Goal: Transaction & Acquisition: Purchase product/service

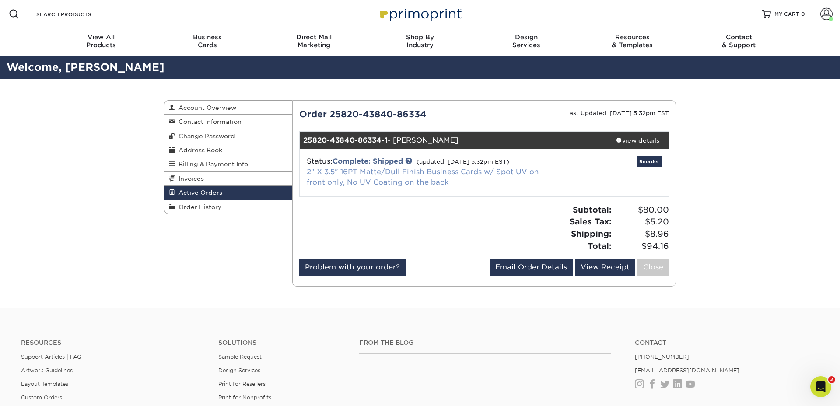
click at [422, 175] on link "2" X 3.5" 16PT Matte/Dull Finish Business Cards w/ Spot UV on front only, No UV…" at bounding box center [423, 177] width 232 height 19
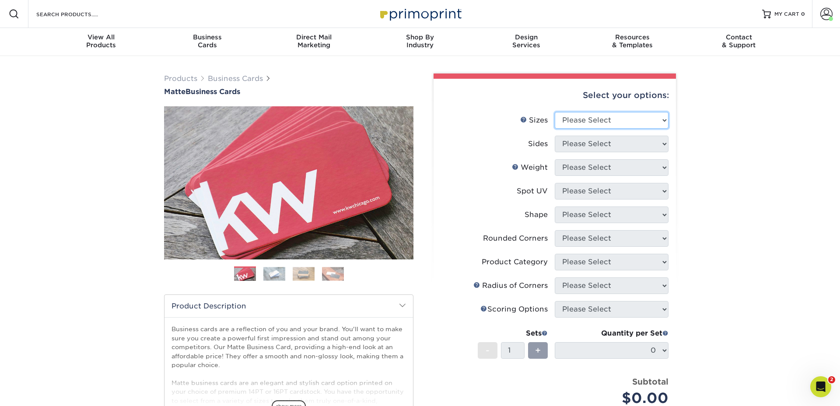
click at [581, 118] on select "Please Select 1.5" x 3.5" - Mini 1.75" x 3.5" - Mini 2" x 2" - Square 2" x 3" -…" at bounding box center [612, 120] width 114 height 17
click at [601, 124] on select "Please Select 1.5" x 3.5" - Mini 1.75" x 3.5" - Mini 2" x 2" - Square 2" x 3" -…" at bounding box center [612, 120] width 114 height 17
select select "2.00x3.50"
click at [555, 112] on select "Please Select 1.5" x 3.5" - Mini 1.75" x 3.5" - Mini 2" x 2" - Square 2" x 3" -…" at bounding box center [612, 120] width 114 height 17
click at [570, 143] on select "Please Select Print Both Sides Print Front Only" at bounding box center [612, 144] width 114 height 17
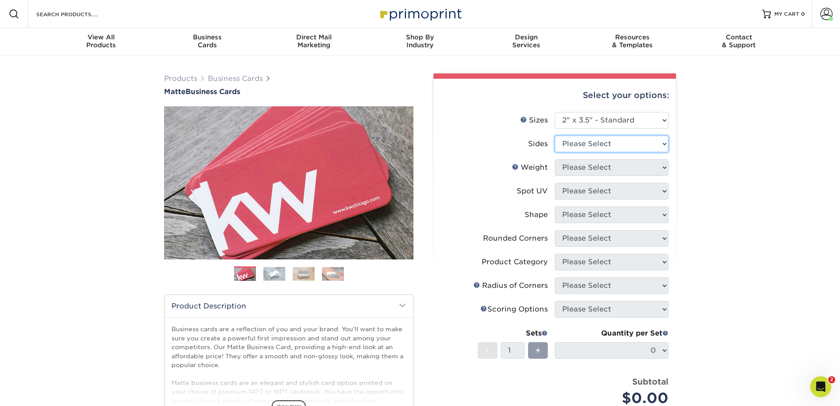
select select "13abbda7-1d64-4f25-8bb2-c179b224825d"
click at [555, 136] on select "Please Select Print Both Sides Print Front Only" at bounding box center [612, 144] width 114 height 17
click at [580, 167] on select "Please Select 16PT 14PT" at bounding box center [612, 167] width 114 height 17
select select "16PT"
click at [555, 159] on select "Please Select 16PT 14PT" at bounding box center [612, 167] width 114 height 17
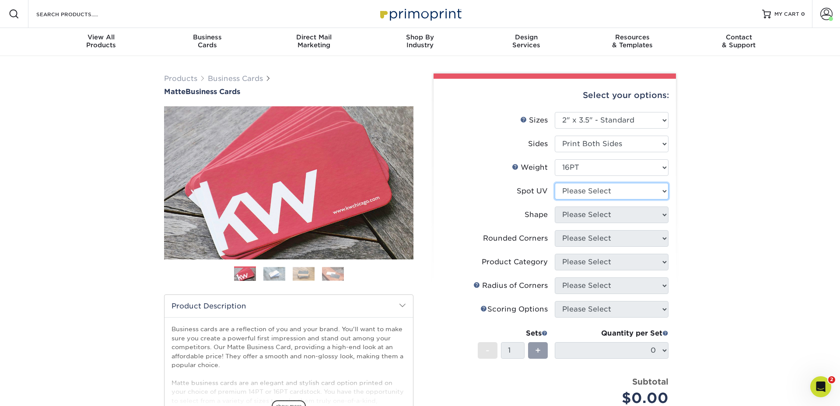
click at [570, 190] on select "Please Select No Spot UV Front and Back (Both Sides) Front Only Back Only" at bounding box center [612, 191] width 114 height 17
select select "1"
click at [555, 183] on select "Please Select No Spot UV Front and Back (Both Sides) Front Only Back Only" at bounding box center [612, 191] width 114 height 17
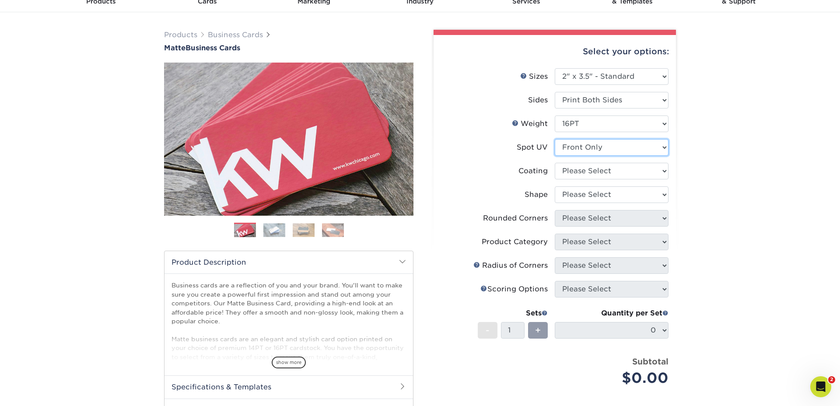
scroll to position [49, 0]
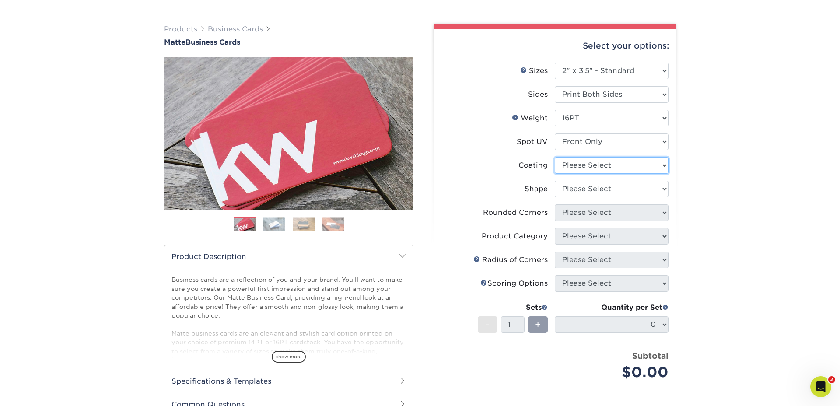
click at [574, 161] on select at bounding box center [612, 165] width 114 height 17
select select "121bb7b5-3b4d-429f-bd8d-bbf80e953313"
click at [555, 157] on select at bounding box center [612, 165] width 114 height 17
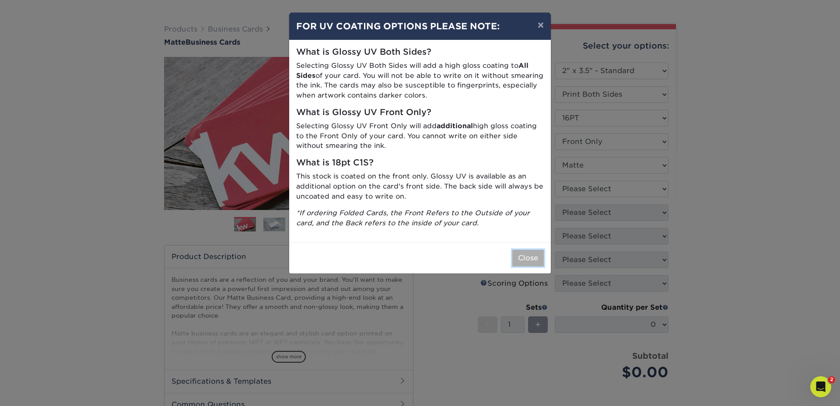
click at [534, 255] on button "Close" at bounding box center [527, 258] width 31 height 17
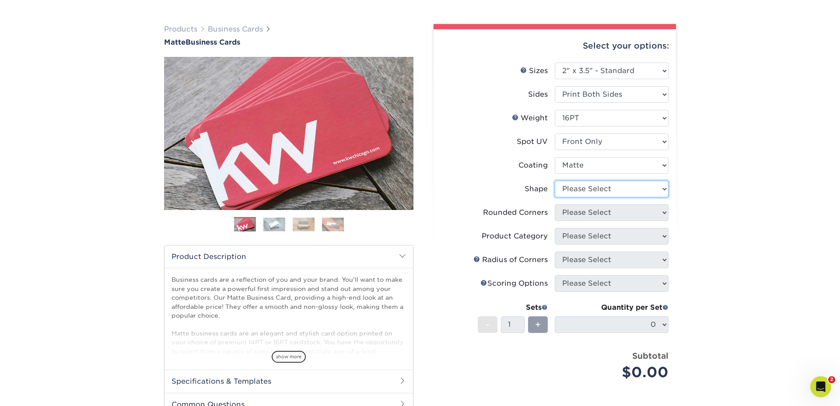
click at [593, 187] on select "Please Select Standard" at bounding box center [612, 189] width 114 height 17
select select "standard"
click at [555, 181] on select "Please Select Standard" at bounding box center [612, 189] width 114 height 17
click at [590, 214] on select "Please Select Yes - Round 2 Corners Yes - Round 4 Corners No" at bounding box center [612, 212] width 114 height 17
select select "0"
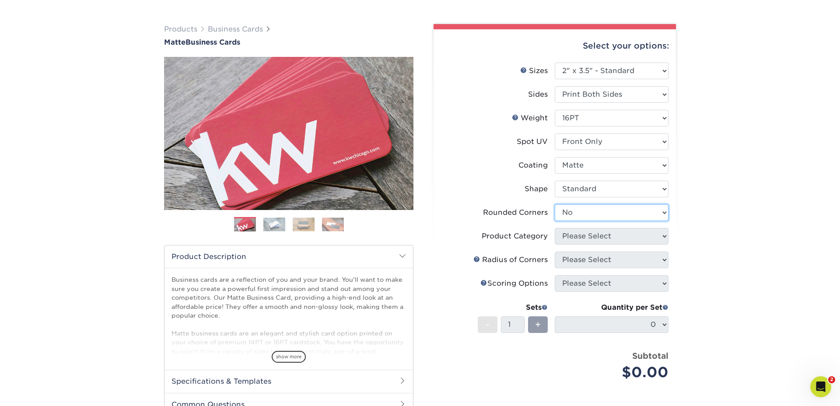
click at [555, 204] on select "Please Select Yes - Round 2 Corners Yes - Round 4 Corners No" at bounding box center [612, 212] width 114 height 17
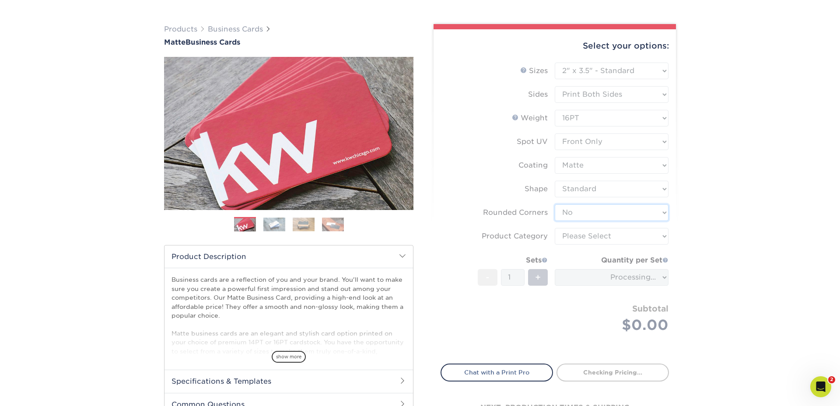
scroll to position [55, 0]
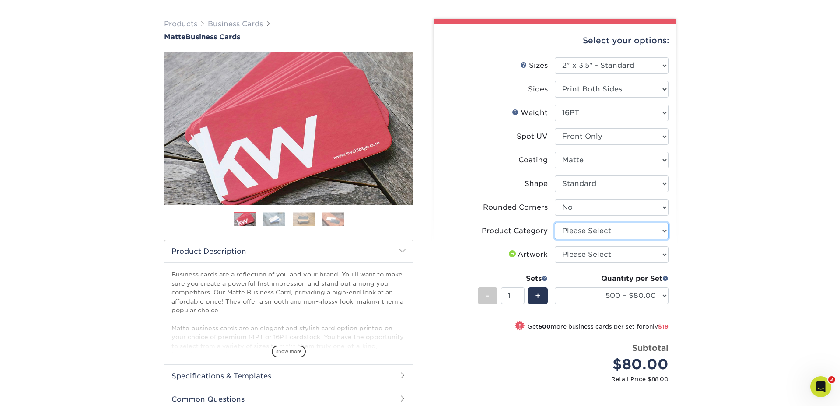
click at [591, 232] on select "Please Select Business Cards" at bounding box center [612, 231] width 114 height 17
select select "3b5148f1-0588-4f88-a218-97bcfdce65c1"
click at [555, 223] on select "Please Select Business Cards" at bounding box center [612, 231] width 114 height 17
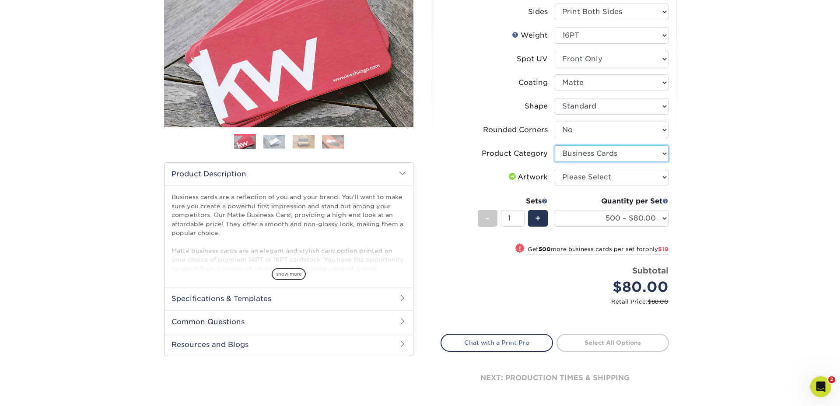
scroll to position [135, 0]
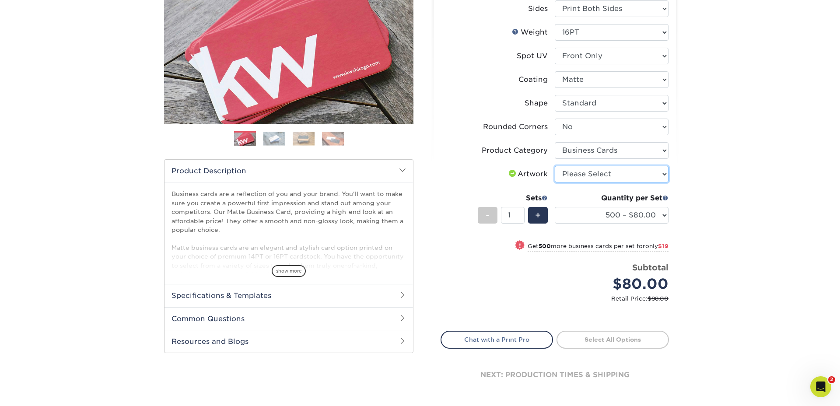
click at [588, 171] on select "Please Select I will upload files I need a design - $100" at bounding box center [612, 174] width 114 height 17
select select "upload"
click at [555, 166] on select "Please Select I will upload files I need a design - $100" at bounding box center [612, 174] width 114 height 17
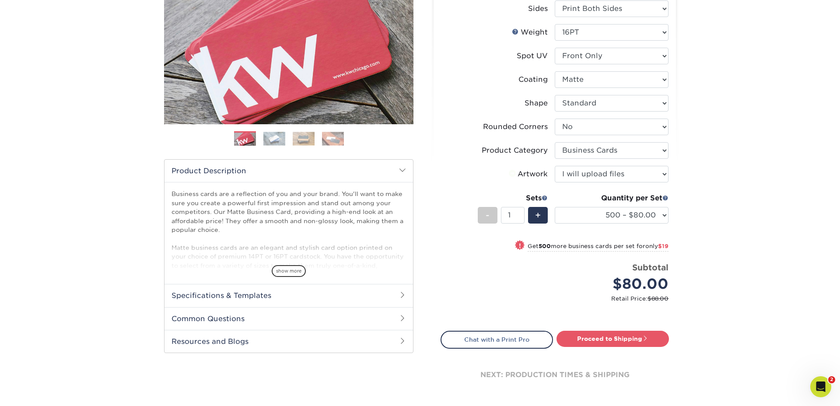
click at [731, 237] on div "Products Business Cards Matte Business Cards Previous Next 100 $ 8" at bounding box center [420, 177] width 840 height 512
click at [615, 339] on link "Proceed to Shipping" at bounding box center [612, 339] width 112 height 16
type input "Set 1"
select select "4dc6cca5-ac1c-4fbc-b82e-08d4f0b15061"
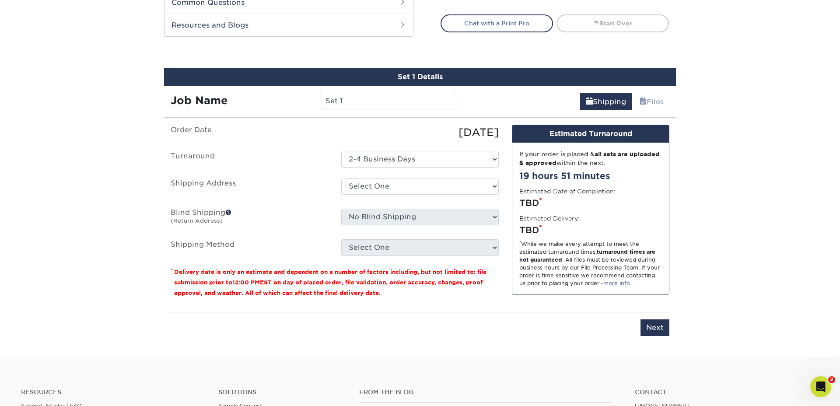
scroll to position [490, 0]
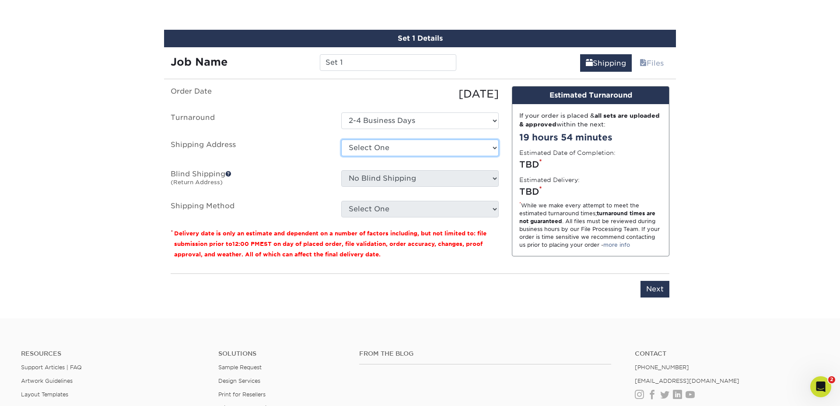
click at [399, 151] on select "Select One 7 Fins Creative [PERSON_NAME]'s Home AquaFlauge AquaFlauge B-7 Noviu…" at bounding box center [419, 148] width 157 height 17
select select "131419"
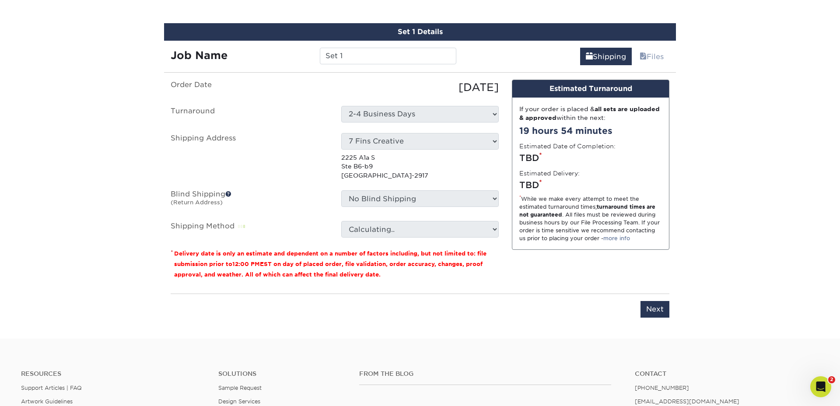
click at [381, 127] on ul "Order Date 10/14/2025 Turnaround Select One 2-4 Business Days Shipping Address …" at bounding box center [335, 159] width 328 height 158
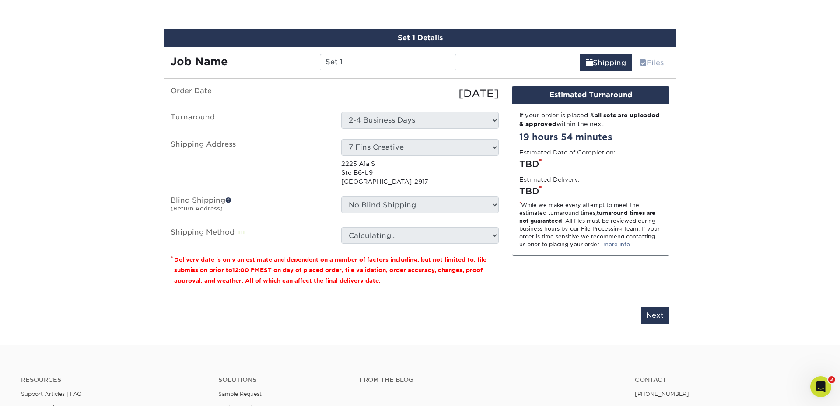
scroll to position [492, 0]
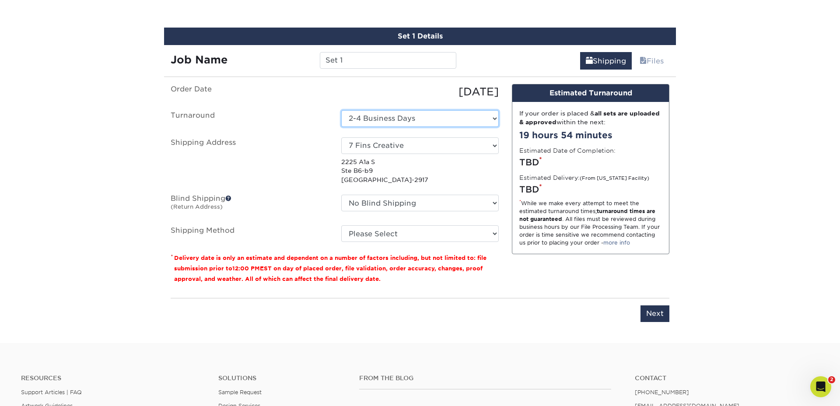
click at [392, 122] on select "Select One 2-4 Business Days" at bounding box center [419, 118] width 157 height 17
click at [341, 110] on select "Select One 2-4 Business Days" at bounding box center [419, 118] width 157 height 17
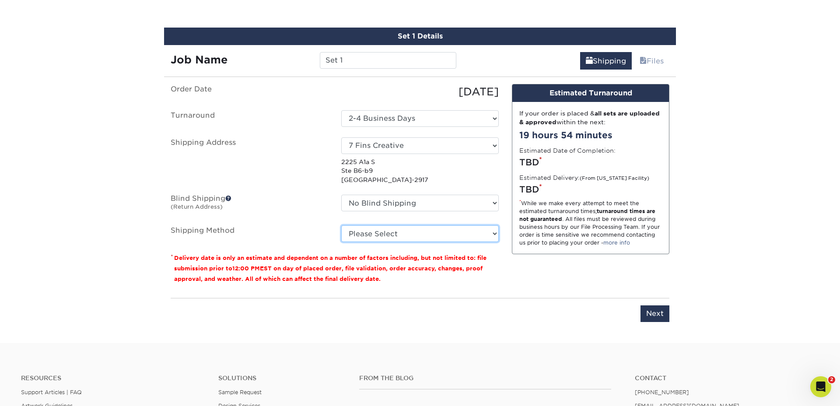
click at [384, 235] on select "Please Select Ground Shipping (+$8.96) 3 Day Shipping Service (+$24.92) 2 Day A…" at bounding box center [419, 233] width 157 height 17
select select "03"
click at [341, 225] on select "Please Select Ground Shipping (+$8.96) 3 Day Shipping Service (+$24.92) 2 Day A…" at bounding box center [419, 233] width 157 height 17
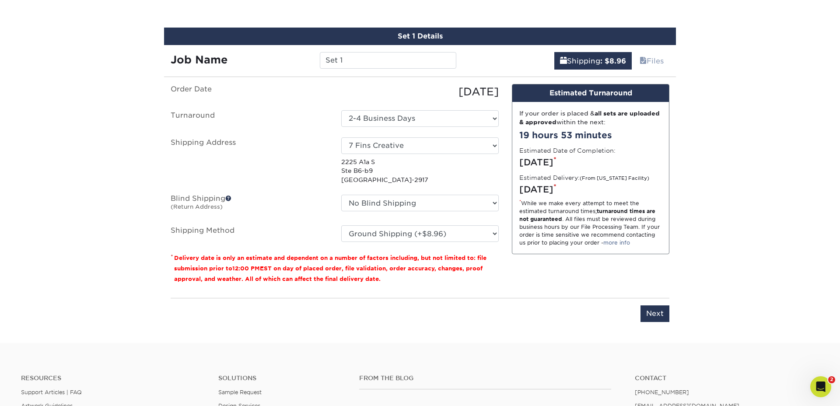
click at [503, 281] on div "Order Date [DATE] [GEOGRAPHIC_DATA] Select One 2-4 Business Days Shipping Addre…" at bounding box center [334, 187] width 341 height 207
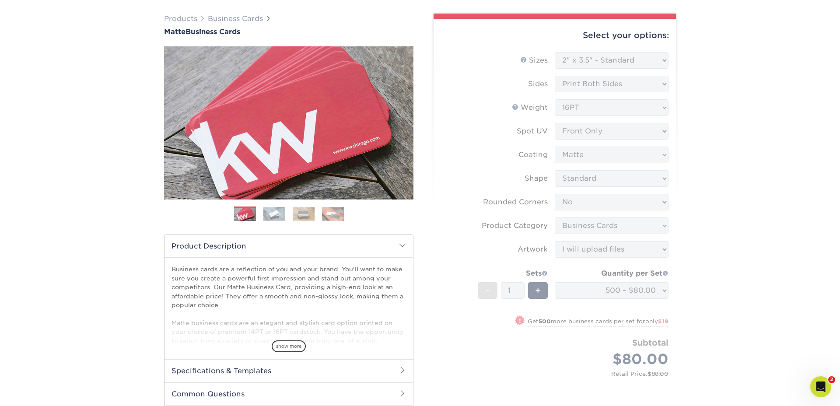
scroll to position [85, 0]
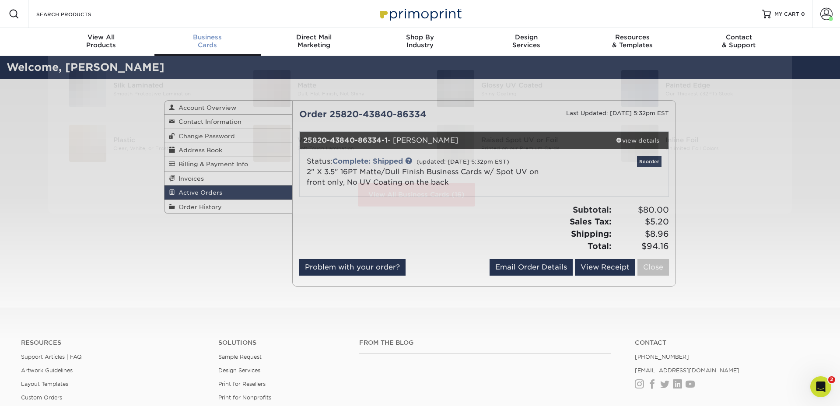
click at [200, 41] on div "Business Cards" at bounding box center [207, 41] width 106 height 16
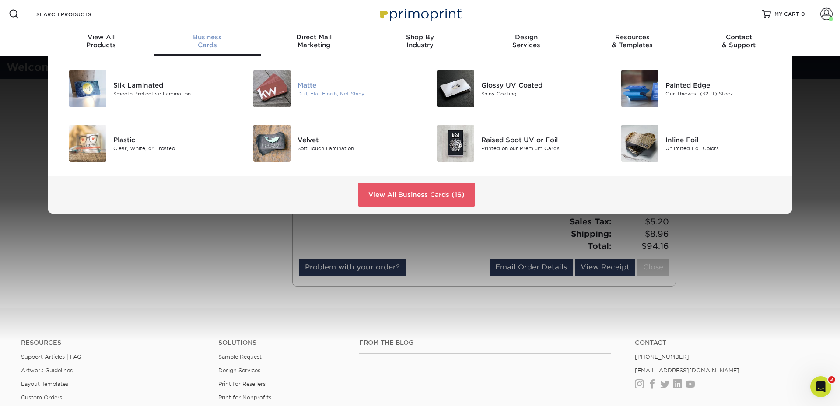
click at [319, 87] on div "Matte" at bounding box center [355, 85] width 116 height 10
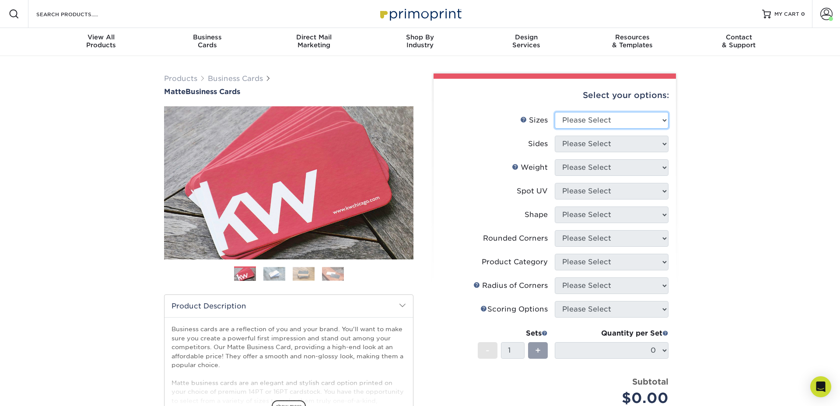
click at [598, 116] on select "Please Select 1.5" x 3.5" - Mini 1.75" x 3.5" - Mini 2" x 2" - Square 2" x 3" -…" at bounding box center [612, 120] width 114 height 17
select select "2.00x3.50"
click at [555, 112] on select "Please Select 1.5" x 3.5" - Mini 1.75" x 3.5" - Mini 2" x 2" - Square 2" x 3" -…" at bounding box center [612, 120] width 114 height 17
click at [567, 136] on select "Please Select Print Both Sides Print Front Only" at bounding box center [612, 144] width 114 height 17
select select "13abbda7-1d64-4f25-8bb2-c179b224825d"
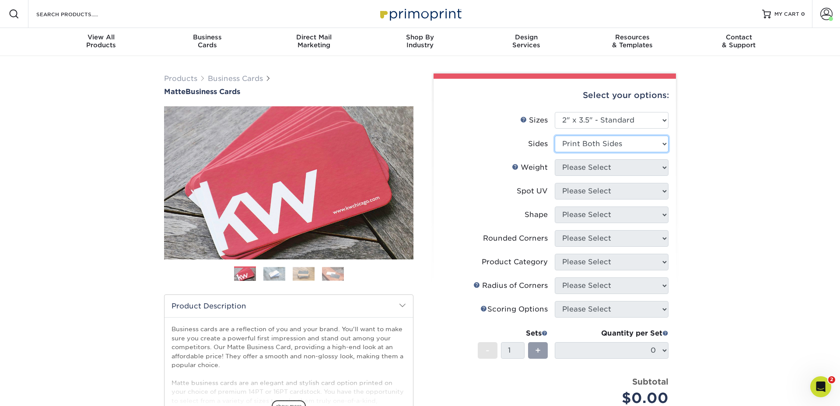
click at [555, 136] on select "Please Select Print Both Sides Print Front Only" at bounding box center [612, 144] width 114 height 17
click at [579, 168] on select "Please Select 16PT 14PT" at bounding box center [612, 167] width 114 height 17
select select "16PT"
click at [555, 159] on select "Please Select 16PT 14PT" at bounding box center [612, 167] width 114 height 17
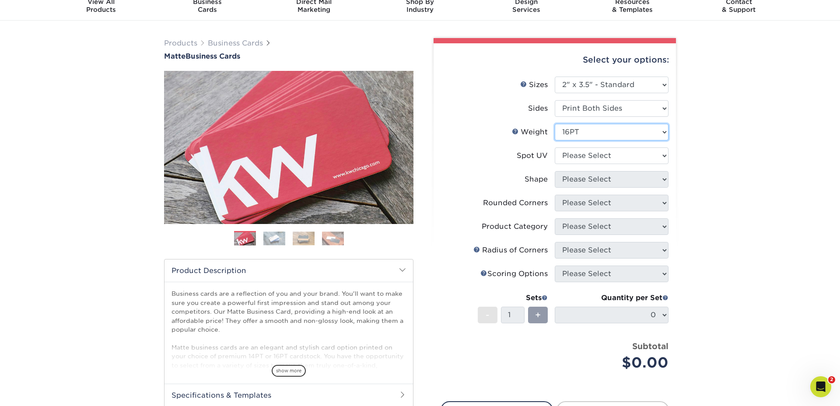
scroll to position [52, 0]
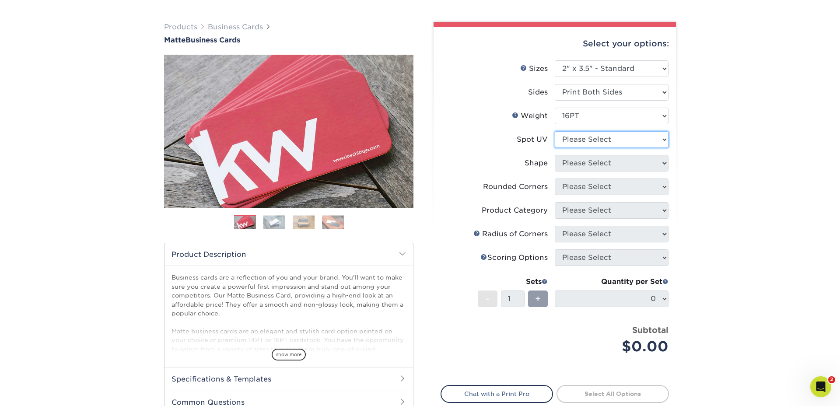
click at [566, 135] on select "Please Select No Spot UV Front and Back (Both Sides) Front Only Back Only" at bounding box center [612, 139] width 114 height 17
select select "1"
click at [555, 131] on select "Please Select No Spot UV Front and Back (Both Sides) Front Only Back Only" at bounding box center [612, 139] width 114 height 17
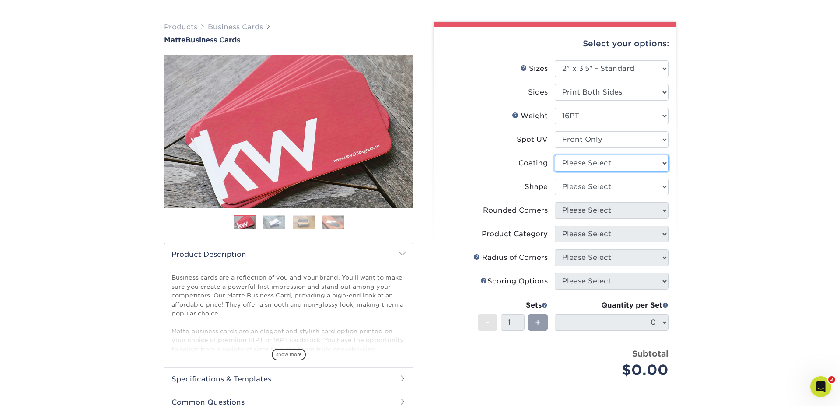
click at [585, 163] on select at bounding box center [612, 163] width 114 height 17
select select "121bb7b5-3b4d-429f-bd8d-bbf80e953313"
click at [555, 155] on select at bounding box center [612, 163] width 114 height 17
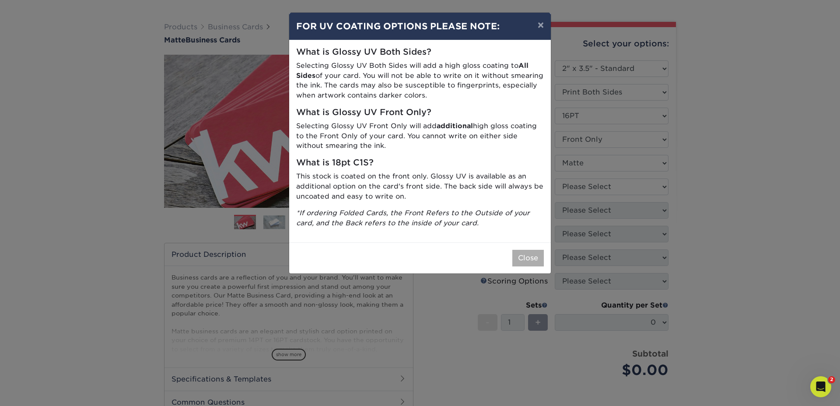
drag, startPoint x: 519, startPoint y: 246, endPoint x: 521, endPoint y: 253, distance: 7.1
click at [521, 252] on div "Close" at bounding box center [420, 257] width 262 height 31
click at [521, 254] on button "Close" at bounding box center [527, 258] width 31 height 17
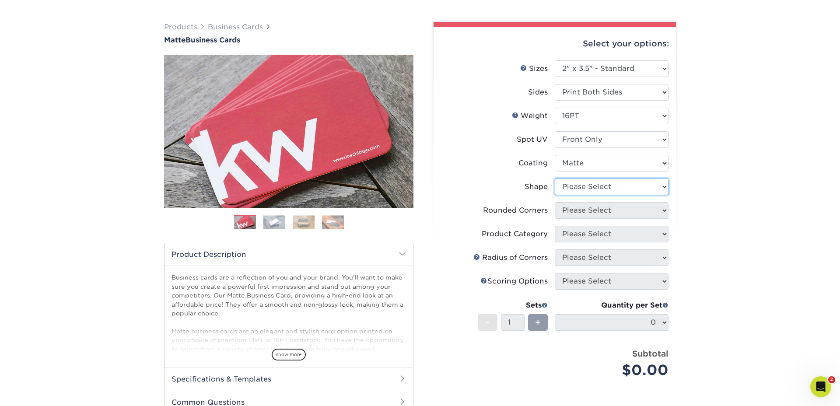
click at [575, 182] on select "Please Select Standard" at bounding box center [612, 186] width 114 height 17
select select "standard"
click at [555, 178] on select "Please Select Standard" at bounding box center [612, 186] width 114 height 17
click at [584, 208] on select "Please Select Yes - Round 2 Corners Yes - Round 4 Corners No" at bounding box center [612, 210] width 114 height 17
select select "0"
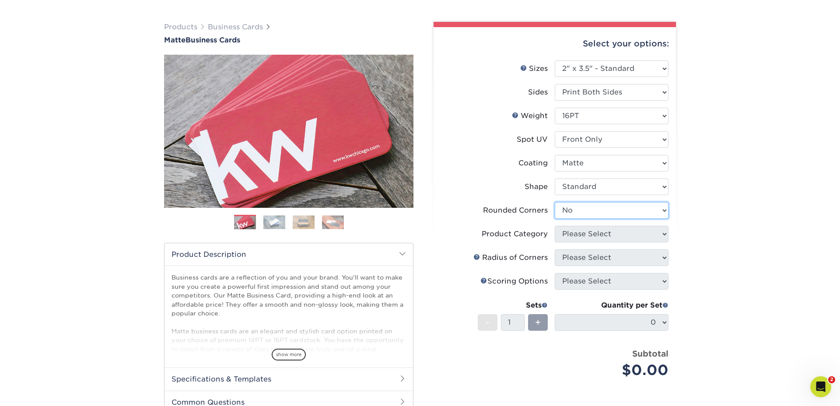
click at [555, 202] on select "Please Select Yes - Round 2 Corners Yes - Round 4 Corners No" at bounding box center [612, 210] width 114 height 17
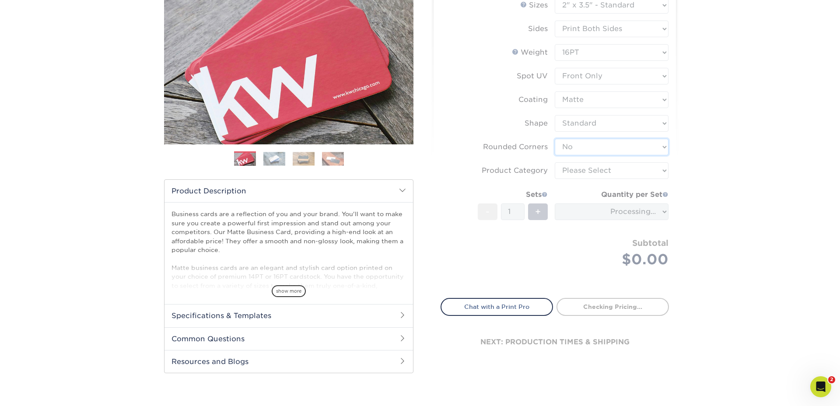
scroll to position [114, 0]
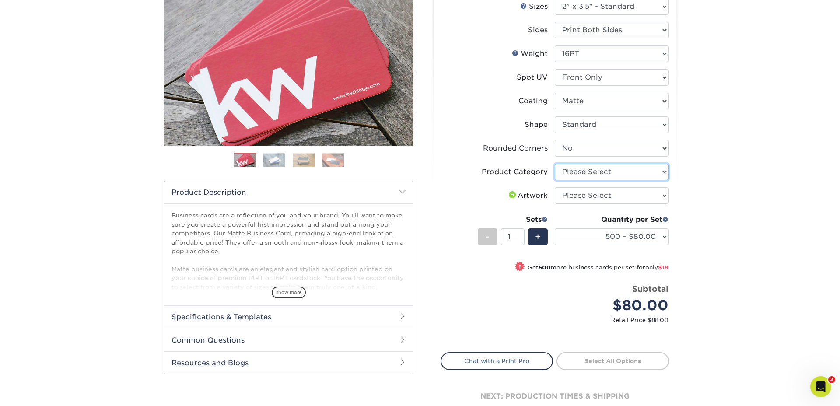
click at [580, 171] on select "Please Select Business Cards" at bounding box center [612, 172] width 114 height 17
select select "3b5148f1-0588-4f88-a218-97bcfdce65c1"
click at [555, 164] on select "Please Select Business Cards" at bounding box center [612, 172] width 114 height 17
click at [584, 197] on select "Please Select I will upload files I need a design - $100" at bounding box center [612, 195] width 114 height 17
select select "upload"
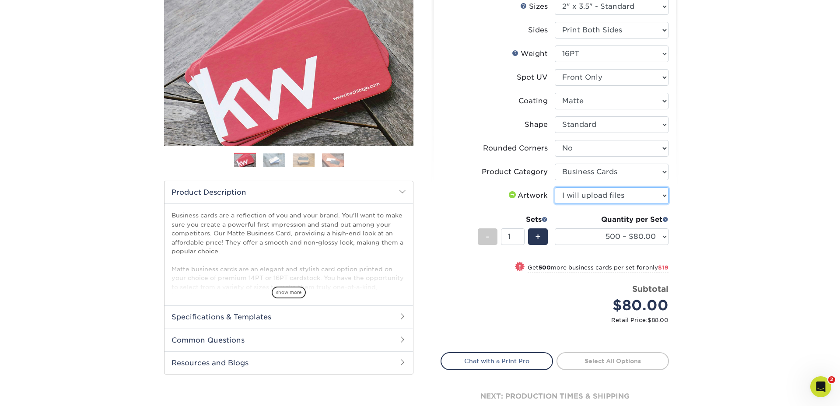
click at [555, 187] on select "Please Select I will upload files I need a design - $100" at bounding box center [612, 195] width 114 height 17
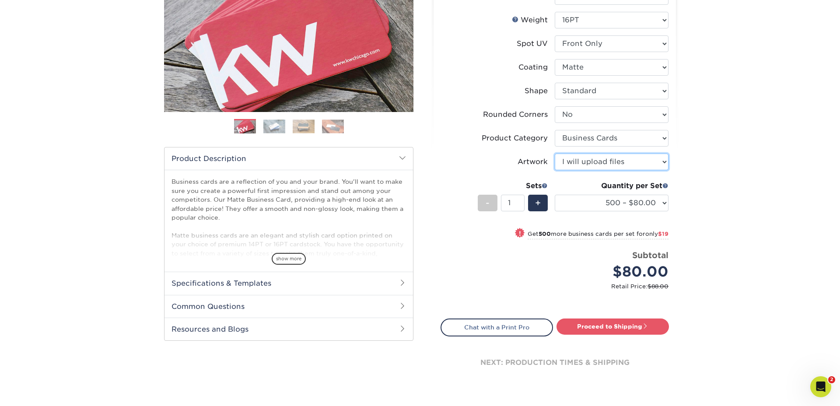
scroll to position [152, 0]
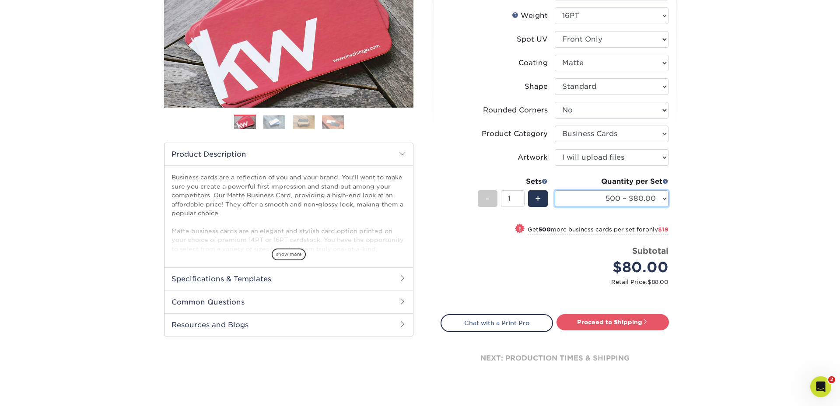
click at [642, 197] on select "500 – $80.00 1000 – $99.00 2500 – $187.00 5000 – $254.00 10000 – $558.00 15000 …" at bounding box center [612, 198] width 114 height 17
click at [637, 198] on select "500 – $80.00 1000 – $99.00 2500 – $187.00 5000 – $254.00 10000 – $558.00 15000 …" at bounding box center [612, 198] width 114 height 17
click at [629, 198] on select "500 – $80.00 1000 – $99.00 2500 – $187.00 5000 – $254.00 10000 – $558.00 15000 …" at bounding box center [612, 198] width 114 height 17
click at [625, 320] on link "Proceed to Shipping" at bounding box center [612, 322] width 112 height 16
type input "Set 1"
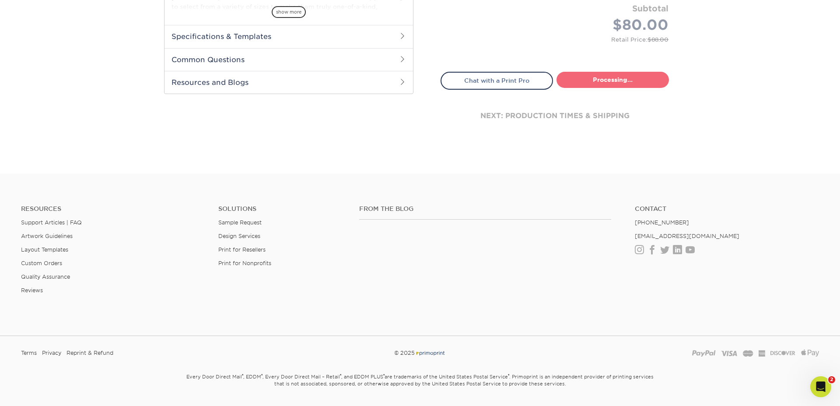
select select "4dc6cca5-ac1c-4fbc-b82e-08d4f0b15061"
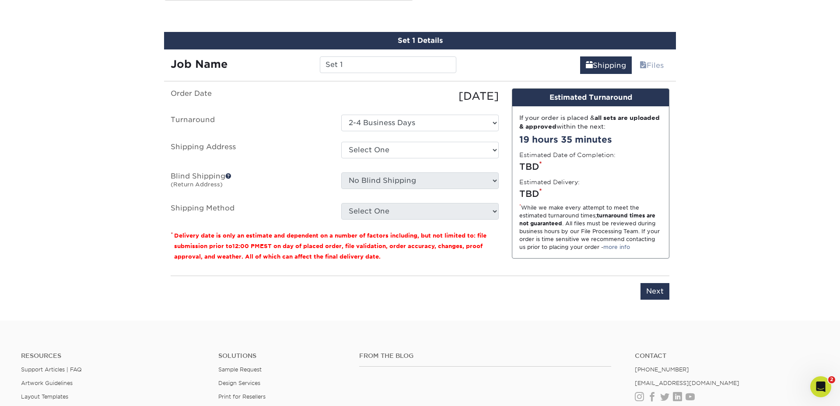
scroll to position [490, 0]
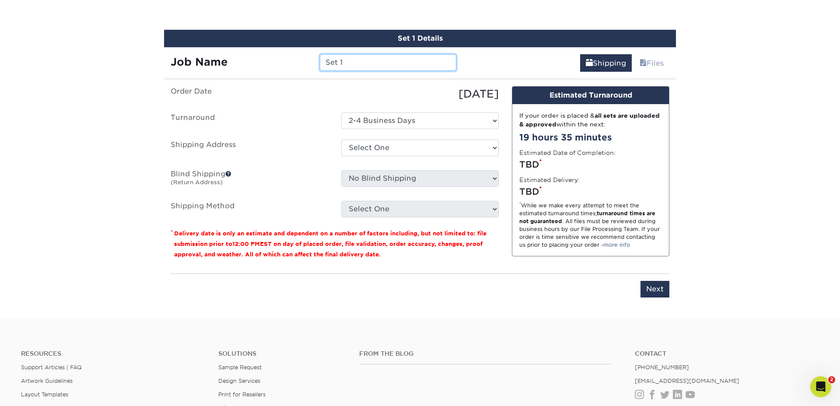
click at [374, 62] on input "Set 1" at bounding box center [388, 62] width 136 height 17
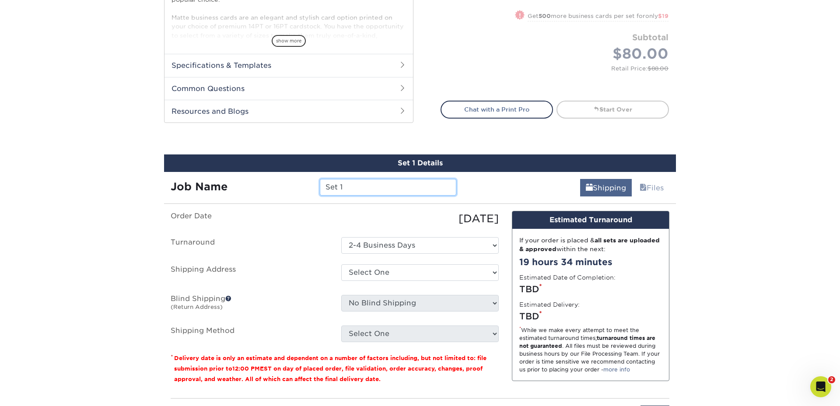
scroll to position [0, 0]
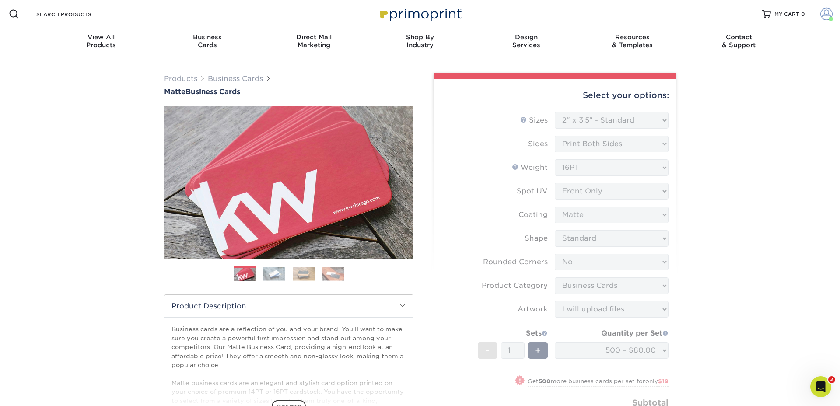
click at [828, 15] on span at bounding box center [826, 14] width 12 height 12
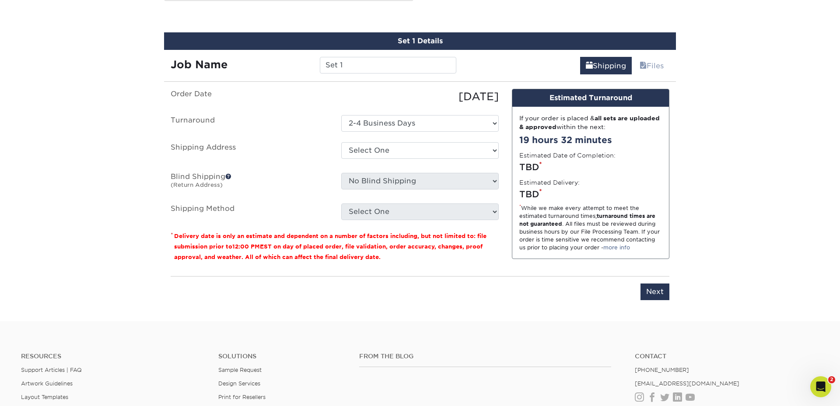
scroll to position [500, 0]
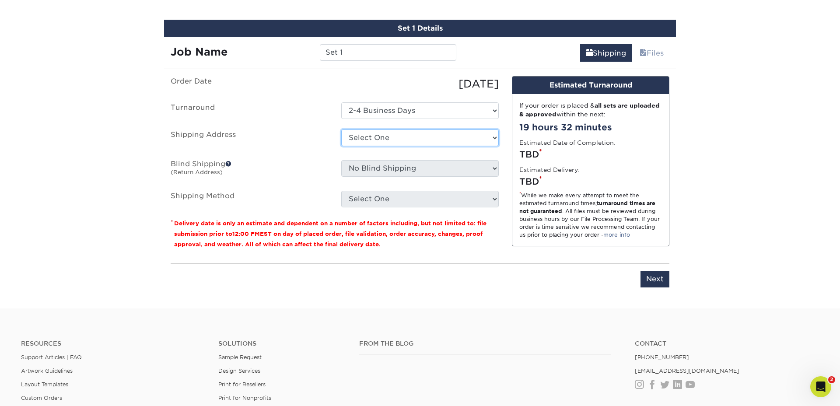
click at [382, 137] on select "Select One 7 Fins Creative [PERSON_NAME]'s Home AquaFlauge AquaFlauge B-7 Noviu…" at bounding box center [419, 137] width 157 height 17
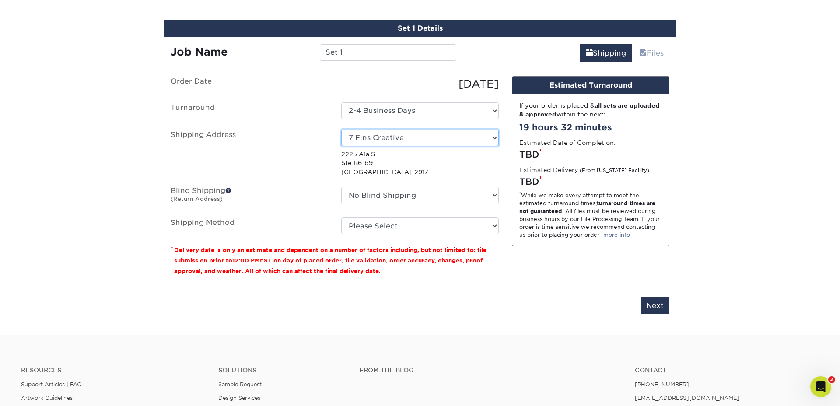
click at [387, 138] on select "Select One 7 Fins Creative [PERSON_NAME]'s Home AquaFlauge AquaFlauge B-7 Noviu…" at bounding box center [419, 137] width 157 height 17
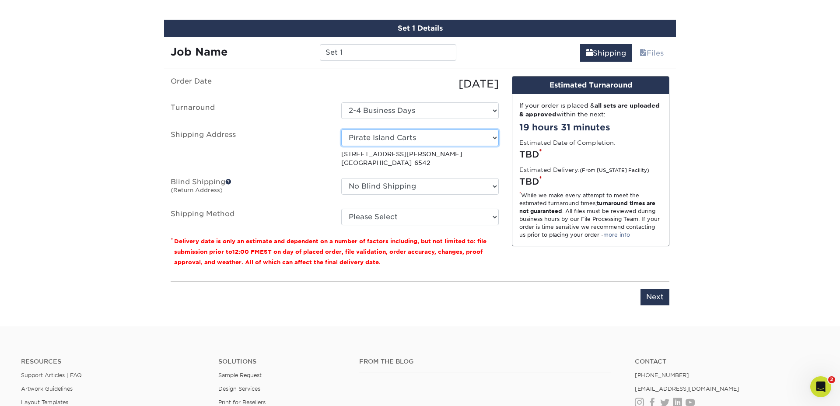
click at [402, 136] on select "Select One 7 Fins Creative [PERSON_NAME]'s Home AquaFlauge AquaFlauge B-7 Noviu…" at bounding box center [419, 137] width 157 height 17
select select "245470"
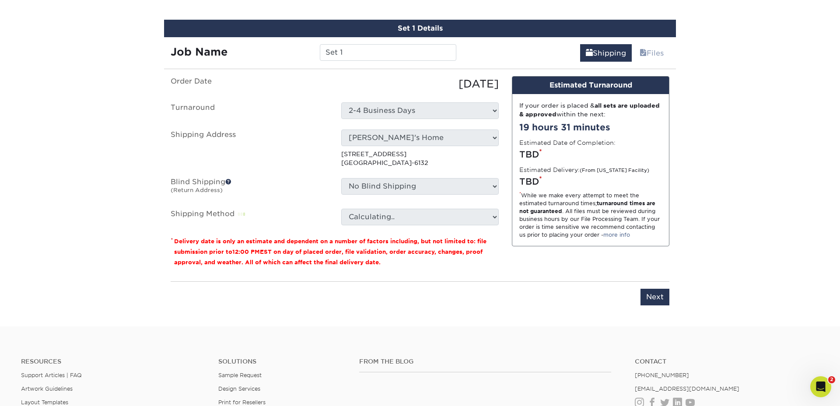
scroll to position [504, 0]
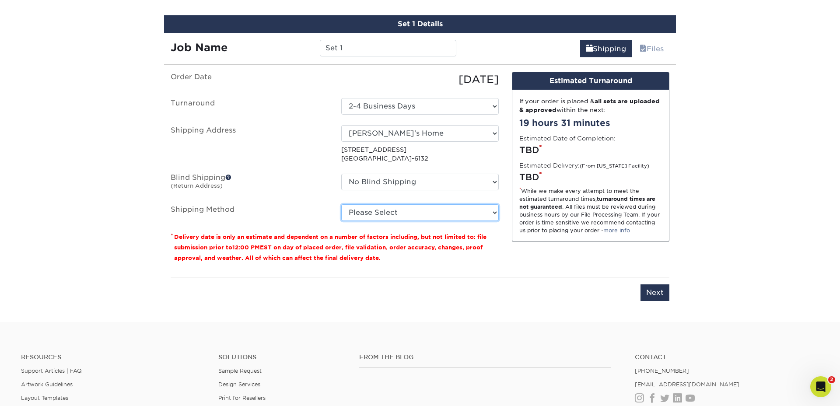
click at [382, 209] on select "Please Select Ground Shipping (+$8.96) 3 Day Shipping Service (+$24.92) 2 Day A…" at bounding box center [419, 212] width 157 height 17
select select "03"
click at [341, 204] on select "Please Select Ground Shipping (+$8.96) 3 Day Shipping Service (+$24.92) 2 Day A…" at bounding box center [419, 212] width 157 height 17
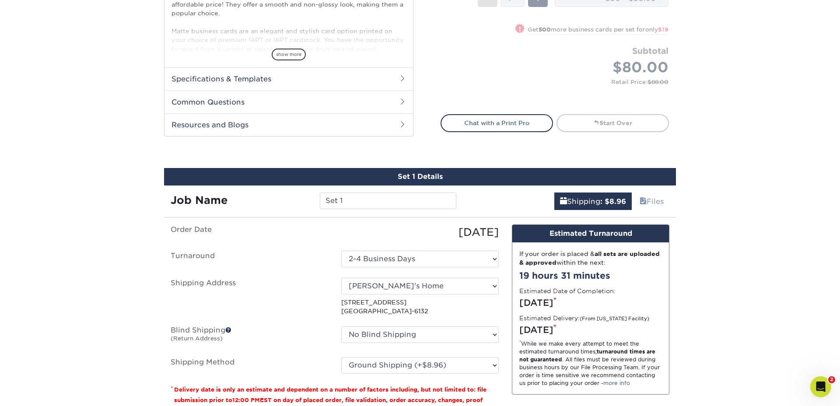
scroll to position [407, 0]
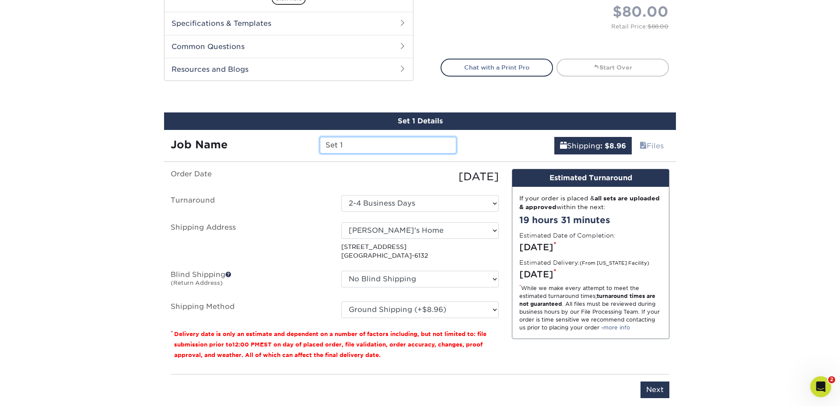
click at [368, 143] on input "Set 1" at bounding box center [388, 145] width 136 height 17
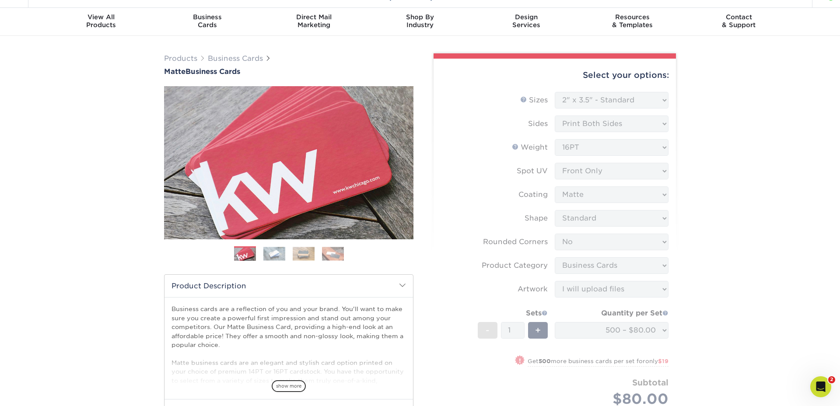
scroll to position [0, 0]
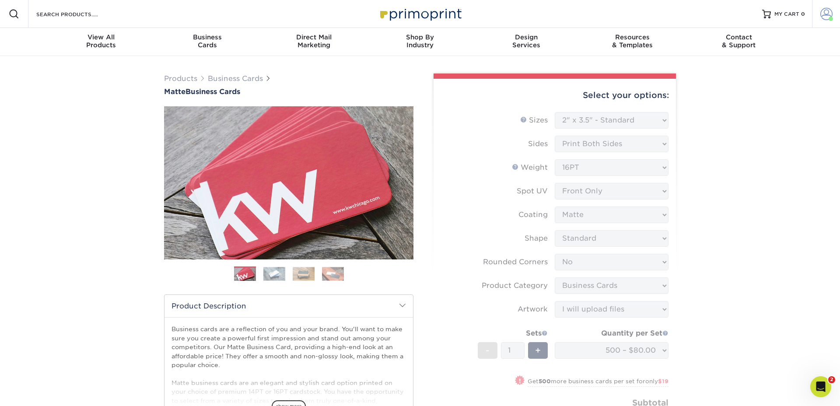
click at [823, 15] on span at bounding box center [826, 14] width 12 height 12
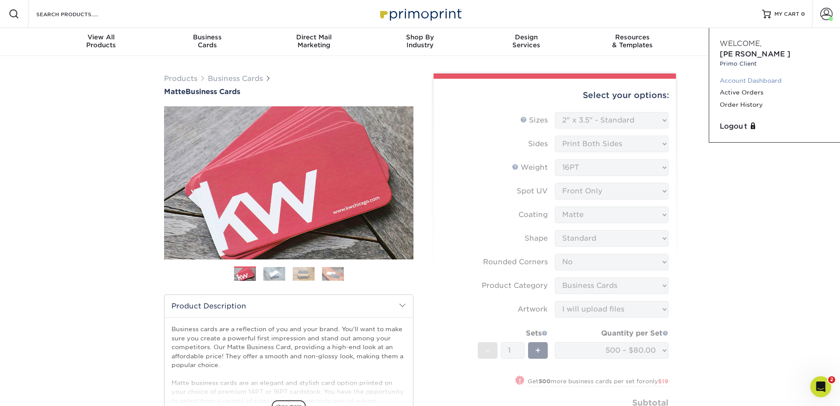
click at [749, 75] on link "Account Dashboard" at bounding box center [775, 81] width 110 height 12
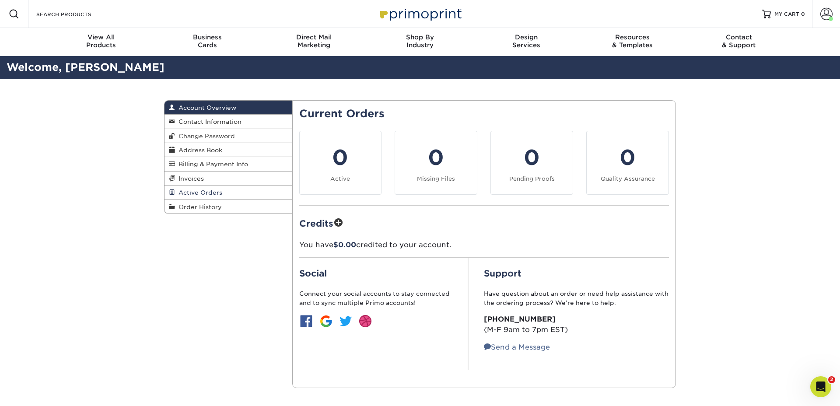
click at [200, 191] on span "Active Orders" at bounding box center [198, 192] width 47 height 7
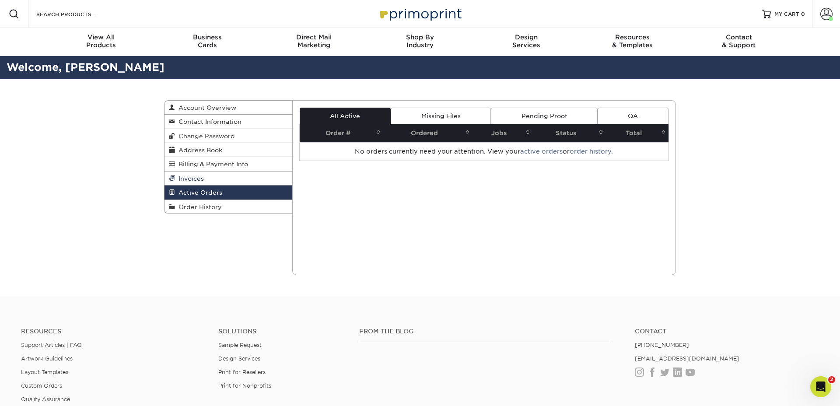
click at [196, 179] on span "Invoices" at bounding box center [189, 178] width 29 height 7
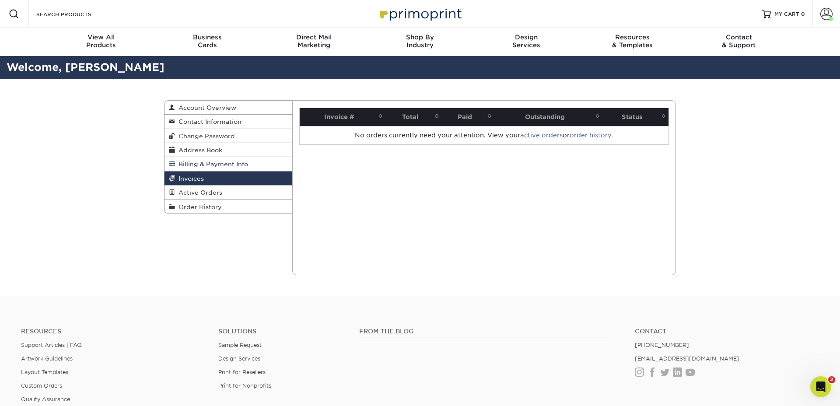
click at [194, 161] on span "Billing & Payment Info" at bounding box center [211, 164] width 73 height 7
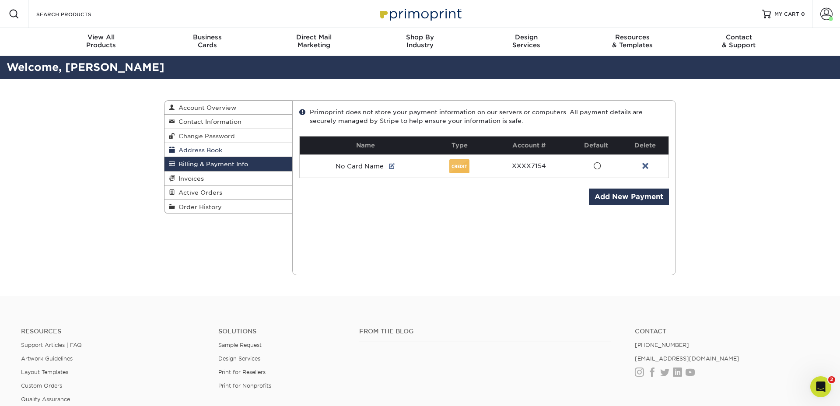
click at [195, 152] on span "Address Book" at bounding box center [198, 150] width 47 height 7
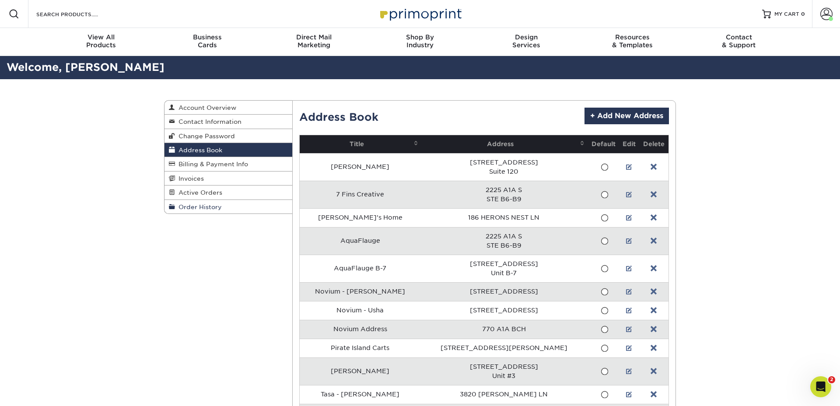
click at [203, 206] on span "Order History" at bounding box center [198, 206] width 47 height 7
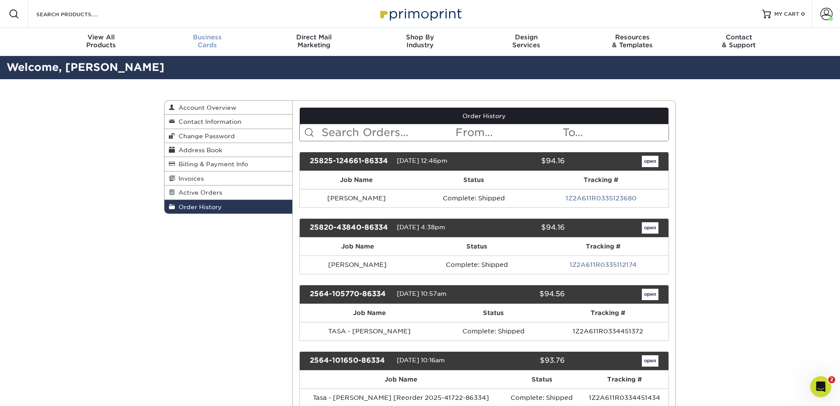
click at [202, 38] on span "Business" at bounding box center [207, 37] width 106 height 8
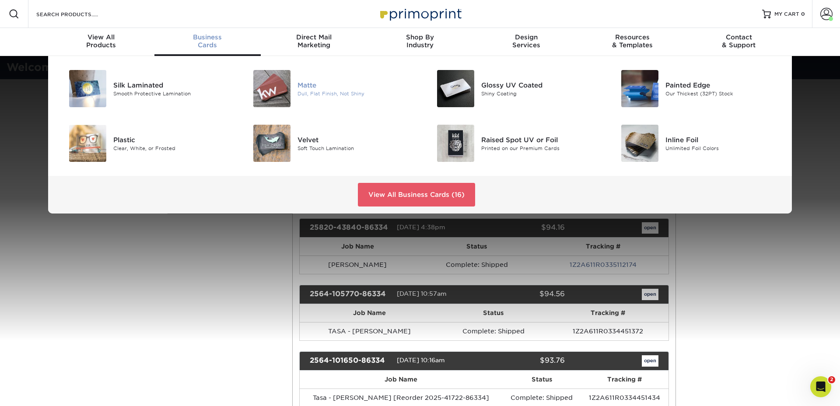
click at [302, 83] on div "Matte" at bounding box center [355, 85] width 116 height 10
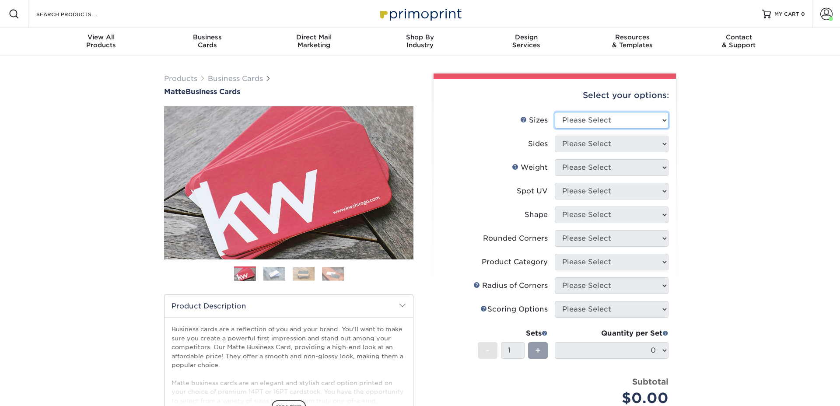
click at [611, 115] on select "Please Select 1.5" x 3.5" - Mini 1.75" x 3.5" - Mini 2" x 2" - Square 2" x 3" -…" at bounding box center [612, 120] width 114 height 17
click at [555, 112] on select "Please Select 1.5" x 3.5" - Mini 1.75" x 3.5" - Mini 2" x 2" - Square 2" x 3" -…" at bounding box center [612, 120] width 114 height 17
click at [588, 123] on select "Please Select 1.5" x 3.5" - Mini 1.75" x 3.5" - Mini 2" x 2" - Square 2" x 3" -…" at bounding box center [612, 120] width 114 height 17
select select "2.00x3.50"
click at [555, 112] on select "Please Select 1.5" x 3.5" - Mini 1.75" x 3.5" - Mini 2" x 2" - Square 2" x 3" -…" at bounding box center [612, 120] width 114 height 17
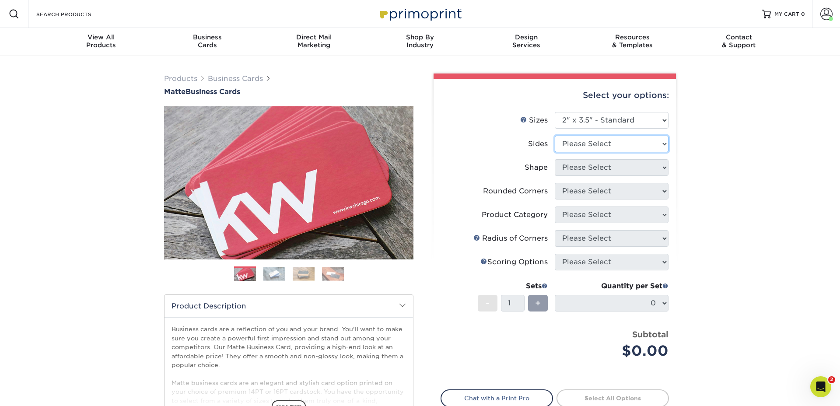
click at [627, 144] on select "Please Select Print Both Sides Print Front Only" at bounding box center [612, 144] width 114 height 17
select select "13abbda7-1d64-4f25-8bb2-c179b224825d"
click at [555, 136] on select "Please Select Print Both Sides Print Front Only" at bounding box center [612, 144] width 114 height 17
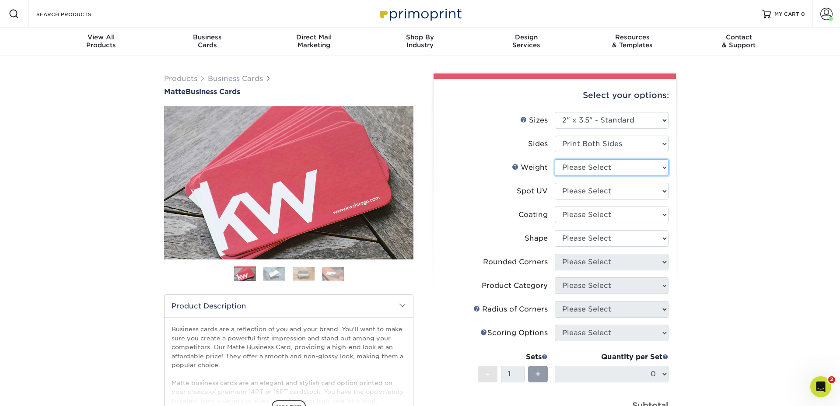
click at [584, 168] on select "Please Select 16PT 14PT" at bounding box center [612, 167] width 114 height 17
select select "16PT"
click at [555, 159] on select "Please Select 16PT 14PT" at bounding box center [612, 167] width 114 height 17
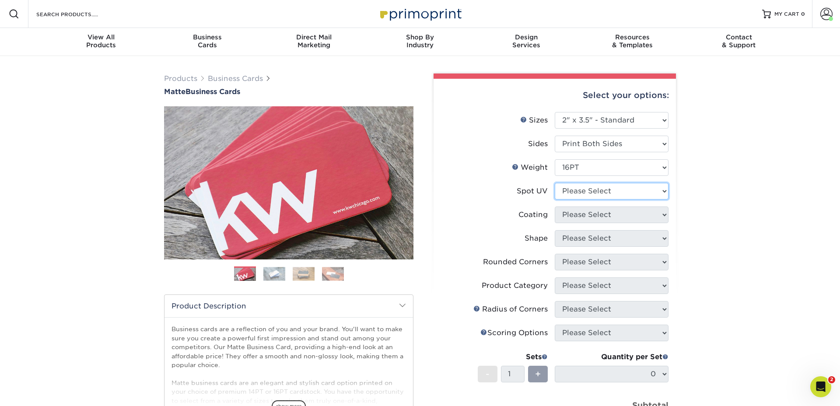
click at [583, 191] on select "Please Select No Spot UV Front and Back (Both Sides) Front Only Back Only" at bounding box center [612, 191] width 114 height 17
select select "1"
click at [555, 183] on select "Please Select No Spot UV Front and Back (Both Sides) Front Only Back Only" at bounding box center [612, 191] width 114 height 17
click at [604, 213] on select at bounding box center [612, 214] width 114 height 17
select select "121bb7b5-3b4d-429f-bd8d-bbf80e953313"
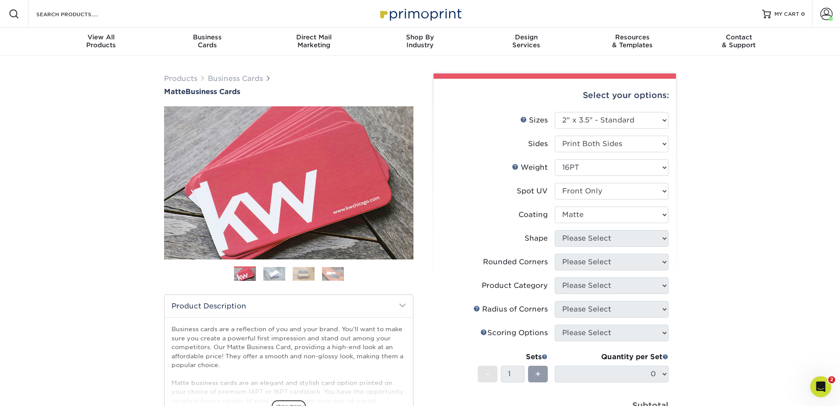
click at [555, 206] on select at bounding box center [612, 214] width 114 height 17
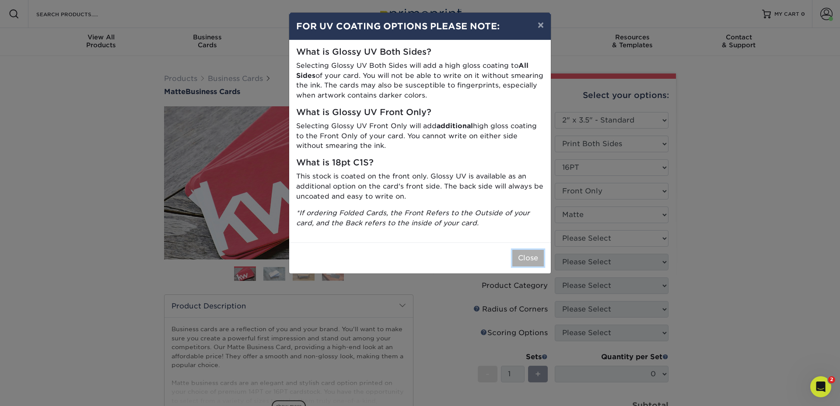
click at [532, 256] on button "Close" at bounding box center [527, 258] width 31 height 17
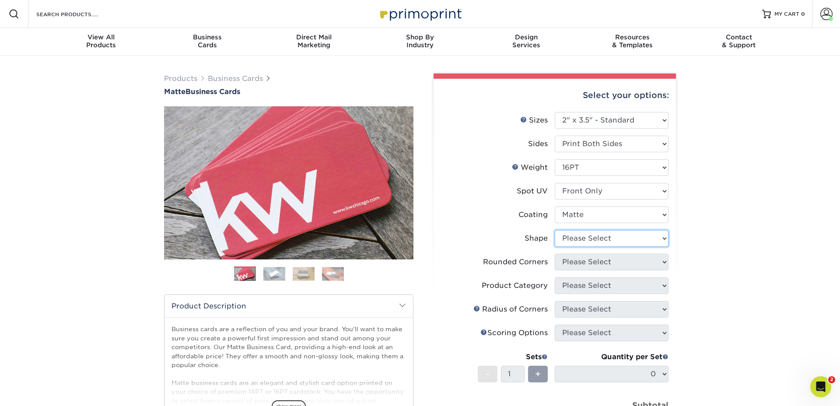
click at [580, 238] on select "Please Select Standard" at bounding box center [612, 238] width 114 height 17
select select "standard"
click at [555, 230] on select "Please Select Standard" at bounding box center [612, 238] width 114 height 17
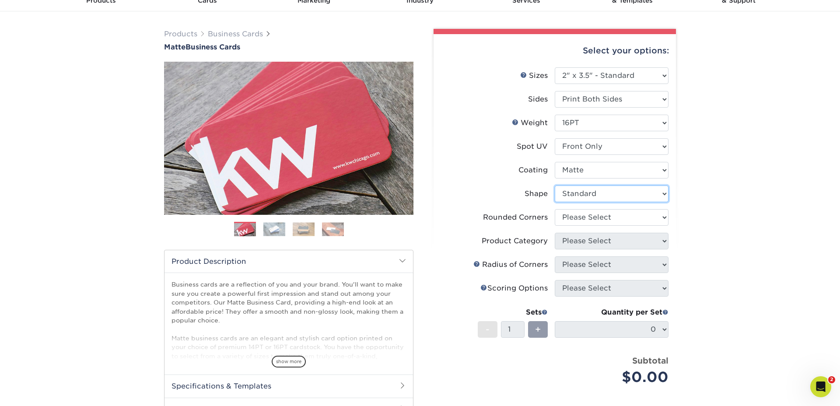
scroll to position [49, 0]
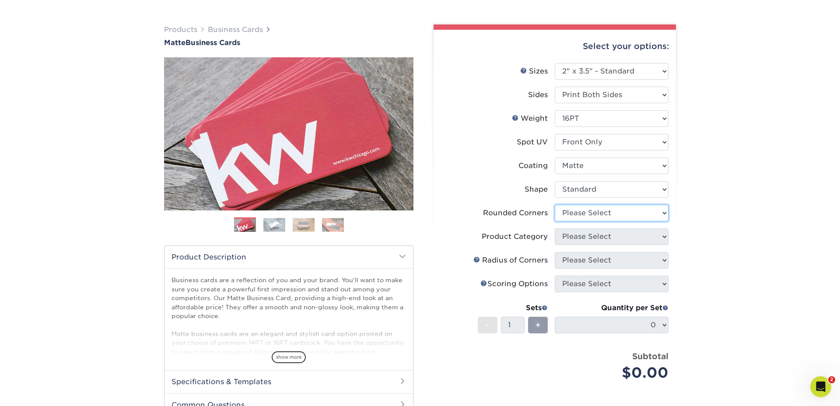
click at [584, 213] on select "Please Select Yes - Round 2 Corners Yes - Round 4 Corners No" at bounding box center [612, 213] width 114 height 17
select select "0"
click at [555, 205] on select "Please Select Yes - Round 2 Corners Yes - Round 4 Corners No" at bounding box center [612, 213] width 114 height 17
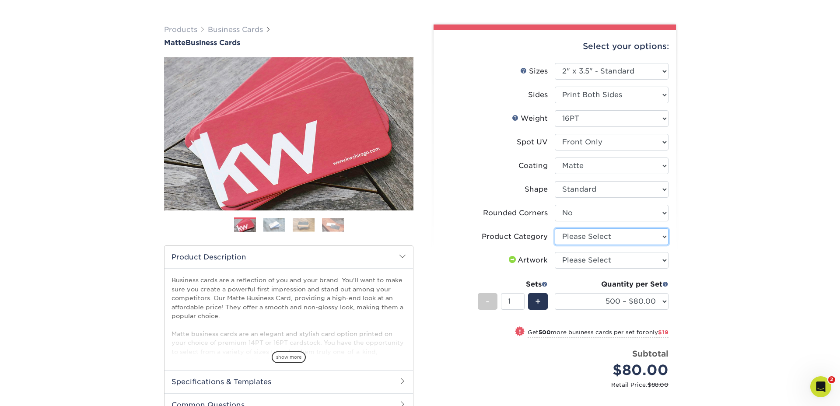
click at [597, 237] on select "Please Select Business Cards" at bounding box center [612, 236] width 114 height 17
select select "3b5148f1-0588-4f88-a218-97bcfdce65c1"
click at [555, 228] on select "Please Select Business Cards" at bounding box center [612, 236] width 114 height 17
click at [574, 258] on select "Please Select I will upload files I need a design - $100" at bounding box center [612, 260] width 114 height 17
select select "upload"
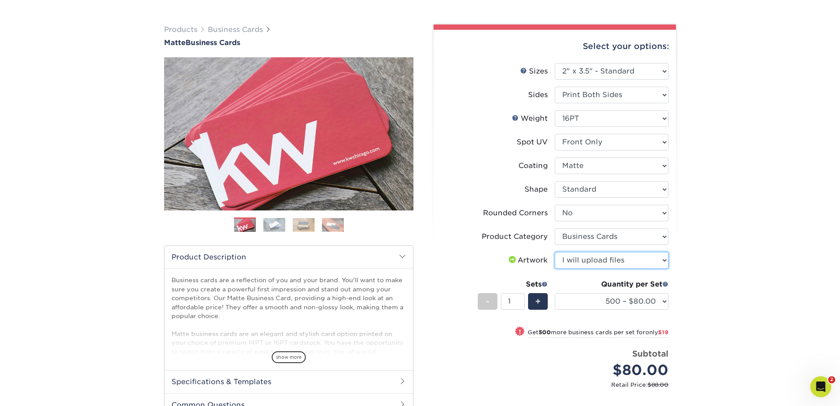
click at [555, 252] on select "Please Select I will upload files I need a design - $100" at bounding box center [612, 260] width 114 height 17
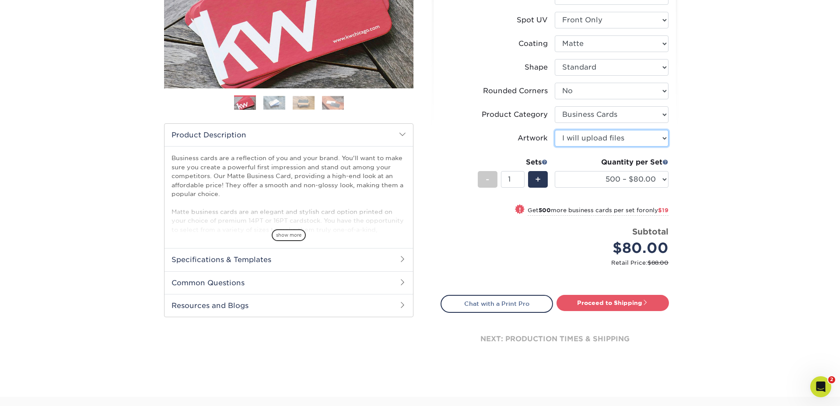
scroll to position [173, 0]
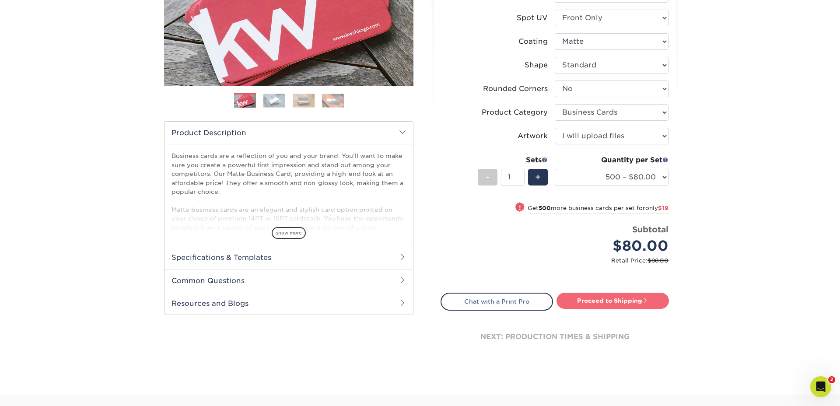
click at [617, 302] on link "Proceed to Shipping" at bounding box center [612, 301] width 112 height 16
type input "Set 1"
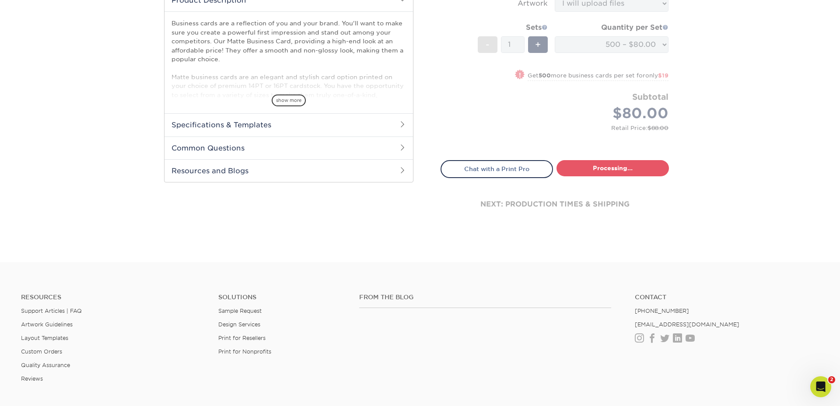
select select "4dc6cca5-ac1c-4fbc-b82e-08d4f0b15061"
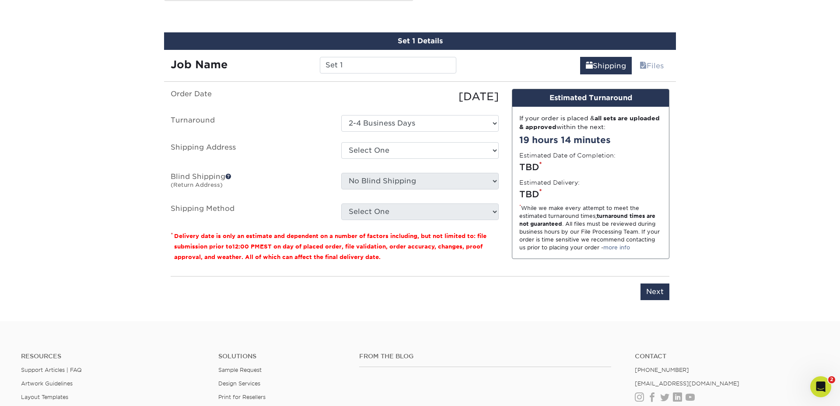
scroll to position [490, 0]
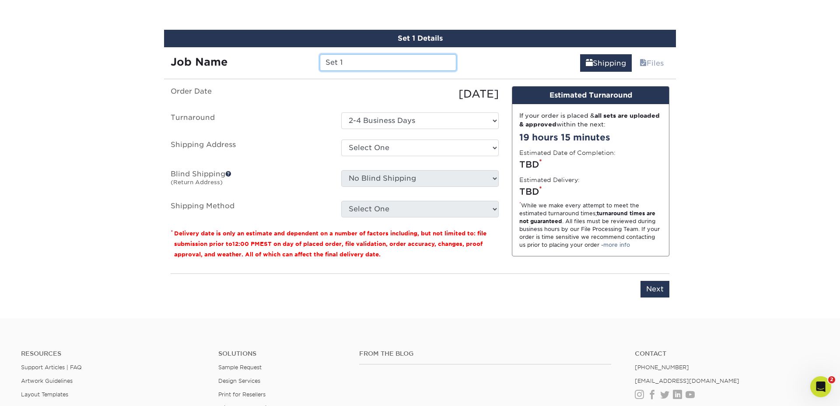
click at [357, 58] on input "Set 1" at bounding box center [388, 62] width 136 height 17
click at [358, 58] on input "Set 1" at bounding box center [388, 62] width 136 height 17
click at [372, 53] on div "Job Name Set 1" at bounding box center [313, 59] width 299 height 24
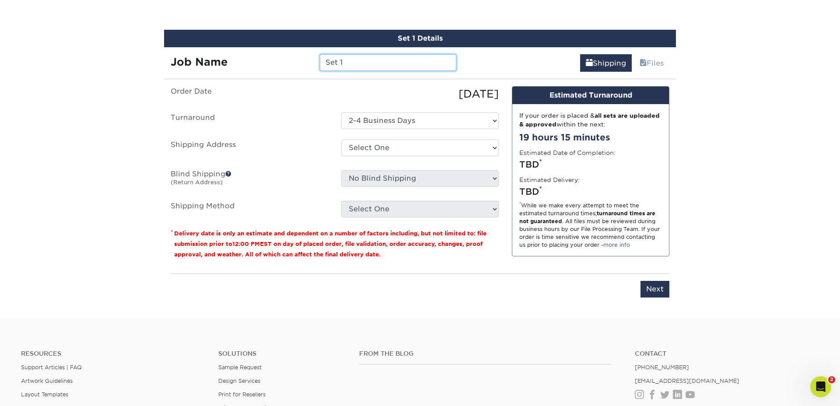
click at [371, 59] on input "Set 1" at bounding box center [388, 62] width 136 height 17
type input "Abby"
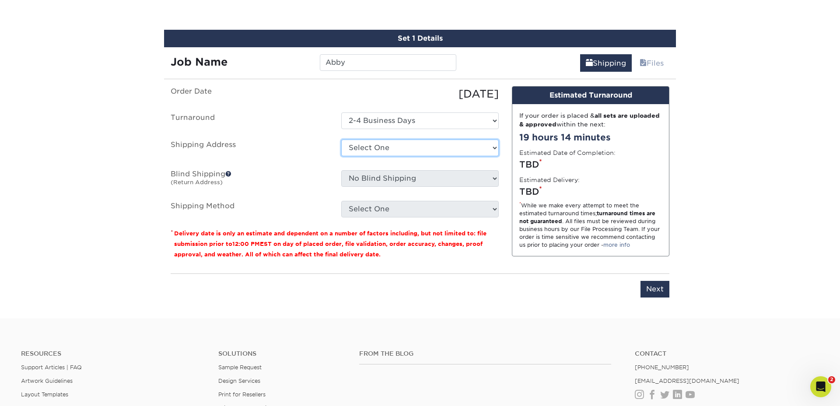
click at [370, 150] on select "Select One 7 Fins Creative [PERSON_NAME]'s Home AquaFlauge AquaFlauge B-7 Noviu…" at bounding box center [419, 148] width 157 height 17
select select "245470"
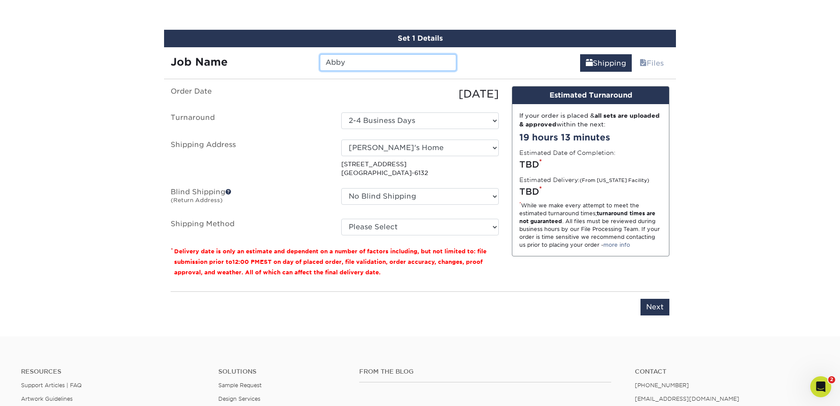
drag, startPoint x: 356, startPoint y: 60, endPoint x: 373, endPoint y: 63, distance: 17.2
click at [357, 60] on input "Abby" at bounding box center [388, 62] width 136 height 17
type input "Abby Pineda"
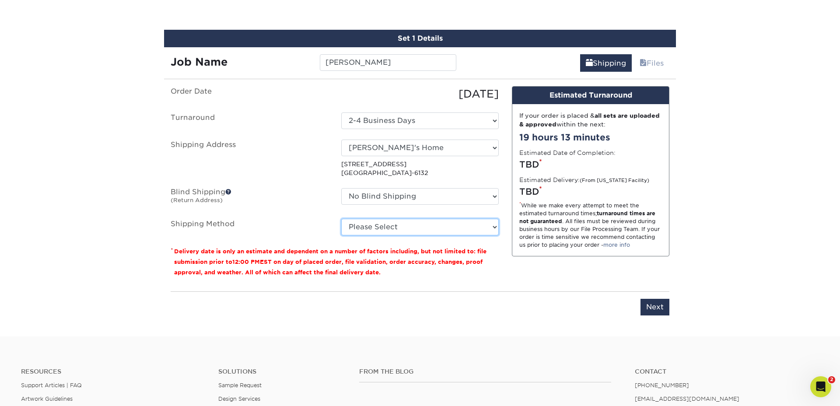
click at [384, 226] on select "Please Select Ground Shipping (+$8.96) 3 Day Shipping Service (+$24.92) 2 Day A…" at bounding box center [419, 227] width 157 height 17
click at [341, 219] on select "Please Select Ground Shipping (+$8.96) 3 Day Shipping Service (+$24.92) 2 Day A…" at bounding box center [419, 227] width 157 height 17
click at [412, 225] on select "Please Select Ground Shipping (+$8.96) 3 Day Shipping Service (+$24.92) 2 Day A…" at bounding box center [419, 227] width 157 height 17
click at [341, 219] on select "Please Select Ground Shipping (+$8.96) 3 Day Shipping Service (+$24.92) 2 Day A…" at bounding box center [419, 227] width 157 height 17
click at [413, 228] on select "Please Select Ground Shipping (+$8.96) 3 Day Shipping Service (+$24.92) 2 Day A…" at bounding box center [419, 227] width 157 height 17
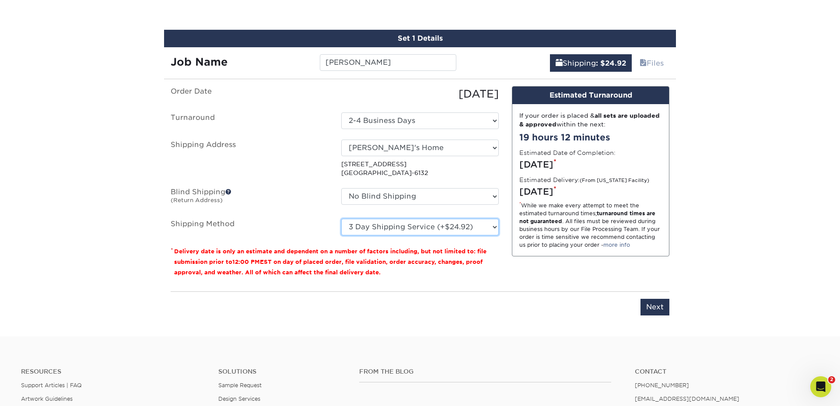
select select "03"
click at [341, 219] on select "Please Select Ground Shipping (+$8.96) 3 Day Shipping Service (+$24.92) 2 Day A…" at bounding box center [419, 227] width 157 height 17
click at [466, 283] on div "Order Date 10/14/2025 Turnaround Select One 2-4 Business Days Shipping Address …" at bounding box center [334, 185] width 341 height 198
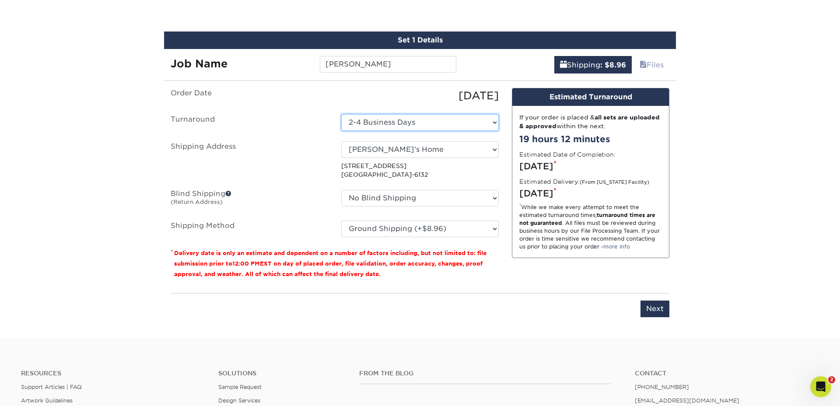
click at [380, 116] on select "Select One 2-4 Business Days" at bounding box center [419, 122] width 157 height 17
click at [341, 114] on select "Select One 2-4 Business Days" at bounding box center [419, 122] width 157 height 17
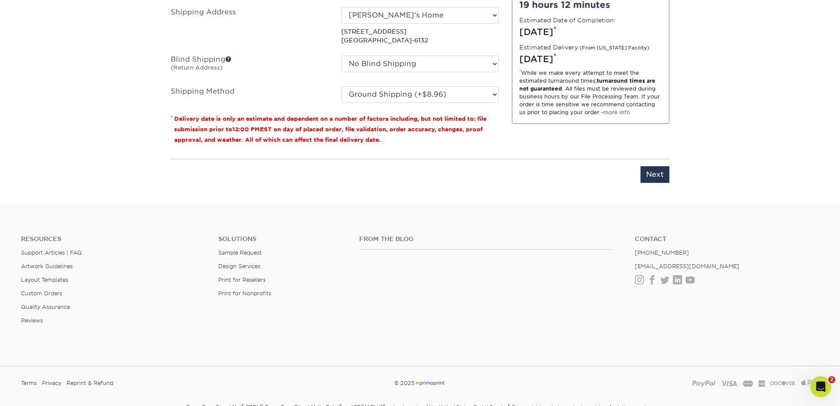
scroll to position [620, 0]
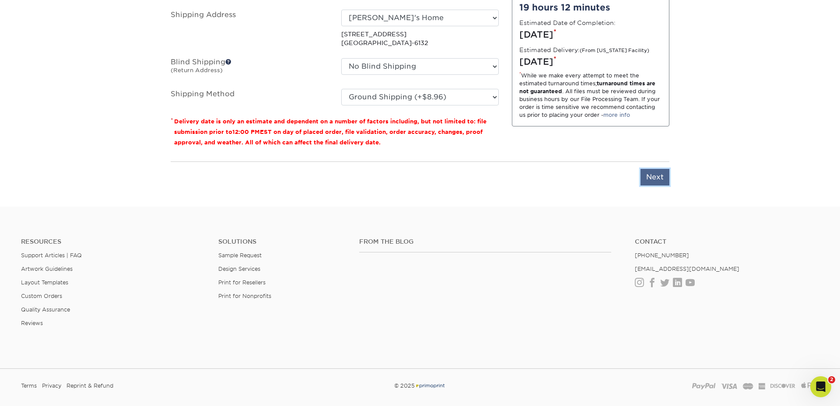
click at [660, 179] on input "Next" at bounding box center [654, 177] width 29 height 17
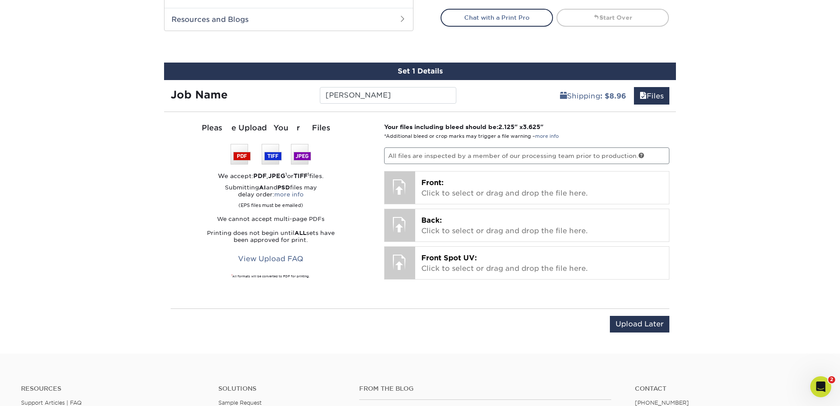
scroll to position [439, 0]
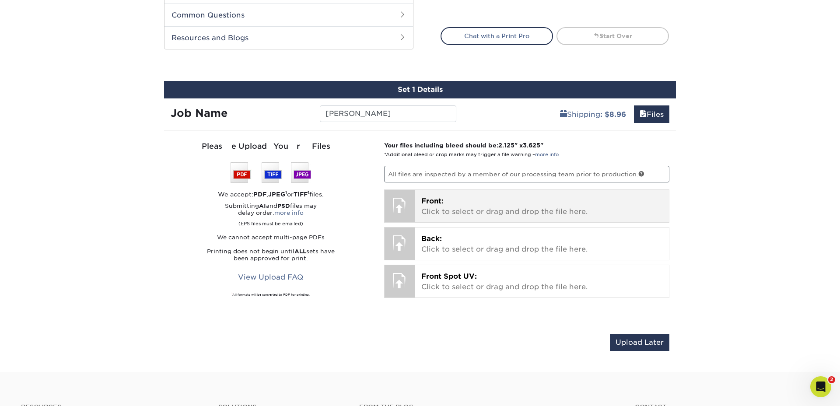
click at [432, 200] on span "Front:" at bounding box center [432, 201] width 22 height 8
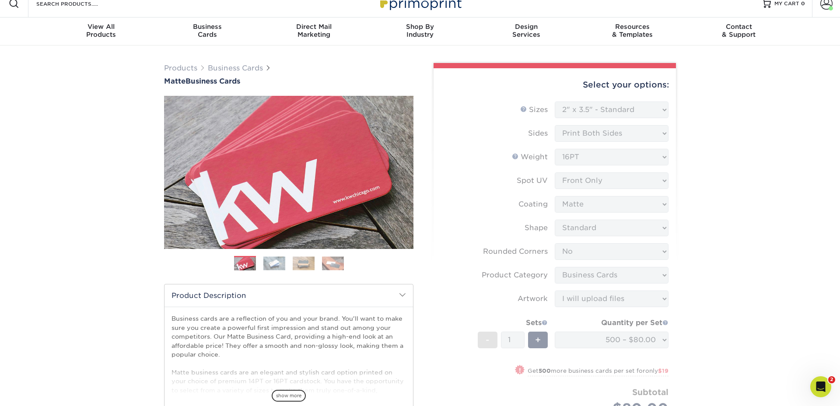
scroll to position [0, 0]
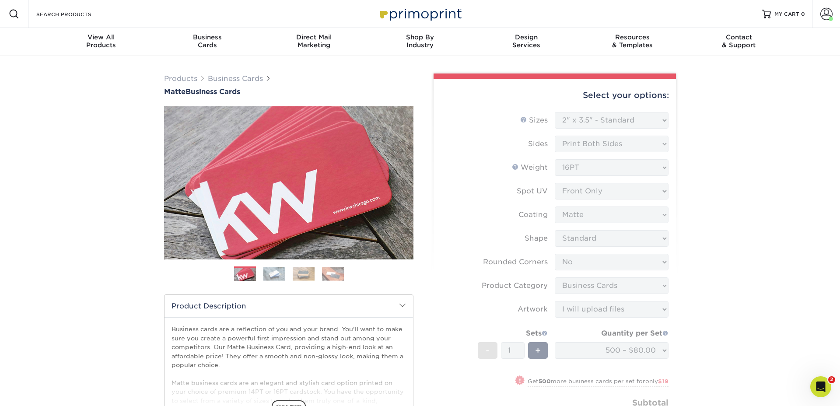
click at [12, 14] on span at bounding box center [14, 14] width 10 height 10
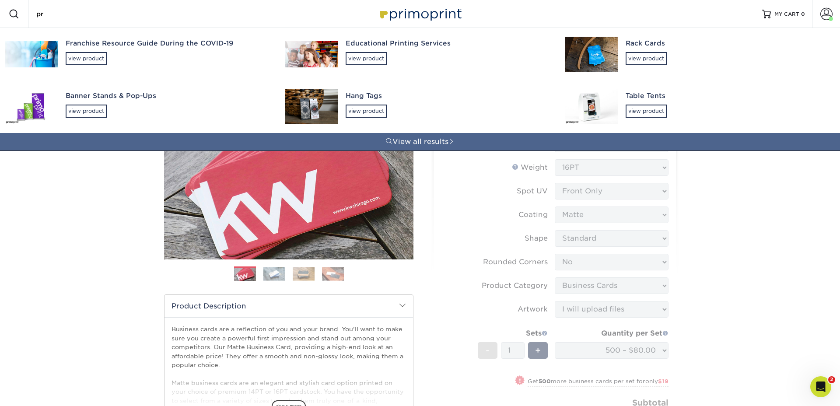
type input "p"
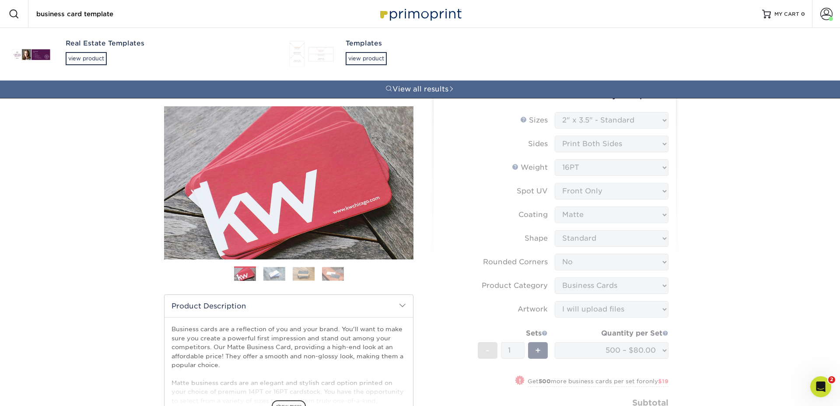
type input "business card template"
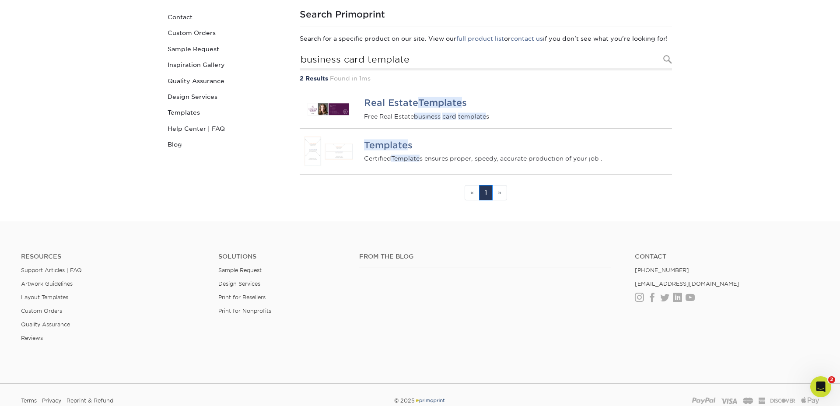
scroll to position [83, 0]
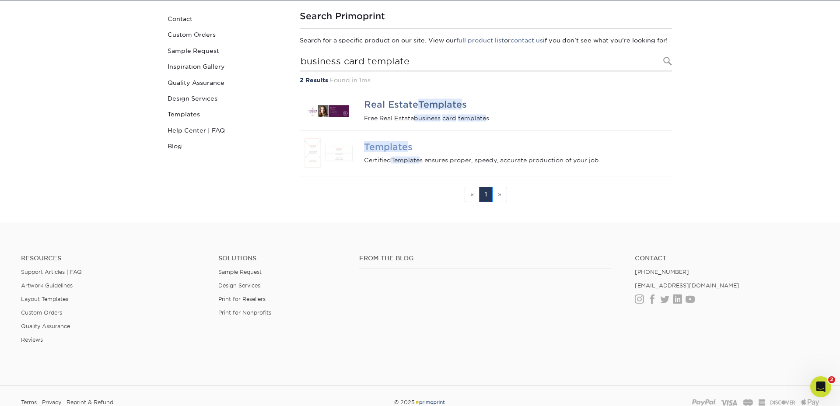
click at [388, 152] on em "Template" at bounding box center [386, 146] width 44 height 11
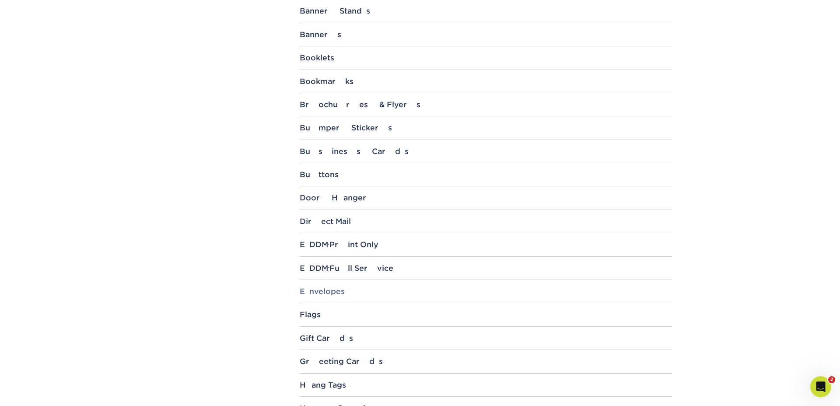
scroll to position [348, 0]
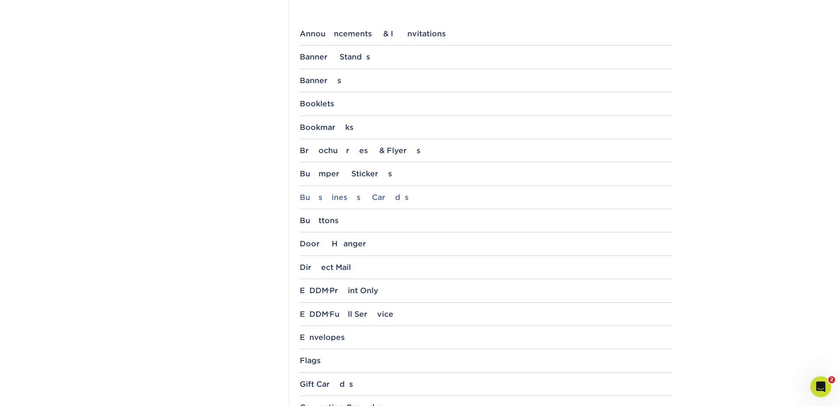
click at [333, 198] on div "Business Cards" at bounding box center [486, 197] width 372 height 9
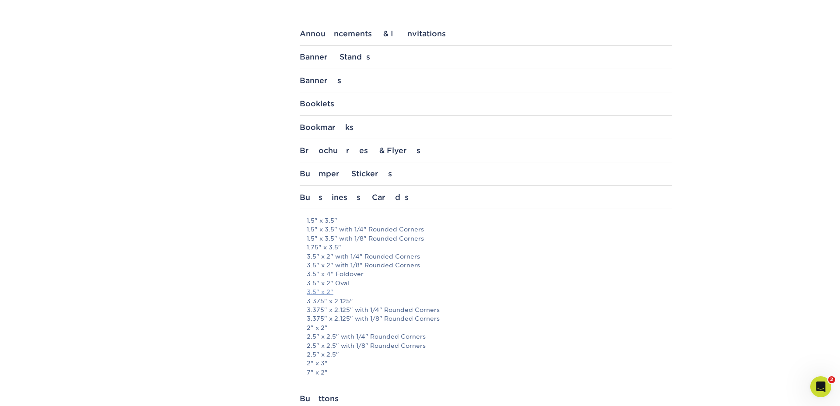
click at [327, 292] on link "3.5" x 2"" at bounding box center [320, 291] width 27 height 7
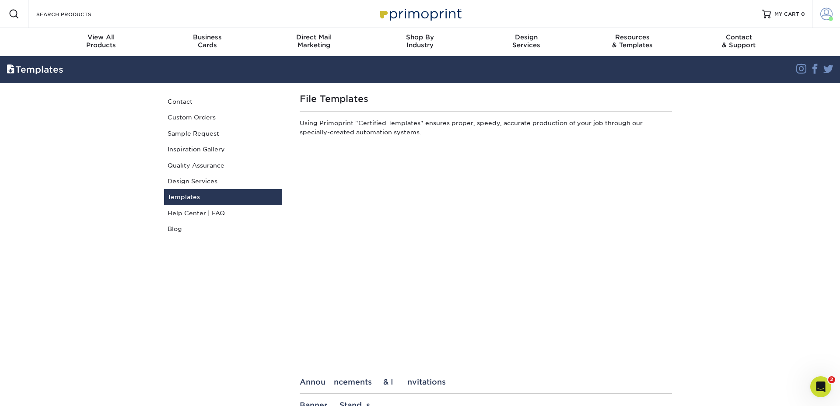
click at [826, 14] on span at bounding box center [826, 14] width 12 height 12
click at [833, 16] on link "Account" at bounding box center [826, 14] width 28 height 28
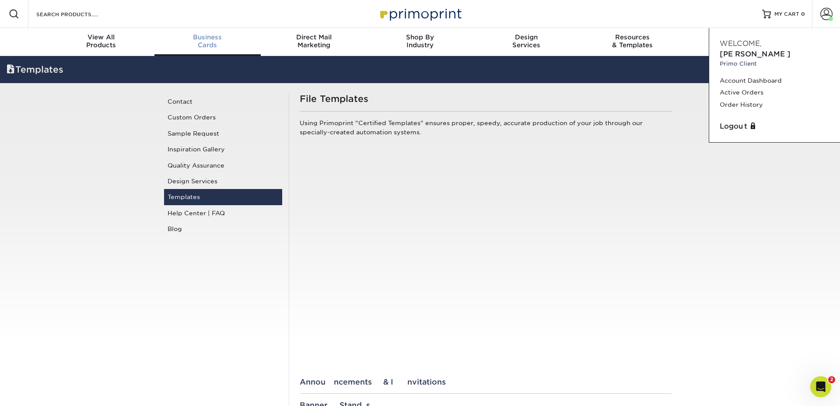
click at [205, 38] on span "Business" at bounding box center [207, 37] width 106 height 8
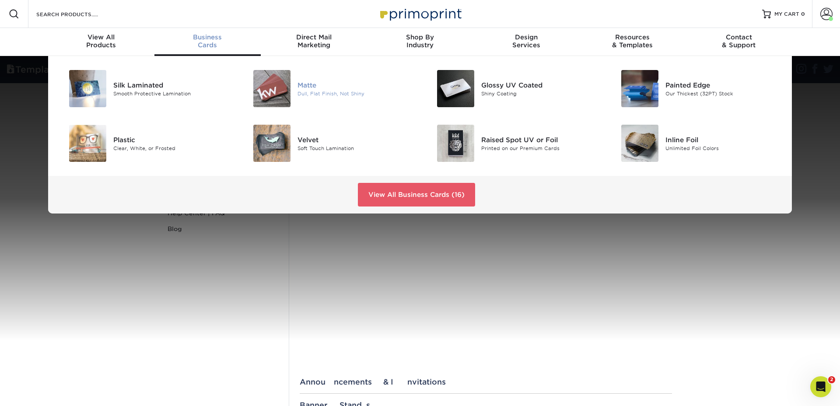
click at [308, 83] on div "Matte" at bounding box center [355, 85] width 116 height 10
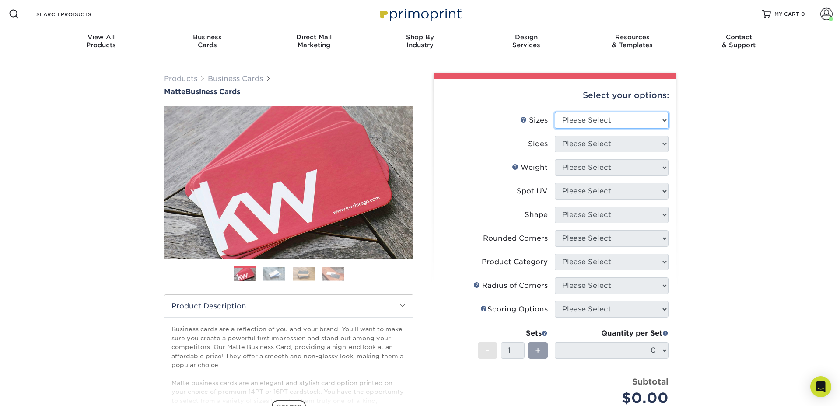
click at [583, 117] on select "Please Select 1.5" x 3.5" - Mini 1.75" x 3.5" - Mini 2" x 2" - Square 2" x 3" -…" at bounding box center [612, 120] width 114 height 17
select select "2.00x3.50"
click at [555, 112] on select "Please Select 1.5" x 3.5" - Mini 1.75" x 3.5" - Mini 2" x 2" - Square 2" x 3" -…" at bounding box center [612, 120] width 114 height 17
click at [577, 146] on select "Please Select Print Both Sides Print Front Only" at bounding box center [612, 144] width 114 height 17
select select "13abbda7-1d64-4f25-8bb2-c179b224825d"
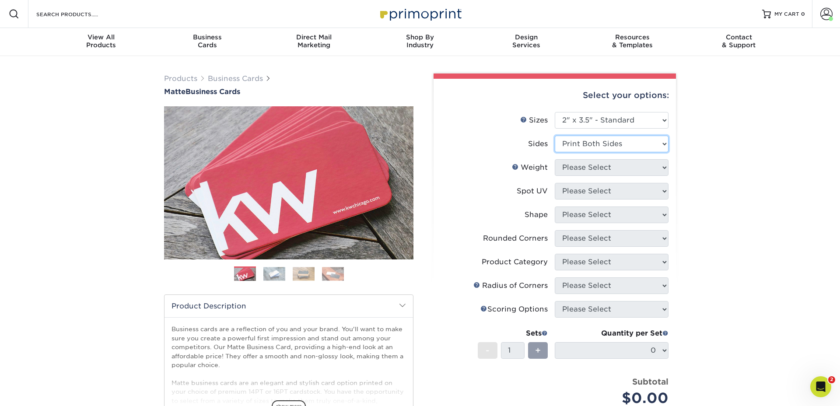
click at [555, 136] on select "Please Select Print Both Sides Print Front Only" at bounding box center [612, 144] width 114 height 17
click at [578, 167] on select "Please Select 16PT 14PT" at bounding box center [612, 167] width 114 height 17
select select "16PT"
click at [555, 159] on select "Please Select 16PT 14PT" at bounding box center [612, 167] width 114 height 17
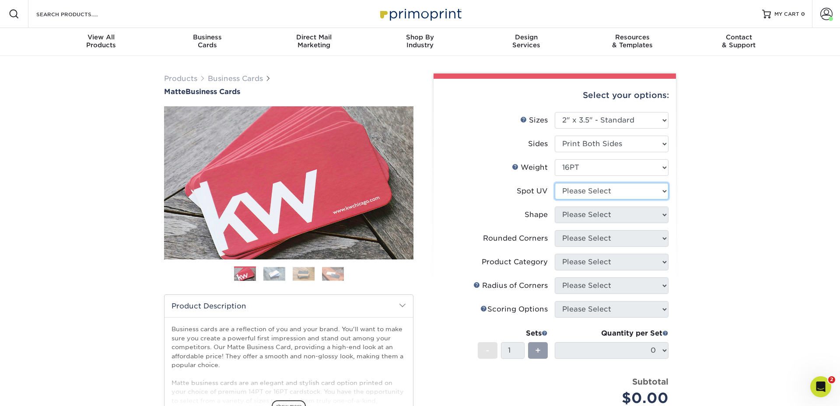
click at [573, 195] on select "Please Select No Spot UV Front and Back (Both Sides) Front Only Back Only" at bounding box center [612, 191] width 114 height 17
select select "1"
click at [555, 183] on select "Please Select No Spot UV Front and Back (Both Sides) Front Only Back Only" at bounding box center [612, 191] width 114 height 17
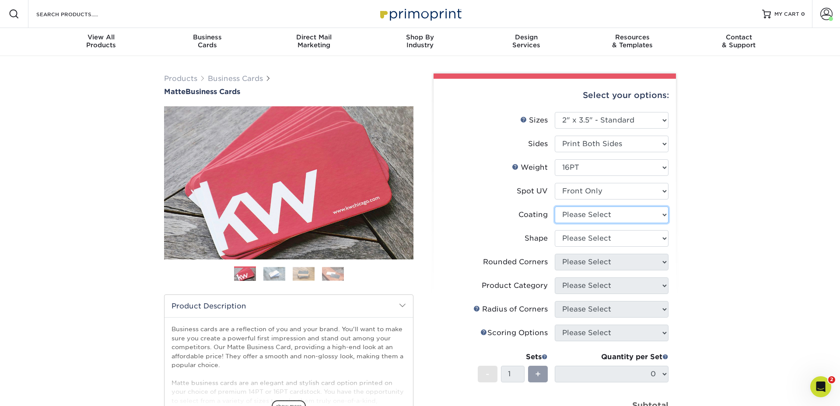
click at [577, 216] on select at bounding box center [612, 214] width 114 height 17
select select "121bb7b5-3b4d-429f-bd8d-bbf80e953313"
click at [555, 206] on select at bounding box center [612, 214] width 114 height 17
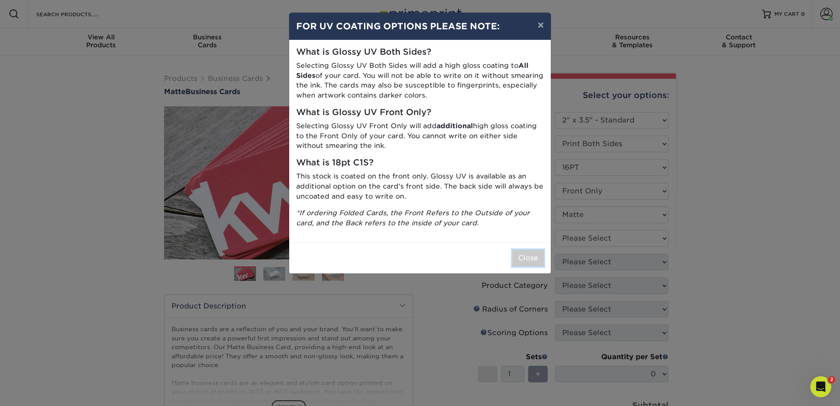
click at [525, 258] on button "Close" at bounding box center [527, 258] width 31 height 17
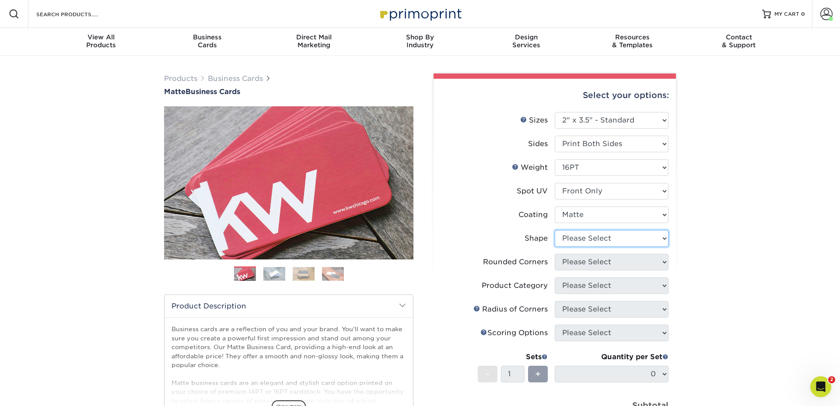
click at [584, 237] on select "Please Select Standard" at bounding box center [612, 238] width 114 height 17
select select "standard"
click at [555, 230] on select "Please Select Standard" at bounding box center [612, 238] width 114 height 17
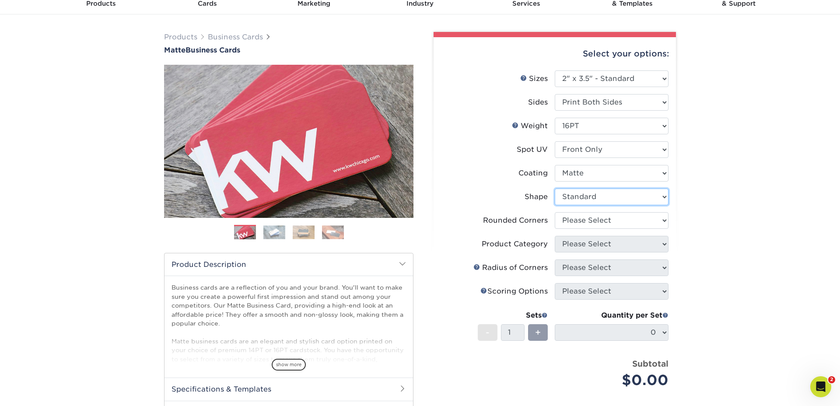
scroll to position [58, 0]
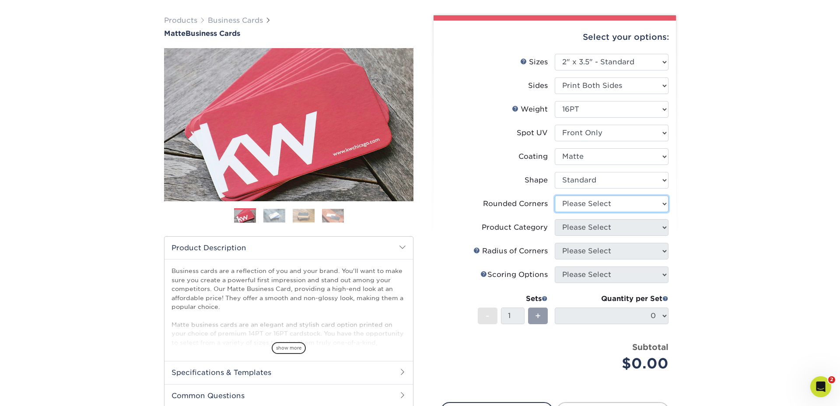
click at [569, 202] on select "Please Select Yes - Round 2 Corners Yes - Round 4 Corners No" at bounding box center [612, 204] width 114 height 17
select select "0"
click at [555, 196] on select "Please Select Yes - Round 2 Corners Yes - Round 4 Corners No" at bounding box center [612, 204] width 114 height 17
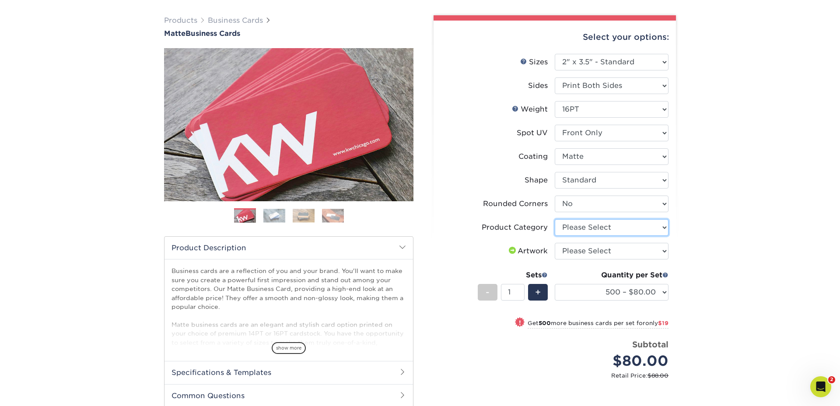
click at [575, 229] on select "Please Select Business Cards" at bounding box center [612, 227] width 114 height 17
select select "3b5148f1-0588-4f88-a218-97bcfdce65c1"
click at [555, 219] on select "Please Select Business Cards" at bounding box center [612, 227] width 114 height 17
click at [580, 252] on select "Please Select I will upload files I need a design - $100" at bounding box center [612, 251] width 114 height 17
select select "upload"
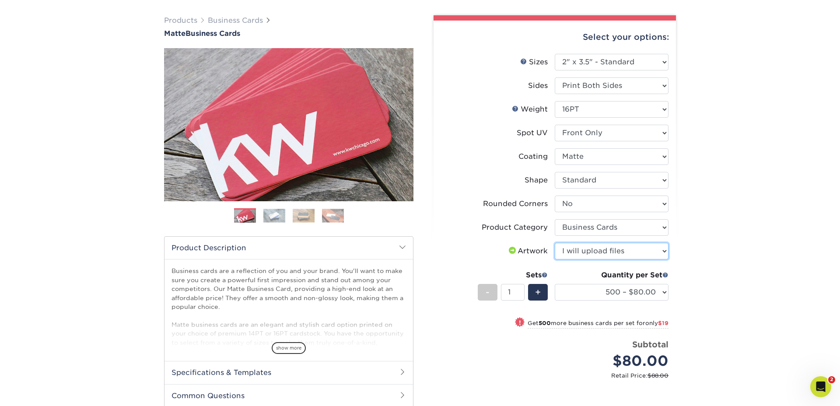
click at [555, 243] on select "Please Select I will upload files I need a design - $100" at bounding box center [612, 251] width 114 height 17
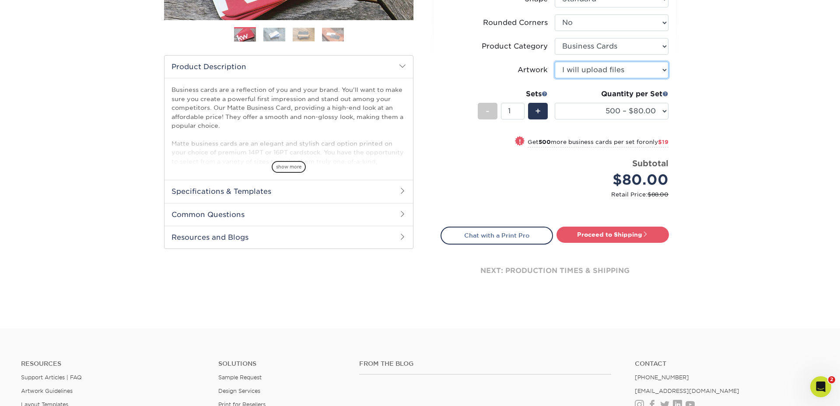
scroll to position [242, 0]
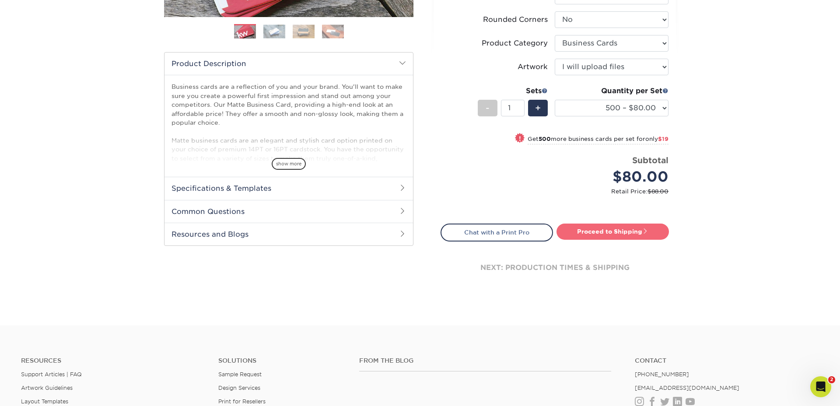
click at [622, 231] on link "Proceed to Shipping" at bounding box center [612, 232] width 112 height 16
type input "Set 1"
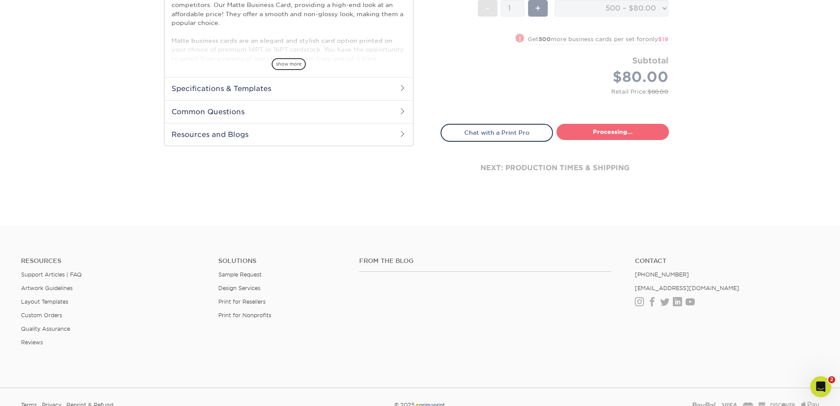
select select "4dc6cca5-ac1c-4fbc-b82e-08d4f0b15061"
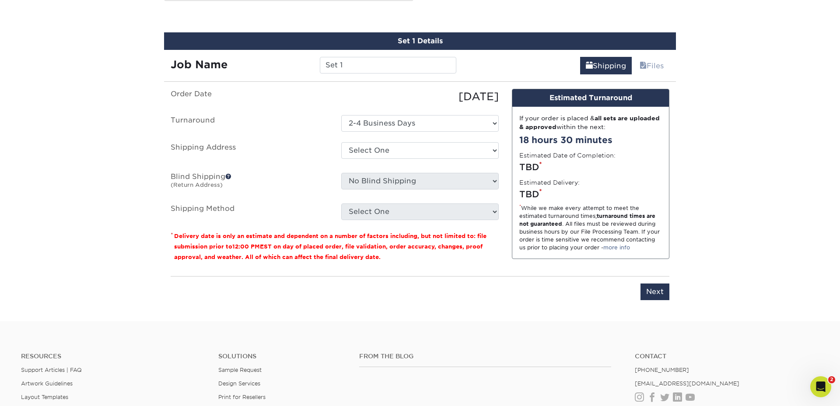
scroll to position [490, 0]
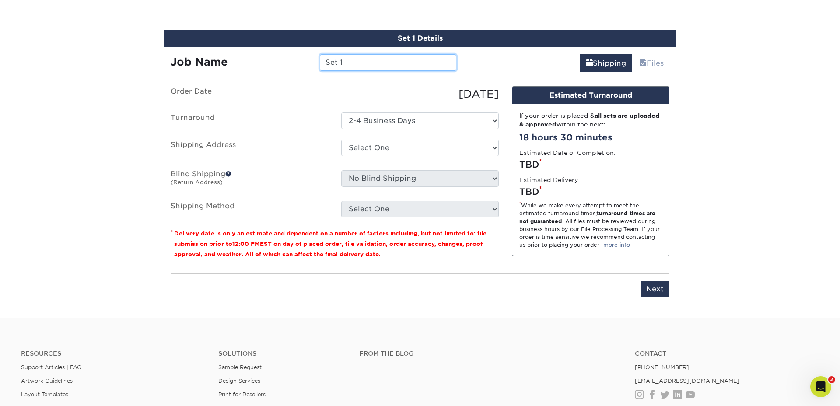
click at [364, 62] on input "Set 1" at bounding box center [388, 62] width 136 height 17
type input "Abby Pineda"
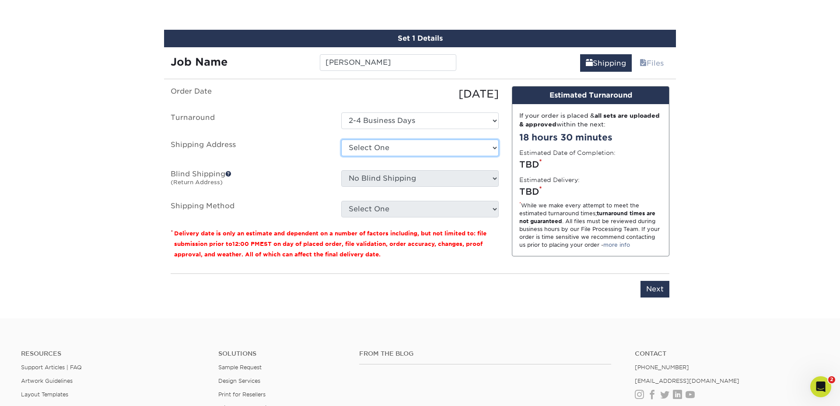
click at [376, 154] on select "Select One 7 Fins Creative [PERSON_NAME]'s Home AquaFlauge AquaFlauge B-7 Noviu…" at bounding box center [419, 148] width 157 height 17
select select "245470"
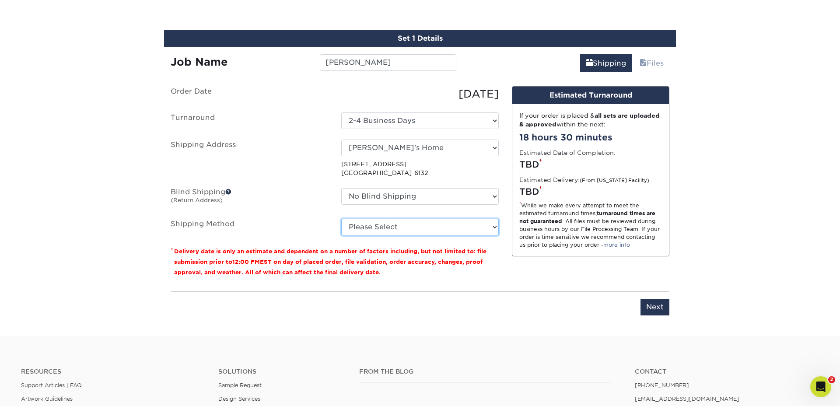
click at [391, 229] on select "Please Select Ground Shipping (+$8.96) 3 Day Shipping Service (+$24.92) 2 Day A…" at bounding box center [419, 227] width 157 height 17
select select "03"
click at [341, 219] on select "Please Select Ground Shipping (+$8.96) 3 Day Shipping Service (+$24.92) 2 Day A…" at bounding box center [419, 227] width 157 height 17
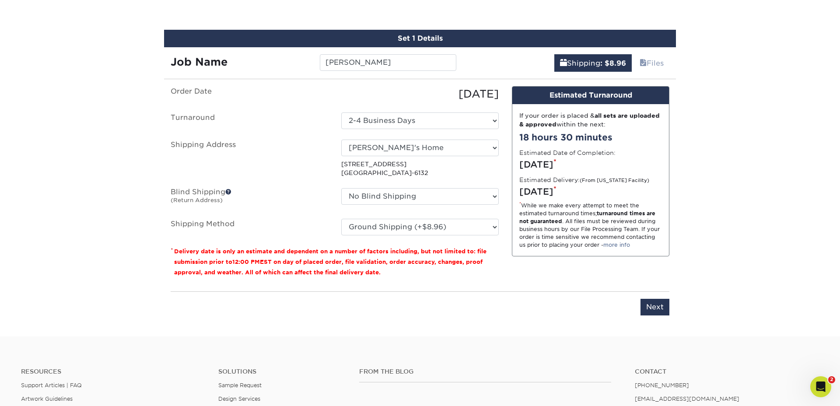
click at [439, 205] on div "No Blind Shipping 7 Fins Creative Aaron's Home AquaFlauge AquaFlauge B-7 Novium…" at bounding box center [420, 198] width 171 height 20
click at [653, 308] on input "Next" at bounding box center [654, 307] width 29 height 17
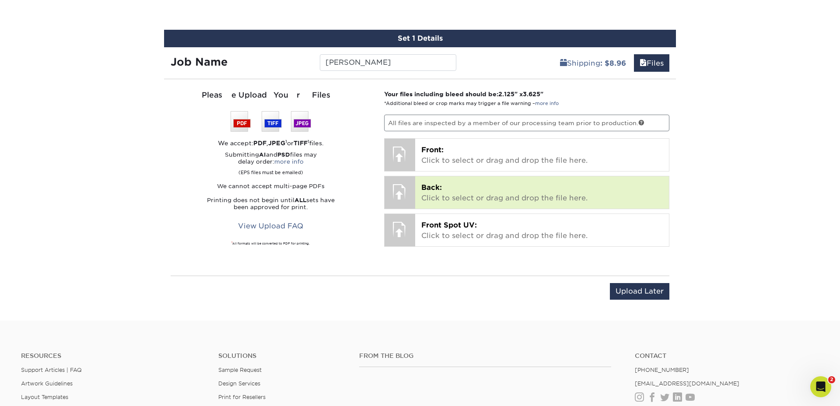
drag, startPoint x: 94, startPoint y: 143, endPoint x: 544, endPoint y: 192, distance: 452.7
click at [0, 0] on p "Back: valery-bcd-front.tiff" at bounding box center [0, 0] width 0 height 0
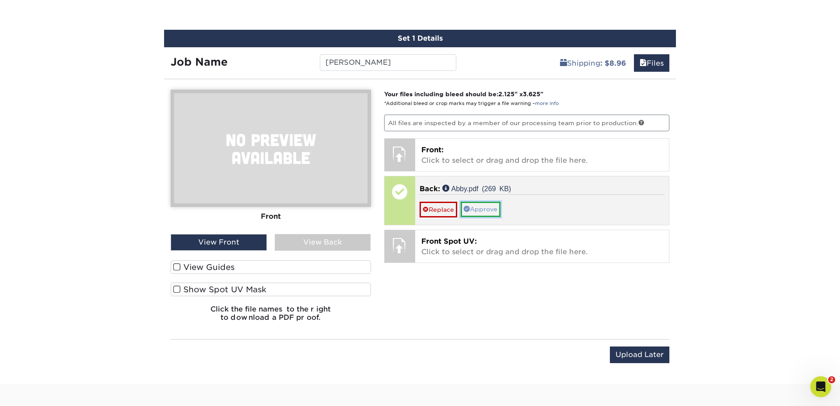
click at [486, 209] on link "Approve" at bounding box center [481, 209] width 40 height 15
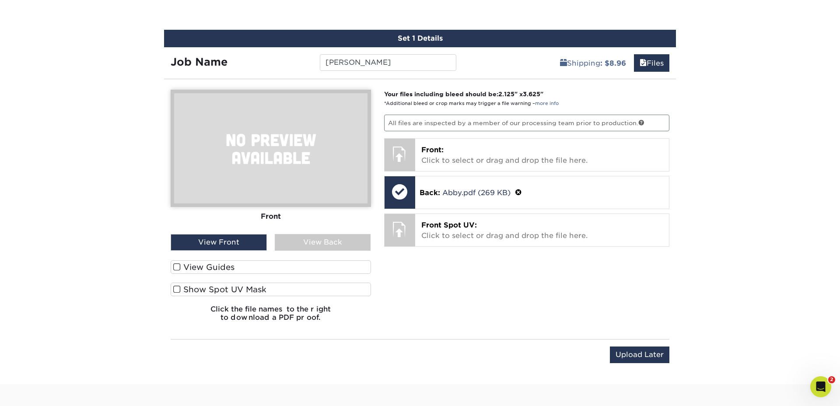
click at [233, 138] on img at bounding box center [271, 148] width 200 height 117
click at [295, 143] on img at bounding box center [271, 148] width 200 height 117
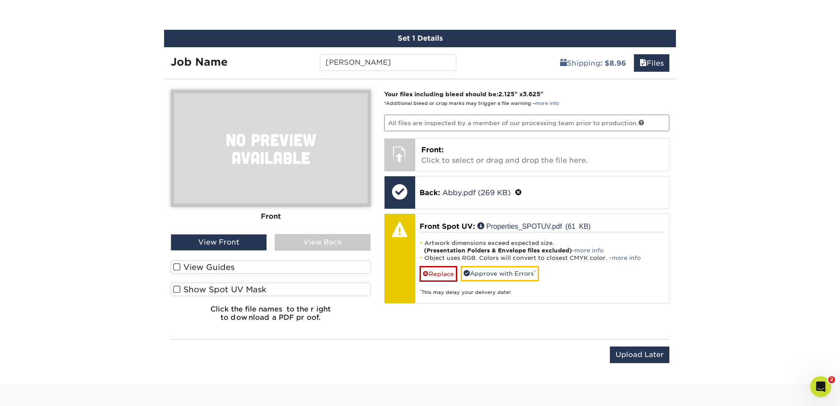
click at [306, 178] on img at bounding box center [271, 148] width 200 height 117
click at [275, 217] on div "Front" at bounding box center [271, 216] width 200 height 19
click at [240, 249] on div "View Front" at bounding box center [219, 242] width 96 height 17
click at [310, 243] on div "View Back" at bounding box center [323, 242] width 96 height 17
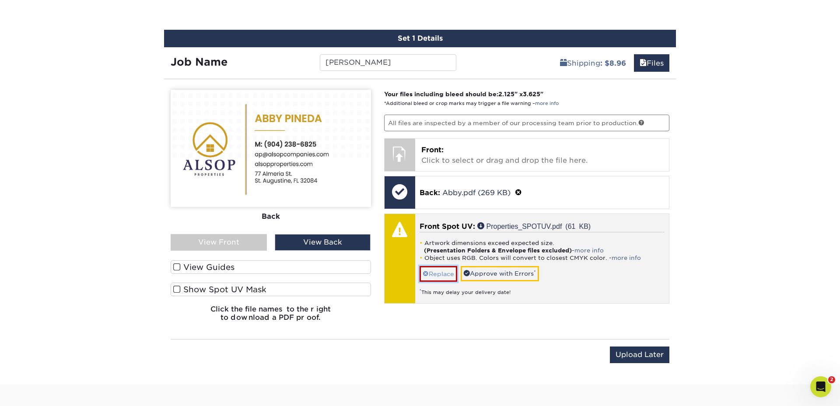
click at [440, 275] on link "Replace" at bounding box center [439, 273] width 38 height 15
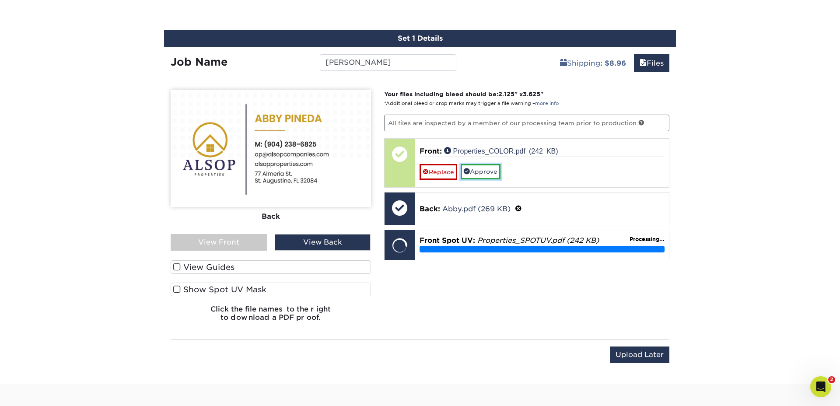
click at [485, 173] on link "Approve" at bounding box center [481, 171] width 40 height 15
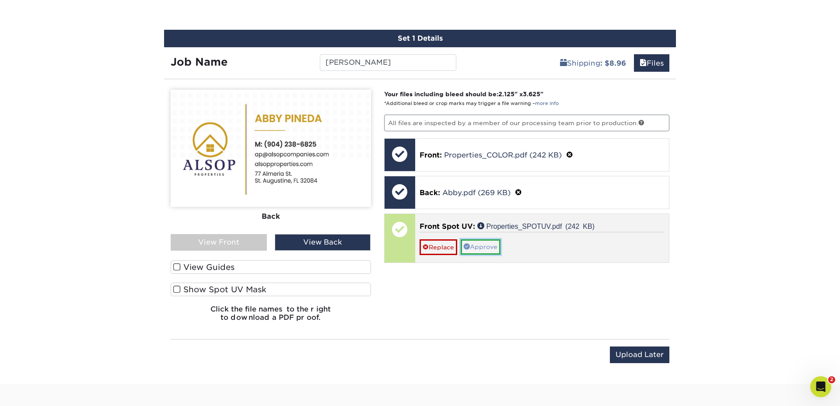
click at [492, 247] on link "Approve" at bounding box center [481, 246] width 40 height 15
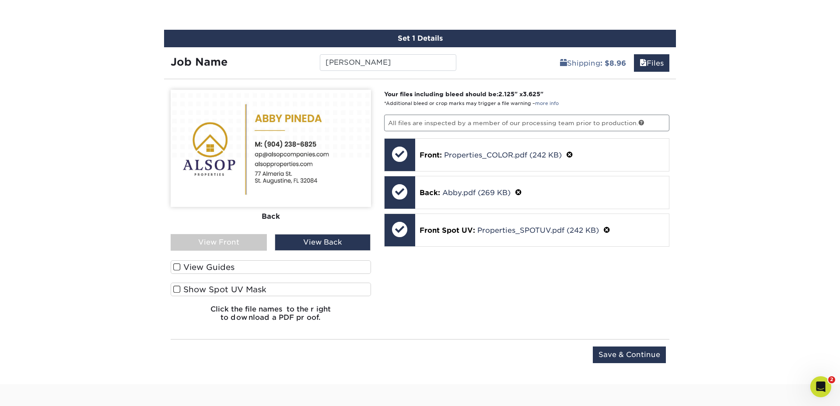
drag, startPoint x: 572, startPoint y: 315, endPoint x: 581, endPoint y: 312, distance: 10.0
click at [572, 315] on div "Your files including bleed should be: 2.125 " x 3.625 " *Additional bleed or cr…" at bounding box center [527, 209] width 299 height 239
click at [180, 266] on span at bounding box center [176, 267] width 7 height 8
click at [0, 0] on input "View Guides" at bounding box center [0, 0] width 0 height 0
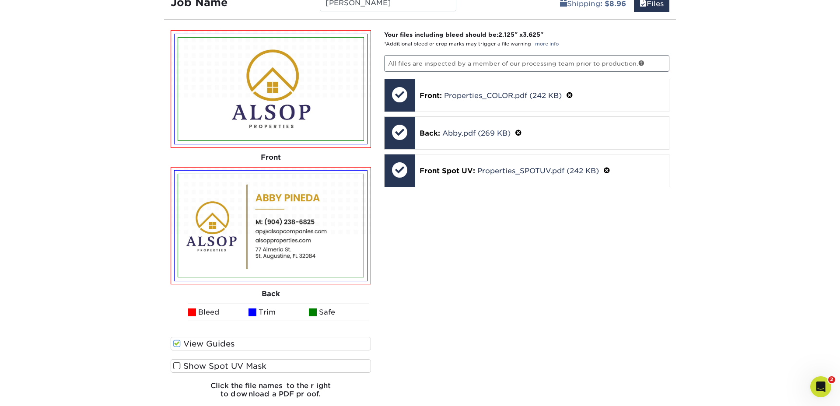
scroll to position [559, 0]
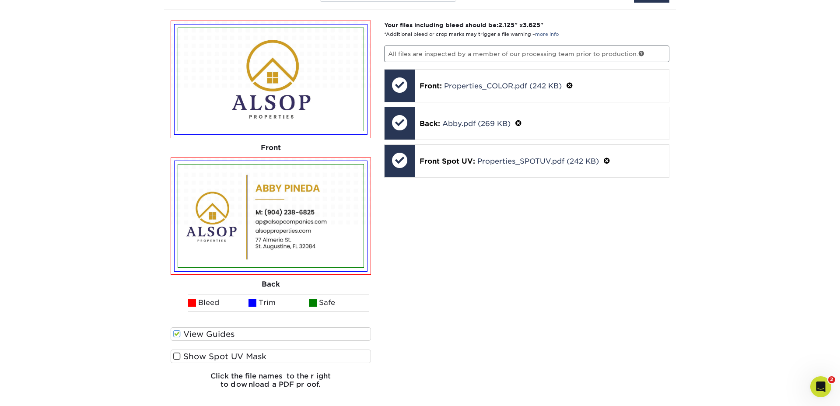
click at [177, 355] on span at bounding box center [176, 356] width 7 height 8
click at [0, 0] on input "Show Spot UV Mask" at bounding box center [0, 0] width 0 height 0
click at [175, 357] on span at bounding box center [176, 356] width 7 height 8
click at [0, 0] on input "Show Spot UV Mask" at bounding box center [0, 0] width 0 height 0
click at [175, 357] on span at bounding box center [176, 356] width 7 height 8
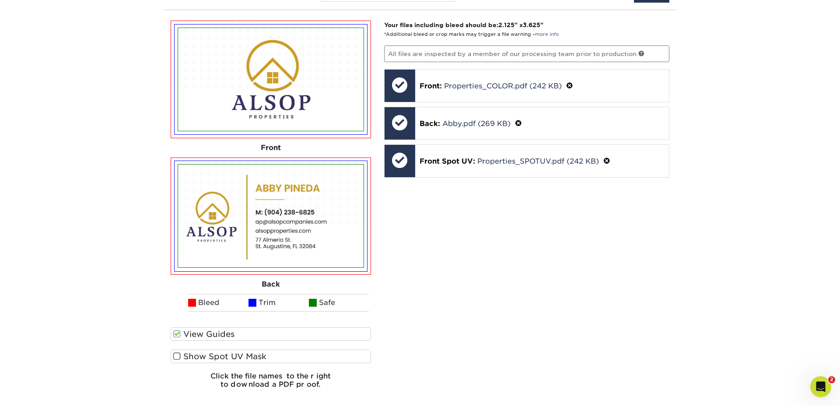
click at [0, 0] on input "Show Spot UV Mask" at bounding box center [0, 0] width 0 height 0
click at [175, 357] on span at bounding box center [176, 356] width 7 height 8
click at [0, 0] on input "Show Spot UV Mask" at bounding box center [0, 0] width 0 height 0
click at [175, 357] on span at bounding box center [176, 356] width 7 height 8
click at [0, 0] on input "Show Spot UV Mask" at bounding box center [0, 0] width 0 height 0
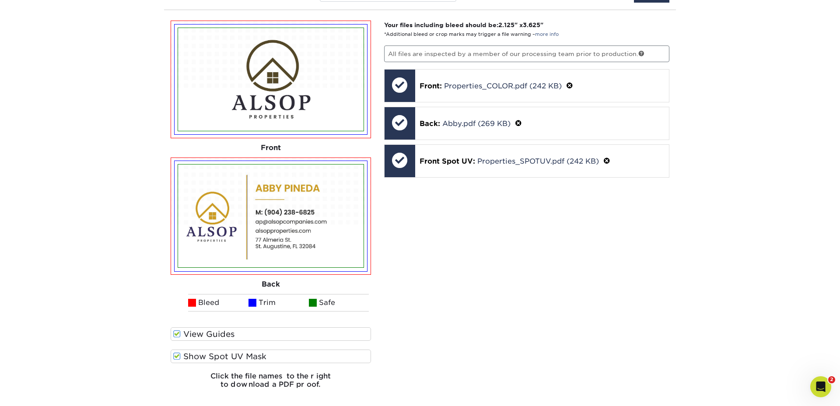
click at [175, 357] on span at bounding box center [176, 356] width 7 height 8
click at [0, 0] on input "Show Spot UV Mask" at bounding box center [0, 0] width 0 height 0
click at [175, 357] on span at bounding box center [176, 356] width 7 height 8
click at [0, 0] on input "Show Spot UV Mask" at bounding box center [0, 0] width 0 height 0
click at [175, 357] on span at bounding box center [176, 356] width 7 height 8
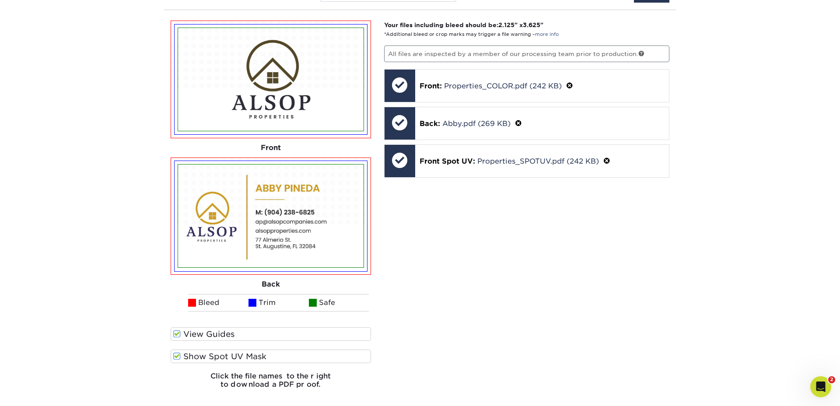
click at [0, 0] on input "Show Spot UV Mask" at bounding box center [0, 0] width 0 height 0
click at [178, 357] on span at bounding box center [176, 356] width 7 height 8
click at [0, 0] on input "Show Spot UV Mask" at bounding box center [0, 0] width 0 height 0
click at [178, 357] on span at bounding box center [176, 356] width 7 height 8
click at [0, 0] on input "Show Spot UV Mask" at bounding box center [0, 0] width 0 height 0
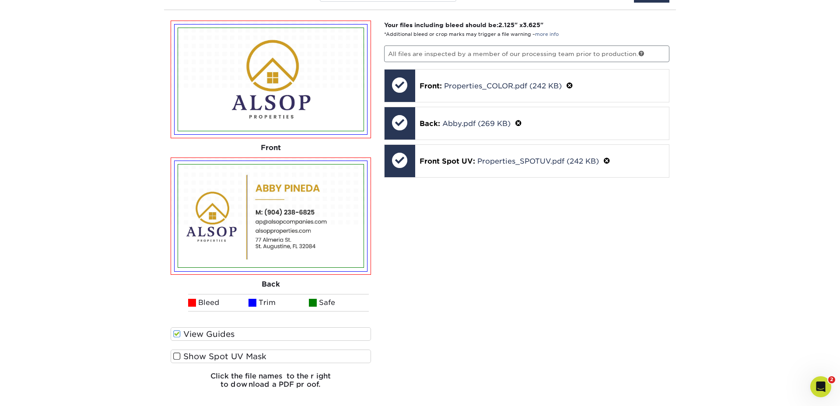
click at [178, 357] on span at bounding box center [176, 356] width 7 height 8
click at [0, 0] on input "Show Spot UV Mask" at bounding box center [0, 0] width 0 height 0
click at [178, 357] on span at bounding box center [176, 356] width 7 height 8
click at [0, 0] on input "Show Spot UV Mask" at bounding box center [0, 0] width 0 height 0
click at [178, 357] on span at bounding box center [176, 356] width 7 height 8
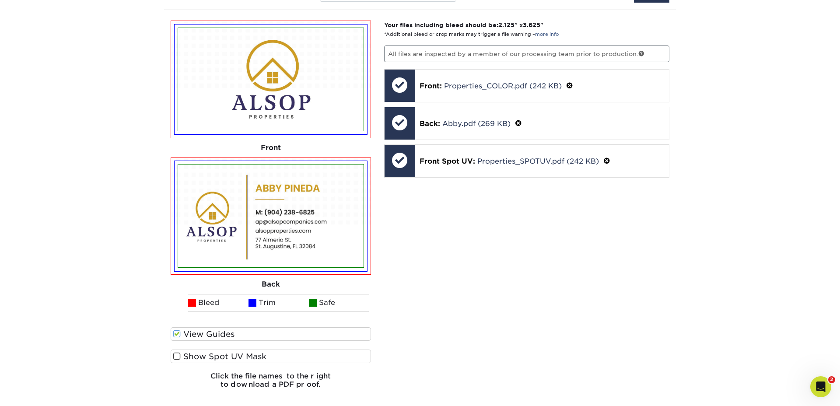
click at [0, 0] on input "Show Spot UV Mask" at bounding box center [0, 0] width 0 height 0
click at [596, 275] on div "Your files including bleed should be: 2.125 " x 3.625 " *Additional bleed or cr…" at bounding box center [527, 208] width 299 height 375
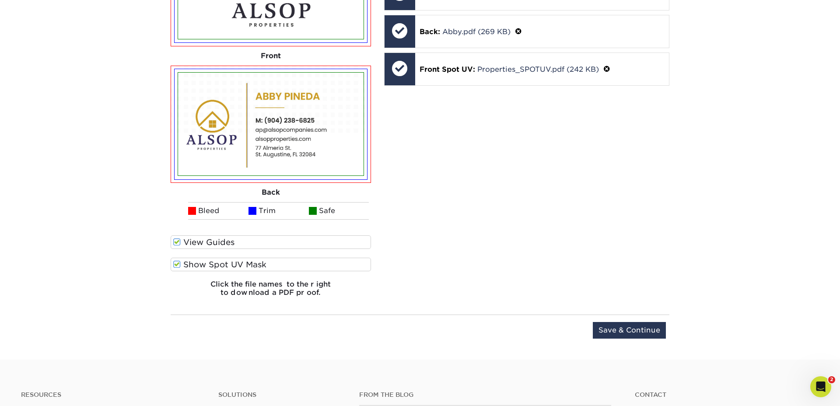
scroll to position [665, 0]
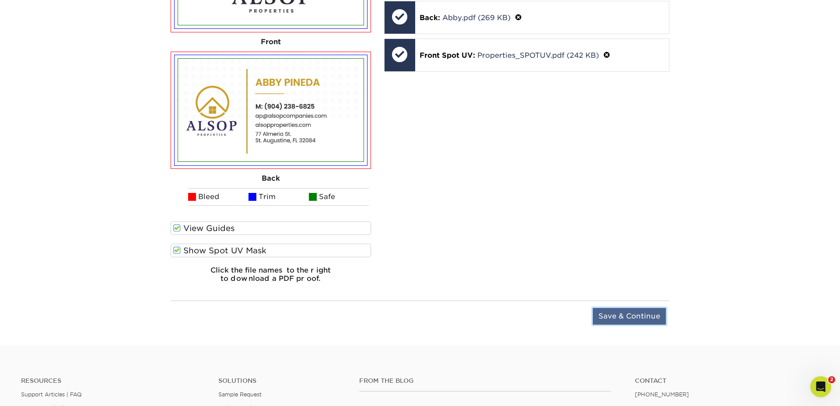
click at [646, 315] on input "Save & Continue" at bounding box center [629, 316] width 73 height 17
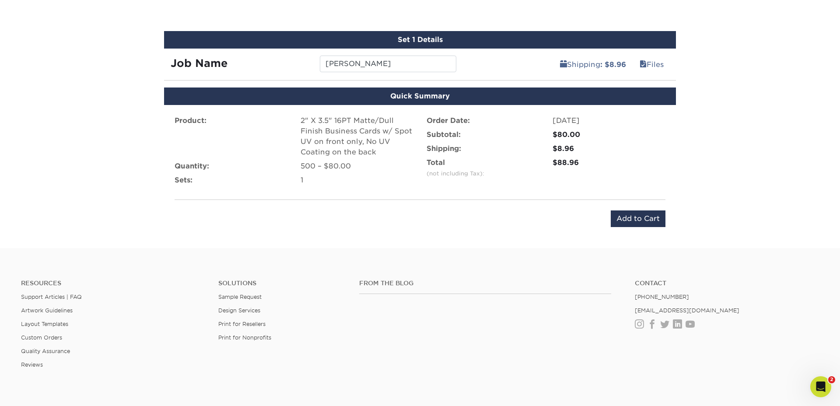
scroll to position [486, 0]
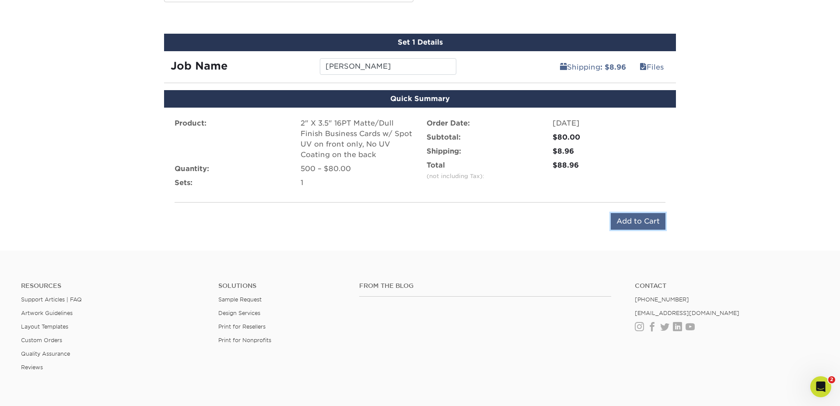
click at [644, 223] on input "Add to Cart" at bounding box center [638, 221] width 55 height 17
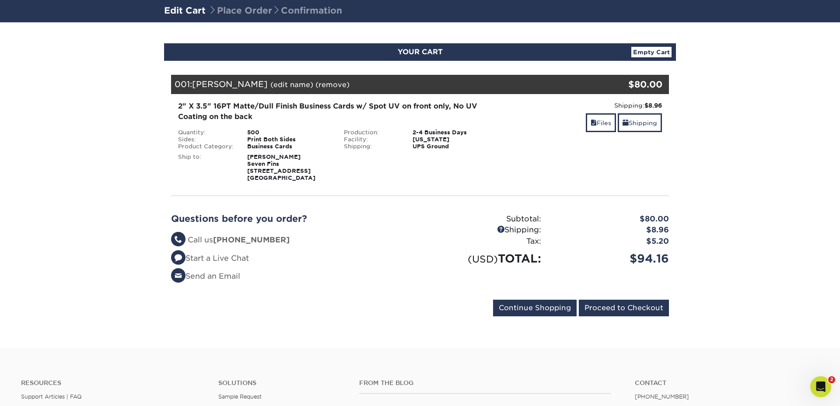
scroll to position [59, 0]
click at [602, 119] on link "Files" at bounding box center [601, 122] width 30 height 19
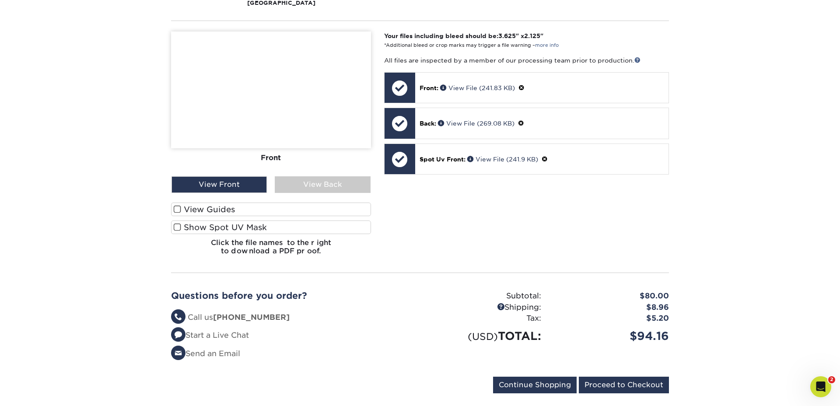
scroll to position [229, 0]
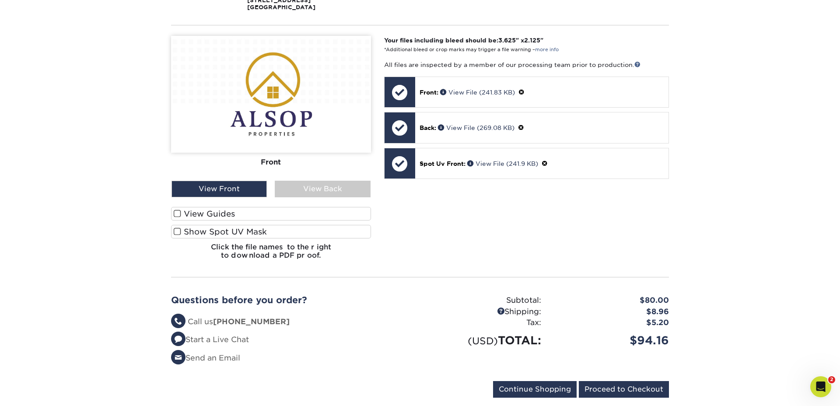
click at [177, 214] on span at bounding box center [177, 214] width 7 height 8
click at [0, 0] on input "View Guides" at bounding box center [0, 0] width 0 height 0
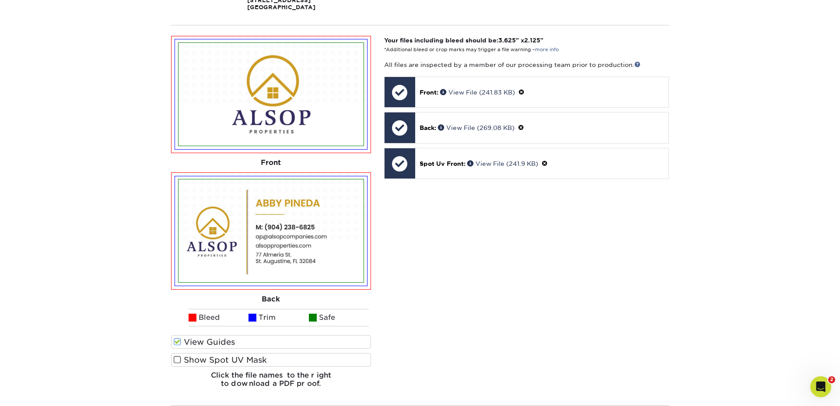
click at [178, 360] on span at bounding box center [177, 360] width 7 height 8
click at [0, 0] on input "Show Spot UV Mask" at bounding box center [0, 0] width 0 height 0
click at [178, 360] on span at bounding box center [177, 360] width 7 height 8
click at [0, 0] on input "Show Spot UV Mask" at bounding box center [0, 0] width 0 height 0
click at [178, 360] on span at bounding box center [177, 360] width 7 height 8
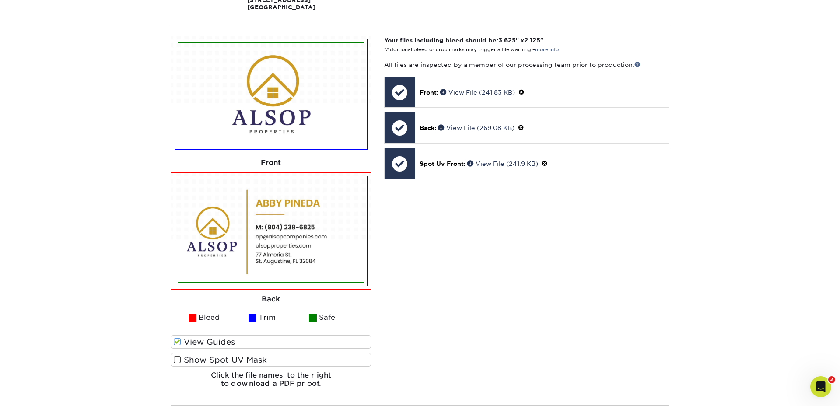
click at [0, 0] on input "Show Spot UV Mask" at bounding box center [0, 0] width 0 height 0
click at [178, 360] on span at bounding box center [177, 360] width 7 height 8
click at [0, 0] on input "Show Spot UV Mask" at bounding box center [0, 0] width 0 height 0
click at [178, 360] on span at bounding box center [177, 360] width 7 height 8
click at [0, 0] on input "Show Spot UV Mask" at bounding box center [0, 0] width 0 height 0
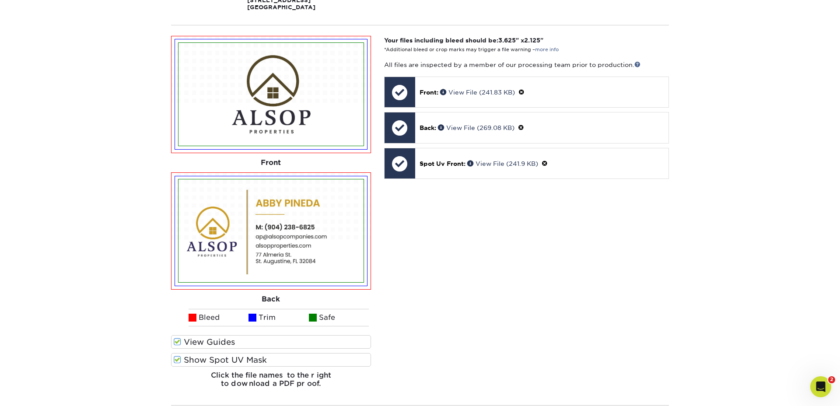
click at [178, 360] on span at bounding box center [177, 360] width 7 height 8
click at [0, 0] on input "Show Spot UV Mask" at bounding box center [0, 0] width 0 height 0
click at [178, 360] on span at bounding box center [177, 360] width 7 height 8
click at [0, 0] on input "Show Spot UV Mask" at bounding box center [0, 0] width 0 height 0
click at [178, 360] on span at bounding box center [177, 360] width 7 height 8
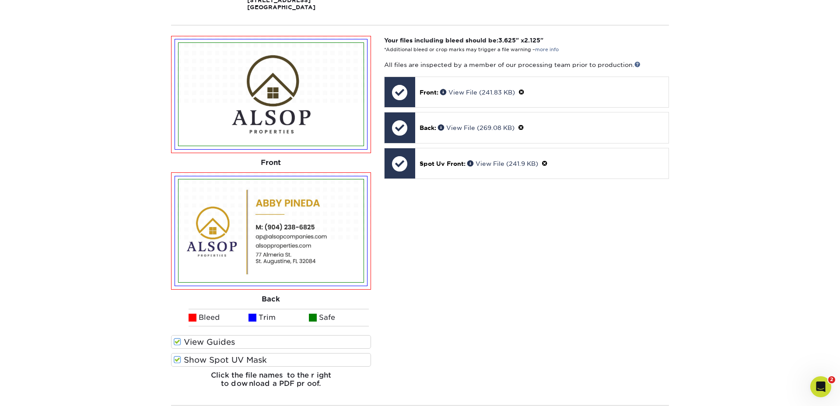
click at [0, 0] on input "Show Spot UV Mask" at bounding box center [0, 0] width 0 height 0
click at [178, 360] on span at bounding box center [177, 360] width 7 height 8
click at [0, 0] on input "Show Spot UV Mask" at bounding box center [0, 0] width 0 height 0
click at [178, 360] on span at bounding box center [177, 360] width 7 height 8
click at [0, 0] on input "Show Spot UV Mask" at bounding box center [0, 0] width 0 height 0
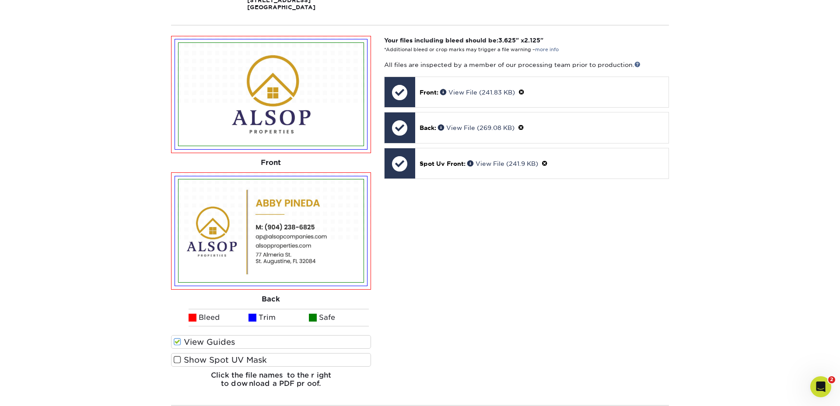
click at [178, 360] on span at bounding box center [177, 360] width 7 height 8
click at [0, 0] on input "Show Spot UV Mask" at bounding box center [0, 0] width 0 height 0
click at [178, 360] on span at bounding box center [177, 360] width 7 height 8
click at [0, 0] on input "Show Spot UV Mask" at bounding box center [0, 0] width 0 height 0
click at [176, 357] on span at bounding box center [177, 360] width 7 height 8
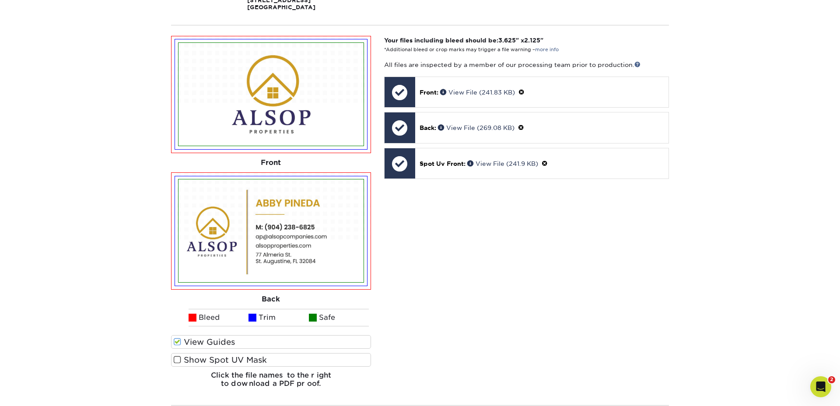
click at [0, 0] on input "Show Spot UV Mask" at bounding box center [0, 0] width 0 height 0
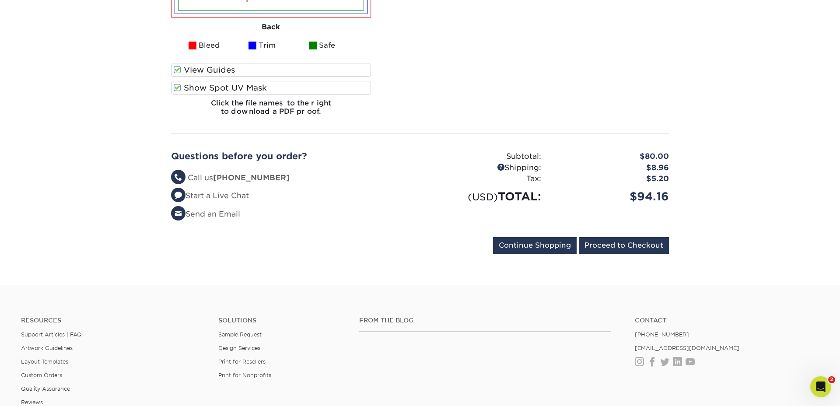
scroll to position [633, 0]
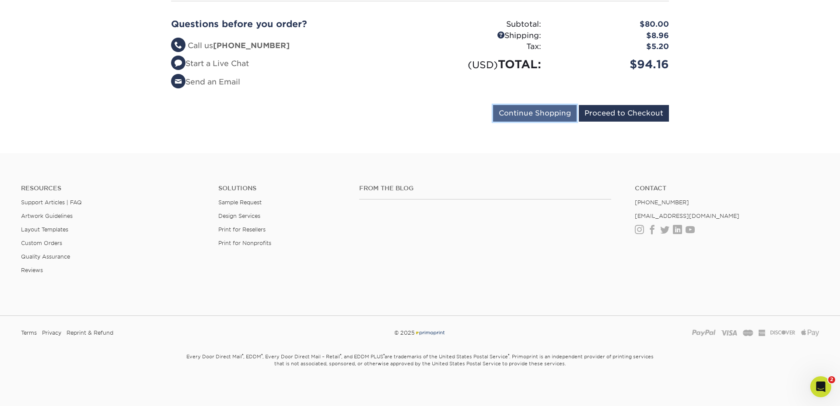
click at [543, 113] on input "Continue Shopping" at bounding box center [535, 113] width 84 height 17
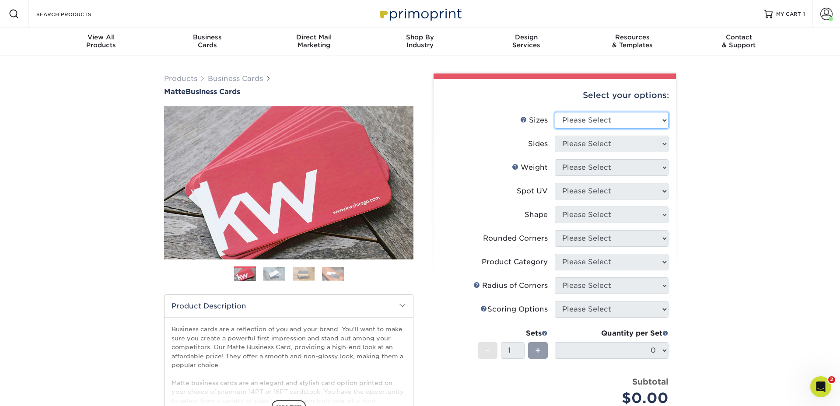
click at [569, 124] on select "Please Select 1.5" x 3.5" - Mini 1.75" x 3.5" - Mini 2" x 2" - Square 2" x 3" -…" at bounding box center [612, 120] width 114 height 17
select select "2.00x3.50"
click at [555, 112] on select "Please Select 1.5" x 3.5" - Mini 1.75" x 3.5" - Mini 2" x 2" - Square 2" x 3" -…" at bounding box center [612, 120] width 114 height 17
click at [586, 145] on select "Please Select Print Both Sides Print Front Only" at bounding box center [612, 144] width 114 height 17
select select "13abbda7-1d64-4f25-8bb2-c179b224825d"
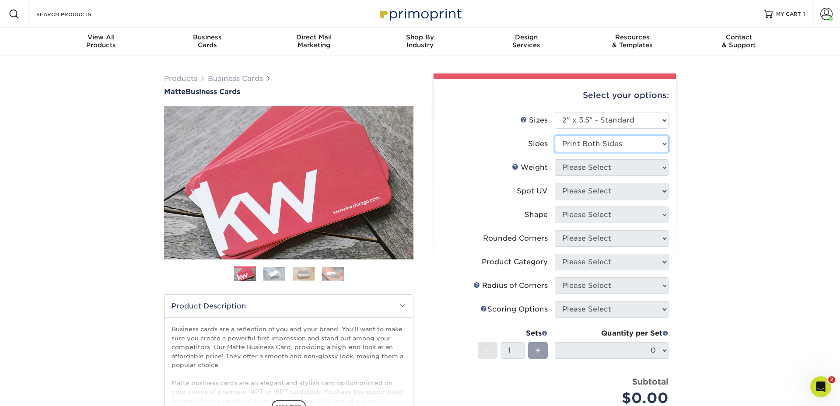
click at [555, 136] on select "Please Select Print Both Sides Print Front Only" at bounding box center [612, 144] width 114 height 17
click at [596, 164] on select "Please Select 16PT 14PT" at bounding box center [612, 167] width 114 height 17
select select "16PT"
click at [555, 159] on select "Please Select 16PT 14PT" at bounding box center [612, 167] width 114 height 17
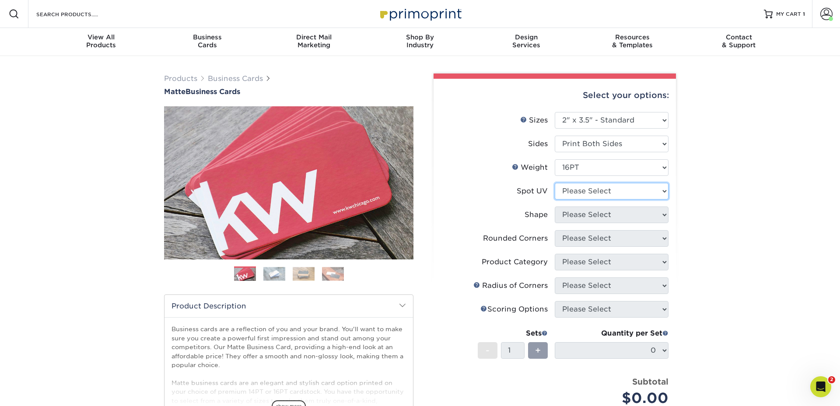
click at [575, 193] on select "Please Select No Spot UV Front and Back (Both Sides) Front Only Back Only" at bounding box center [612, 191] width 114 height 17
select select "1"
click at [555, 183] on select "Please Select No Spot UV Front and Back (Both Sides) Front Only Back Only" at bounding box center [612, 191] width 114 height 17
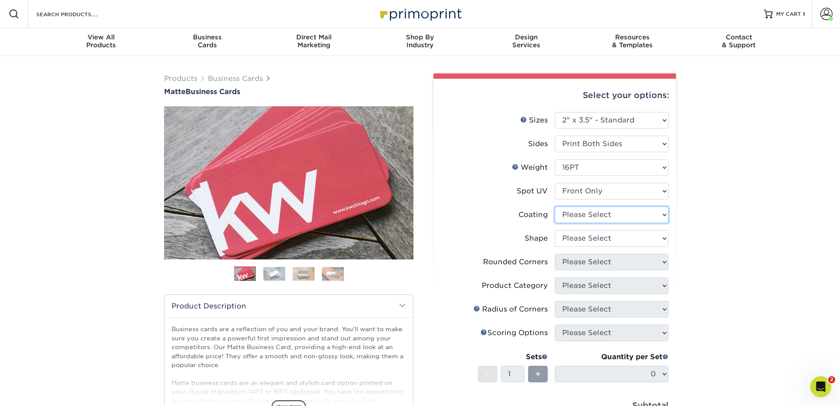
click at [584, 212] on select at bounding box center [612, 214] width 114 height 17
select select "121bb7b5-3b4d-429f-bd8d-bbf80e953313"
click at [555, 206] on select at bounding box center [612, 214] width 114 height 17
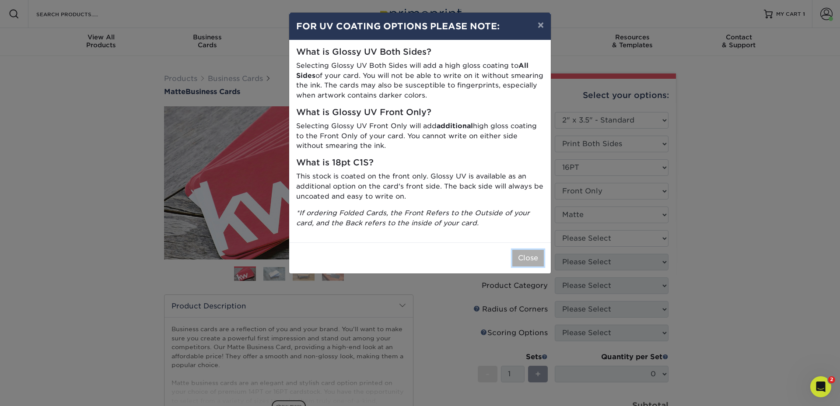
click at [528, 254] on button "Close" at bounding box center [527, 258] width 31 height 17
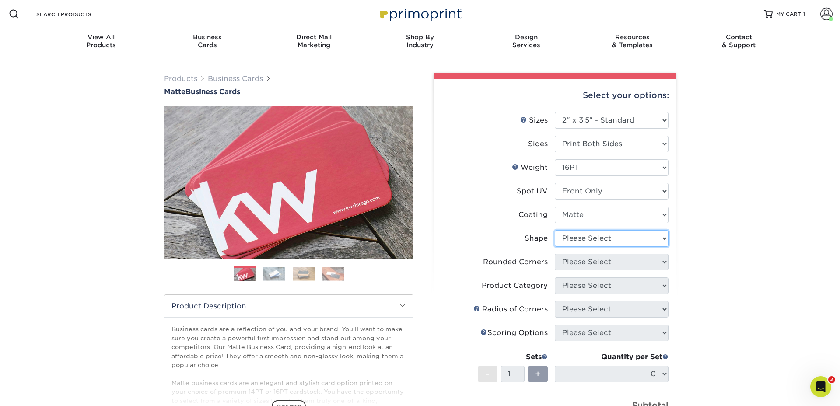
click at [561, 238] on select "Please Select Standard" at bounding box center [612, 238] width 114 height 17
select select "standard"
click at [555, 230] on select "Please Select Standard" at bounding box center [612, 238] width 114 height 17
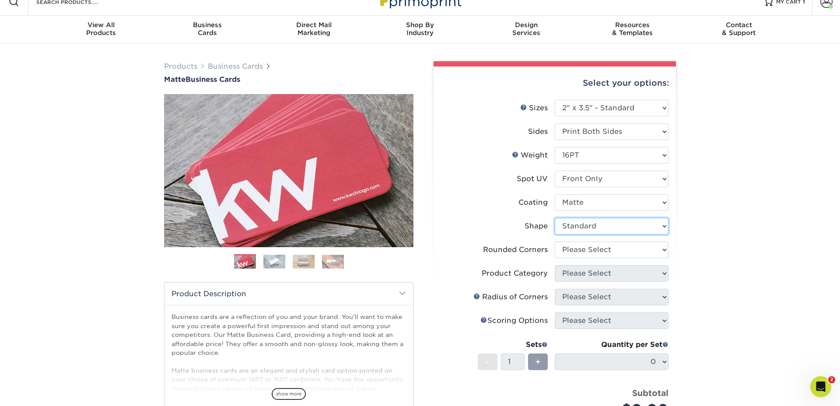
scroll to position [38, 0]
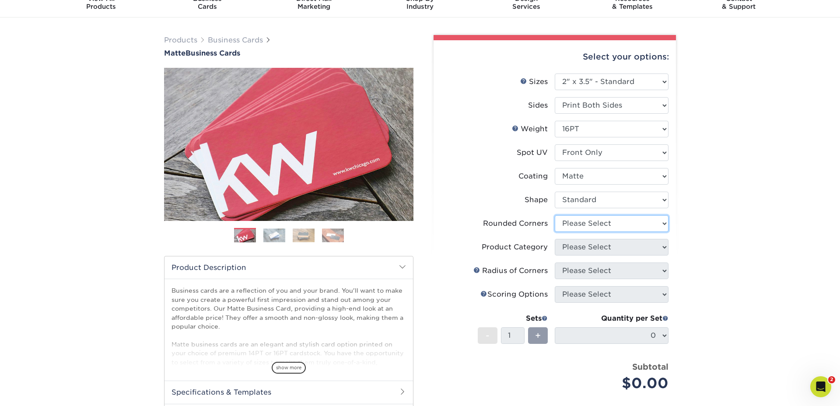
click at [573, 220] on select "Please Select Yes - Round 2 Corners Yes - Round 4 Corners No" at bounding box center [612, 223] width 114 height 17
select select "0"
click at [555, 215] on select "Please Select Yes - Round 2 Corners Yes - Round 4 Corners No" at bounding box center [612, 223] width 114 height 17
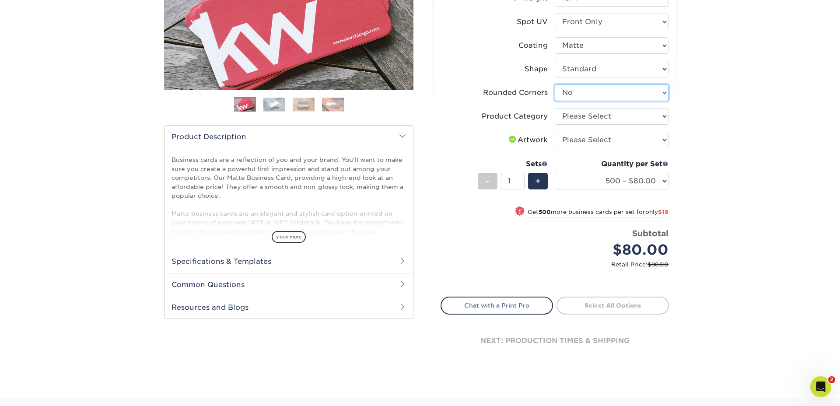
scroll to position [171, 0]
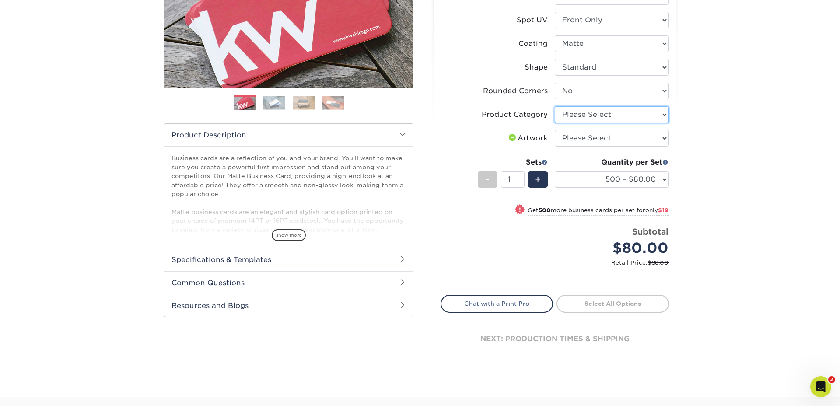
click at [579, 115] on select "Please Select Business Cards" at bounding box center [612, 114] width 114 height 17
select select "3b5148f1-0588-4f88-a218-97bcfdce65c1"
click at [555, 106] on select "Please Select Business Cards" at bounding box center [612, 114] width 114 height 17
click at [587, 139] on select "Please Select I will upload files I need a design - $100" at bounding box center [612, 138] width 114 height 17
select select "upload"
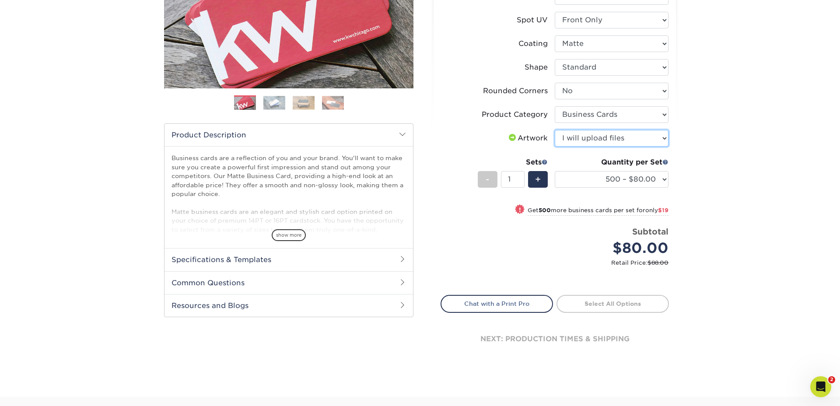
click at [555, 130] on select "Please Select I will upload files I need a design - $100" at bounding box center [612, 138] width 114 height 17
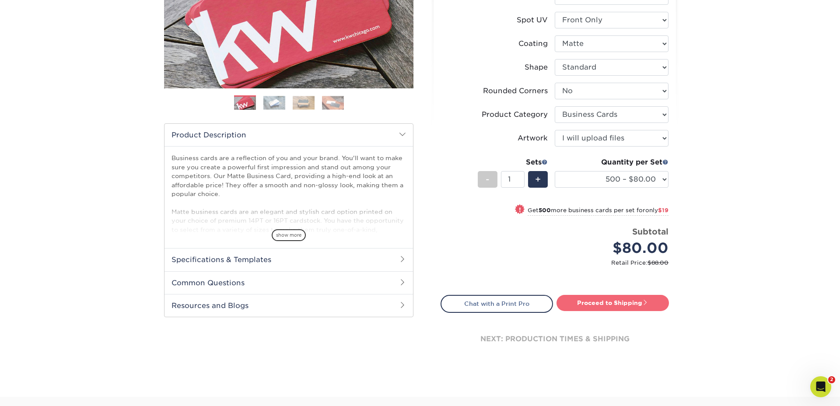
click at [646, 301] on span at bounding box center [645, 302] width 6 height 6
type input "Set 1"
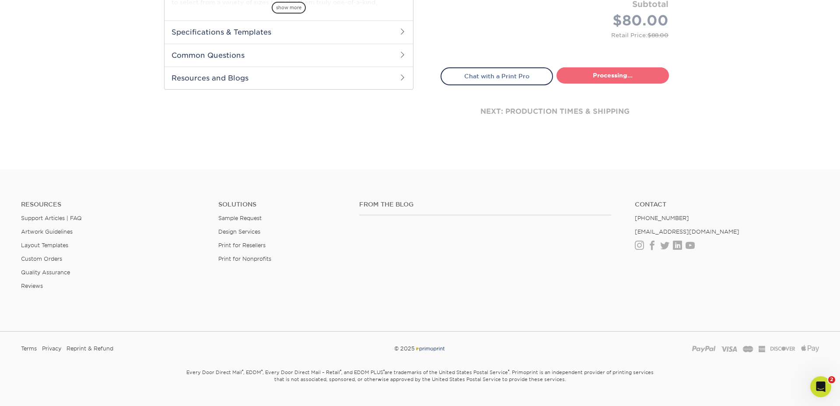
select select "4dc6cca5-ac1c-4fbc-b82e-08d4f0b15061"
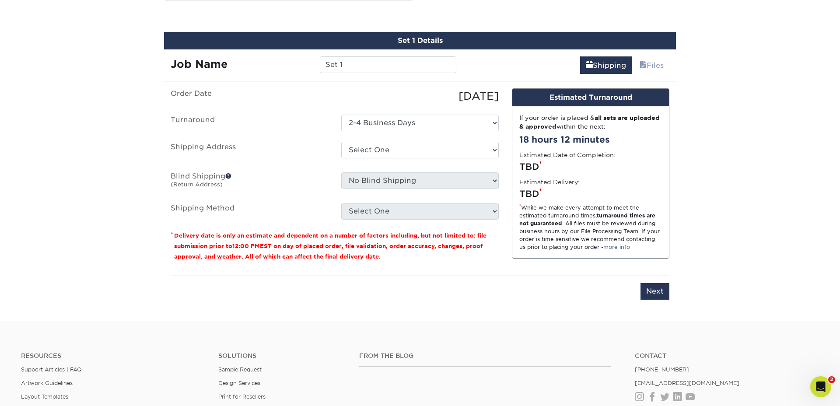
scroll to position [490, 0]
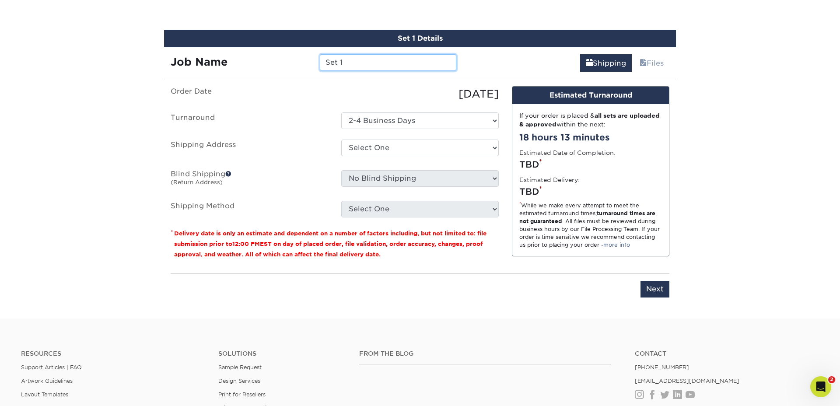
click at [376, 57] on input "Set 1" at bounding box center [388, 62] width 136 height 17
click at [359, 64] on input "Set 1" at bounding box center [388, 62] width 136 height 17
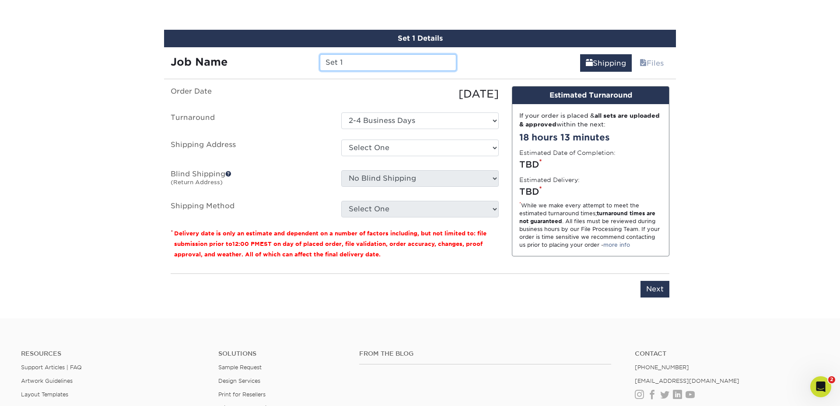
click at [359, 64] on input "Set 1" at bounding box center [388, 62] width 136 height 17
type input "Allison Sweat"
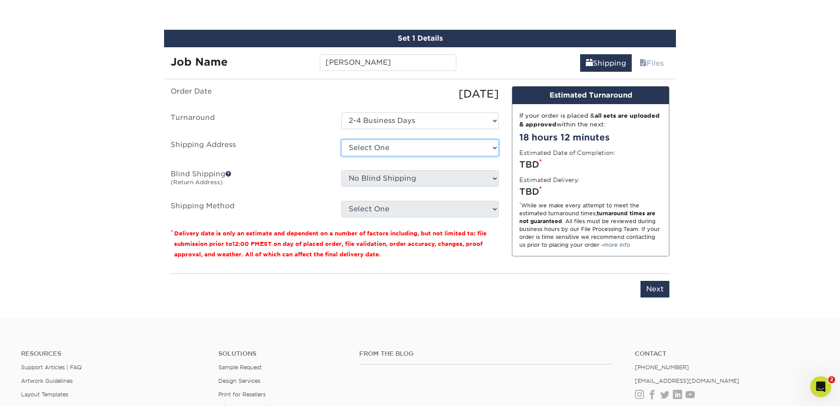
click at [376, 147] on select "Select One 7 Fins Creative [PERSON_NAME]'s Home AquaFlauge AquaFlauge B-7 Noviu…" at bounding box center [419, 148] width 157 height 17
select select "245470"
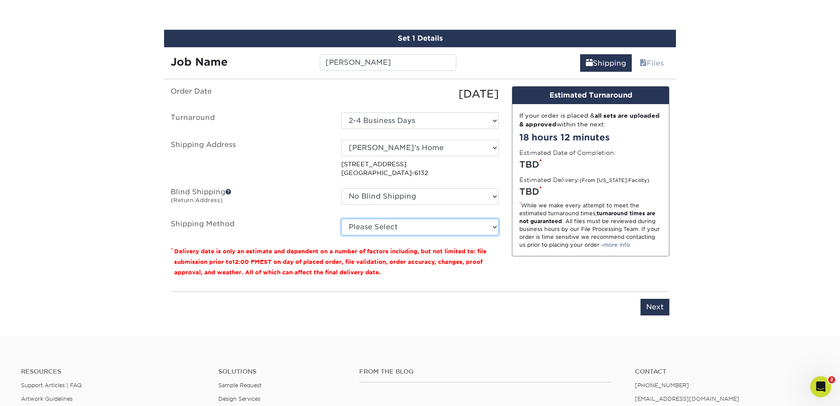
click at [378, 227] on select "Please Select Ground Shipping (+$8.96) 3 Day Shipping Service (+$24.92) 2 Day A…" at bounding box center [419, 227] width 157 height 17
select select "03"
click at [341, 219] on select "Please Select Ground Shipping (+$8.96) 3 Day Shipping Service (+$24.92) 2 Day A…" at bounding box center [419, 227] width 157 height 17
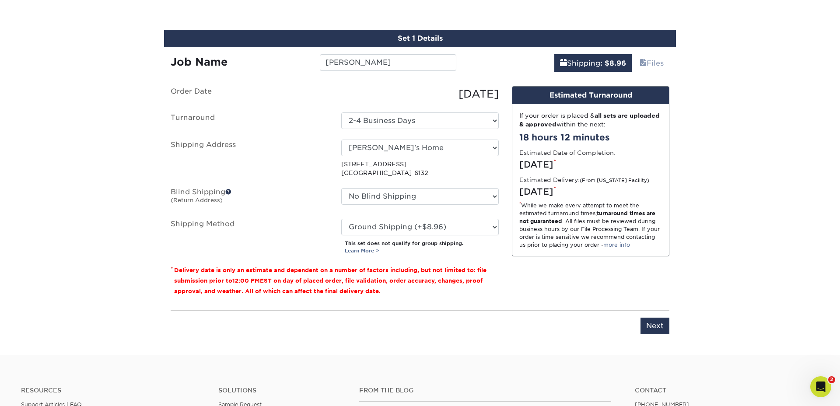
click at [546, 273] on div "Design Estimated Turnaround If your order is placed & all sets are uploaded & a…" at bounding box center [590, 194] width 171 height 217
click at [656, 324] on input "Next" at bounding box center [654, 326] width 29 height 17
click at [656, 324] on div "Set 1 Details Job Name Allison Sweat Shipping : $8.96 Files You've choosen mail…" at bounding box center [420, 187] width 512 height 315
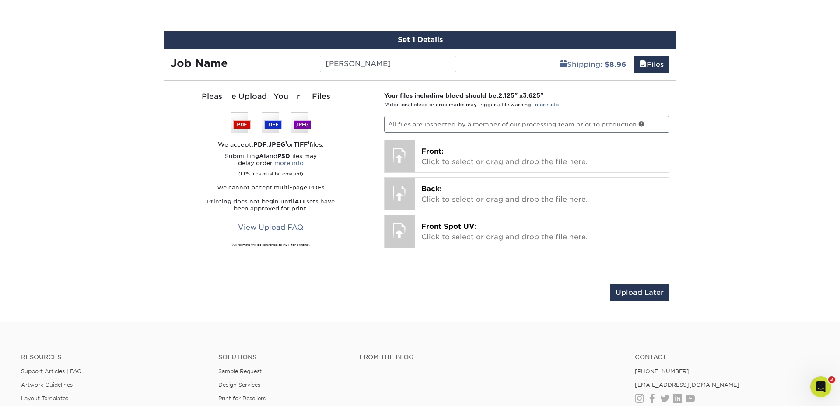
scroll to position [493, 0]
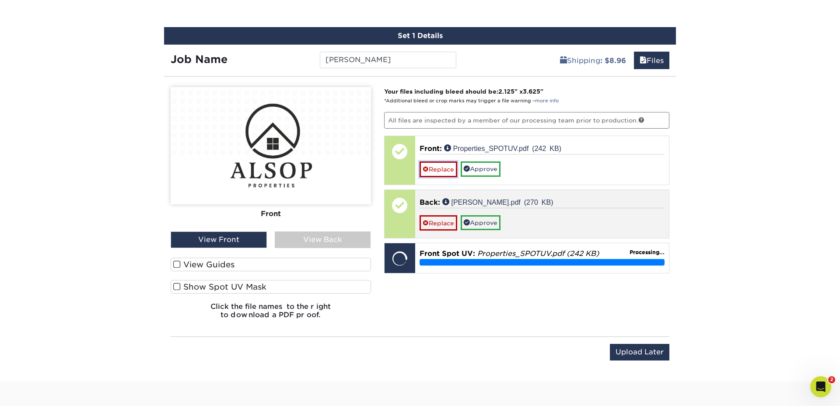
drag, startPoint x: 437, startPoint y: 168, endPoint x: 528, endPoint y: 190, distance: 94.1
click at [437, 168] on link "Replace" at bounding box center [439, 168] width 38 height 15
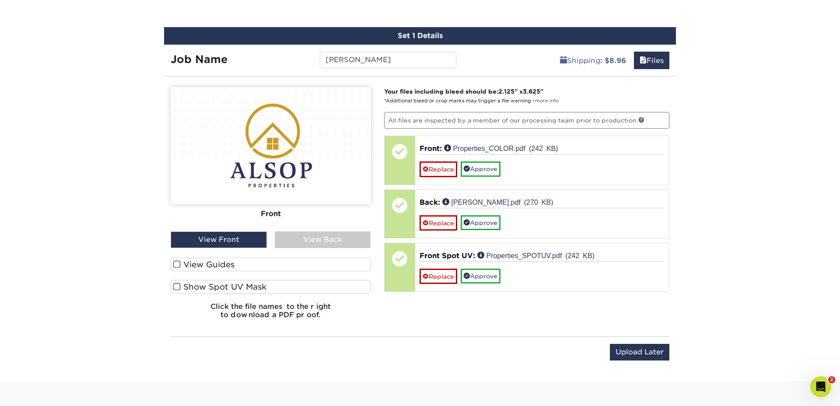
click at [219, 239] on div "View Front" at bounding box center [219, 239] width 96 height 17
click at [249, 241] on div "View Front" at bounding box center [219, 239] width 96 height 17
drag, startPoint x: 179, startPoint y: 265, endPoint x: 179, endPoint y: 278, distance: 13.1
click at [179, 266] on span at bounding box center [176, 264] width 7 height 8
click at [0, 0] on input "View Guides" at bounding box center [0, 0] width 0 height 0
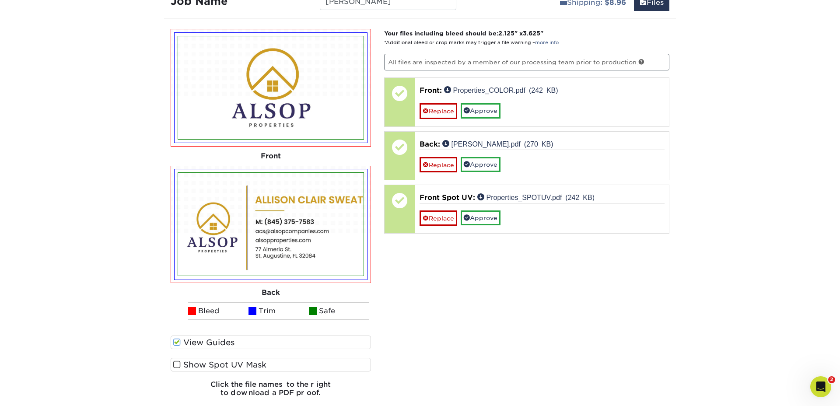
scroll to position [553, 0]
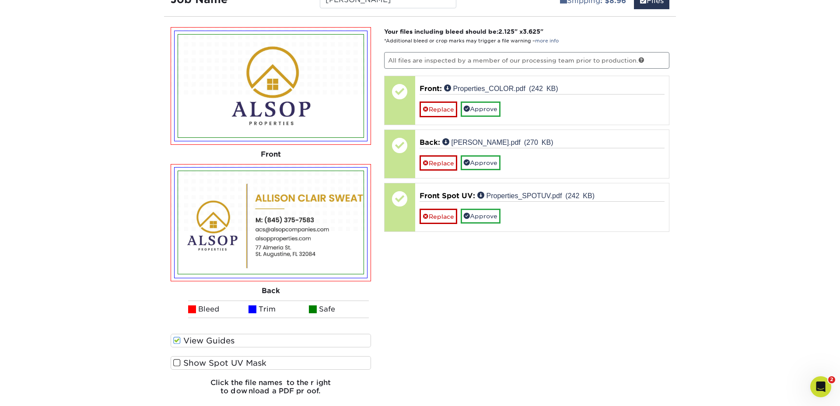
click at [179, 361] on span at bounding box center [176, 363] width 7 height 8
click at [0, 0] on input "Show Spot UV Mask" at bounding box center [0, 0] width 0 height 0
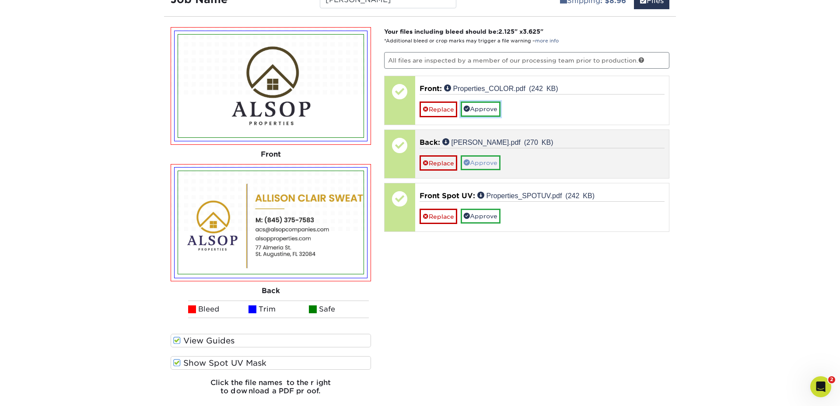
drag, startPoint x: 487, startPoint y: 107, endPoint x: 496, endPoint y: 140, distance: 34.1
click at [487, 107] on link "Approve" at bounding box center [481, 108] width 40 height 15
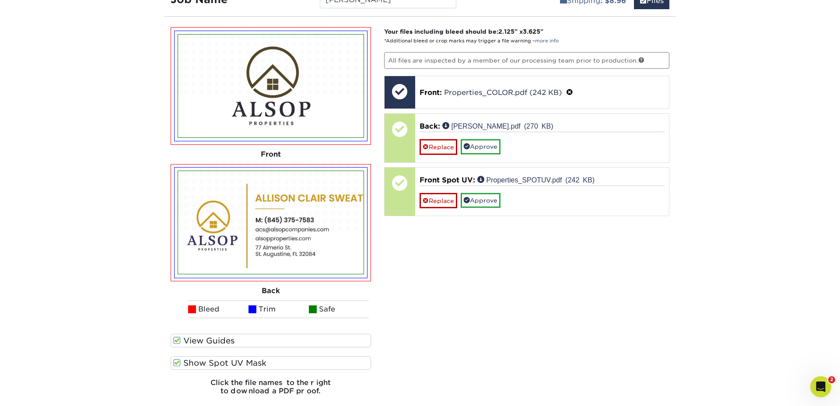
click at [266, 92] on img at bounding box center [270, 86] width 185 height 103
click at [178, 360] on span at bounding box center [176, 363] width 7 height 8
click at [0, 0] on input "Show Spot UV Mask" at bounding box center [0, 0] width 0 height 0
click at [178, 360] on span at bounding box center [176, 363] width 7 height 8
click at [0, 0] on input "Show Spot UV Mask" at bounding box center [0, 0] width 0 height 0
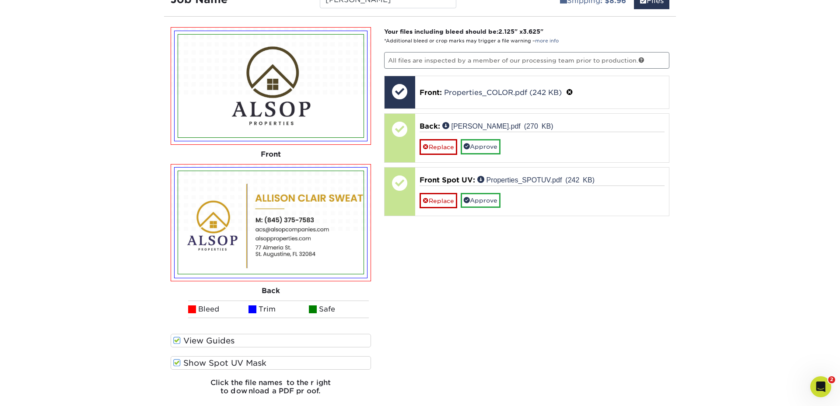
click at [178, 360] on span at bounding box center [176, 363] width 7 height 8
click at [0, 0] on input "Show Spot UV Mask" at bounding box center [0, 0] width 0 height 0
click at [178, 360] on span at bounding box center [176, 363] width 7 height 8
click at [0, 0] on input "Show Spot UV Mask" at bounding box center [0, 0] width 0 height 0
click at [178, 360] on span at bounding box center [176, 363] width 7 height 8
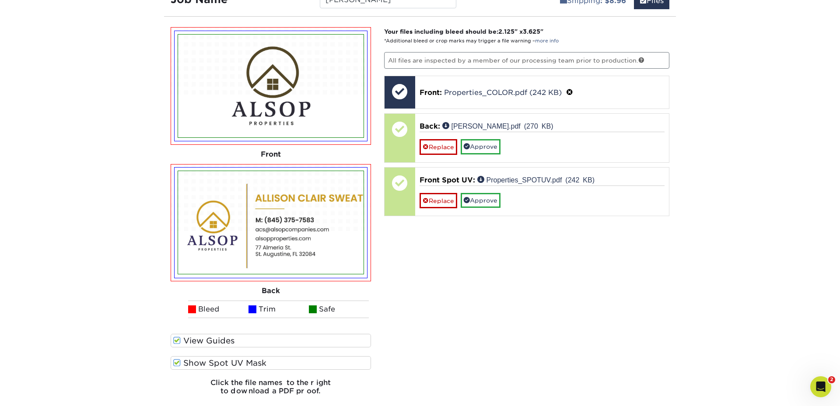
click at [0, 0] on input "Show Spot UV Mask" at bounding box center [0, 0] width 0 height 0
click at [178, 360] on span at bounding box center [176, 363] width 7 height 8
click at [0, 0] on input "Show Spot UV Mask" at bounding box center [0, 0] width 0 height 0
click at [178, 360] on span at bounding box center [176, 363] width 7 height 8
click at [0, 0] on input "Show Spot UV Mask" at bounding box center [0, 0] width 0 height 0
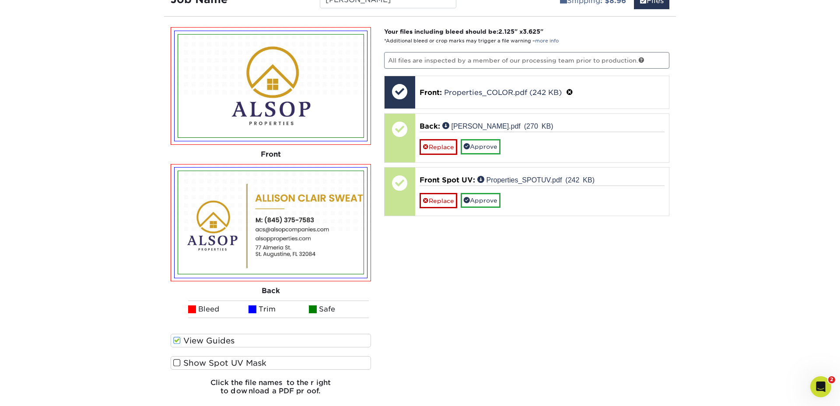
click at [178, 360] on span at bounding box center [176, 363] width 7 height 8
click at [0, 0] on input "Show Spot UV Mask" at bounding box center [0, 0] width 0 height 0
click at [178, 360] on span at bounding box center [176, 363] width 7 height 8
click at [0, 0] on input "Show Spot UV Mask" at bounding box center [0, 0] width 0 height 0
click at [178, 360] on span at bounding box center [176, 363] width 7 height 8
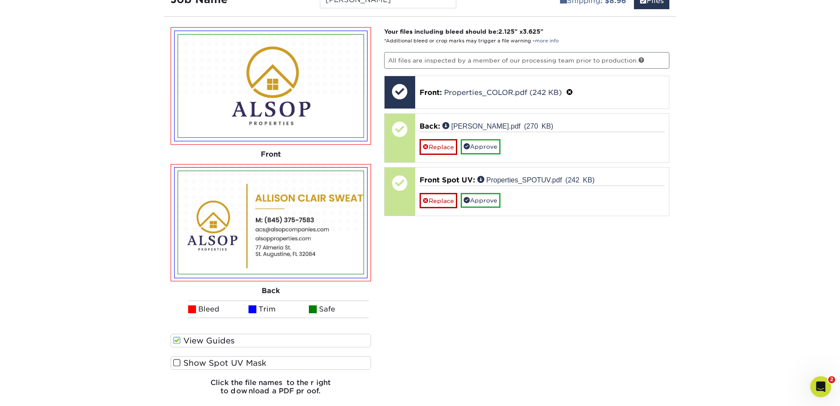
click at [0, 0] on input "Show Spot UV Mask" at bounding box center [0, 0] width 0 height 0
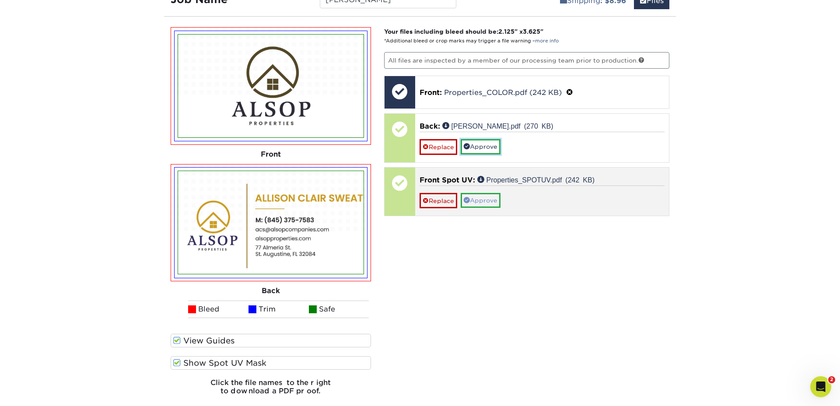
drag, startPoint x: 481, startPoint y: 145, endPoint x: 485, endPoint y: 182, distance: 36.6
click at [481, 146] on link "Approve" at bounding box center [481, 146] width 40 height 15
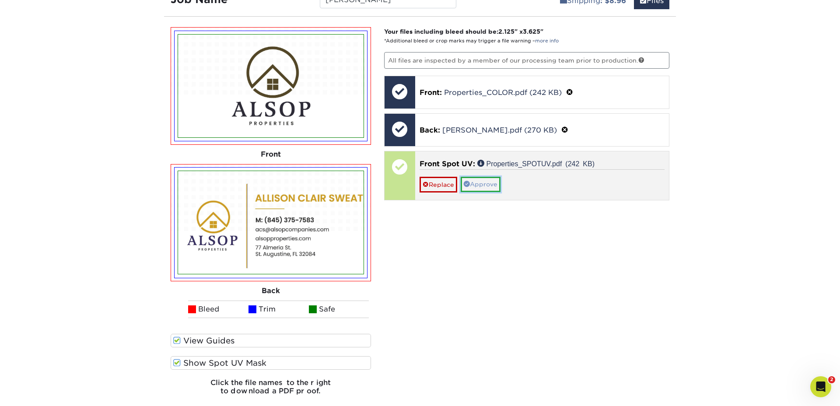
drag, startPoint x: 485, startPoint y: 186, endPoint x: 494, endPoint y: 193, distance: 11.9
click at [485, 185] on link "Approve" at bounding box center [481, 184] width 40 height 15
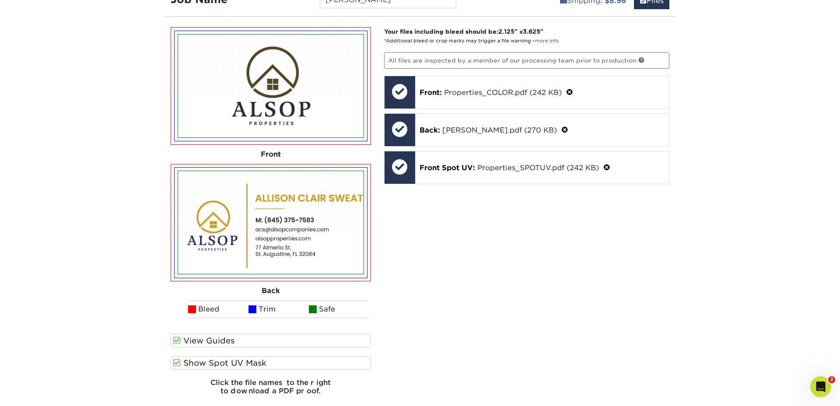
click at [600, 276] on div "Your files including bleed should be: 2.125 " x 3.625 " *Additional bleed or cr…" at bounding box center [527, 214] width 299 height 375
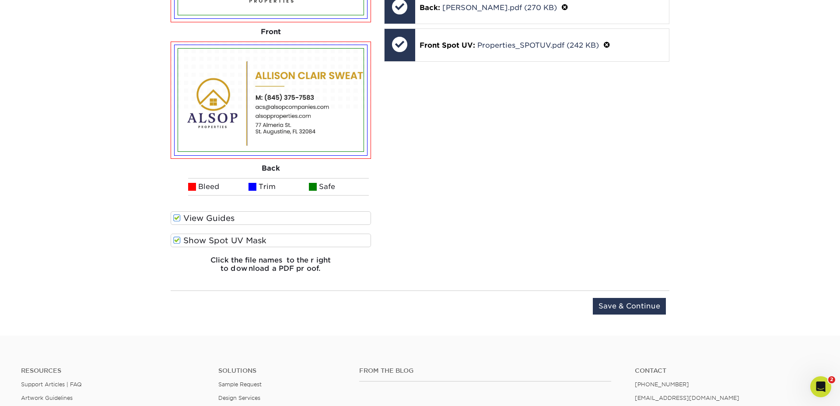
scroll to position [771, 0]
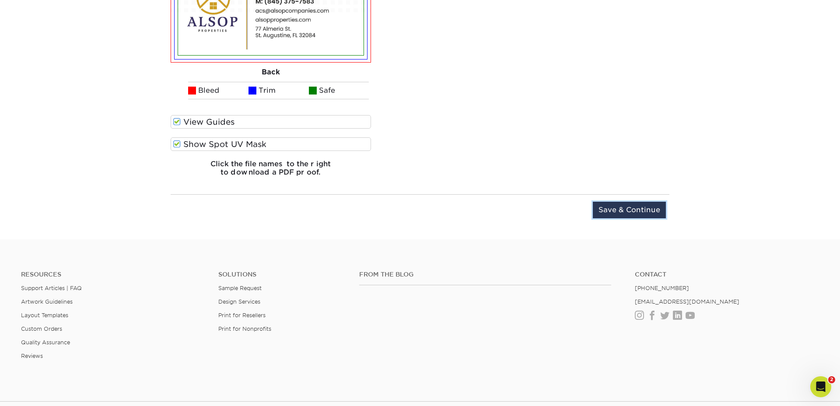
click at [626, 203] on input "Save & Continue" at bounding box center [629, 210] width 73 height 17
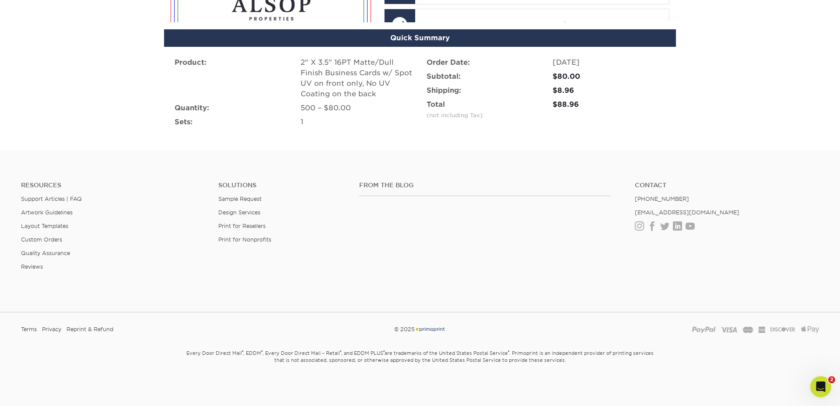
scroll to position [587, 0]
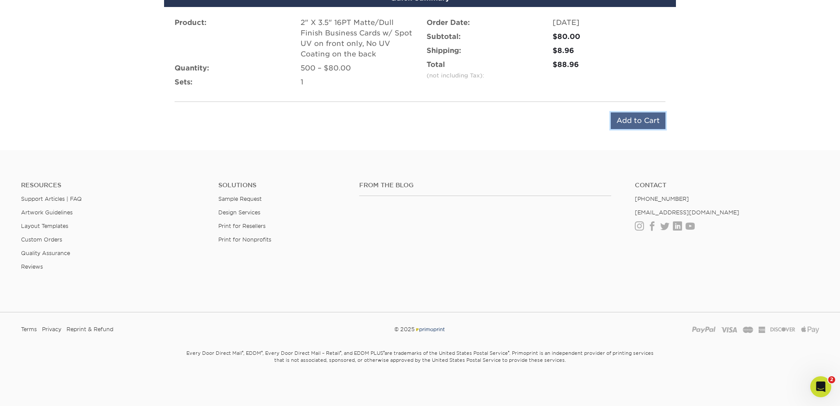
click at [643, 115] on input "Add to Cart" at bounding box center [638, 120] width 55 height 17
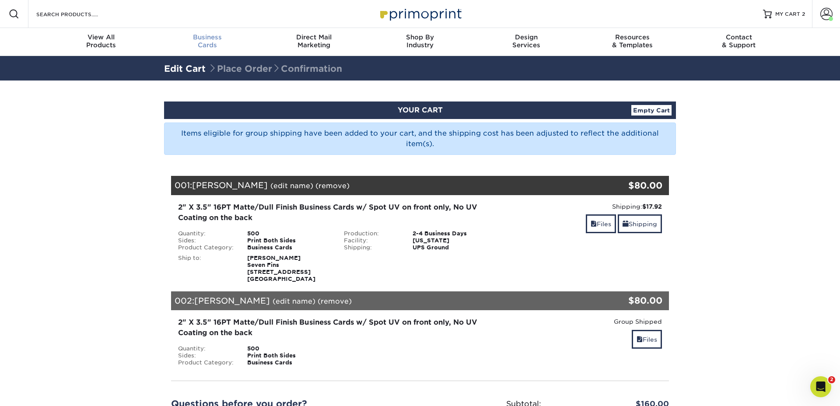
click at [214, 38] on span "Business" at bounding box center [207, 37] width 106 height 8
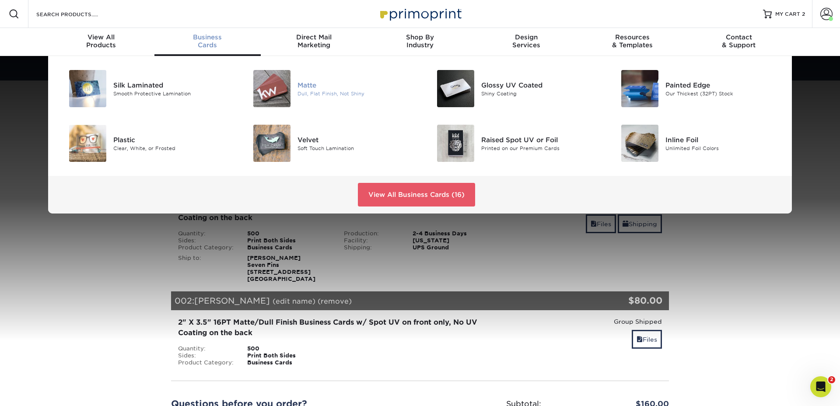
click at [310, 80] on div "Matte" at bounding box center [355, 85] width 116 height 10
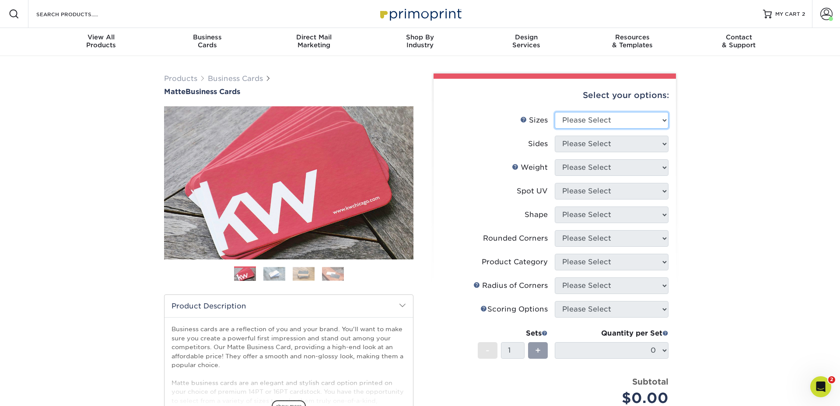
click at [595, 119] on select "Please Select 1.5" x 3.5" - Mini 1.75" x 3.5" - Mini 2" x 2" - Square 2" x 3" -…" at bounding box center [612, 120] width 114 height 17
select select "2.00x3.50"
click at [555, 112] on select "Please Select 1.5" x 3.5" - Mini 1.75" x 3.5" - Mini 2" x 2" - Square 2" x 3" -…" at bounding box center [612, 120] width 114 height 17
click at [573, 145] on select "Please Select Print Both Sides Print Front Only" at bounding box center [612, 144] width 114 height 17
select select "13abbda7-1d64-4f25-8bb2-c179b224825d"
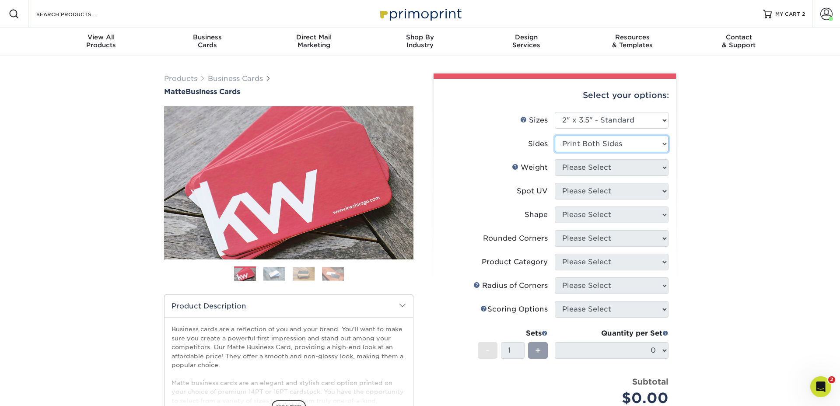
click at [555, 136] on select "Please Select Print Both Sides Print Front Only" at bounding box center [612, 144] width 114 height 17
click at [577, 170] on select "Please Select 16PT 14PT" at bounding box center [612, 167] width 114 height 17
select select "16PT"
click at [555, 159] on select "Please Select 16PT 14PT" at bounding box center [612, 167] width 114 height 17
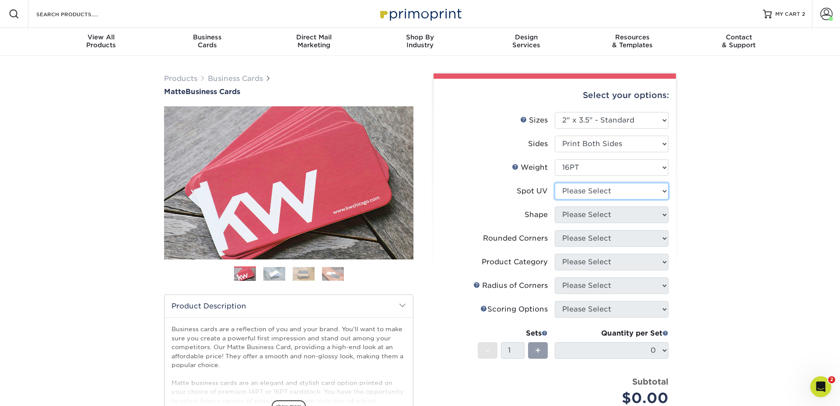
click at [571, 191] on select "Please Select No Spot UV Front and Back (Both Sides) Front Only Back Only" at bounding box center [612, 191] width 114 height 17
select select "1"
click at [555, 183] on select "Please Select No Spot UV Front and Back (Both Sides) Front Only Back Only" at bounding box center [612, 191] width 114 height 17
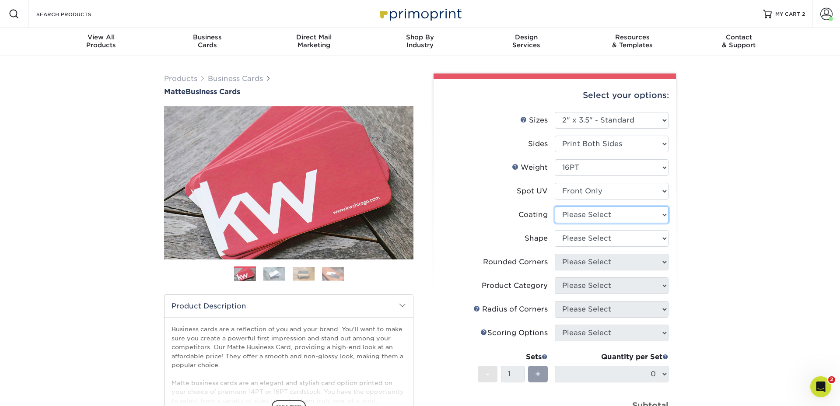
click at [578, 214] on select at bounding box center [612, 214] width 114 height 17
select select "121bb7b5-3b4d-429f-bd8d-bbf80e953313"
click at [555, 206] on select at bounding box center [612, 214] width 114 height 17
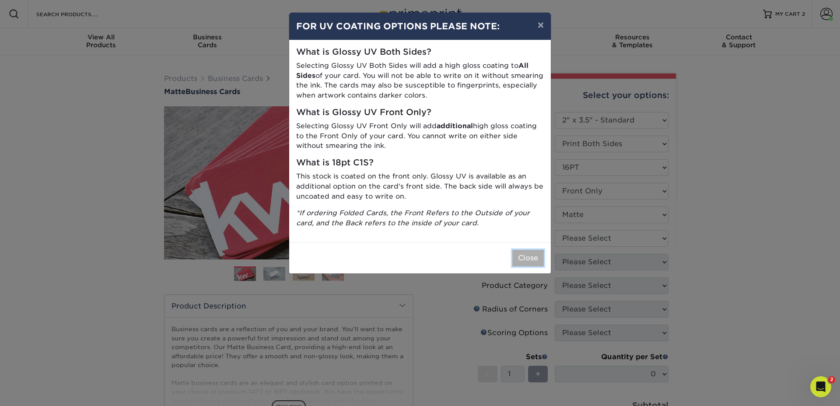
click at [532, 259] on button "Close" at bounding box center [527, 258] width 31 height 17
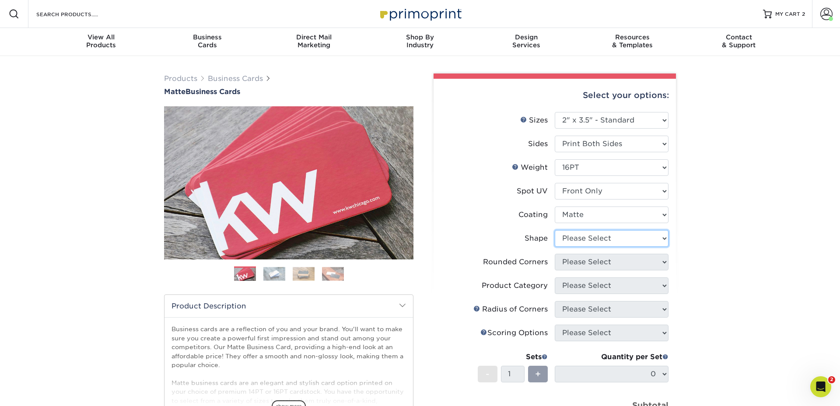
click at [561, 238] on select "Please Select Standard" at bounding box center [612, 238] width 114 height 17
select select "standard"
click at [555, 230] on select "Please Select Standard" at bounding box center [612, 238] width 114 height 17
click at [573, 262] on select "Please Select Yes - Round 2 Corners Yes - Round 4 Corners No" at bounding box center [612, 262] width 114 height 17
select select "0"
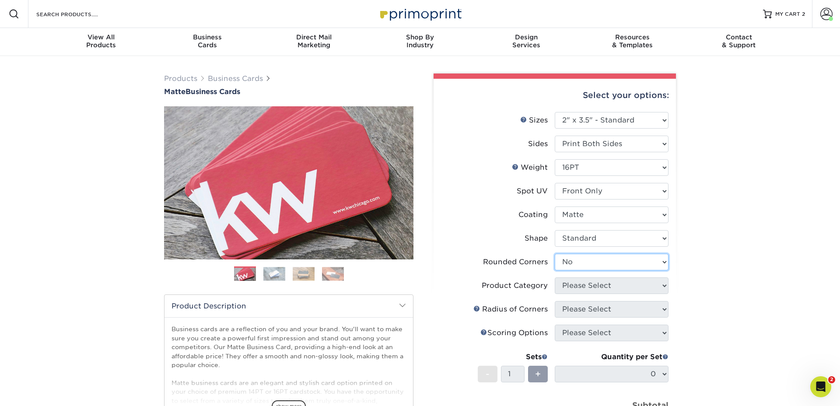
click at [555, 254] on select "Please Select Yes - Round 2 Corners Yes - Round 4 Corners No" at bounding box center [612, 262] width 114 height 17
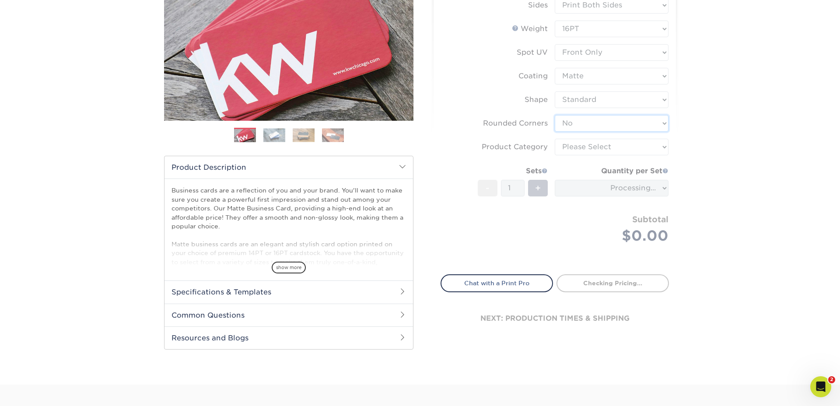
scroll to position [146, 0]
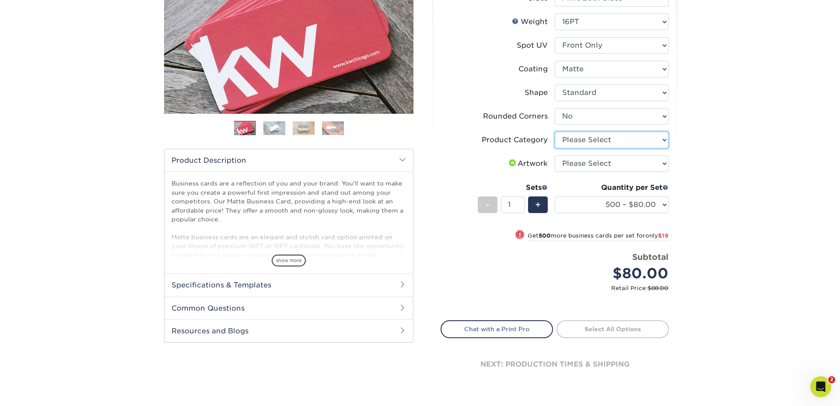
click at [593, 140] on select "Please Select Business Cards" at bounding box center [612, 140] width 114 height 17
select select "3b5148f1-0588-4f88-a218-97bcfdce65c1"
click at [555, 132] on select "Please Select Business Cards" at bounding box center [612, 140] width 114 height 17
click at [589, 168] on select "Please Select I will upload files I need a design - $100" at bounding box center [612, 163] width 114 height 17
select select "upload"
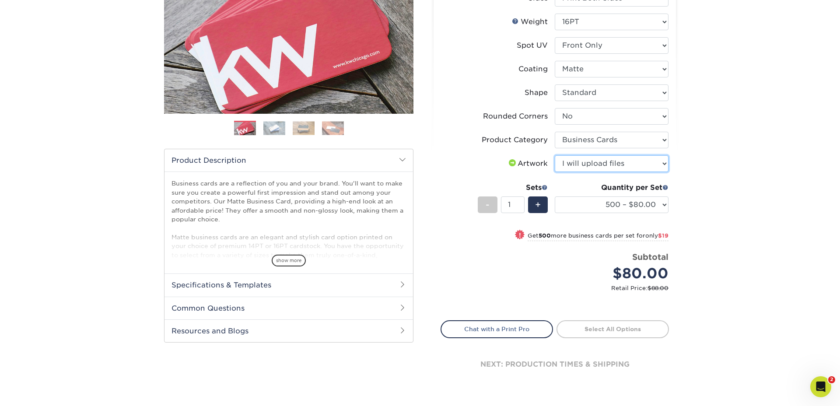
click at [555, 155] on select "Please Select I will upload files I need a design - $100" at bounding box center [612, 163] width 114 height 17
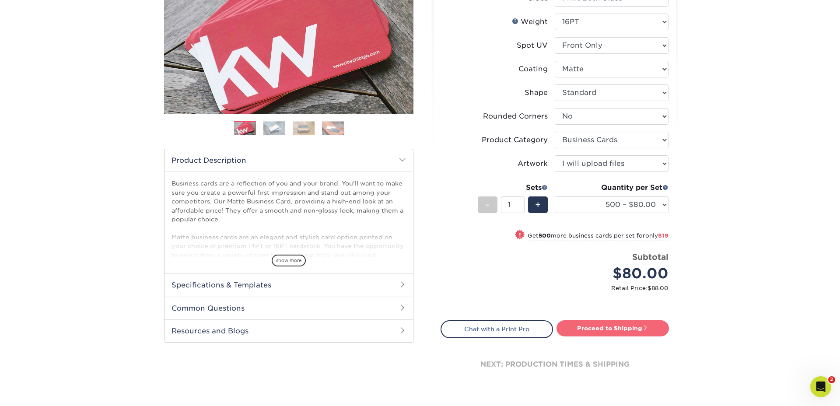
click at [625, 326] on link "Proceed to Shipping" at bounding box center [612, 328] width 112 height 16
type input "Set 1"
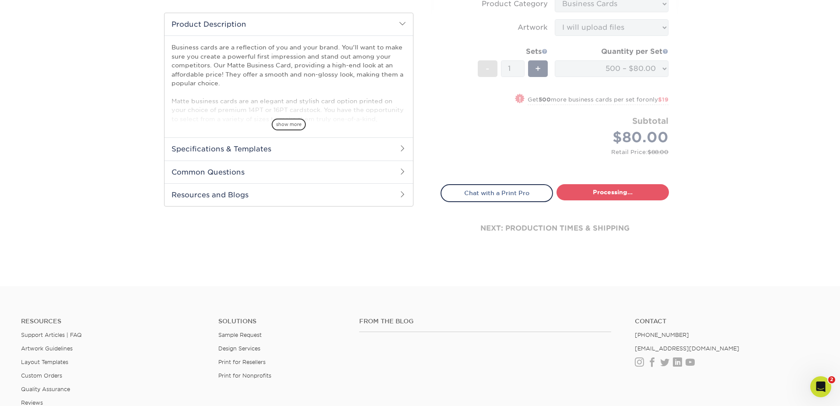
select select "4dc6cca5-ac1c-4fbc-b82e-08d4f0b15061"
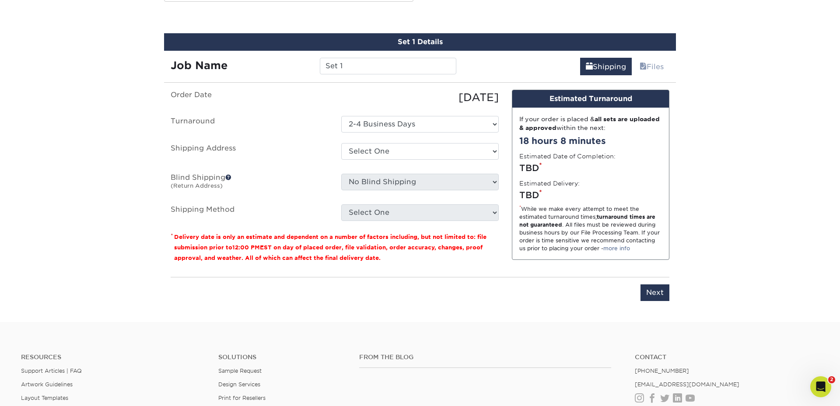
scroll to position [490, 0]
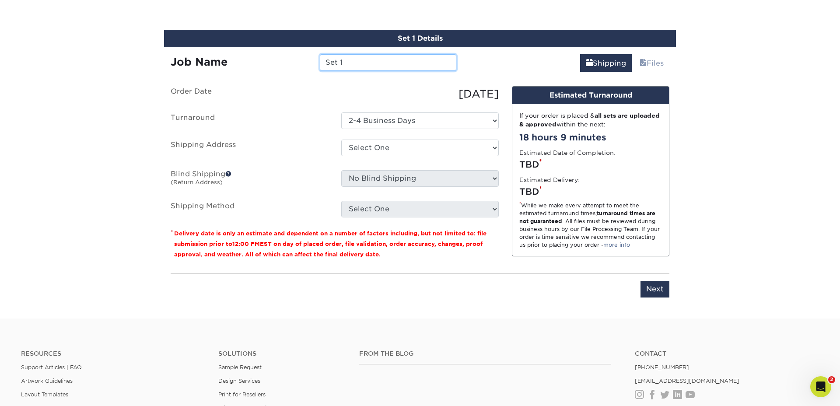
click at [366, 60] on input "Set 1" at bounding box center [388, 62] width 136 height 17
type input "Andrew Norgart"
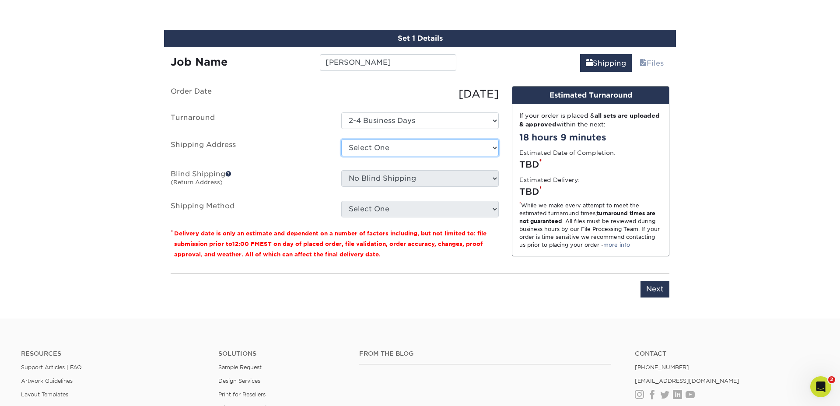
click at [374, 147] on select "Select One 7 Fins Creative [PERSON_NAME]'s Home AquaFlauge AquaFlauge B-7 Noviu…" at bounding box center [419, 148] width 157 height 17
select select "245470"
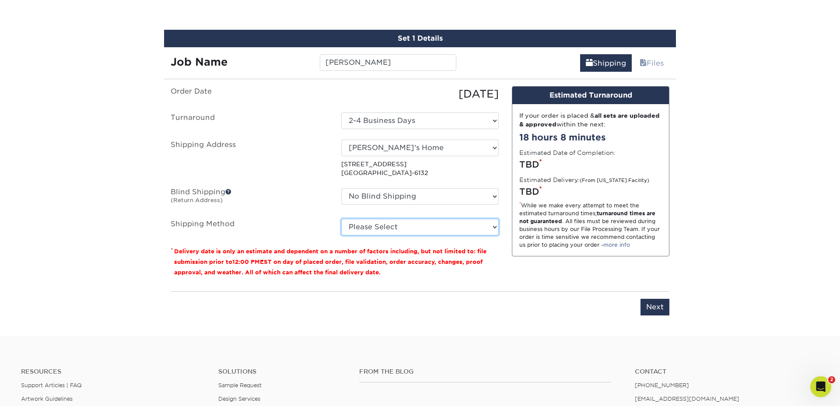
click at [368, 223] on select "Please Select Ground Shipping (+$8.96) 3 Day Shipping Service (+$24.92) 2 Day A…" at bounding box center [419, 227] width 157 height 17
select select "03"
click at [341, 219] on select "Please Select Ground Shipping (+$8.96) 3 Day Shipping Service (+$24.92) 2 Day A…" at bounding box center [419, 227] width 157 height 17
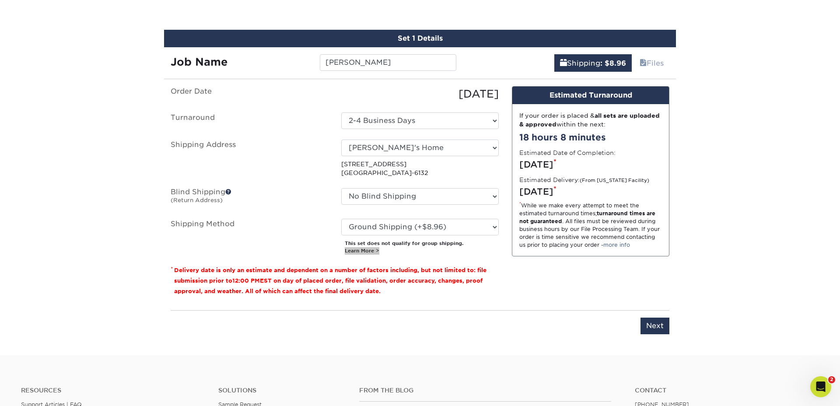
drag, startPoint x: 368, startPoint y: 251, endPoint x: 538, endPoint y: 9, distance: 295.2
click at [458, 259] on fieldset "Order Date 10/14/2025 Turnaround Select One 2-4 Business Days Shipping Address …" at bounding box center [335, 175] width 328 height 178
click at [657, 325] on input "Next" at bounding box center [654, 326] width 29 height 17
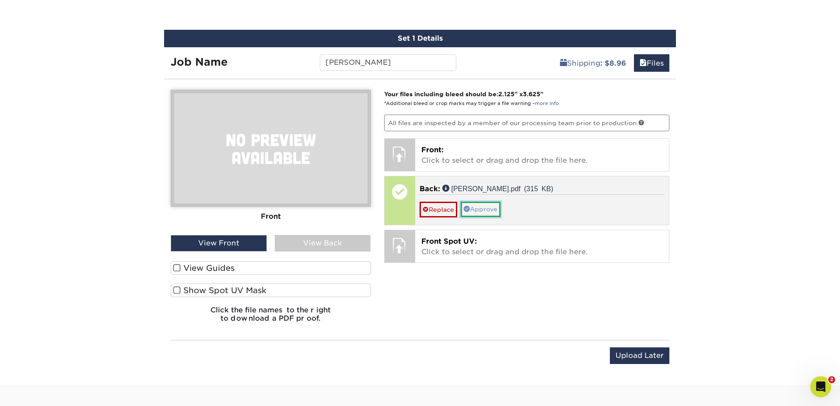
click at [489, 209] on link "Approve" at bounding box center [481, 209] width 40 height 15
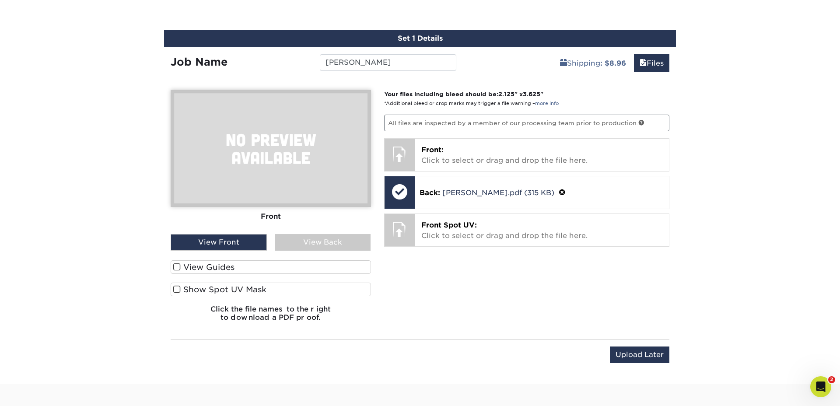
click at [236, 245] on div "View Front" at bounding box center [219, 242] width 96 height 17
click at [293, 138] on img at bounding box center [271, 148] width 200 height 117
click at [277, 175] on img at bounding box center [271, 148] width 200 height 117
click at [448, 189] on link "Andrew.pdf (315 KB)" at bounding box center [498, 193] width 112 height 8
drag, startPoint x: 209, startPoint y: 266, endPoint x: 201, endPoint y: 279, distance: 14.9
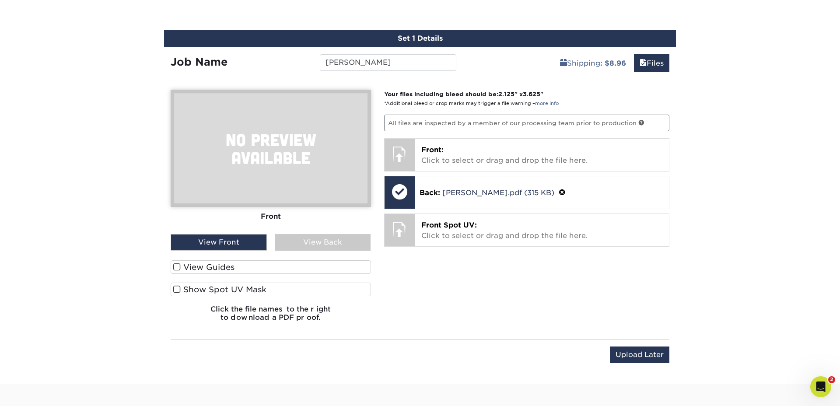
click at [209, 266] on label "View Guides" at bounding box center [271, 267] width 200 height 14
click at [0, 0] on input "View Guides" at bounding box center [0, 0] width 0 height 0
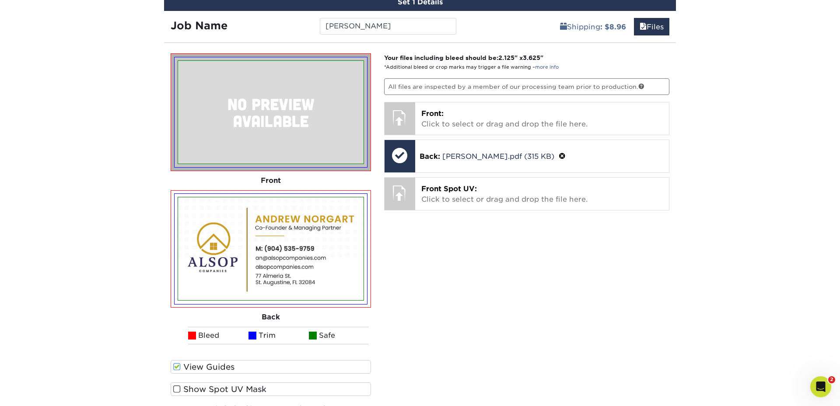
scroll to position [533, 0]
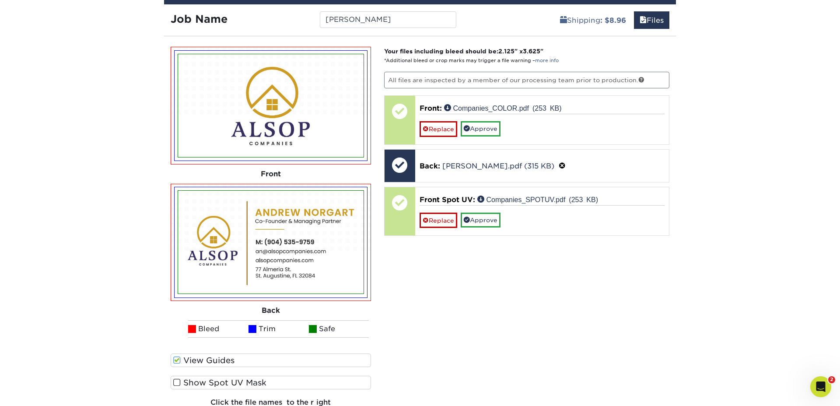
click at [178, 382] on span at bounding box center [176, 382] width 7 height 8
click at [0, 0] on input "Show Spot UV Mask" at bounding box center [0, 0] width 0 height 0
click at [176, 384] on span at bounding box center [176, 382] width 7 height 8
click at [0, 0] on input "Show Spot UV Mask" at bounding box center [0, 0] width 0 height 0
click at [176, 384] on span at bounding box center [176, 382] width 7 height 8
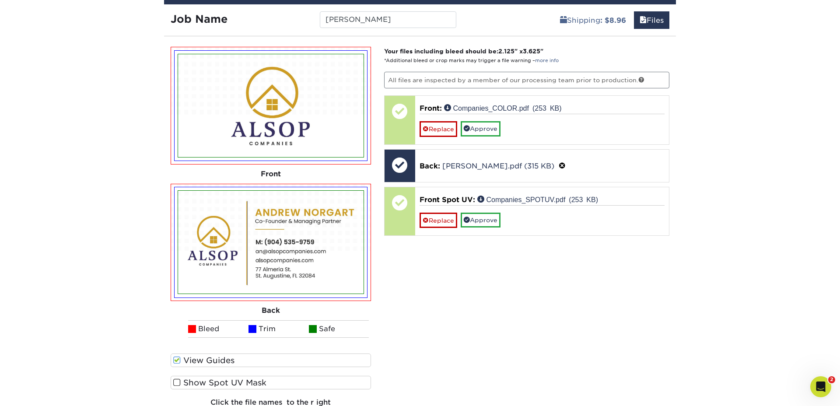
click at [0, 0] on input "Show Spot UV Mask" at bounding box center [0, 0] width 0 height 0
click at [176, 383] on span at bounding box center [176, 382] width 7 height 8
click at [0, 0] on input "Show Spot UV Mask" at bounding box center [0, 0] width 0 height 0
click at [176, 383] on span at bounding box center [176, 382] width 7 height 8
click at [0, 0] on input "Show Spot UV Mask" at bounding box center [0, 0] width 0 height 0
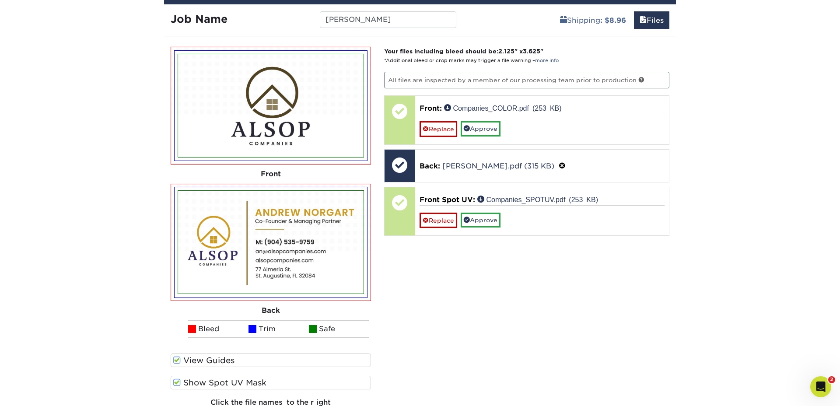
click at [176, 383] on span at bounding box center [176, 382] width 7 height 8
click at [0, 0] on input "Show Spot UV Mask" at bounding box center [0, 0] width 0 height 0
drag, startPoint x: 415, startPoint y: 264, endPoint x: 391, endPoint y: 264, distance: 24.5
click at [413, 265] on div "Your files including bleed should be: 2.125 " x 3.625 " *Additional bleed or cr…" at bounding box center [527, 234] width 299 height 375
click at [177, 382] on span at bounding box center [176, 382] width 7 height 8
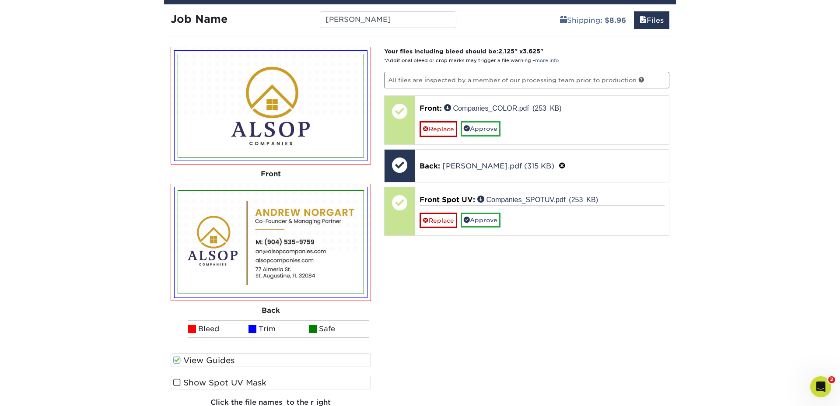
click at [0, 0] on input "Show Spot UV Mask" at bounding box center [0, 0] width 0 height 0
click at [178, 382] on span at bounding box center [176, 382] width 7 height 8
click at [0, 0] on input "Show Spot UV Mask" at bounding box center [0, 0] width 0 height 0
click at [178, 382] on span at bounding box center [176, 382] width 7 height 8
click at [0, 0] on input "Show Spot UV Mask" at bounding box center [0, 0] width 0 height 0
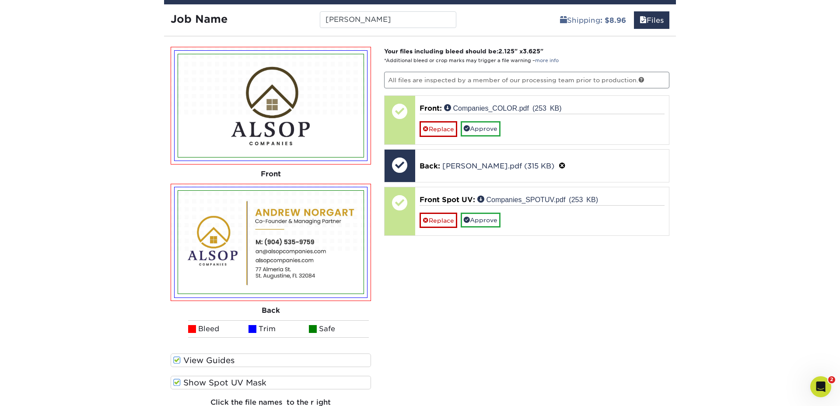
click at [178, 382] on span at bounding box center [176, 382] width 7 height 8
click at [0, 0] on input "Show Spot UV Mask" at bounding box center [0, 0] width 0 height 0
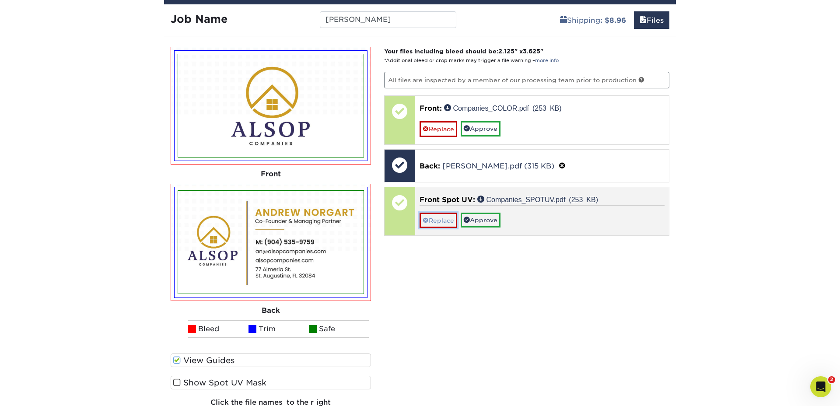
click at [447, 219] on link "Replace" at bounding box center [439, 220] width 38 height 15
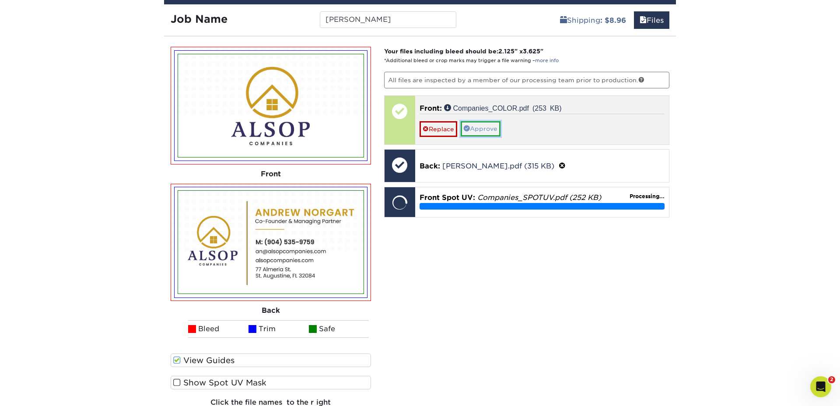
click at [486, 133] on link "Approve" at bounding box center [481, 128] width 40 height 15
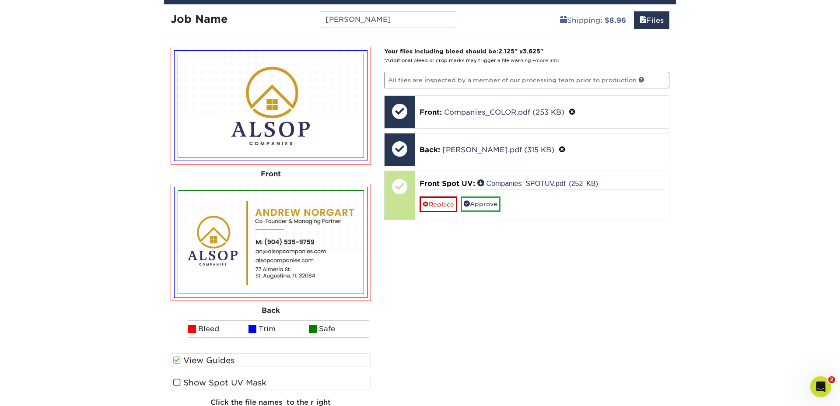
click at [175, 382] on span at bounding box center [176, 382] width 7 height 8
click at [0, 0] on input "Show Spot UV Mask" at bounding box center [0, 0] width 0 height 0
click at [176, 382] on span at bounding box center [176, 382] width 7 height 8
click at [0, 0] on input "Show Spot UV Mask" at bounding box center [0, 0] width 0 height 0
click at [176, 382] on span at bounding box center [176, 382] width 7 height 8
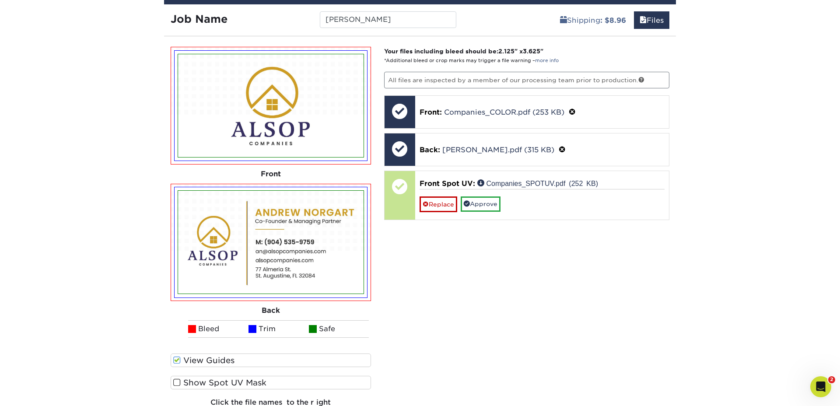
click at [0, 0] on input "Show Spot UV Mask" at bounding box center [0, 0] width 0 height 0
click at [176, 382] on span at bounding box center [176, 382] width 7 height 8
click at [0, 0] on input "Show Spot UV Mask" at bounding box center [0, 0] width 0 height 0
click at [176, 382] on span at bounding box center [176, 382] width 7 height 8
click at [0, 0] on input "Show Spot UV Mask" at bounding box center [0, 0] width 0 height 0
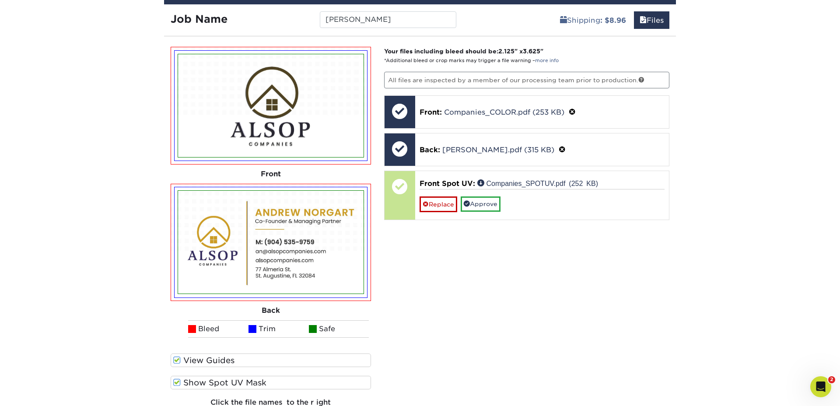
click at [176, 382] on span at bounding box center [176, 382] width 7 height 8
click at [0, 0] on input "Show Spot UV Mask" at bounding box center [0, 0] width 0 height 0
click at [176, 382] on span at bounding box center [176, 382] width 7 height 8
click at [0, 0] on input "Show Spot UV Mask" at bounding box center [0, 0] width 0 height 0
click at [176, 382] on span at bounding box center [176, 382] width 7 height 8
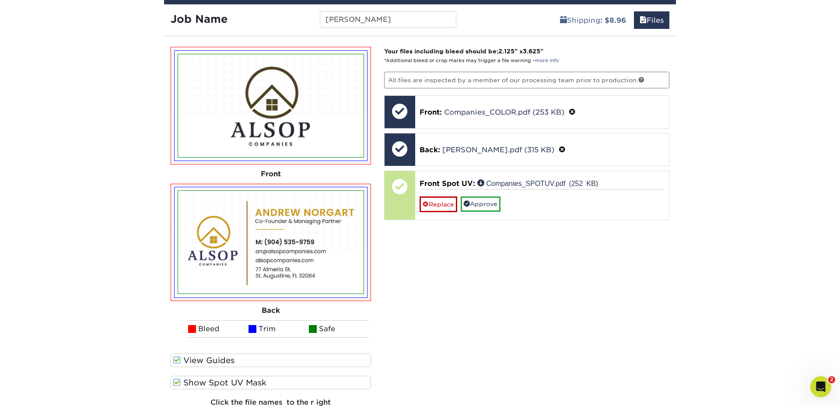
click at [0, 0] on input "Show Spot UV Mask" at bounding box center [0, 0] width 0 height 0
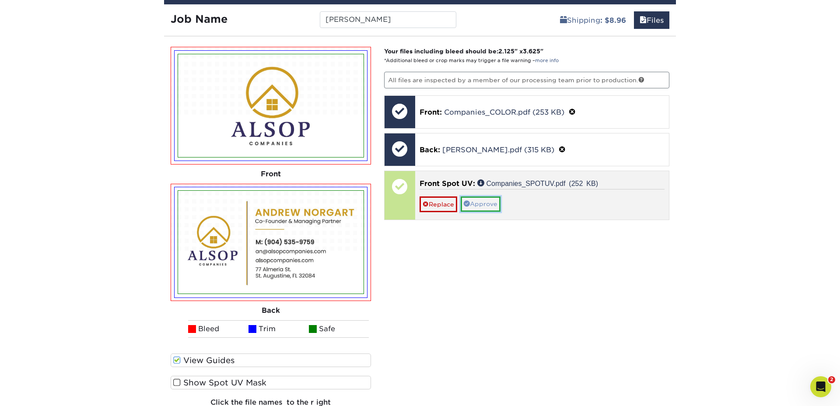
click at [487, 204] on link "Approve" at bounding box center [481, 203] width 40 height 15
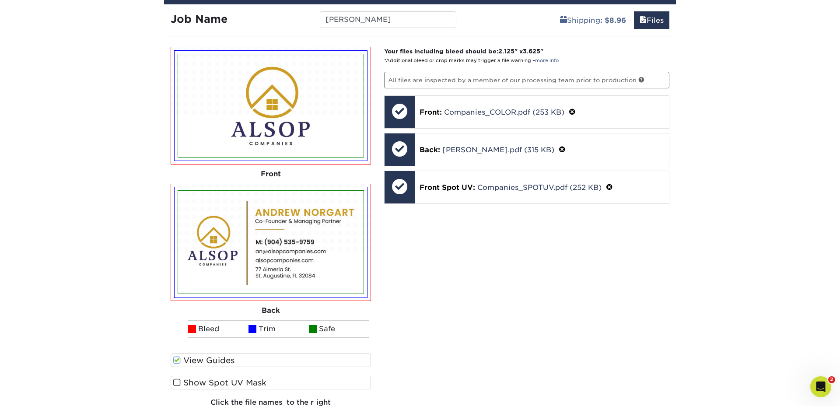
click at [574, 250] on div "Your files including bleed should be: 2.125 " x 3.625 " *Additional bleed or cr…" at bounding box center [527, 234] width 299 height 375
click at [178, 381] on span at bounding box center [176, 382] width 7 height 8
click at [0, 0] on input "Show Spot UV Mask" at bounding box center [0, 0] width 0 height 0
click at [178, 381] on span at bounding box center [176, 382] width 7 height 8
click at [0, 0] on input "Show Spot UV Mask" at bounding box center [0, 0] width 0 height 0
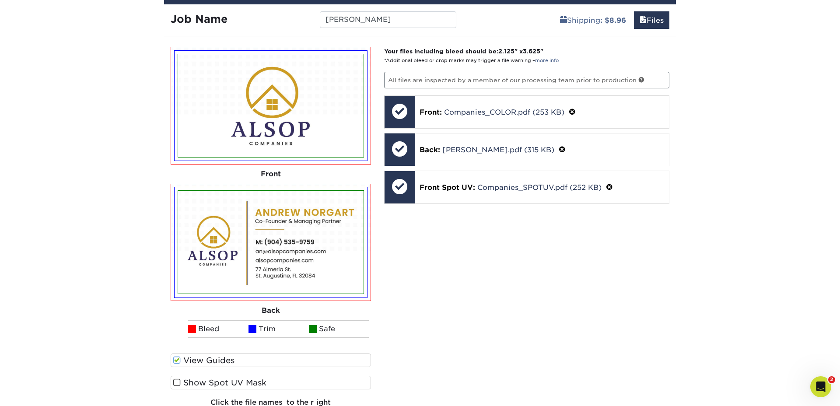
click at [178, 381] on span at bounding box center [176, 382] width 7 height 8
click at [0, 0] on input "Show Spot UV Mask" at bounding box center [0, 0] width 0 height 0
click at [178, 381] on span at bounding box center [176, 382] width 7 height 8
click at [0, 0] on input "Show Spot UV Mask" at bounding box center [0, 0] width 0 height 0
click at [178, 381] on span at bounding box center [176, 382] width 7 height 8
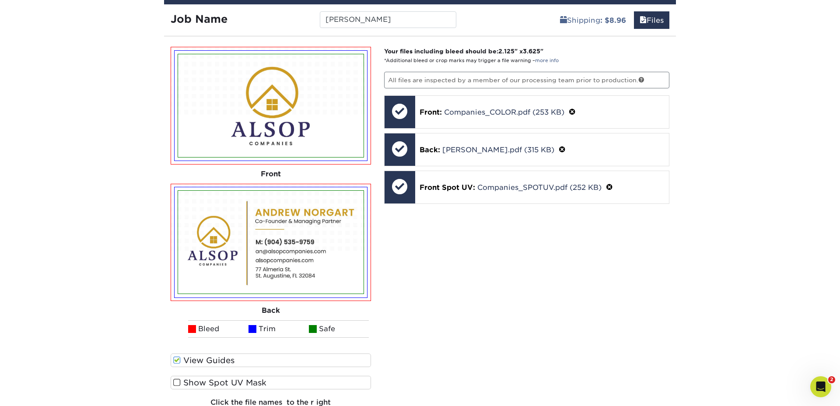
click at [0, 0] on input "Show Spot UV Mask" at bounding box center [0, 0] width 0 height 0
click at [178, 381] on span at bounding box center [176, 382] width 7 height 8
click at [0, 0] on input "Show Spot UV Mask" at bounding box center [0, 0] width 0 height 0
click at [178, 381] on span at bounding box center [176, 382] width 7 height 8
click at [0, 0] on input "Show Spot UV Mask" at bounding box center [0, 0] width 0 height 0
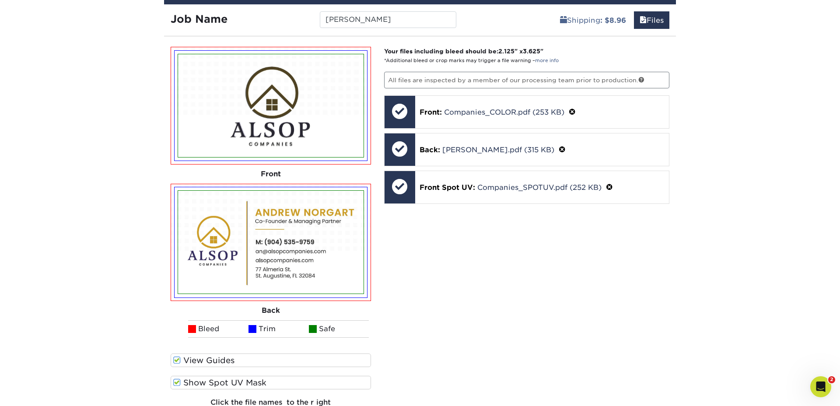
click at [178, 381] on span at bounding box center [176, 382] width 7 height 8
click at [0, 0] on input "Show Spot UV Mask" at bounding box center [0, 0] width 0 height 0
click at [178, 381] on span at bounding box center [176, 382] width 7 height 8
click at [0, 0] on input "Show Spot UV Mask" at bounding box center [0, 0] width 0 height 0
click at [178, 381] on span at bounding box center [176, 382] width 7 height 8
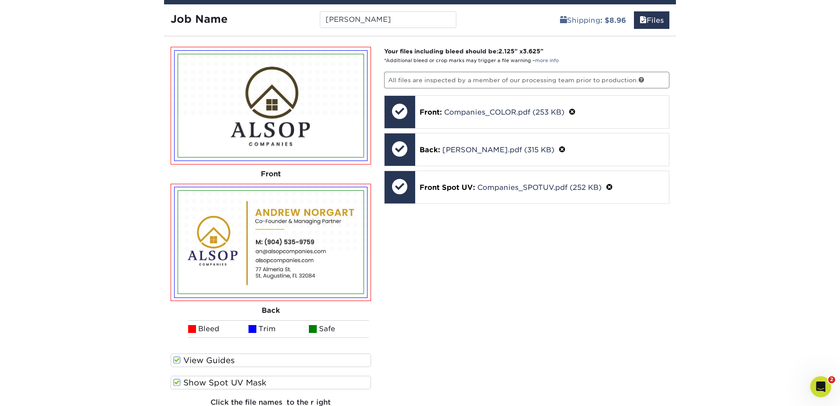
click at [0, 0] on input "Show Spot UV Mask" at bounding box center [0, 0] width 0 height 0
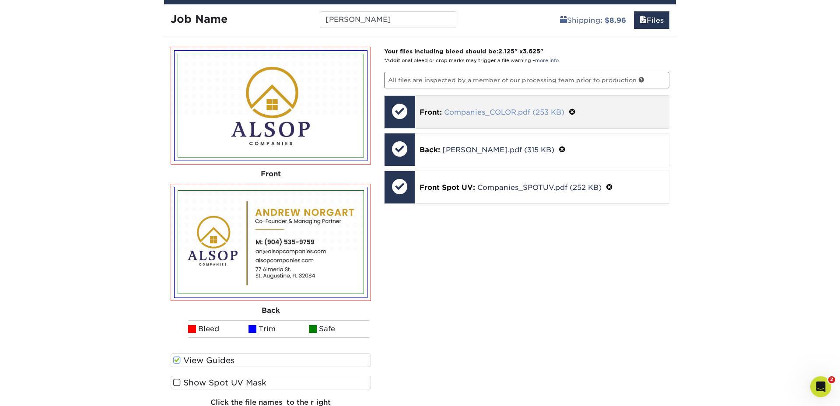
click at [468, 114] on link "Companies_COLOR.pdf (253 KB)" at bounding box center [504, 112] width 120 height 8
click at [399, 111] on div at bounding box center [400, 111] width 31 height 31
click at [260, 86] on img at bounding box center [270, 105] width 185 height 103
drag, startPoint x: 315, startPoint y: 104, endPoint x: 381, endPoint y: 139, distance: 74.4
click at [315, 104] on img at bounding box center [270, 105] width 185 height 103
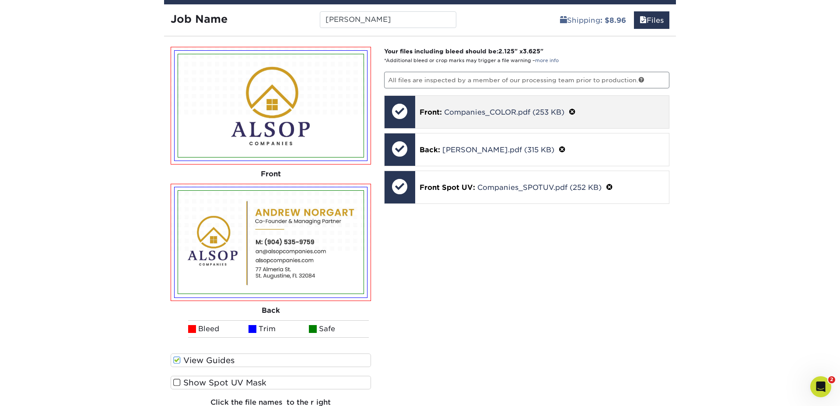
click at [574, 110] on span at bounding box center [572, 112] width 7 height 8
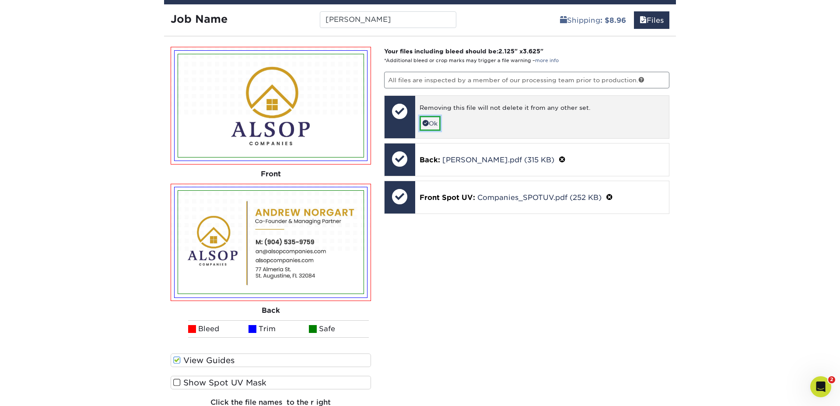
drag, startPoint x: 420, startPoint y: 122, endPoint x: 448, endPoint y: 126, distance: 28.2
click at [421, 122] on link "Ok" at bounding box center [430, 123] width 21 height 15
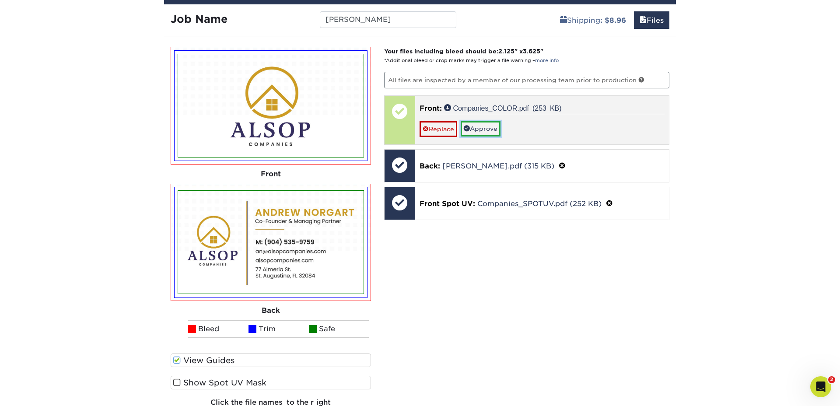
click at [490, 128] on link "Approve" at bounding box center [481, 128] width 40 height 15
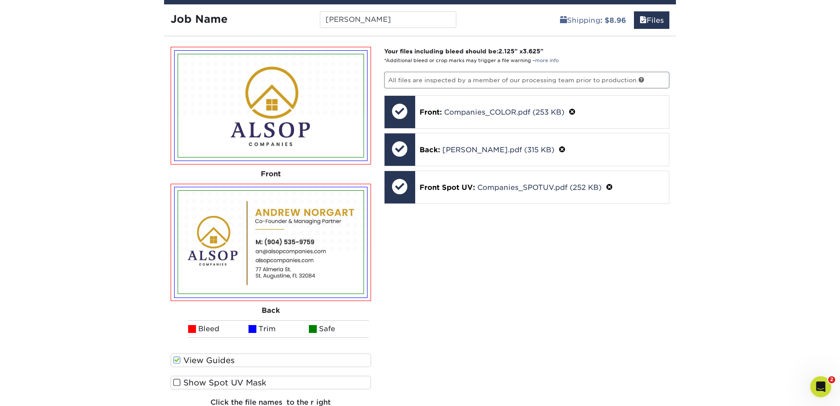
click at [178, 383] on span at bounding box center [176, 382] width 7 height 8
click at [0, 0] on input "Show Spot UV Mask" at bounding box center [0, 0] width 0 height 0
click at [178, 383] on span at bounding box center [176, 382] width 7 height 8
click at [0, 0] on input "Show Spot UV Mask" at bounding box center [0, 0] width 0 height 0
click at [178, 383] on span at bounding box center [176, 382] width 7 height 8
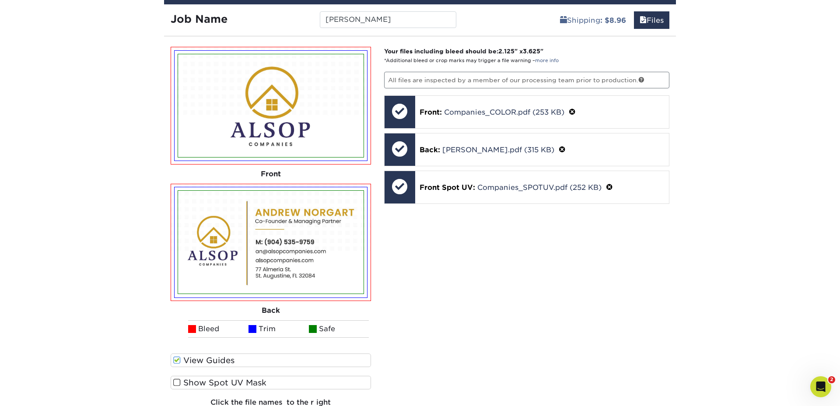
click at [0, 0] on input "Show Spot UV Mask" at bounding box center [0, 0] width 0 height 0
click at [178, 383] on span at bounding box center [176, 382] width 7 height 8
click at [0, 0] on input "Show Spot UV Mask" at bounding box center [0, 0] width 0 height 0
click at [178, 383] on span at bounding box center [176, 382] width 7 height 8
click at [0, 0] on input "Show Spot UV Mask" at bounding box center [0, 0] width 0 height 0
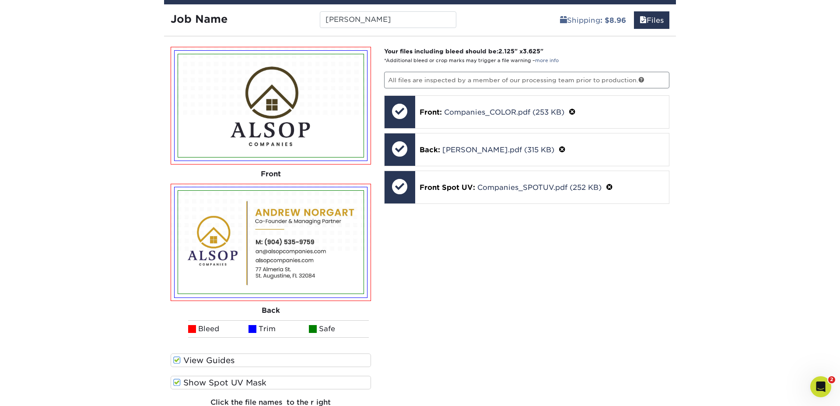
click at [178, 383] on span at bounding box center [176, 382] width 7 height 8
click at [0, 0] on input "Show Spot UV Mask" at bounding box center [0, 0] width 0 height 0
click at [178, 383] on span at bounding box center [176, 382] width 7 height 8
click at [0, 0] on input "Show Spot UV Mask" at bounding box center [0, 0] width 0 height 0
click at [178, 383] on span at bounding box center [176, 382] width 7 height 8
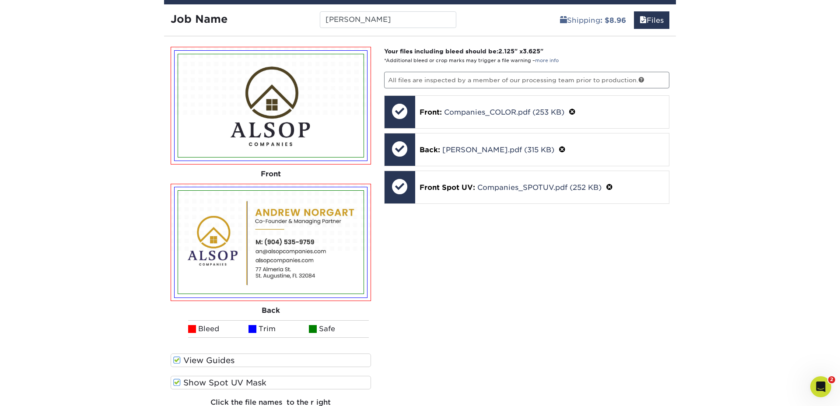
click at [0, 0] on input "Show Spot UV Mask" at bounding box center [0, 0] width 0 height 0
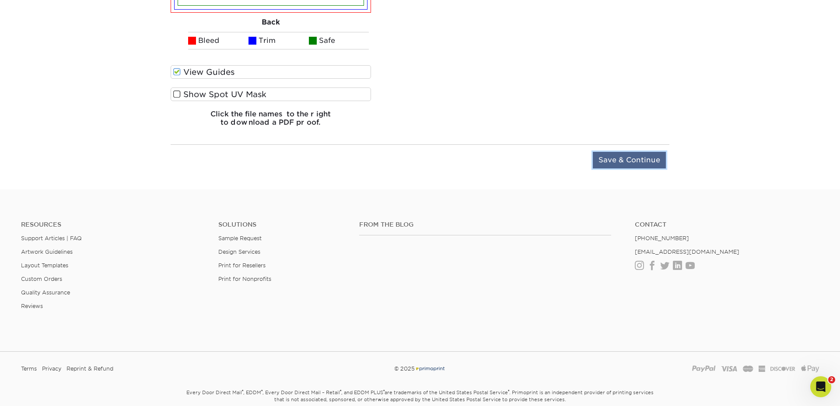
click at [642, 163] on input "Save & Continue" at bounding box center [629, 160] width 73 height 17
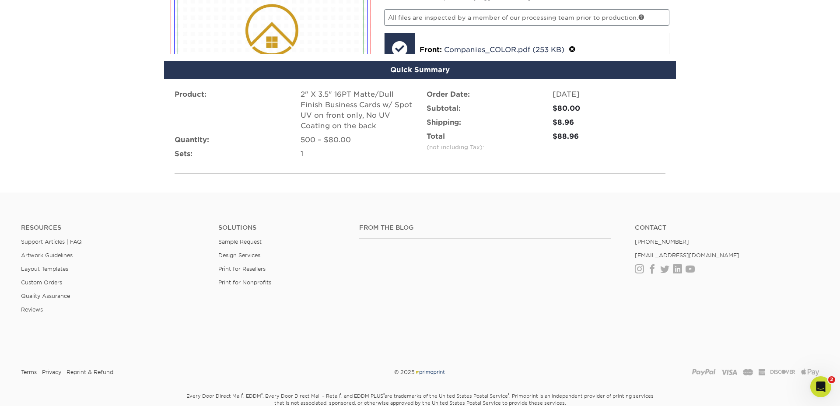
scroll to position [587, 0]
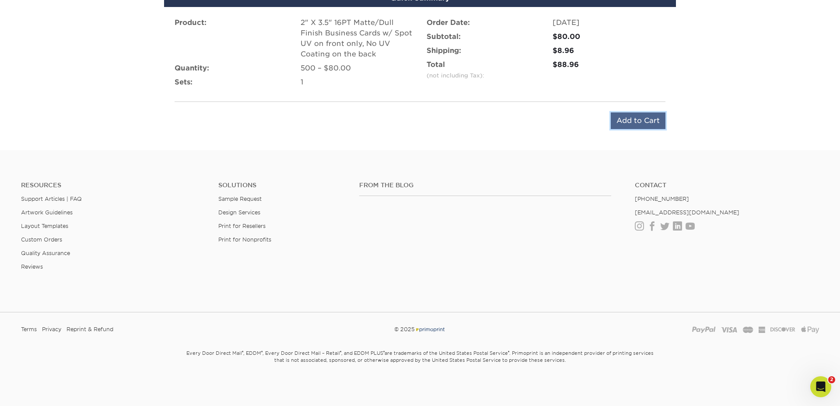
click at [643, 122] on input "Add to Cart" at bounding box center [638, 120] width 55 height 17
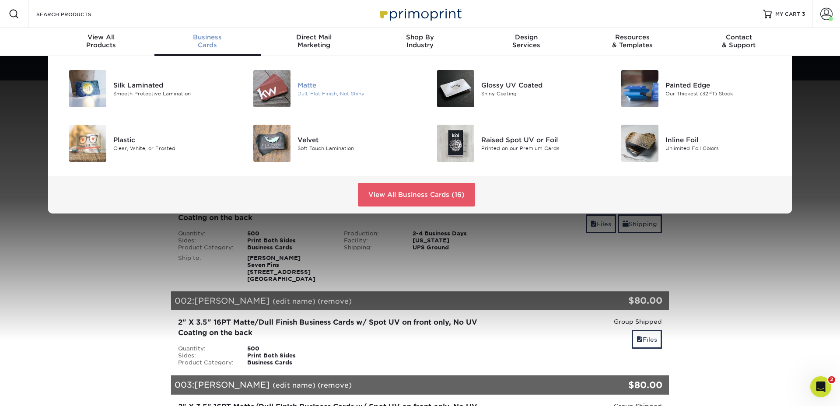
click at [300, 94] on div "Dull, Flat Finish, Not Shiny" at bounding box center [355, 93] width 116 height 7
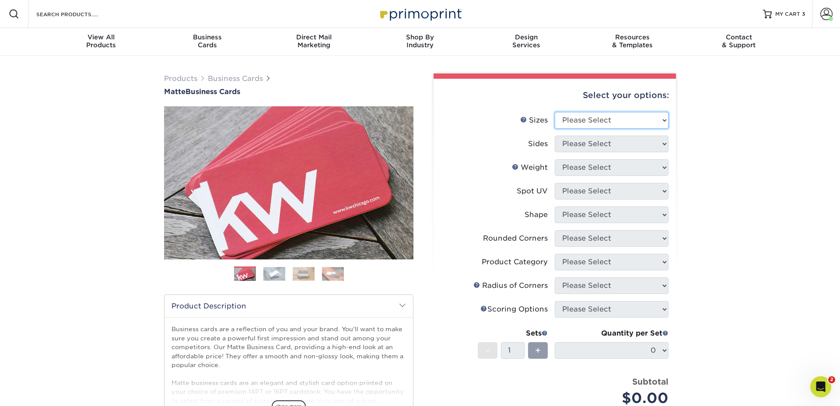
click at [590, 124] on select "Please Select 1.5" x 3.5" - Mini 1.75" x 3.5" - Mini 2" x 2" - Square 2" x 3" -…" at bounding box center [612, 120] width 114 height 17
select select "2.00x3.50"
click at [555, 112] on select "Please Select 1.5" x 3.5" - Mini 1.75" x 3.5" - Mini 2" x 2" - Square 2" x 3" -…" at bounding box center [612, 120] width 114 height 17
click at [589, 142] on select "Please Select Print Both Sides Print Front Only" at bounding box center [612, 144] width 114 height 17
select select "13abbda7-1d64-4f25-8bb2-c179b224825d"
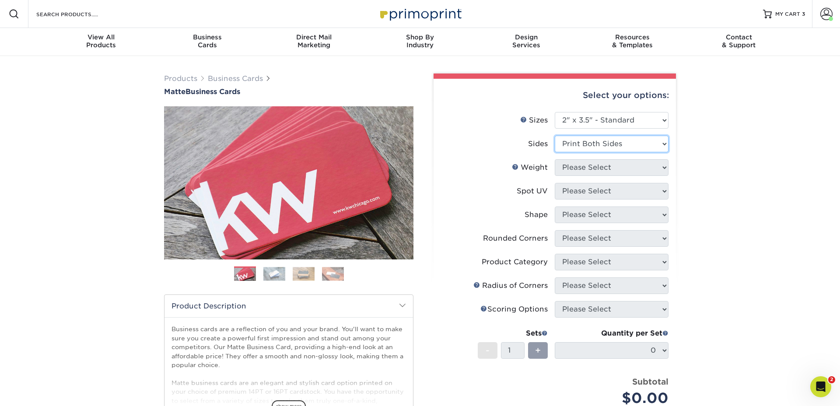
click at [555, 136] on select "Please Select Print Both Sides Print Front Only" at bounding box center [612, 144] width 114 height 17
click at [587, 169] on select "Please Select 16PT 14PT" at bounding box center [612, 167] width 114 height 17
select select "16PT"
click at [555, 159] on select "Please Select 16PT 14PT" at bounding box center [612, 167] width 114 height 17
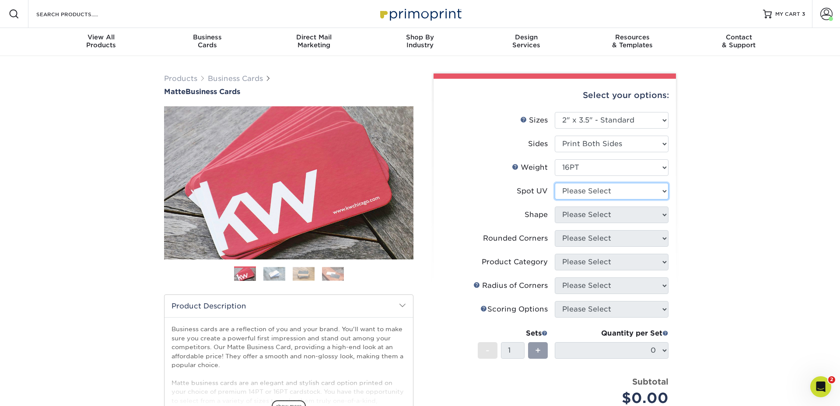
click at [585, 193] on select "Please Select No Spot UV Front and Back (Both Sides) Front Only Back Only" at bounding box center [612, 191] width 114 height 17
select select "1"
click at [555, 183] on select "Please Select No Spot UV Front and Back (Both Sides) Front Only Back Only" at bounding box center [612, 191] width 114 height 17
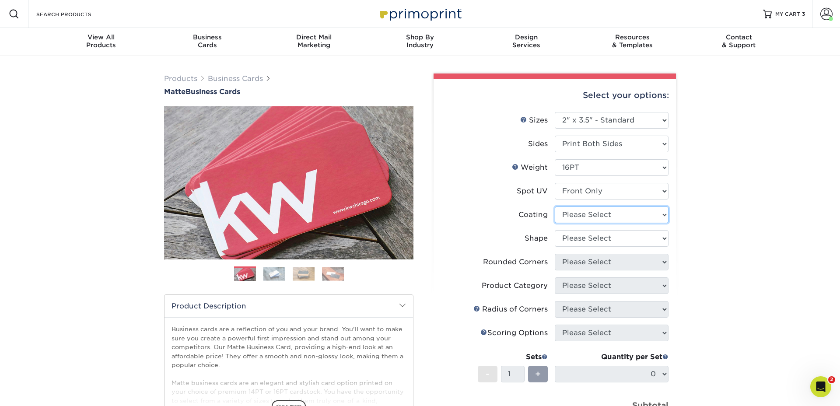
click at [586, 216] on select at bounding box center [612, 214] width 114 height 17
select select "121bb7b5-3b4d-429f-bd8d-bbf80e953313"
click at [555, 206] on select at bounding box center [612, 214] width 114 height 17
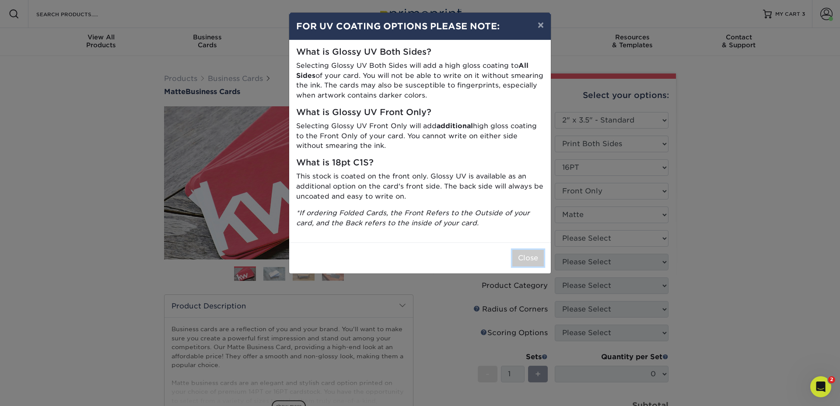
click at [528, 254] on button "Close" at bounding box center [527, 258] width 31 height 17
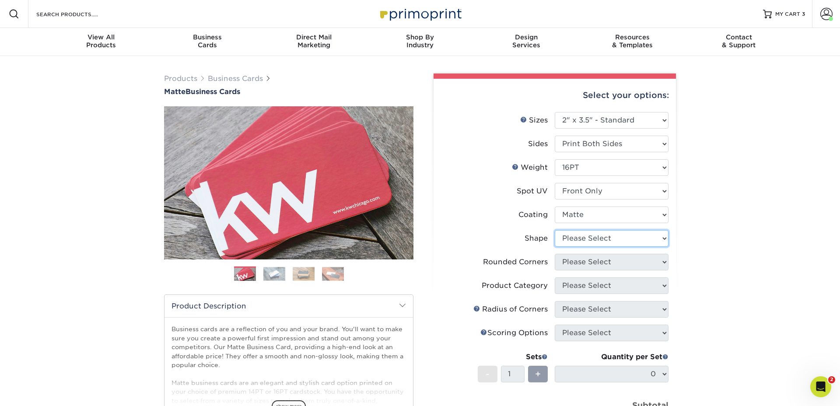
click at [574, 239] on select "Please Select Standard" at bounding box center [612, 238] width 114 height 17
select select "standard"
click at [555, 230] on select "Please Select Standard" at bounding box center [612, 238] width 114 height 17
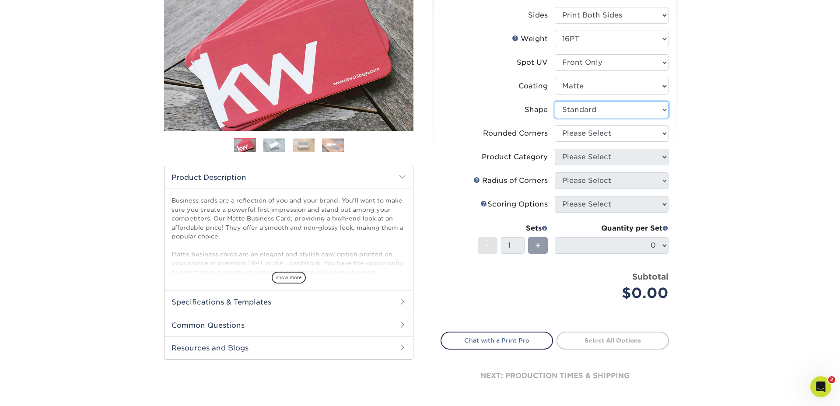
scroll to position [127, 0]
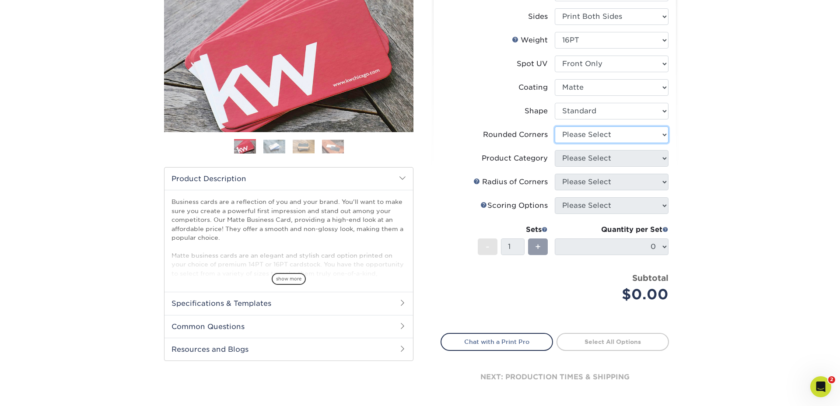
click at [567, 133] on select "Please Select Yes - Round 2 Corners Yes - Round 4 Corners No" at bounding box center [612, 134] width 114 height 17
select select "0"
click at [555, 126] on select "Please Select Yes - Round 2 Corners Yes - Round 4 Corners No" at bounding box center [612, 134] width 114 height 17
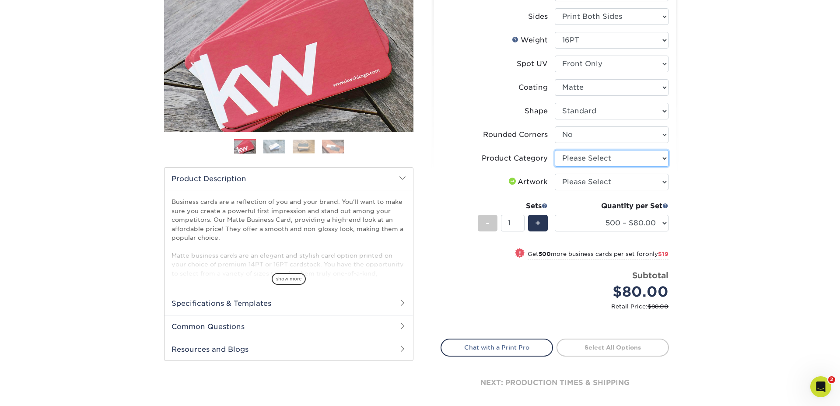
click at [570, 158] on select "Please Select Business Cards" at bounding box center [612, 158] width 114 height 17
select select "3b5148f1-0588-4f88-a218-97bcfdce65c1"
click at [555, 150] on select "Please Select Business Cards" at bounding box center [612, 158] width 114 height 17
click at [577, 184] on select "Please Select I will upload files I need a design - $100" at bounding box center [612, 182] width 114 height 17
select select "upload"
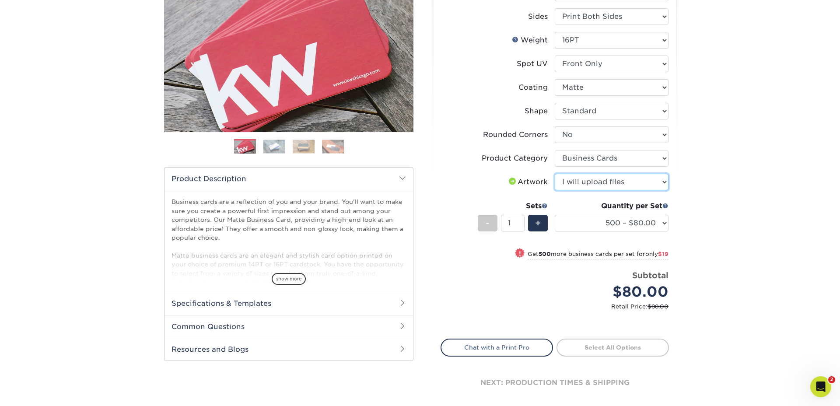
click at [555, 174] on select "Please Select I will upload files I need a design - $100" at bounding box center [612, 182] width 114 height 17
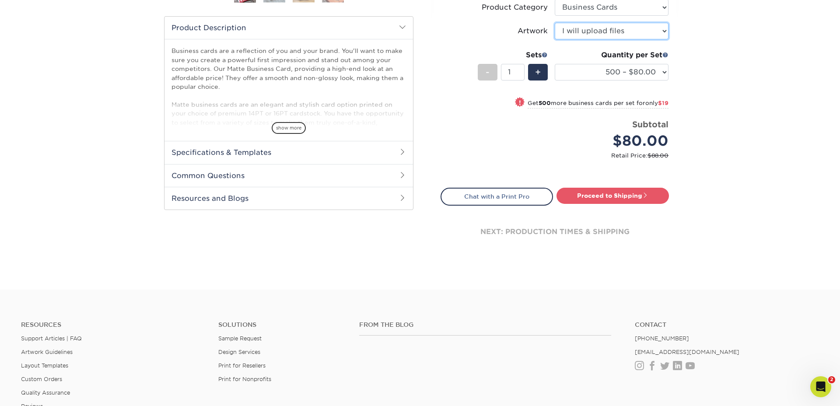
scroll to position [287, 0]
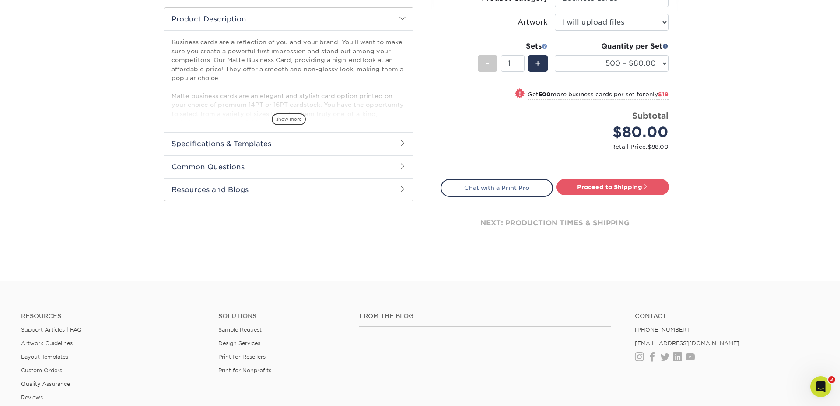
click at [545, 45] on span at bounding box center [545, 46] width 6 height 6
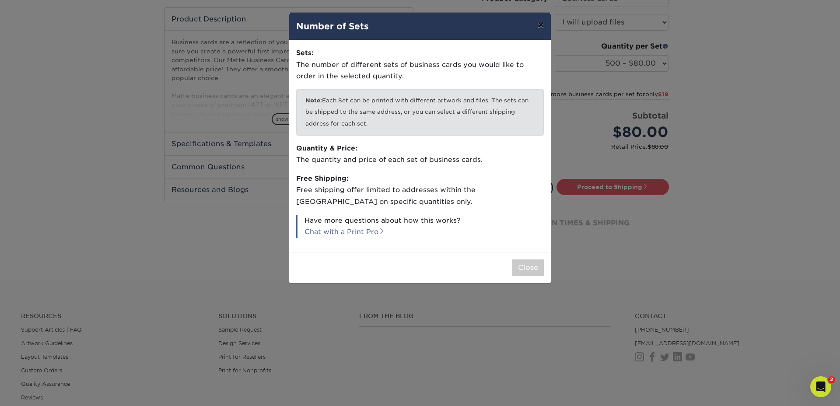
click at [542, 24] on button "×" at bounding box center [541, 25] width 20 height 24
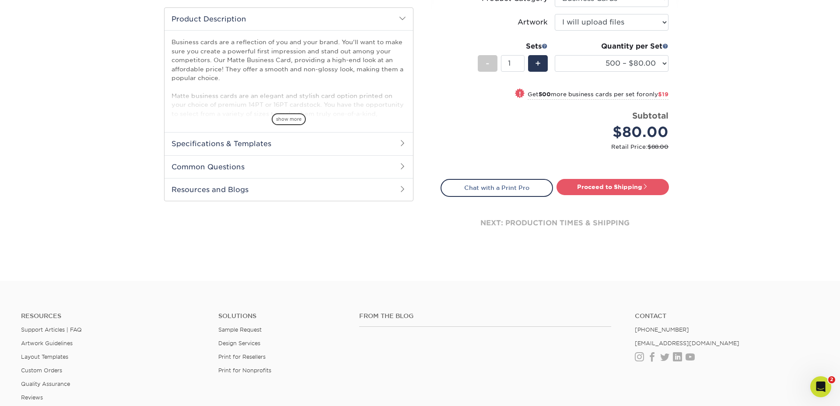
drag, startPoint x: 686, startPoint y: 217, endPoint x: 648, endPoint y: 199, distance: 42.3
click at [686, 217] on div "Products Business Cards Matte Business Cards Previous Next 100 $ 8" at bounding box center [420, 25] width 840 height 512
click at [630, 185] on link "Proceed to Shipping" at bounding box center [612, 187] width 112 height 16
type input "Set 1"
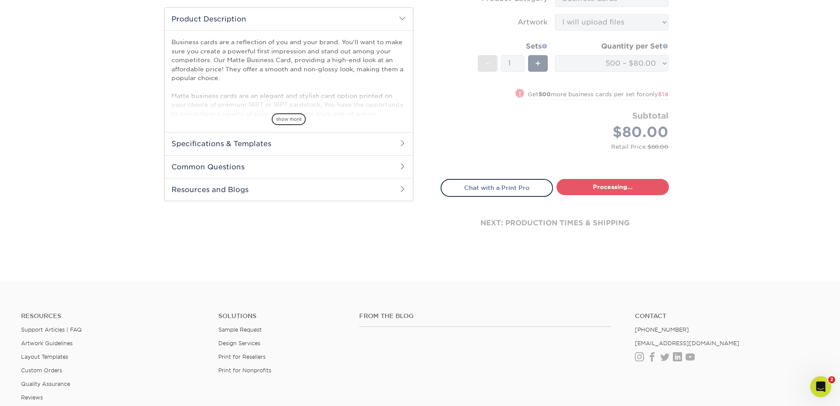
select select "4dc6cca5-ac1c-4fbc-b82e-08d4f0b15061"
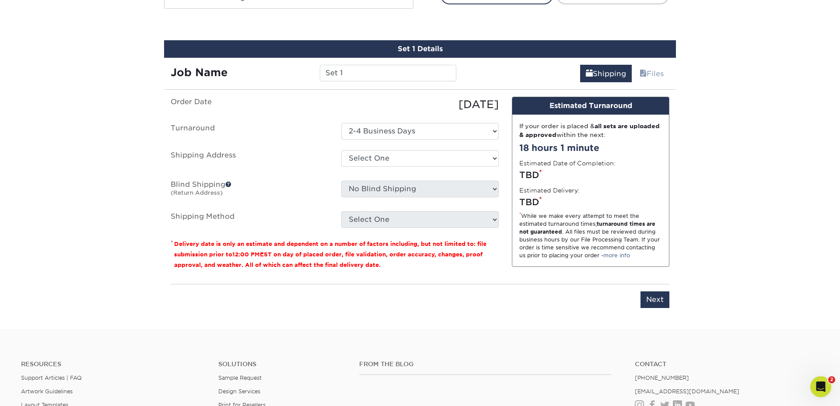
scroll to position [490, 0]
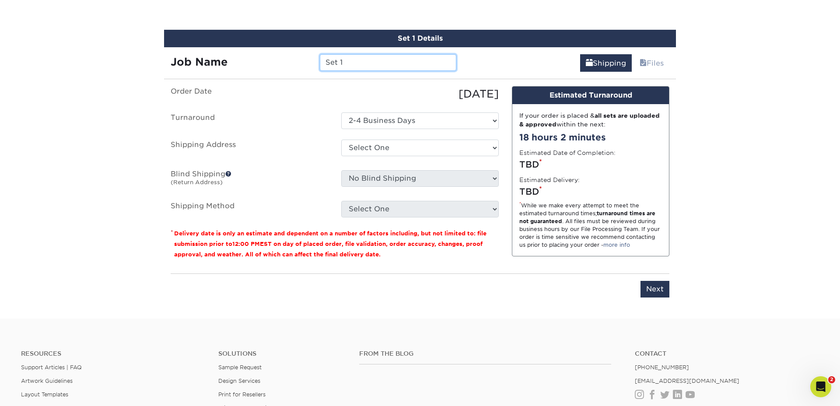
click at [349, 63] on input "Set 1" at bounding box center [388, 62] width 136 height 17
type input "Beau Pineda"
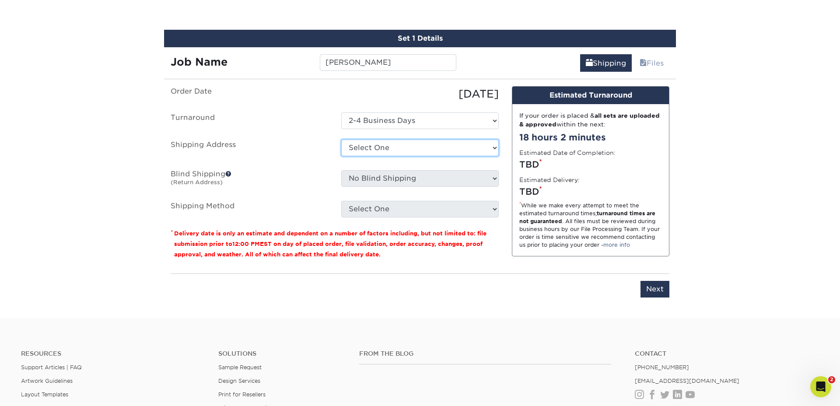
click at [359, 148] on select "Select One 7 Fins Creative [PERSON_NAME]'s Home AquaFlauge AquaFlauge B-7 Noviu…" at bounding box center [419, 148] width 157 height 17
select select "245470"
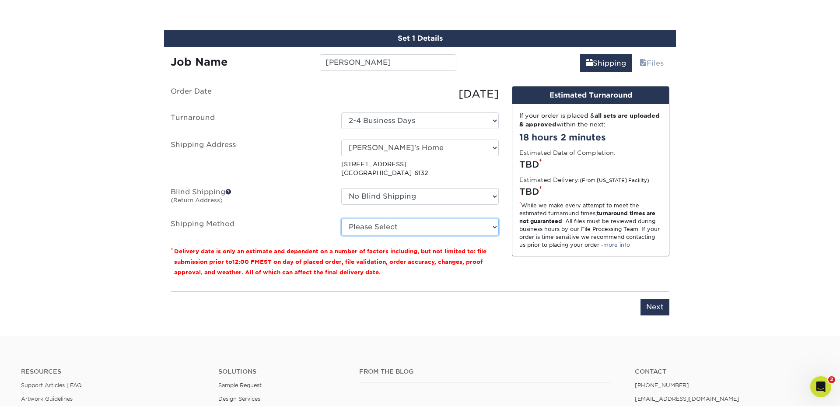
click at [388, 226] on select "Please Select Ground Shipping (+$8.96) 3 Day Shipping Service (+$24.92) 2 Day A…" at bounding box center [419, 227] width 157 height 17
select select "03"
click at [341, 219] on select "Please Select Ground Shipping (+$8.96) 3 Day Shipping Service (+$24.92) 2 Day A…" at bounding box center [419, 227] width 157 height 17
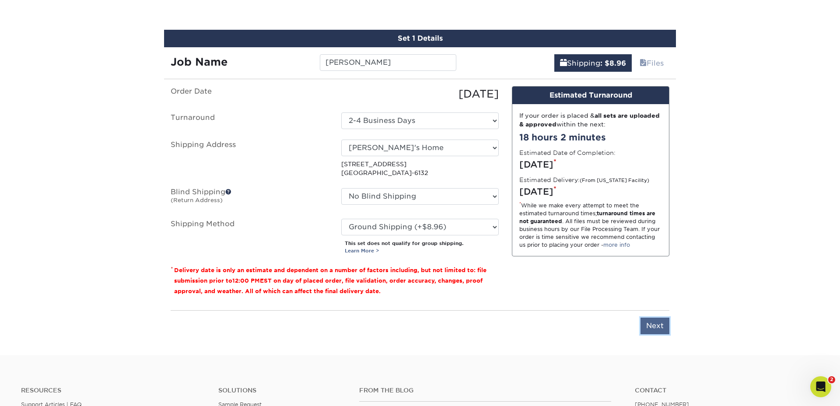
click at [655, 326] on input "Next" at bounding box center [654, 326] width 29 height 17
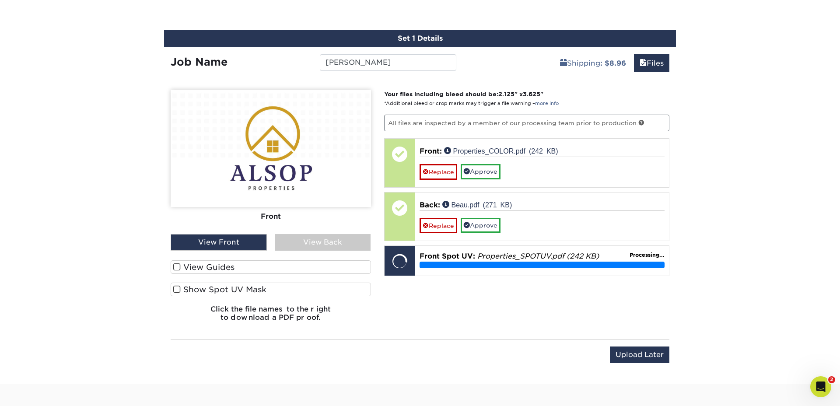
drag, startPoint x: 178, startPoint y: 266, endPoint x: 180, endPoint y: 271, distance: 6.0
click at [178, 268] on span at bounding box center [176, 267] width 7 height 8
click at [0, 0] on input "View Guides" at bounding box center [0, 0] width 0 height 0
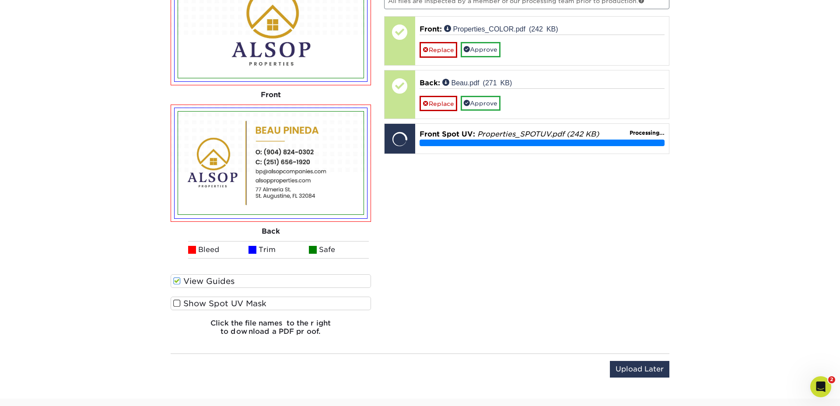
scroll to position [615, 0]
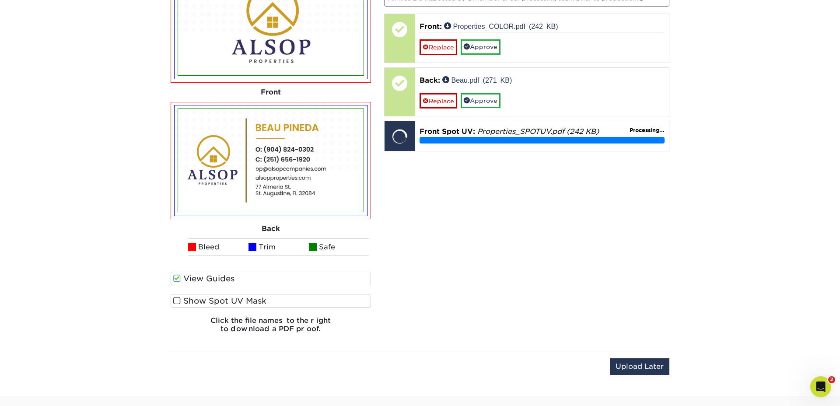
click at [177, 301] on span at bounding box center [176, 301] width 7 height 8
click at [0, 0] on input "Show Spot UV Mask" at bounding box center [0, 0] width 0 height 0
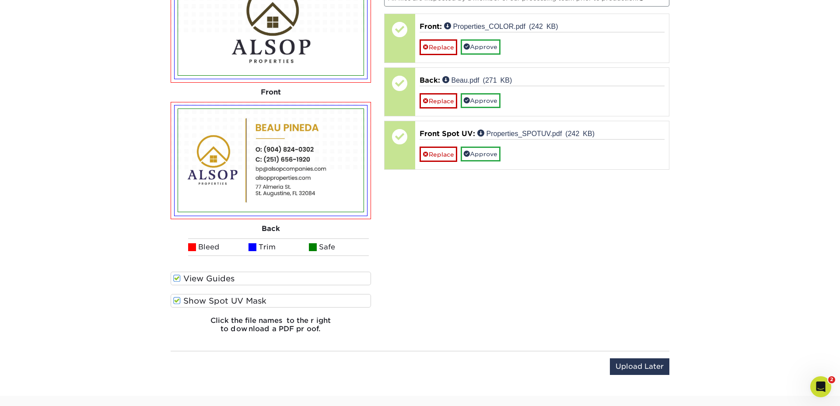
click at [177, 301] on span at bounding box center [176, 301] width 7 height 8
click at [0, 0] on input "Show Spot UV Mask" at bounding box center [0, 0] width 0 height 0
click at [177, 301] on span at bounding box center [176, 301] width 7 height 8
click at [0, 0] on input "Show Spot UV Mask" at bounding box center [0, 0] width 0 height 0
click at [177, 301] on span at bounding box center [176, 301] width 7 height 8
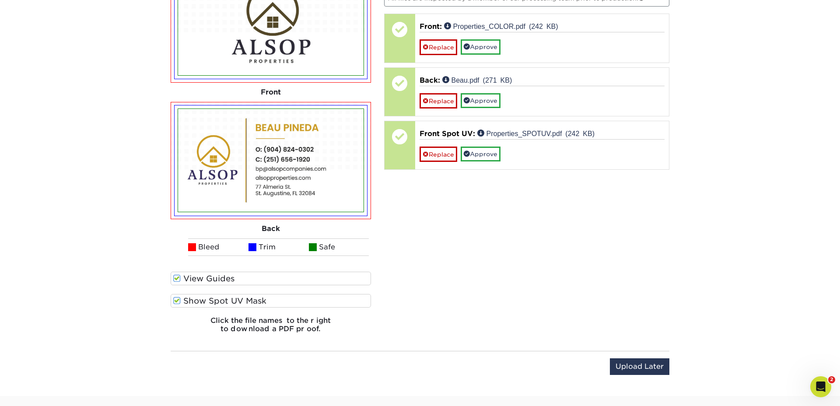
click at [0, 0] on input "Show Spot UV Mask" at bounding box center [0, 0] width 0 height 0
click at [177, 301] on span at bounding box center [176, 301] width 7 height 8
click at [0, 0] on input "Show Spot UV Mask" at bounding box center [0, 0] width 0 height 0
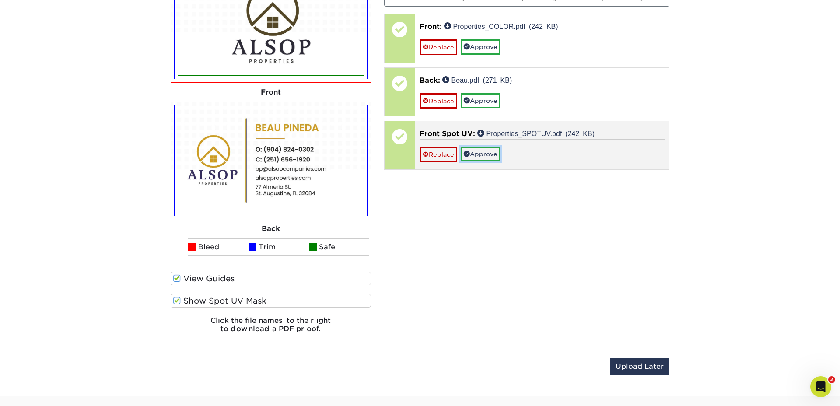
drag, startPoint x: 494, startPoint y: 155, endPoint x: 481, endPoint y: 122, distance: 35.1
click at [494, 154] on link "Approve" at bounding box center [481, 154] width 40 height 15
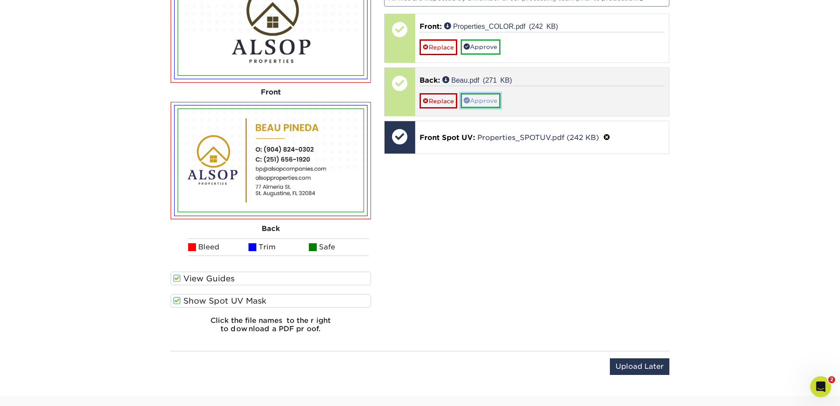
click at [484, 104] on link "Approve" at bounding box center [481, 100] width 40 height 15
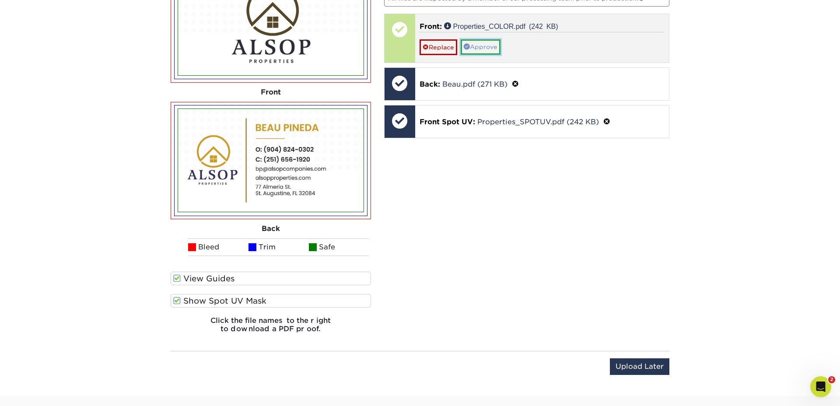
click at [494, 44] on link "Approve" at bounding box center [481, 46] width 40 height 15
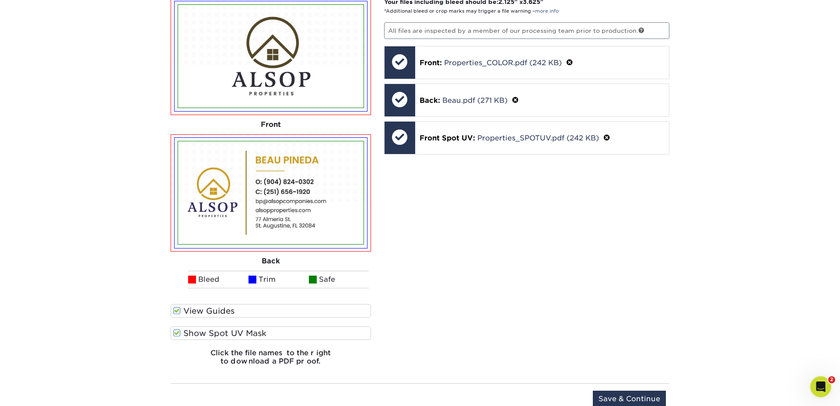
scroll to position [580, 0]
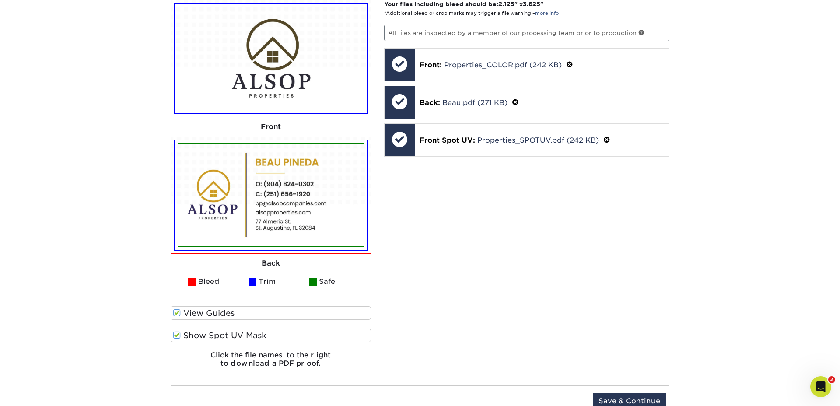
click at [176, 336] on span at bounding box center [176, 335] width 7 height 8
click at [0, 0] on input "Show Spot UV Mask" at bounding box center [0, 0] width 0 height 0
click at [177, 336] on span at bounding box center [176, 335] width 7 height 8
click at [0, 0] on input "Show Spot UV Mask" at bounding box center [0, 0] width 0 height 0
click at [647, 401] on input "Save & Continue" at bounding box center [629, 401] width 73 height 17
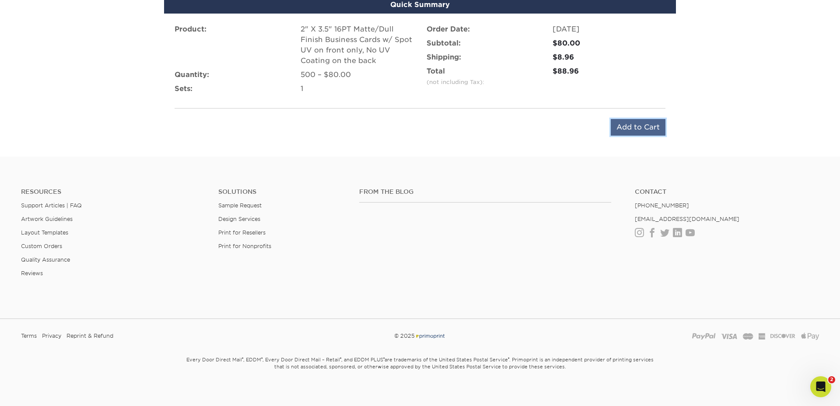
click at [646, 129] on input "Add to Cart" at bounding box center [638, 127] width 55 height 17
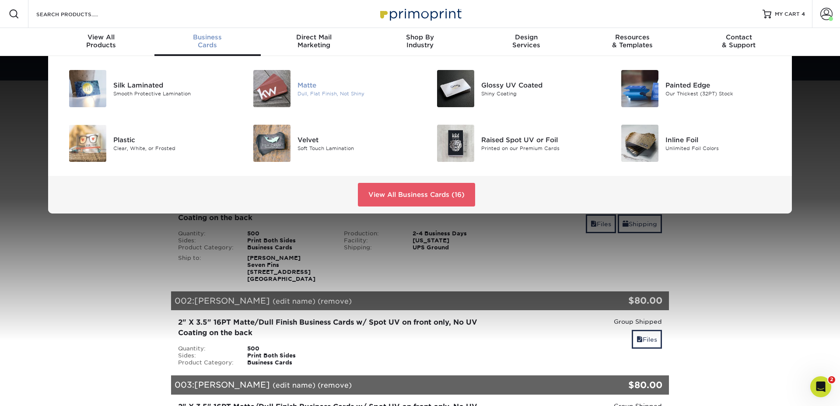
click at [312, 86] on div "Matte" at bounding box center [355, 85] width 116 height 10
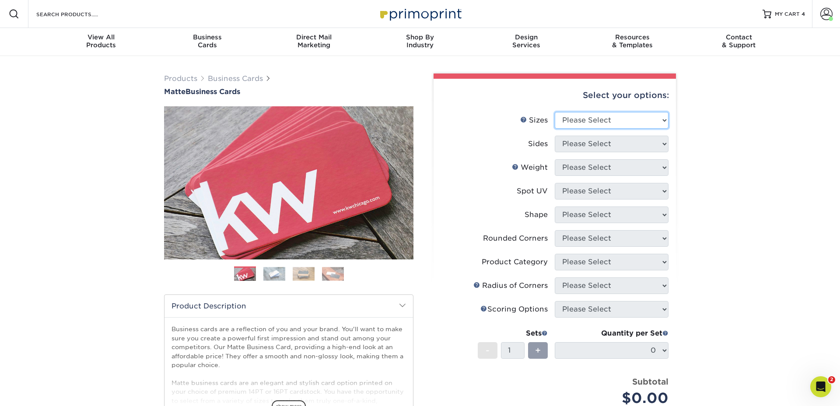
click at [604, 120] on select "Please Select 1.5" x 3.5" - Mini 1.75" x 3.5" - Mini 2" x 2" - Square 2" x 3" -…" at bounding box center [612, 120] width 114 height 17
select select "2.00x3.50"
click at [555, 112] on select "Please Select 1.5" x 3.5" - Mini 1.75" x 3.5" - Mini 2" x 2" - Square 2" x 3" -…" at bounding box center [612, 120] width 114 height 17
click at [584, 137] on select "Please Select Print Both Sides Print Front Only" at bounding box center [612, 144] width 114 height 17
click at [555, 136] on select "Please Select Print Both Sides Print Front Only" at bounding box center [612, 144] width 114 height 17
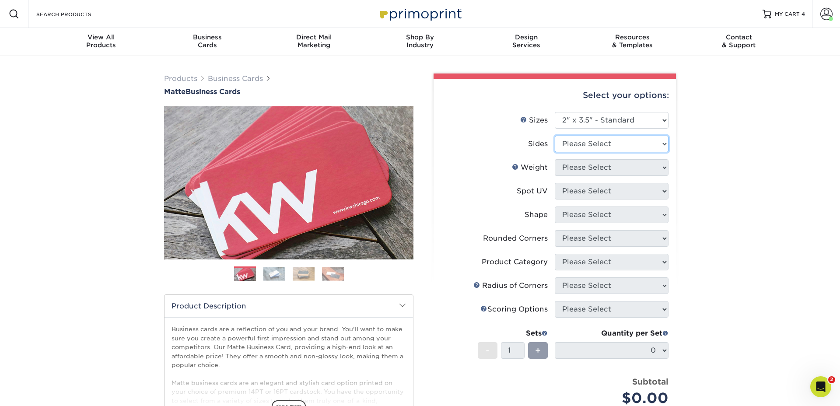
click at [587, 138] on select "Please Select Print Both Sides Print Front Only" at bounding box center [612, 144] width 114 height 17
select select "13abbda7-1d64-4f25-8bb2-c179b224825d"
click at [555, 136] on select "Please Select Print Both Sides Print Front Only" at bounding box center [612, 144] width 114 height 17
click at [595, 169] on select "Please Select 16PT 14PT" at bounding box center [612, 167] width 114 height 17
select select "16PT"
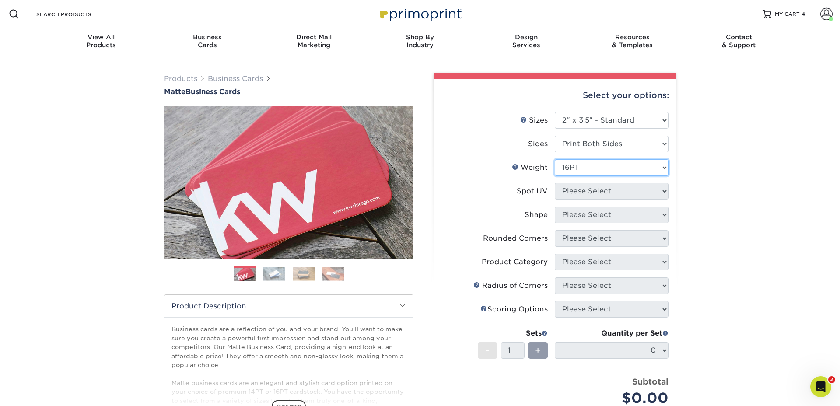
click at [555, 159] on select "Please Select 16PT 14PT" at bounding box center [612, 167] width 114 height 17
click at [579, 192] on select "Please Select No Spot UV Front and Back (Both Sides) Front Only Back Only" at bounding box center [612, 191] width 114 height 17
select select "1"
click at [555, 183] on select "Please Select No Spot UV Front and Back (Both Sides) Front Only Back Only" at bounding box center [612, 191] width 114 height 17
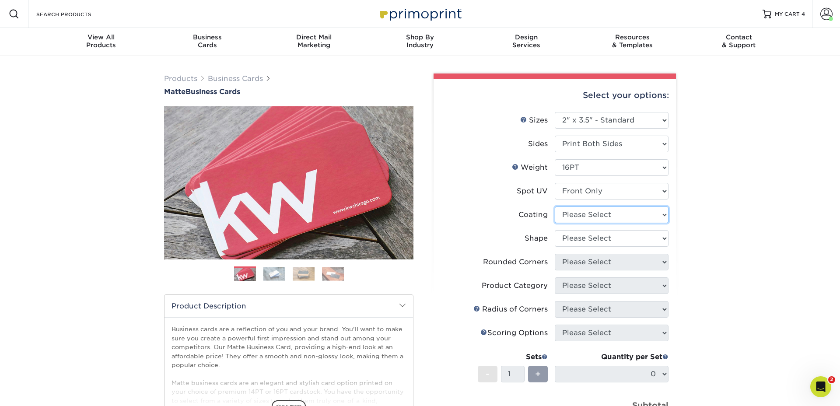
click at [584, 214] on select at bounding box center [612, 214] width 114 height 17
select select "121bb7b5-3b4d-429f-bd8d-bbf80e953313"
click at [555, 206] on select at bounding box center [612, 214] width 114 height 17
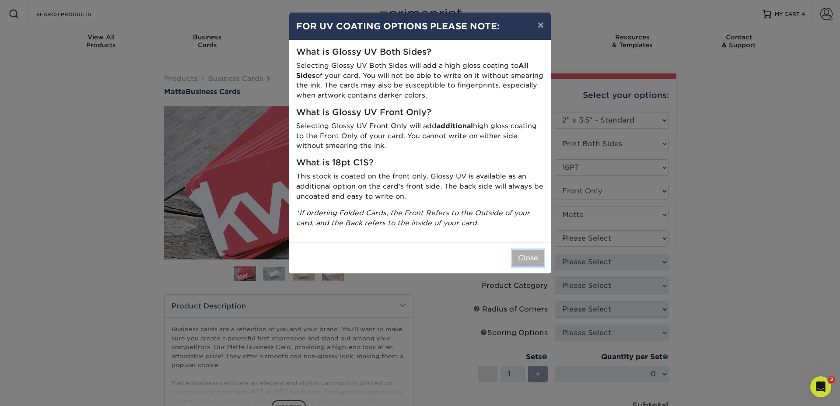
drag, startPoint x: 528, startPoint y: 256, endPoint x: 564, endPoint y: 236, distance: 42.1
click at [528, 257] on button "Close" at bounding box center [527, 258] width 31 height 17
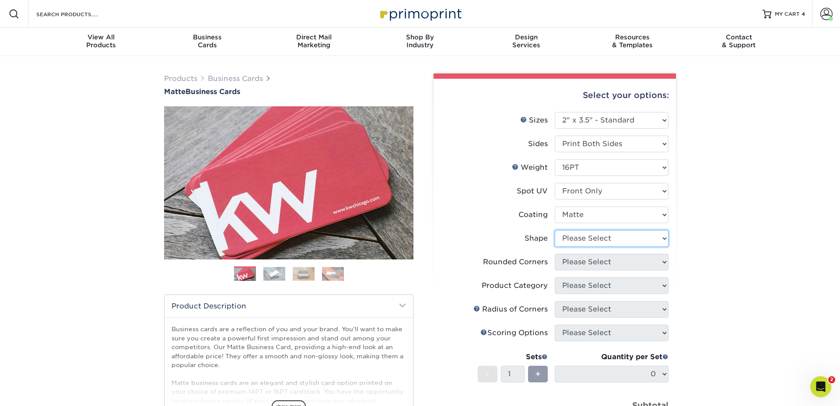
click at [582, 236] on select "Please Select Standard" at bounding box center [612, 238] width 114 height 17
select select "standard"
click at [555, 230] on select "Please Select Standard" at bounding box center [612, 238] width 114 height 17
click at [574, 263] on select "Please Select Yes - Round 2 Corners Yes - Round 4 Corners No" at bounding box center [612, 262] width 114 height 17
select select "0"
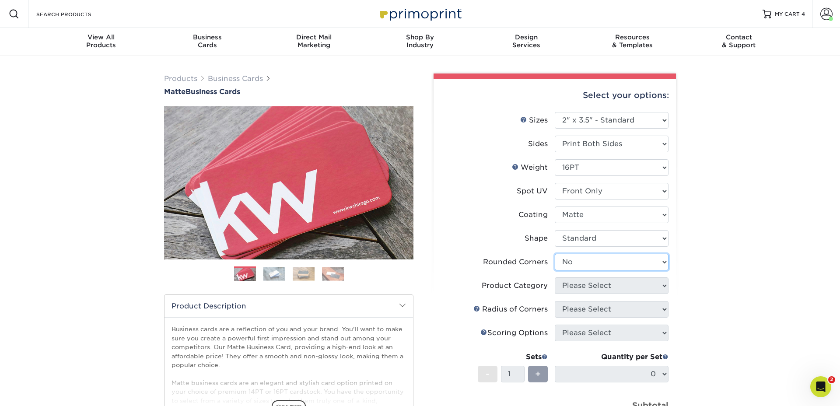
click at [555, 254] on select "Please Select Yes - Round 2 Corners Yes - Round 4 Corners No" at bounding box center [612, 262] width 114 height 17
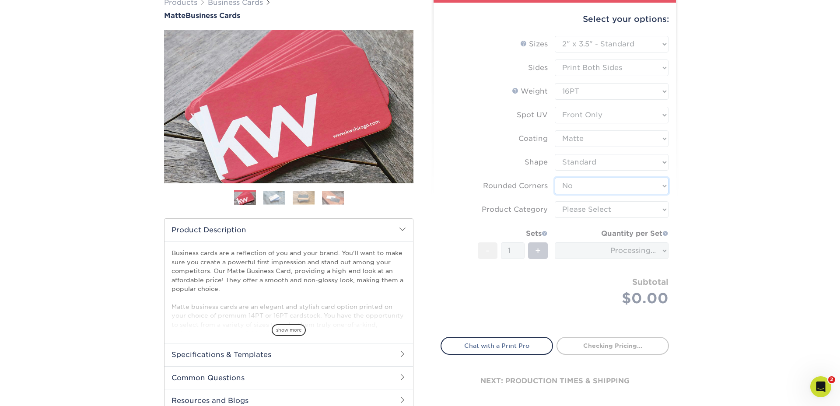
scroll to position [80, 0]
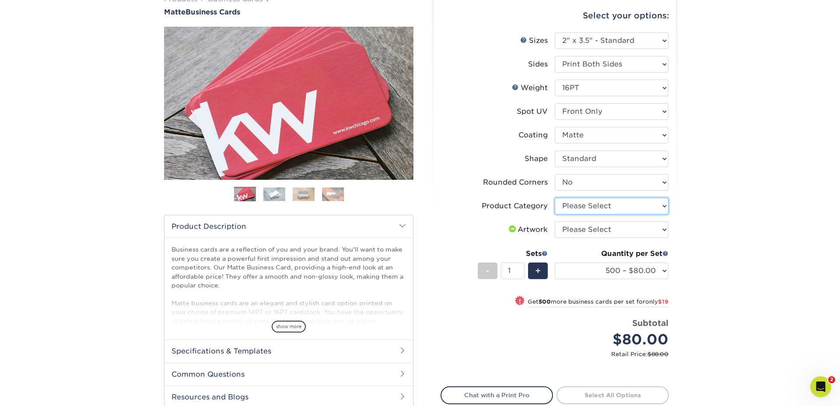
click at [576, 206] on select "Please Select Business Cards" at bounding box center [612, 206] width 114 height 17
select select "3b5148f1-0588-4f88-a218-97bcfdce65c1"
click at [555, 198] on select "Please Select Business Cards" at bounding box center [612, 206] width 114 height 17
click at [575, 228] on select "Please Select I will upload files I need a design - $100" at bounding box center [612, 229] width 114 height 17
select select "upload"
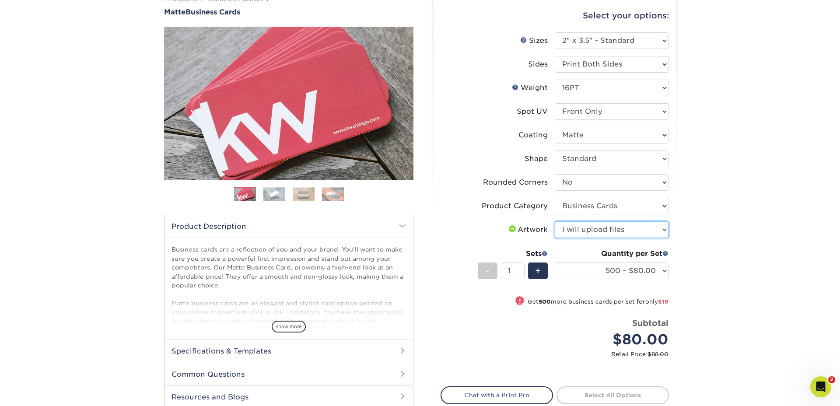
click at [555, 221] on select "Please Select I will upload files I need a design - $100" at bounding box center [612, 229] width 114 height 17
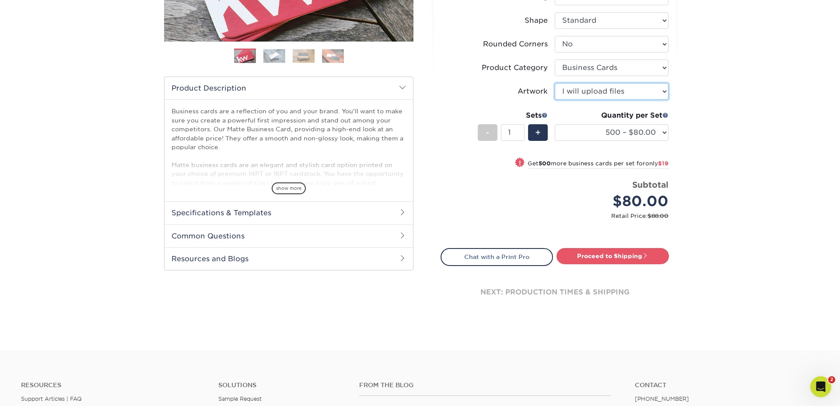
scroll to position [272, 0]
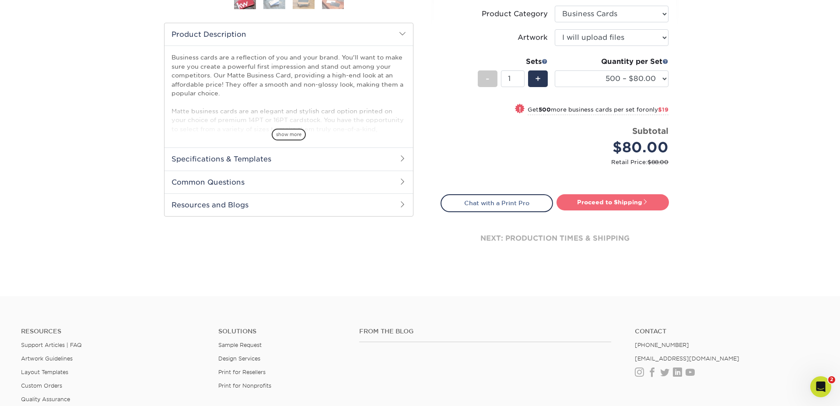
click at [605, 203] on link "Proceed to Shipping" at bounding box center [612, 202] width 112 height 16
type input "Set 1"
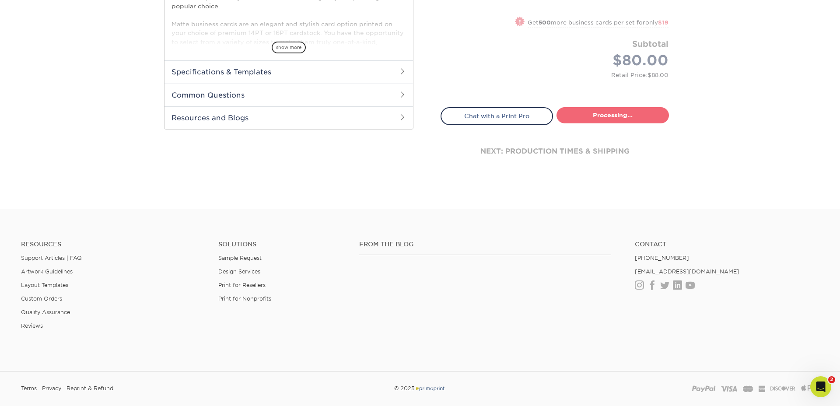
select select "4dc6cca5-ac1c-4fbc-b82e-08d4f0b15061"
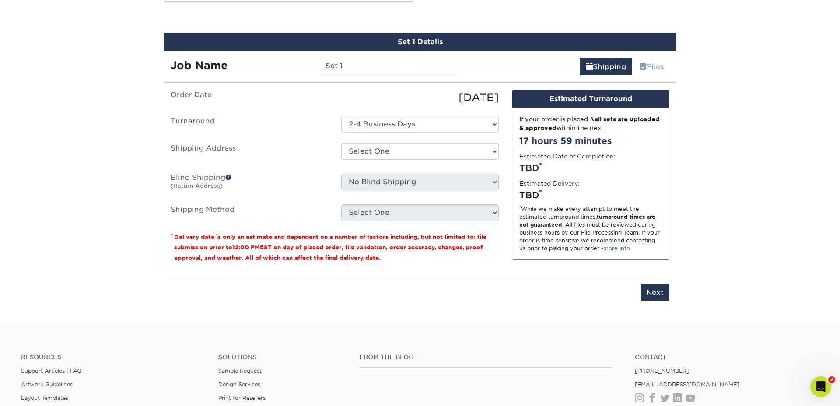
scroll to position [490, 0]
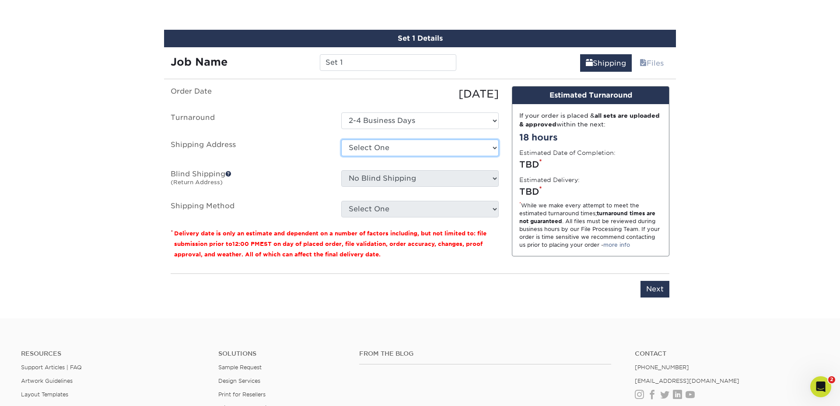
click at [353, 147] on select "Select One 7 Fins Creative [PERSON_NAME]'s Home AquaFlauge AquaFlauge B-7 Noviu…" at bounding box center [419, 148] width 157 height 17
select select "245470"
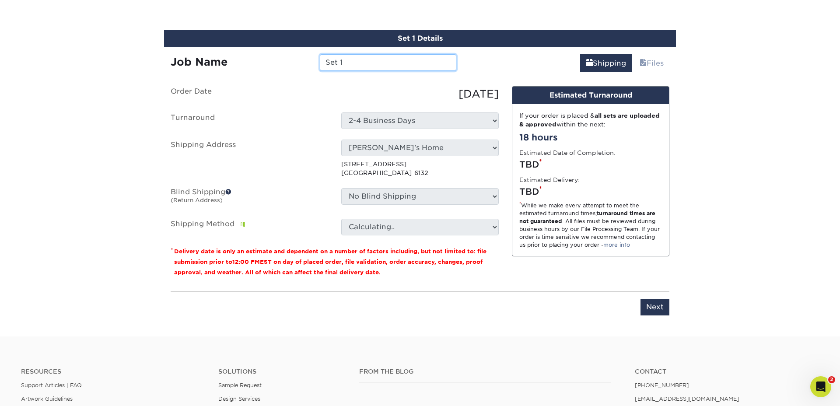
click at [355, 62] on input "Set 1" at bounding box center [388, 62] width 136 height 17
click at [355, 63] on input "Set 1" at bounding box center [388, 62] width 136 height 17
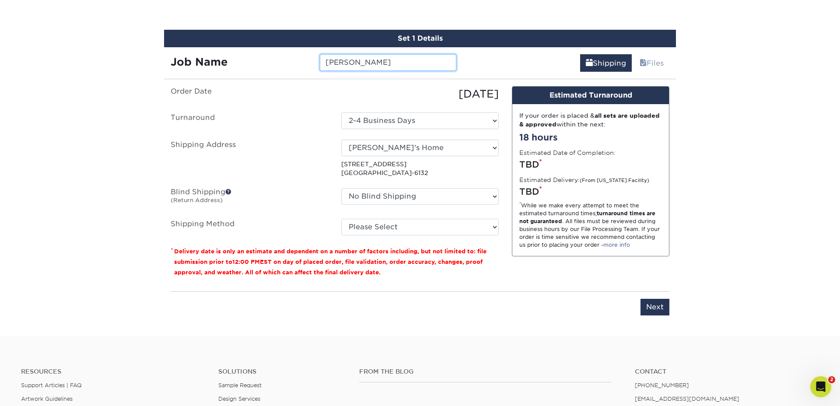
type input "Cade Ward"
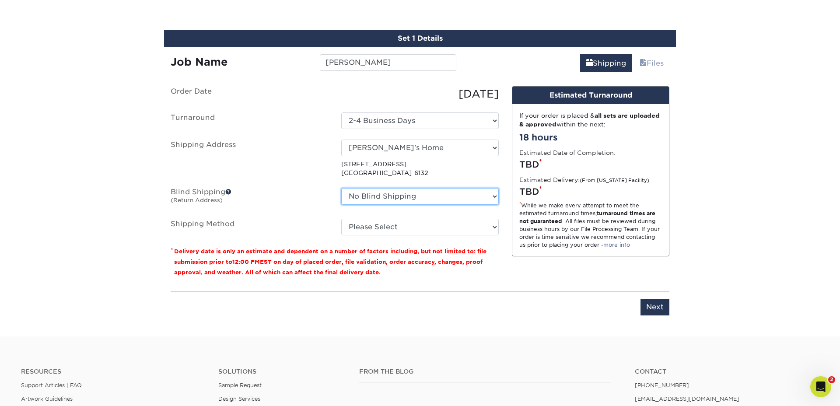
click at [390, 193] on select "No Blind Shipping 7 Fins Creative Aaron's Home AquaFlauge AquaFlauge B-7 Novium…" at bounding box center [419, 196] width 157 height 17
select select "245470"
click at [341, 188] on select "No Blind Shipping 7 Fins Creative Aaron's Home AquaFlauge AquaFlauge B-7 Novium…" at bounding box center [419, 196] width 157 height 17
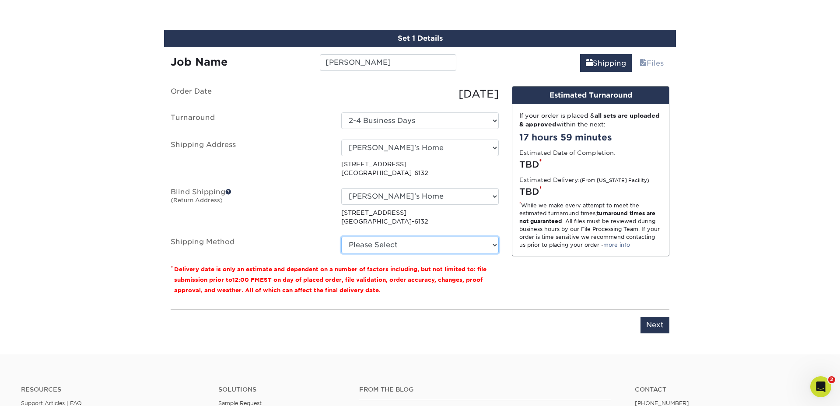
click at [381, 249] on select "Please Select Ground Shipping (+$8.96) 3 Day Shipping Service (+$24.92) 2 Day A…" at bounding box center [419, 245] width 157 height 17
select select "03"
click at [341, 237] on select "Please Select Ground Shipping (+$8.96) 3 Day Shipping Service (+$24.92) 2 Day A…" at bounding box center [419, 245] width 157 height 17
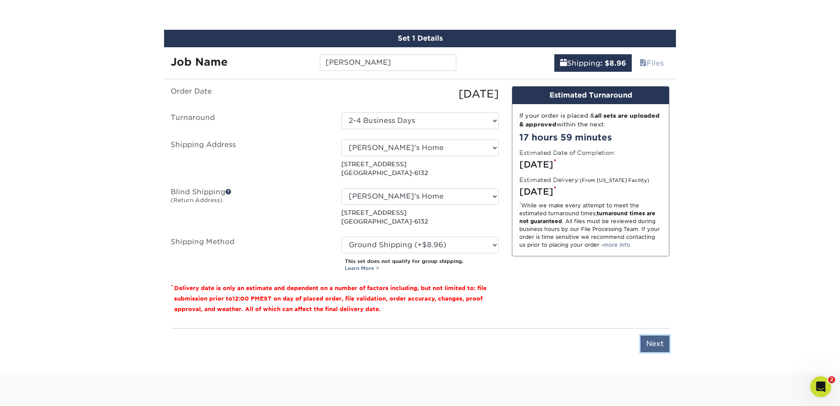
click at [661, 345] on input "Next" at bounding box center [654, 344] width 29 height 17
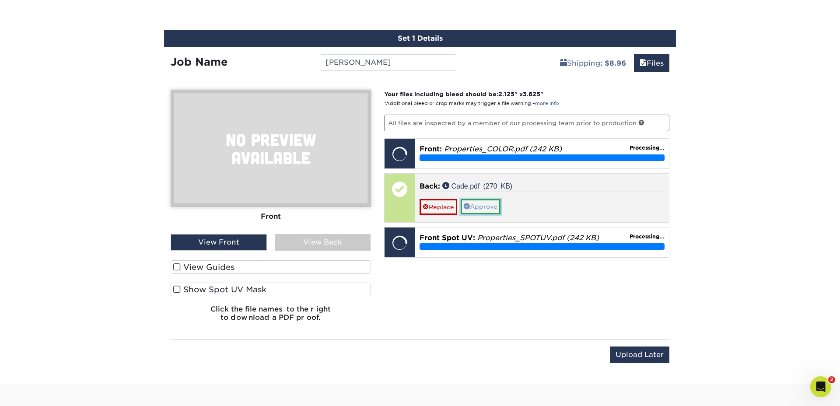
click at [486, 206] on link "Approve" at bounding box center [481, 206] width 40 height 15
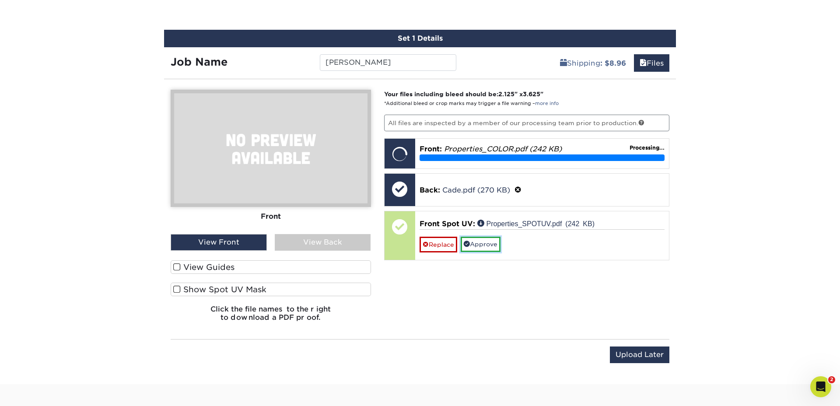
click at [497, 246] on link "Approve" at bounding box center [481, 244] width 40 height 15
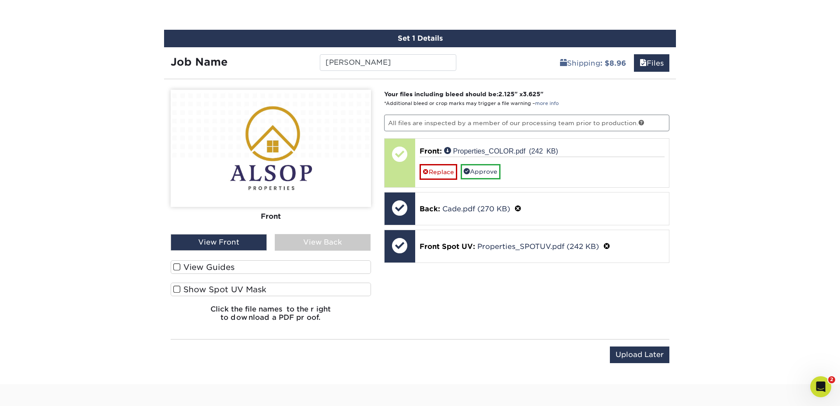
drag, startPoint x: 178, startPoint y: 268, endPoint x: 180, endPoint y: 285, distance: 17.3
click at [178, 268] on span at bounding box center [176, 267] width 7 height 8
click at [0, 0] on input "View Guides" at bounding box center [0, 0] width 0 height 0
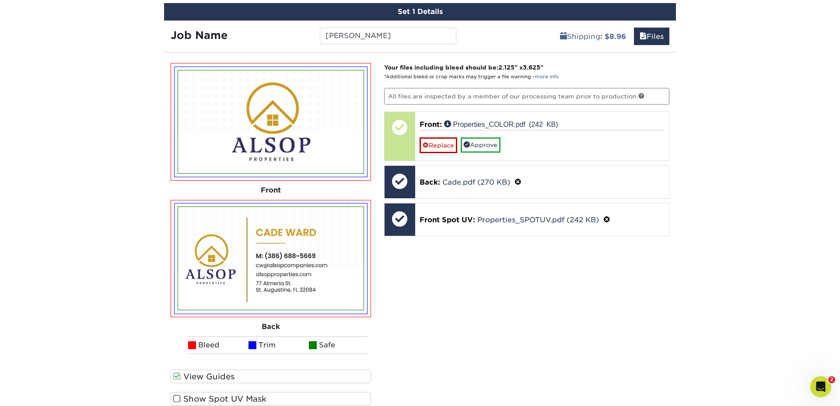
scroll to position [518, 0]
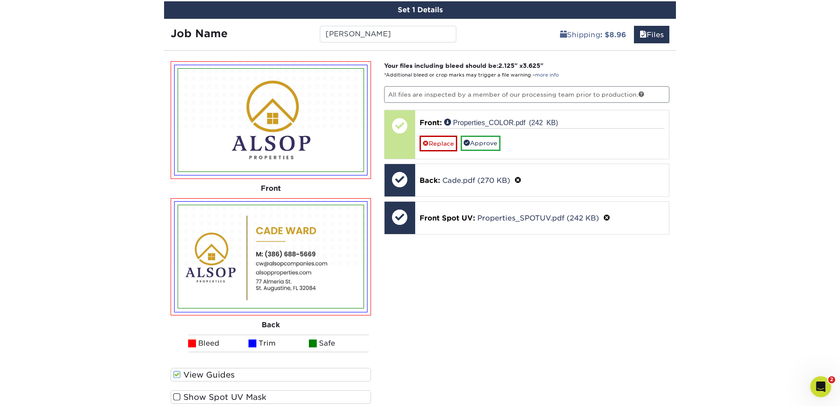
drag, startPoint x: 175, startPoint y: 396, endPoint x: 347, endPoint y: 348, distance: 178.8
click at [175, 396] on span at bounding box center [176, 397] width 7 height 8
click at [0, 0] on input "Show Spot UV Mask" at bounding box center [0, 0] width 0 height 0
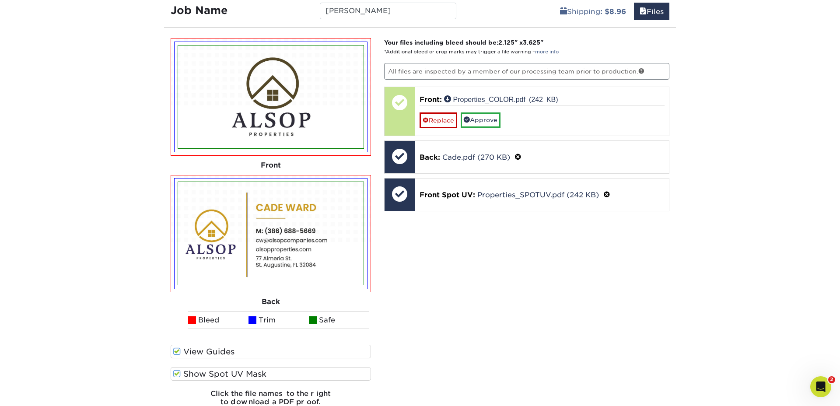
scroll to position [568, 0]
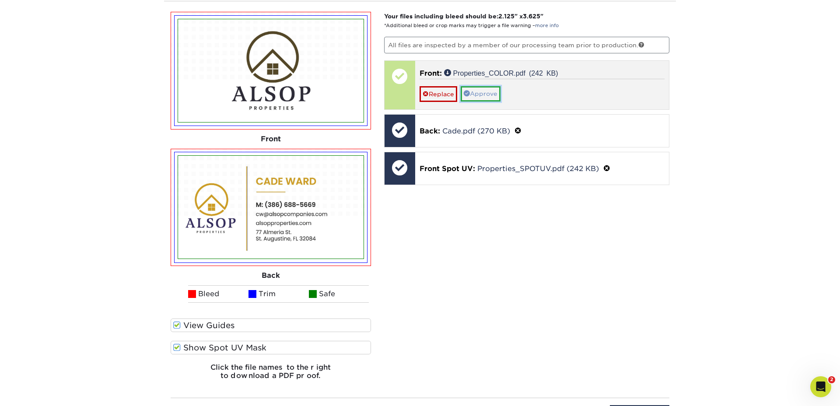
click at [472, 96] on link "Approve" at bounding box center [481, 93] width 40 height 15
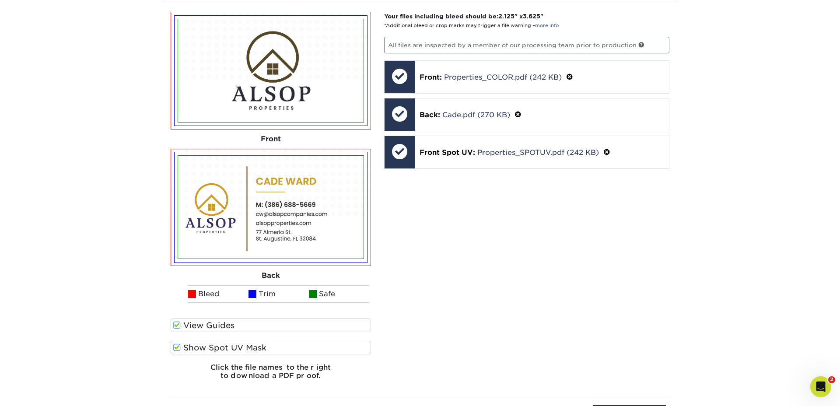
click at [177, 347] on span at bounding box center [176, 347] width 7 height 8
click at [0, 0] on input "Show Spot UV Mask" at bounding box center [0, 0] width 0 height 0
click at [177, 347] on span at bounding box center [176, 347] width 7 height 8
click at [0, 0] on input "Show Spot UV Mask" at bounding box center [0, 0] width 0 height 0
click at [177, 347] on span at bounding box center [176, 347] width 7 height 8
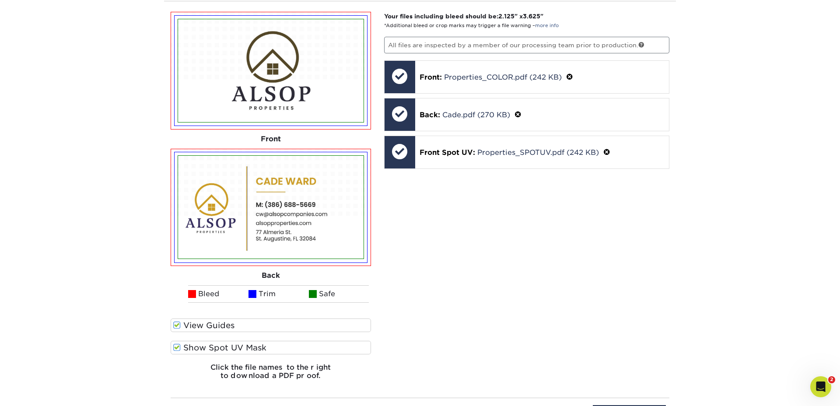
click at [0, 0] on input "Show Spot UV Mask" at bounding box center [0, 0] width 0 height 0
click at [177, 347] on span at bounding box center [176, 347] width 7 height 8
click at [0, 0] on input "Show Spot UV Mask" at bounding box center [0, 0] width 0 height 0
click at [178, 349] on span at bounding box center [176, 347] width 7 height 8
click at [0, 0] on input "Show Spot UV Mask" at bounding box center [0, 0] width 0 height 0
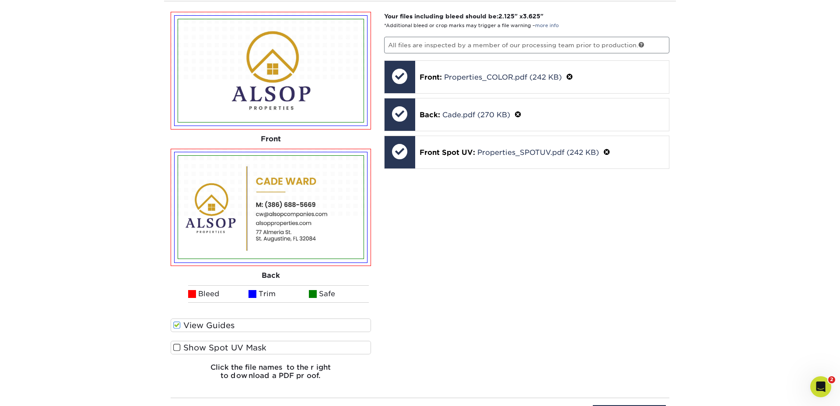
click at [178, 349] on span at bounding box center [176, 347] width 7 height 8
click at [0, 0] on input "Show Spot UV Mask" at bounding box center [0, 0] width 0 height 0
click at [175, 349] on span at bounding box center [176, 347] width 7 height 8
click at [0, 0] on input "Show Spot UV Mask" at bounding box center [0, 0] width 0 height 0
click at [175, 349] on span at bounding box center [176, 347] width 7 height 8
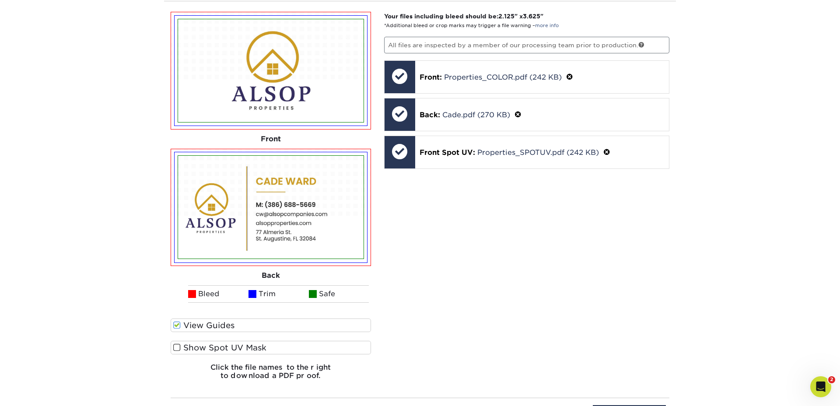
click at [0, 0] on input "Show Spot UV Mask" at bounding box center [0, 0] width 0 height 0
drag, startPoint x: 510, startPoint y: 313, endPoint x: 623, endPoint y: 319, distance: 113.4
click at [511, 313] on div "Your files including bleed should be: 2.125 " x 3.625 " *Additional bleed or cr…" at bounding box center [527, 199] width 299 height 375
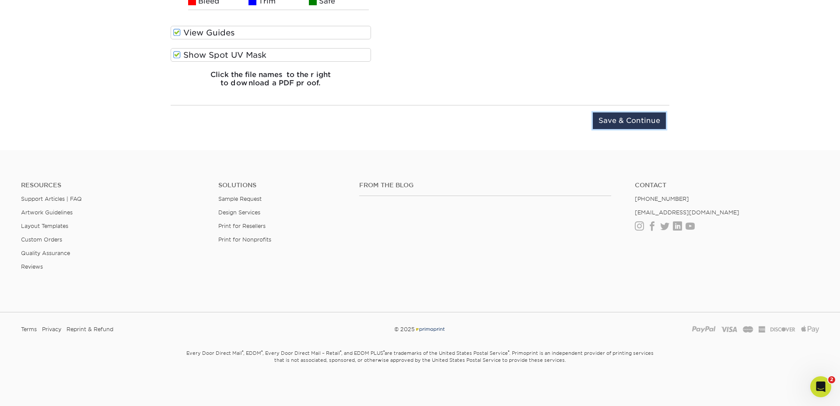
click at [634, 114] on input "Save & Continue" at bounding box center [629, 120] width 73 height 17
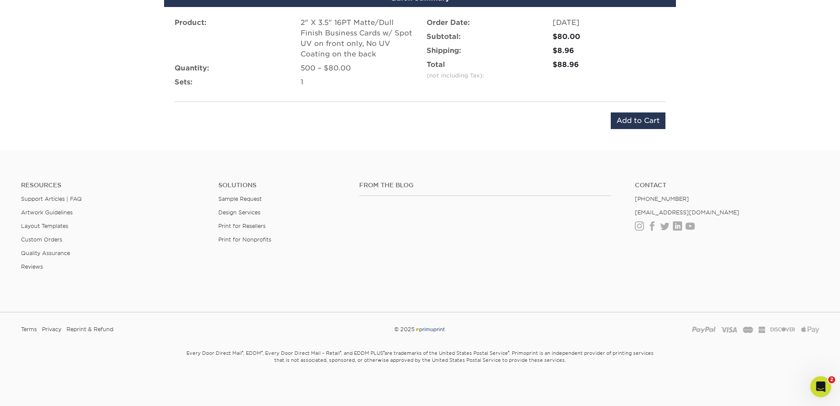
scroll to position [587, 0]
click at [635, 114] on input "Add to Cart" at bounding box center [638, 120] width 55 height 17
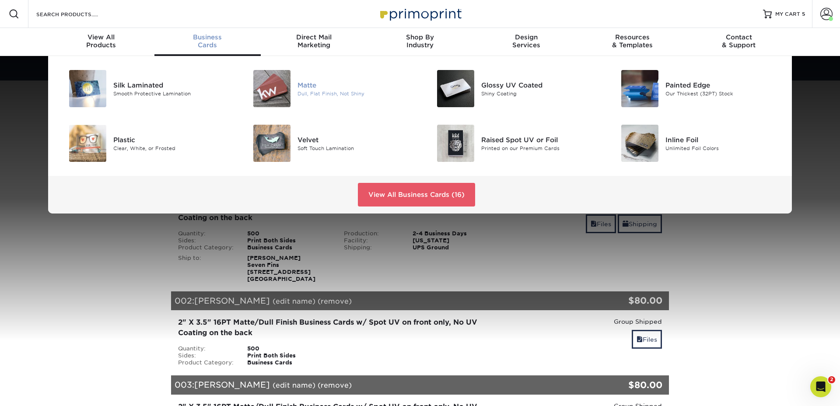
click at [304, 85] on div "Matte" at bounding box center [355, 85] width 116 height 10
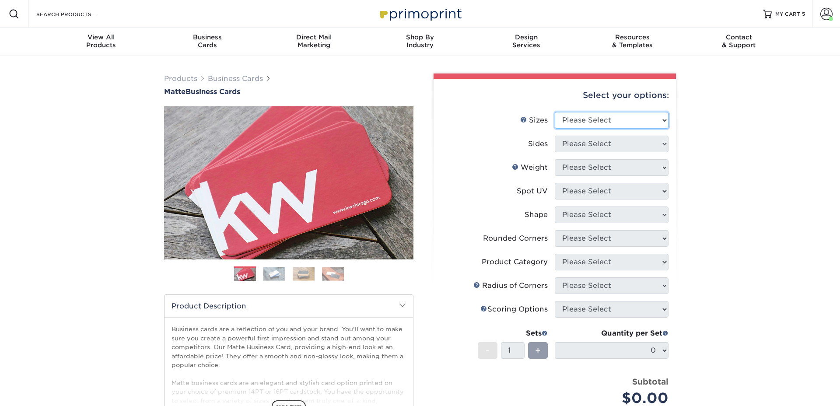
click at [581, 122] on select "Please Select 1.5" x 3.5" - Mini 1.75" x 3.5" - Mini 2" x 2" - Square 2" x 3" -…" at bounding box center [612, 120] width 114 height 17
select select "2.00x3.50"
click at [555, 112] on select "Please Select 1.5" x 3.5" - Mini 1.75" x 3.5" - Mini 2" x 2" - Square 2" x 3" -…" at bounding box center [612, 120] width 114 height 17
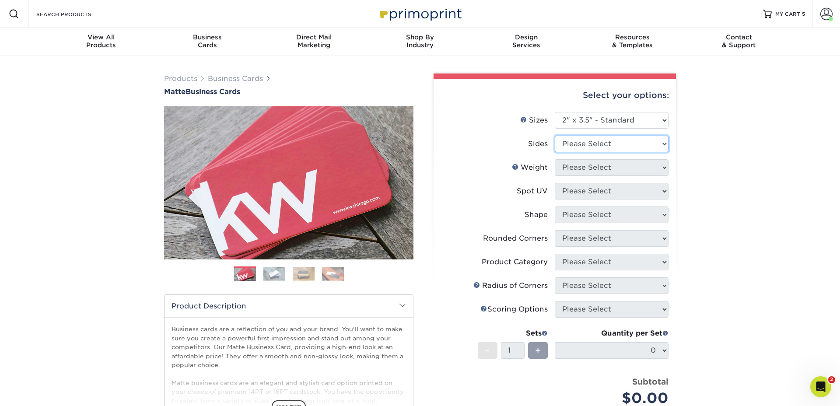
click at [581, 143] on select "Please Select Print Both Sides Print Front Only" at bounding box center [612, 144] width 114 height 17
select select "13abbda7-1d64-4f25-8bb2-c179b224825d"
click at [555, 136] on select "Please Select Print Both Sides Print Front Only" at bounding box center [612, 144] width 114 height 17
click at [584, 168] on select "Please Select 16PT 14PT" at bounding box center [612, 167] width 114 height 17
select select "16PT"
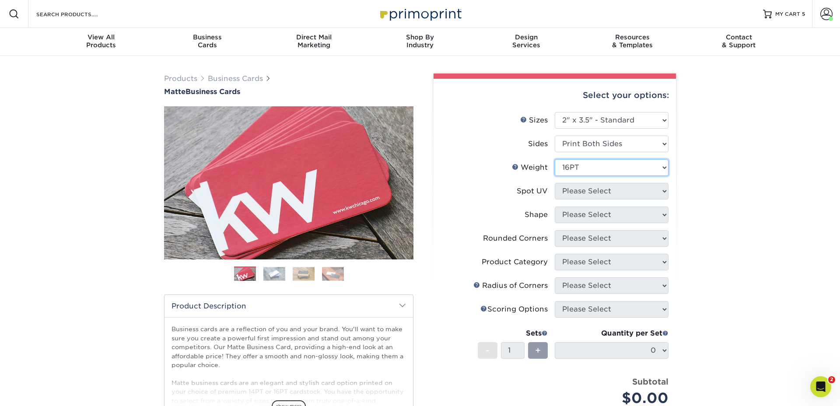
click at [555, 159] on select "Please Select 16PT 14PT" at bounding box center [612, 167] width 114 height 17
click at [579, 191] on select "Please Select No Spot UV Front and Back (Both Sides) Front Only Back Only" at bounding box center [612, 191] width 114 height 17
select select "1"
click at [555, 183] on select "Please Select No Spot UV Front and Back (Both Sides) Front Only Back Only" at bounding box center [612, 191] width 114 height 17
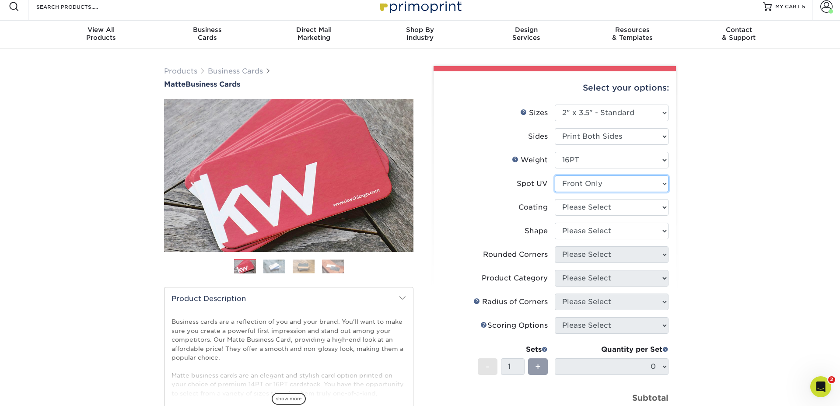
scroll to position [10, 0]
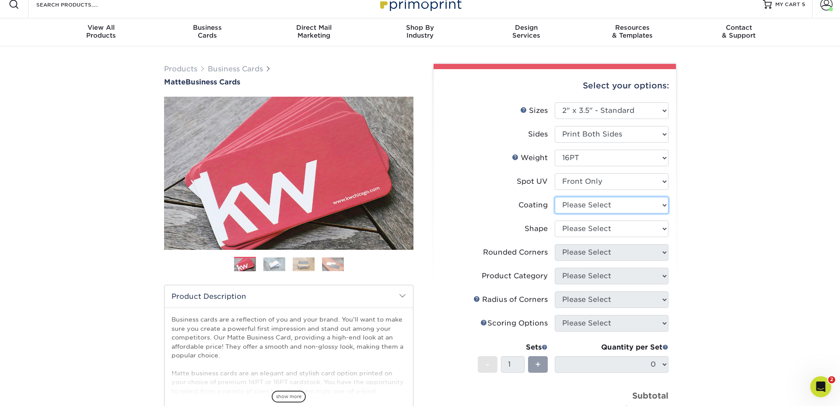
click at [583, 206] on select at bounding box center [612, 205] width 114 height 17
select select "121bb7b5-3b4d-429f-bd8d-bbf80e953313"
click at [555, 197] on select at bounding box center [612, 205] width 114 height 17
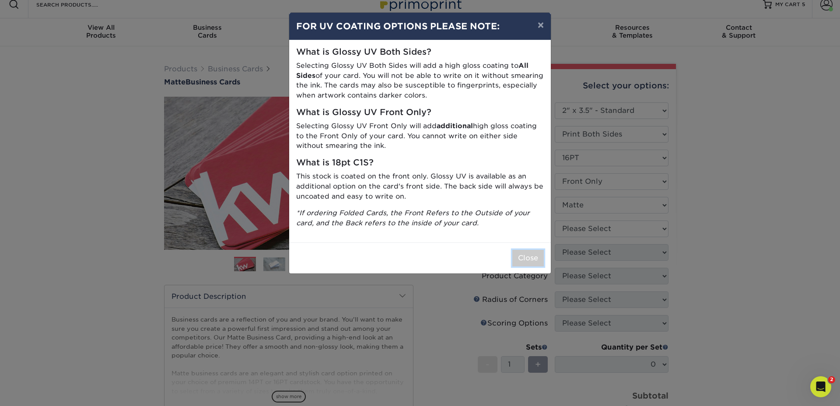
click at [524, 257] on button "Close" at bounding box center [527, 258] width 31 height 17
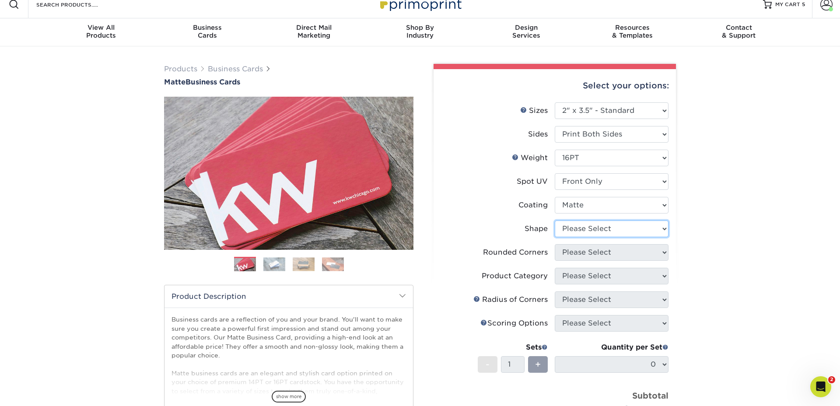
click at [571, 228] on select "Please Select Standard" at bounding box center [612, 228] width 114 height 17
select select "standard"
click at [555, 220] on select "Please Select Standard" at bounding box center [612, 228] width 114 height 17
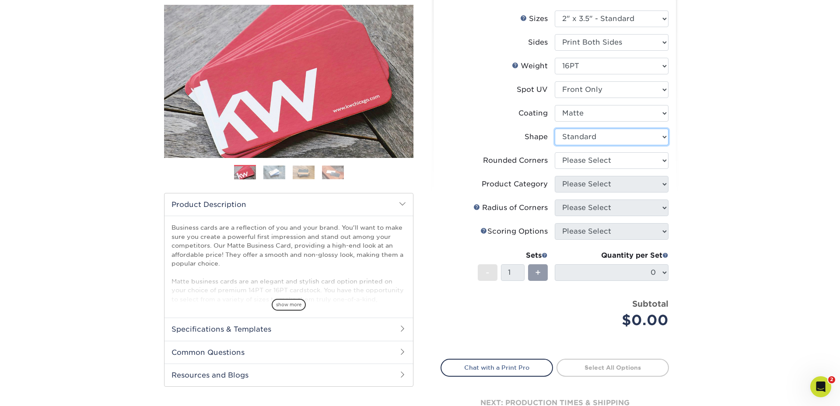
scroll to position [113, 0]
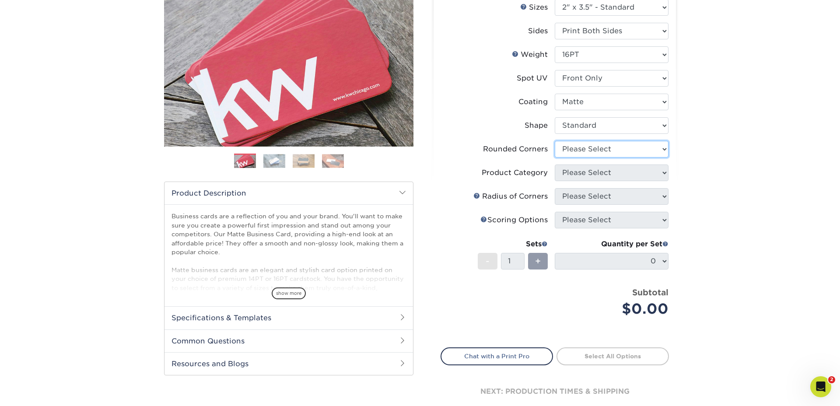
click at [578, 150] on select "Please Select Yes - Round 2 Corners Yes - Round 4 Corners No" at bounding box center [612, 149] width 114 height 17
select select "0"
click at [555, 141] on select "Please Select Yes - Round 2 Corners Yes - Round 4 Corners No" at bounding box center [612, 149] width 114 height 17
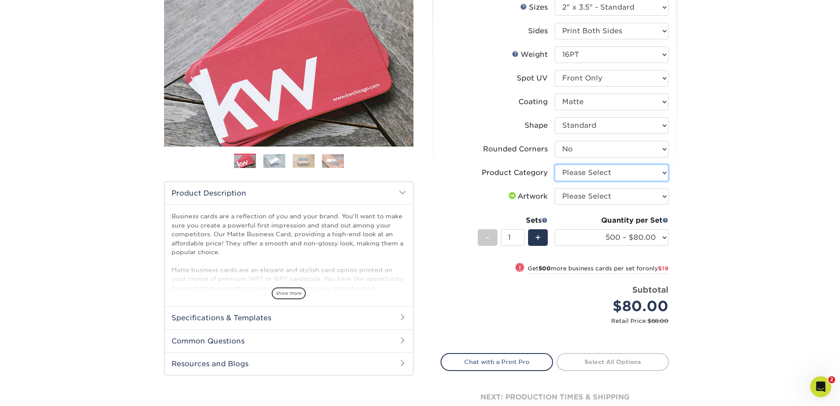
click at [580, 175] on select "Please Select Business Cards" at bounding box center [612, 172] width 114 height 17
select select "3b5148f1-0588-4f88-a218-97bcfdce65c1"
click at [555, 164] on select "Please Select Business Cards" at bounding box center [612, 172] width 114 height 17
click at [580, 195] on select "Please Select I will upload files I need a design - $100" at bounding box center [612, 196] width 114 height 17
select select "upload"
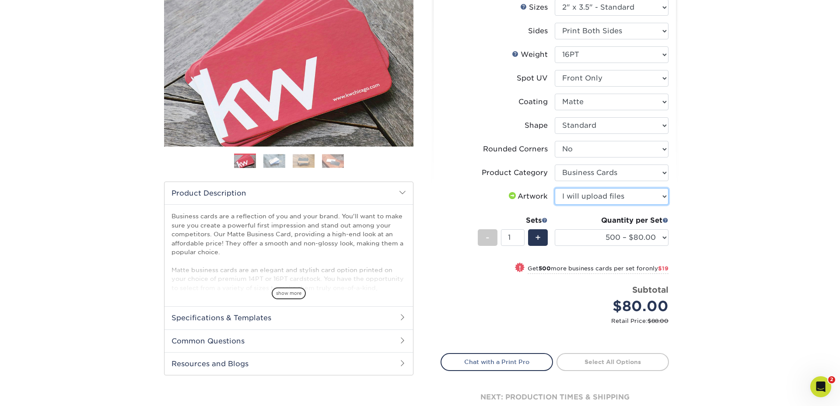
click at [555, 188] on select "Please Select I will upload files I need a design - $100" at bounding box center [612, 196] width 114 height 17
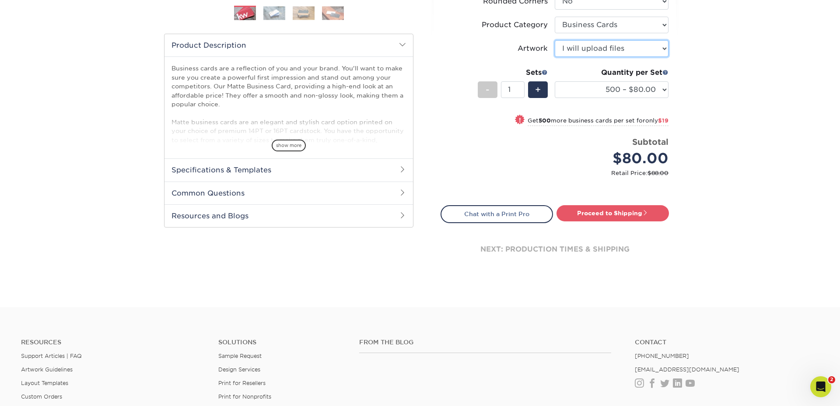
scroll to position [313, 0]
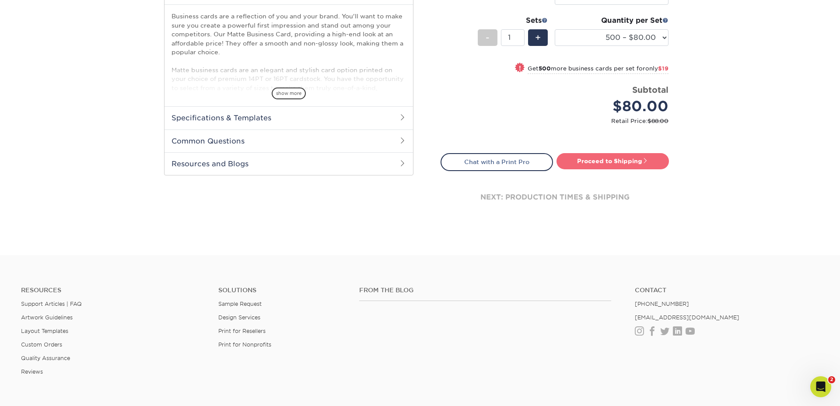
click at [607, 163] on link "Proceed to Shipping" at bounding box center [612, 161] width 112 height 16
type input "Set 1"
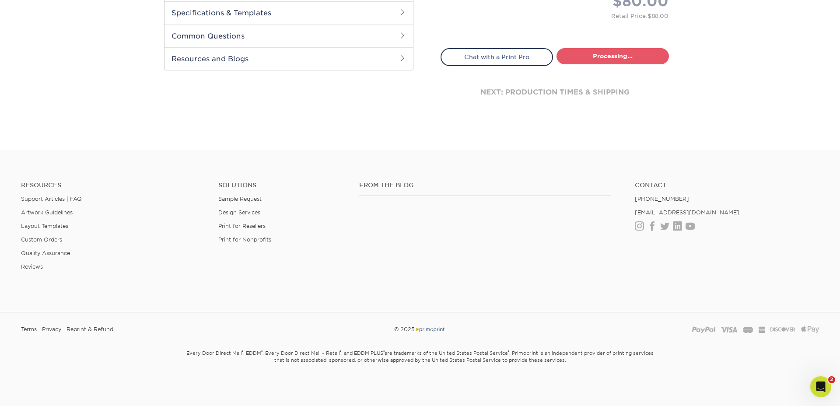
select select "4dc6cca5-ac1c-4fbc-b82e-08d4f0b15061"
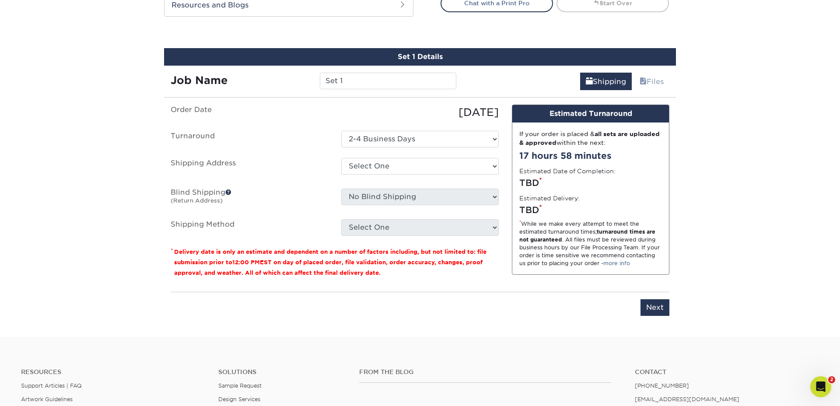
scroll to position [490, 0]
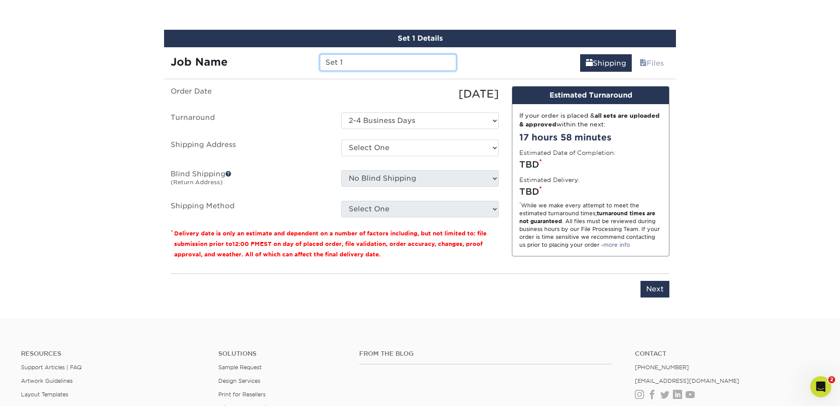
click at [354, 62] on input "Set 1" at bounding box center [388, 62] width 136 height 17
type input "David Stewart"
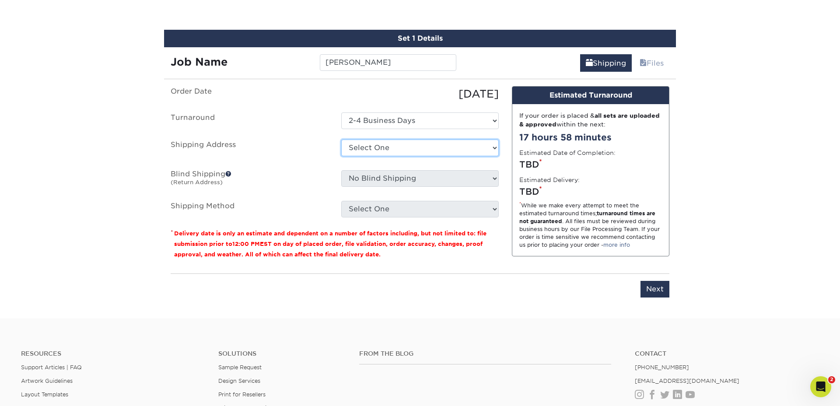
click at [350, 147] on select "Select One 7 Fins Creative [PERSON_NAME]'s Home AquaFlauge AquaFlauge B-7 Noviu…" at bounding box center [419, 148] width 157 height 17
select select "245470"
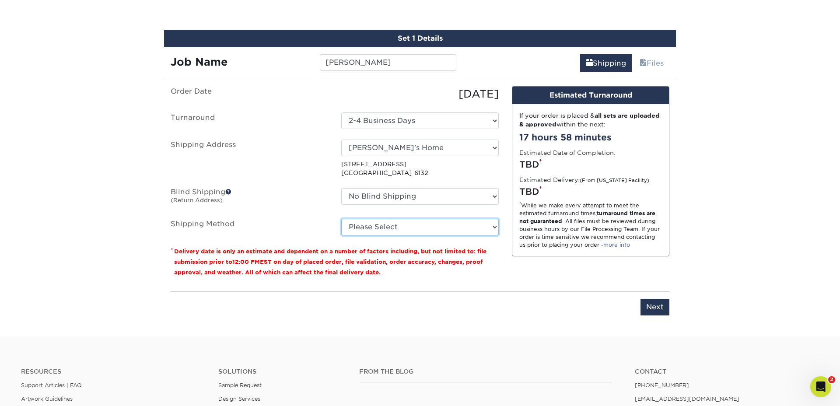
click at [379, 227] on select "Please Select Ground Shipping (+$8.96) 3 Day Shipping Service (+$24.92) 2 Day A…" at bounding box center [419, 227] width 157 height 17
select select "03"
click at [341, 219] on select "Please Select Ground Shipping (+$8.96) 3 Day Shipping Service (+$24.92) 2 Day A…" at bounding box center [419, 227] width 157 height 17
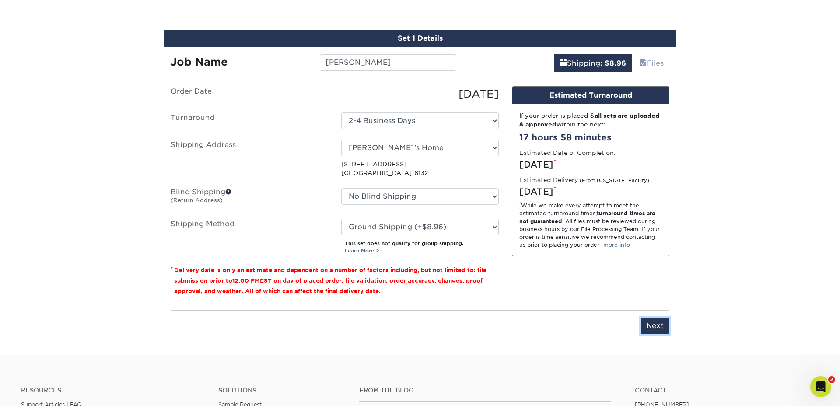
click at [657, 325] on input "Next" at bounding box center [654, 326] width 29 height 17
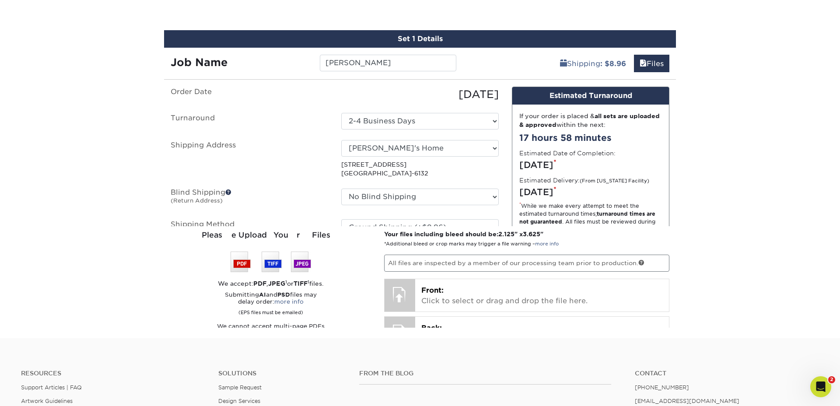
scroll to position [490, 0]
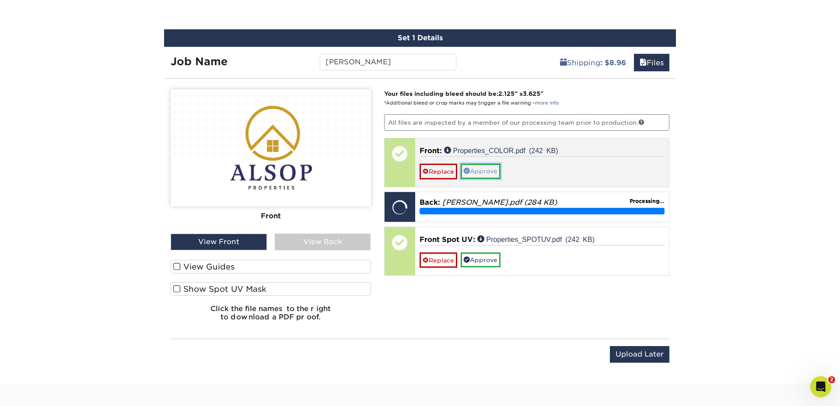
click at [491, 169] on link "Approve" at bounding box center [481, 171] width 40 height 15
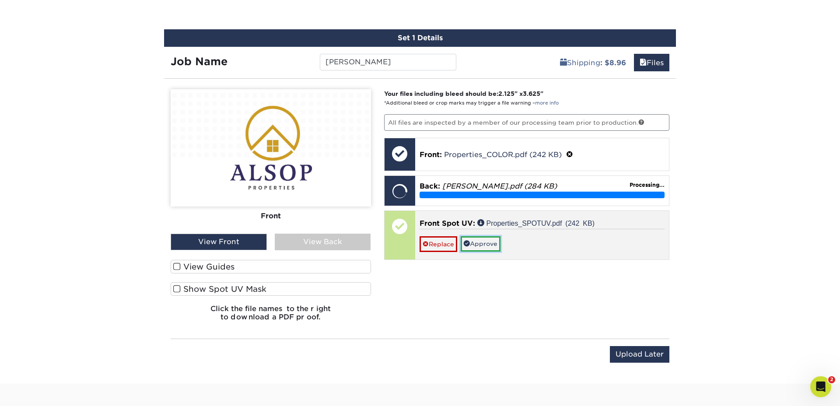
click at [486, 242] on link "Approve" at bounding box center [481, 243] width 40 height 15
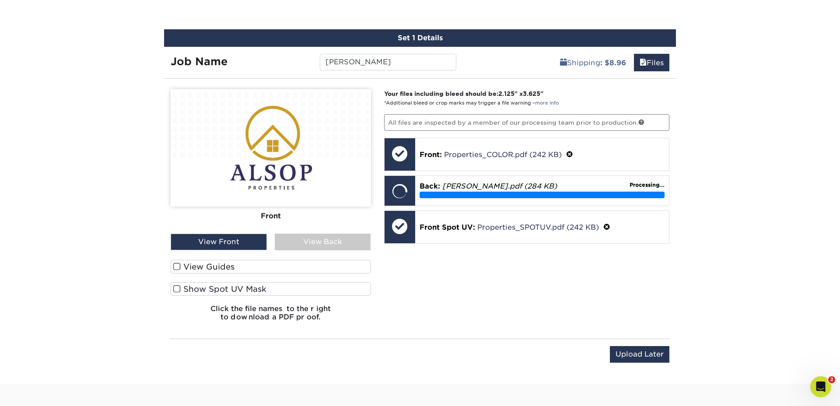
click at [178, 288] on span at bounding box center [176, 289] width 7 height 8
click at [0, 0] on input "Show Spot UV Mask" at bounding box center [0, 0] width 0 height 0
drag, startPoint x: 177, startPoint y: 267, endPoint x: 241, endPoint y: 287, distance: 66.7
click at [177, 267] on span at bounding box center [176, 266] width 7 height 8
click at [0, 0] on input "View Guides" at bounding box center [0, 0] width 0 height 0
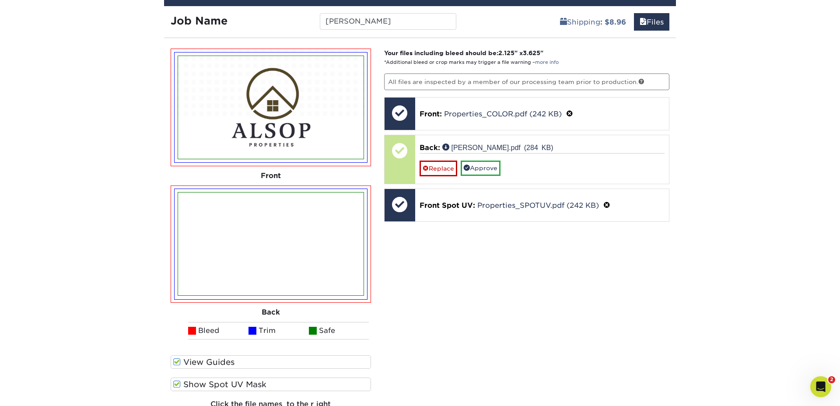
scroll to position [532, 0]
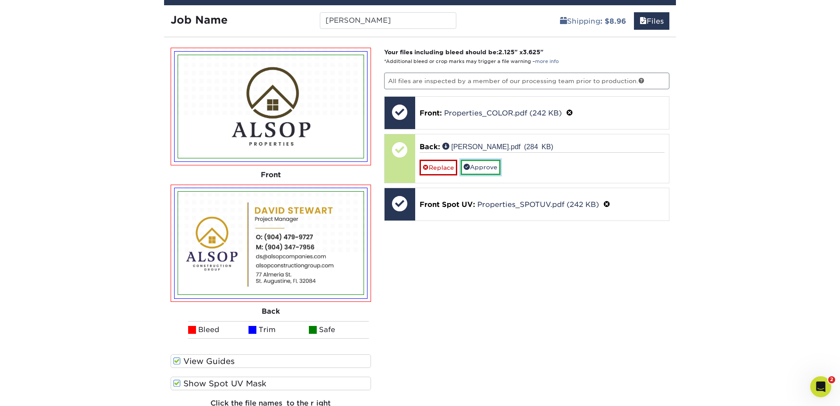
click at [490, 168] on link "Approve" at bounding box center [481, 167] width 40 height 15
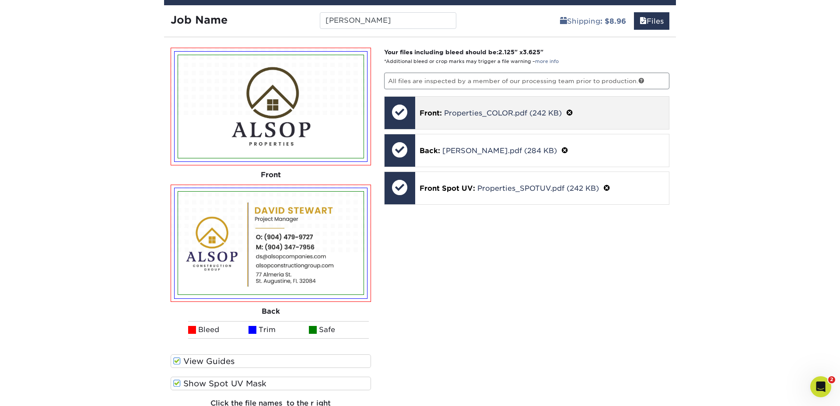
click at [572, 111] on span at bounding box center [569, 113] width 7 height 8
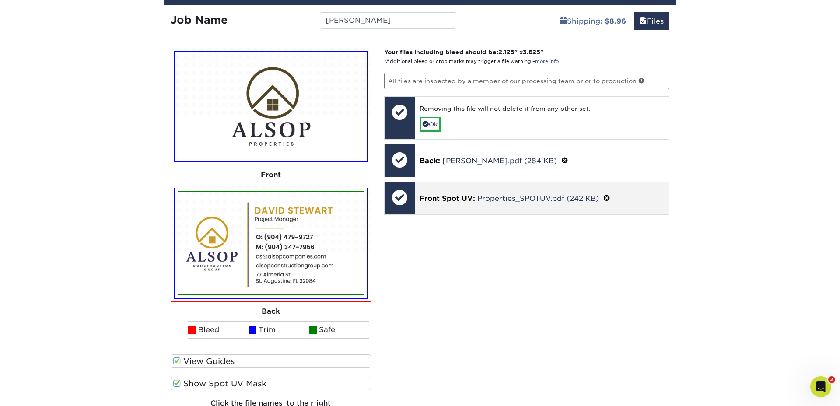
click at [606, 197] on span at bounding box center [606, 198] width 7 height 8
drag, startPoint x: 430, startPoint y: 207, endPoint x: 439, endPoint y: 211, distance: 9.8
click at [430, 208] on link "Ok" at bounding box center [430, 209] width 21 height 15
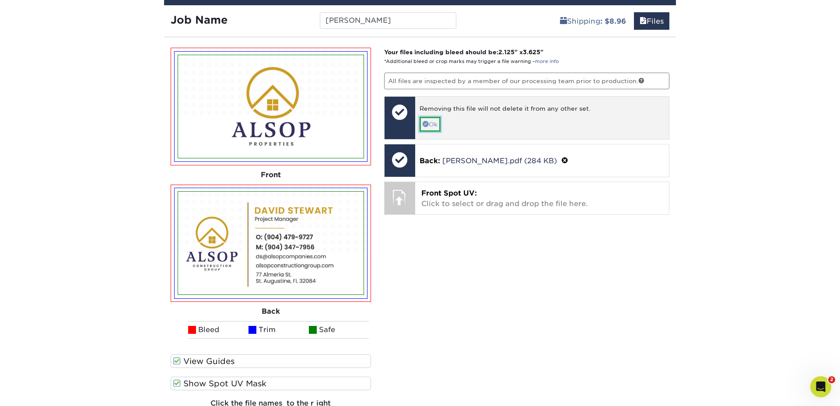
click at [434, 123] on link "Ok" at bounding box center [430, 124] width 21 height 15
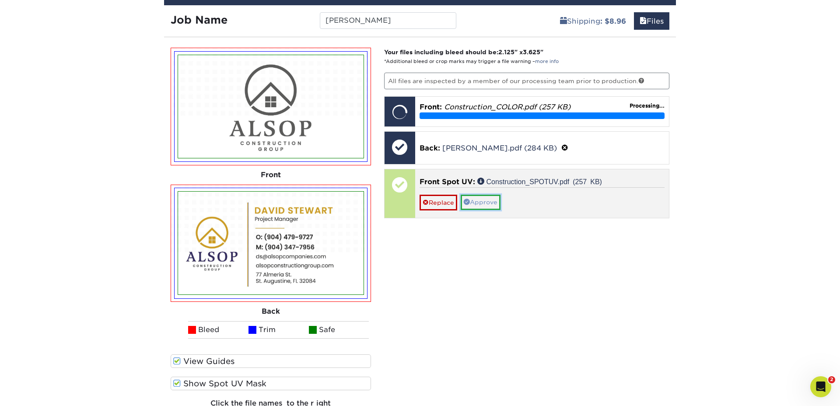
click at [485, 205] on link "Approve" at bounding box center [481, 202] width 40 height 15
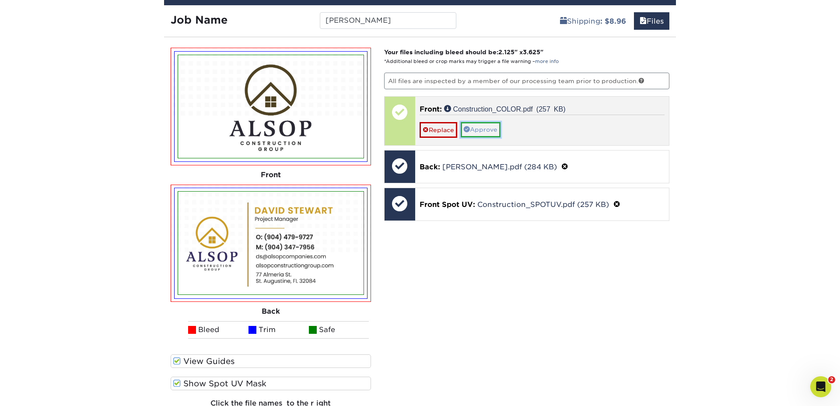
click at [487, 129] on link "Approve" at bounding box center [481, 129] width 40 height 15
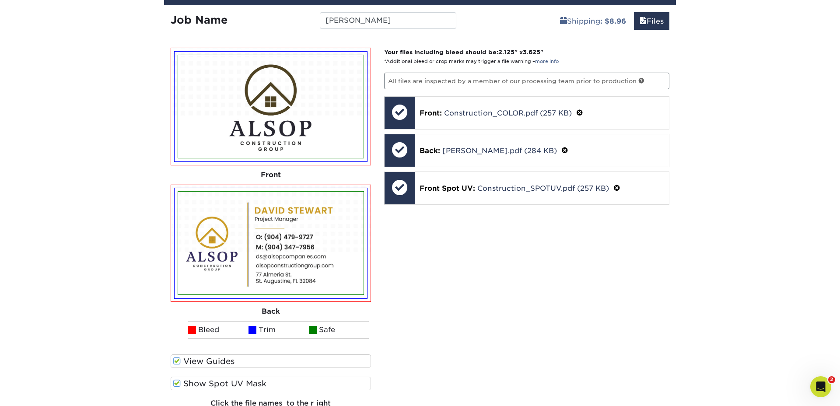
click at [178, 384] on span at bounding box center [176, 383] width 7 height 8
click at [0, 0] on input "Show Spot UV Mask" at bounding box center [0, 0] width 0 height 0
click at [178, 384] on span at bounding box center [176, 383] width 7 height 8
click at [0, 0] on input "Show Spot UV Mask" at bounding box center [0, 0] width 0 height 0
click at [178, 384] on span at bounding box center [176, 383] width 7 height 8
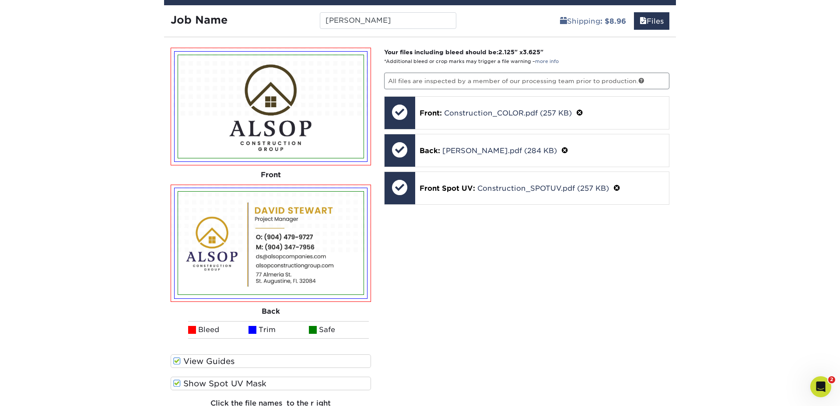
click at [0, 0] on input "Show Spot UV Mask" at bounding box center [0, 0] width 0 height 0
click at [178, 384] on span at bounding box center [176, 383] width 7 height 8
click at [0, 0] on input "Show Spot UV Mask" at bounding box center [0, 0] width 0 height 0
click at [178, 384] on span at bounding box center [176, 383] width 7 height 8
click at [0, 0] on input "Show Spot UV Mask" at bounding box center [0, 0] width 0 height 0
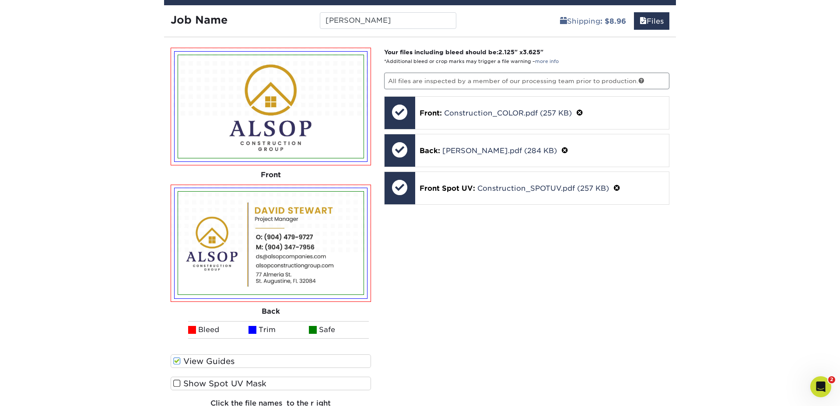
click at [178, 384] on span at bounding box center [176, 383] width 7 height 8
click at [0, 0] on input "Show Spot UV Mask" at bounding box center [0, 0] width 0 height 0
click at [178, 384] on span at bounding box center [176, 383] width 7 height 8
click at [0, 0] on input "Show Spot UV Mask" at bounding box center [0, 0] width 0 height 0
click at [178, 384] on span at bounding box center [176, 383] width 7 height 8
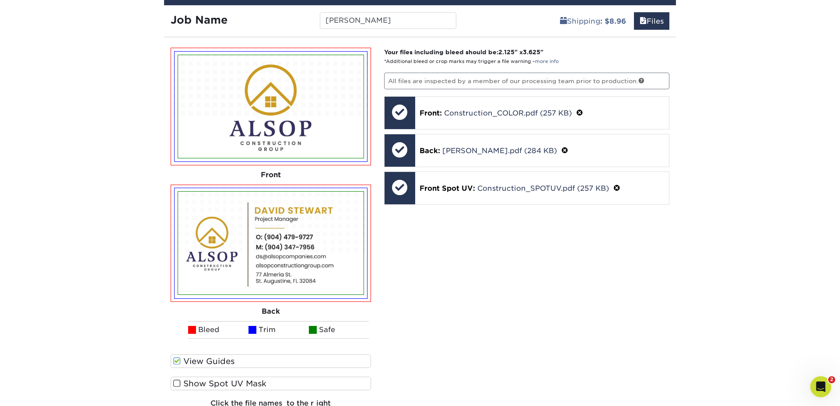
click at [0, 0] on input "Show Spot UV Mask" at bounding box center [0, 0] width 0 height 0
click at [178, 384] on span at bounding box center [176, 383] width 7 height 8
click at [0, 0] on input "Show Spot UV Mask" at bounding box center [0, 0] width 0 height 0
click at [178, 384] on span at bounding box center [176, 383] width 7 height 8
click at [0, 0] on input "Show Spot UV Mask" at bounding box center [0, 0] width 0 height 0
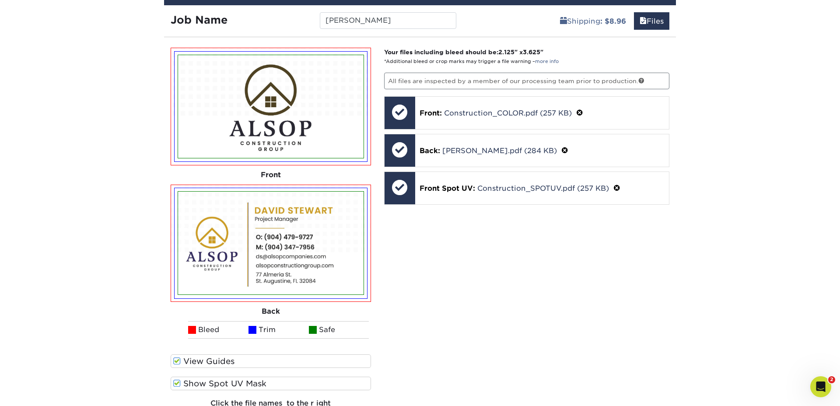
click at [178, 384] on span at bounding box center [176, 383] width 7 height 8
click at [0, 0] on input "Show Spot UV Mask" at bounding box center [0, 0] width 0 height 0
click at [178, 383] on span at bounding box center [176, 383] width 7 height 8
click at [0, 0] on input "Show Spot UV Mask" at bounding box center [0, 0] width 0 height 0
click at [178, 384] on span at bounding box center [176, 383] width 7 height 8
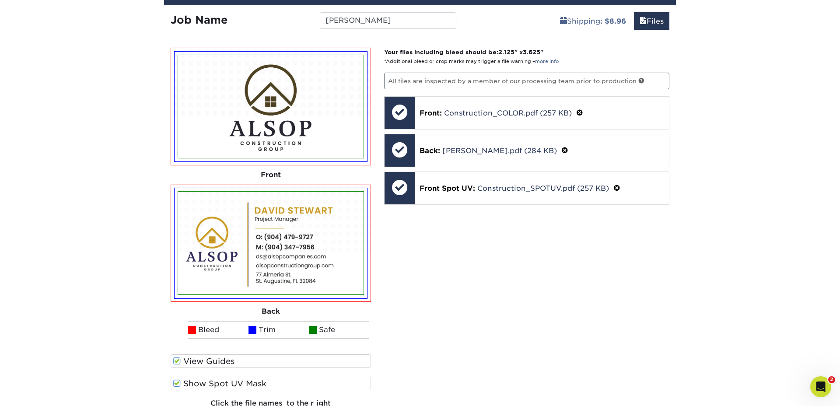
click at [0, 0] on input "Show Spot UV Mask" at bounding box center [0, 0] width 0 height 0
click at [178, 384] on span at bounding box center [176, 383] width 7 height 8
click at [0, 0] on input "Show Spot UV Mask" at bounding box center [0, 0] width 0 height 0
click at [178, 384] on span at bounding box center [176, 383] width 7 height 8
click at [0, 0] on input "Show Spot UV Mask" at bounding box center [0, 0] width 0 height 0
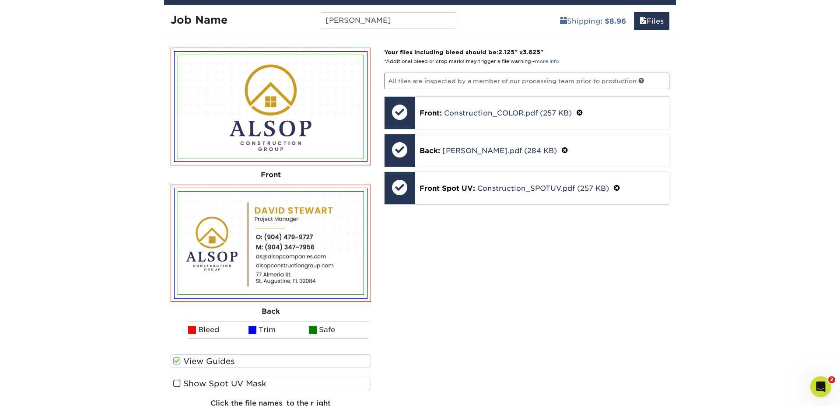
click at [555, 288] on div "Your files including bleed should be: 2.125 " x 3.625 " *Additional bleed or cr…" at bounding box center [527, 235] width 299 height 375
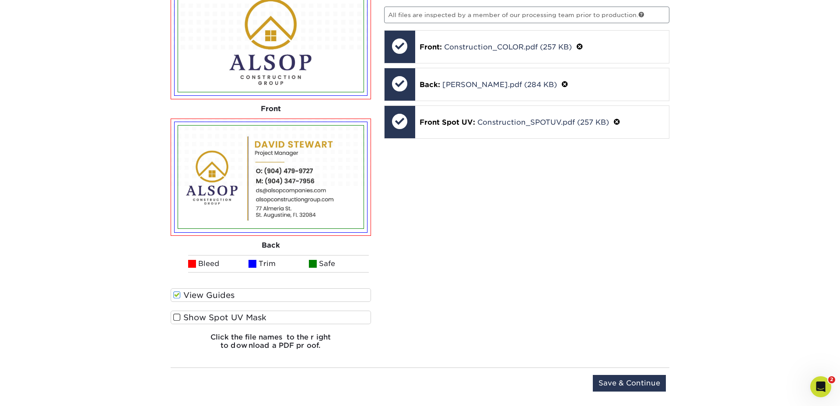
scroll to position [598, 0]
click at [640, 379] on input "Save & Continue" at bounding box center [629, 382] width 73 height 17
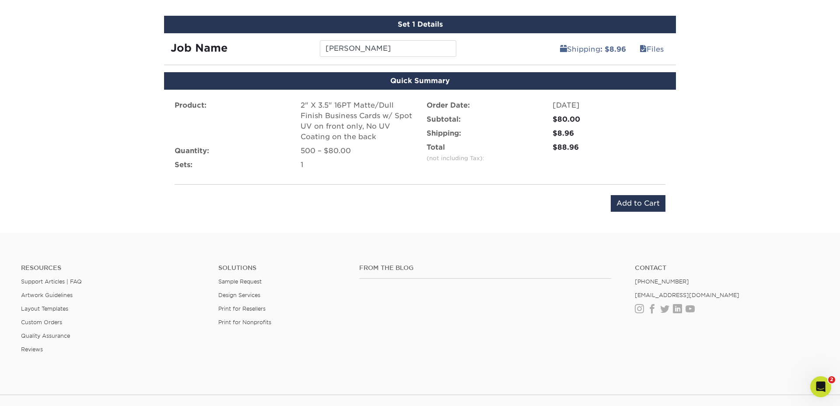
scroll to position [504, 0]
click at [648, 201] on input "Add to Cart" at bounding box center [638, 204] width 55 height 17
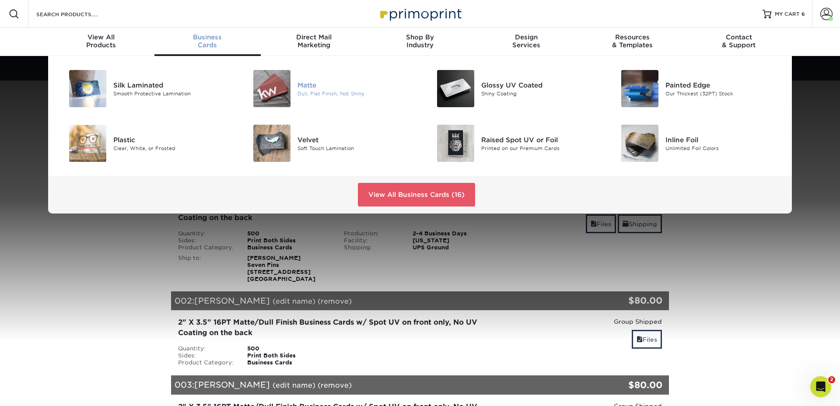
click at [304, 86] on div "Matte" at bounding box center [355, 85] width 116 height 10
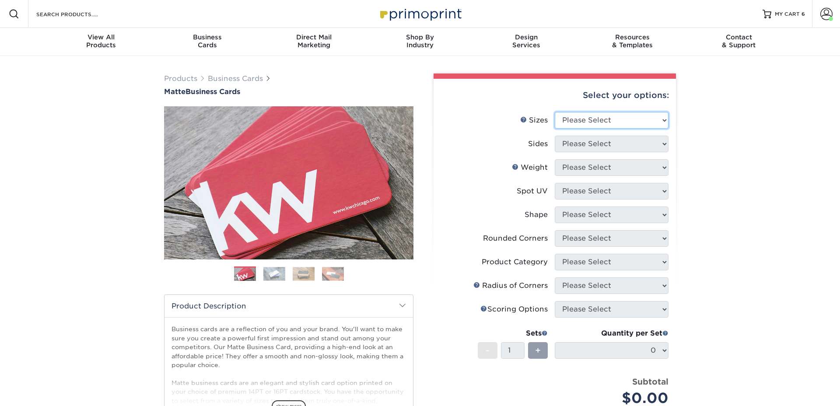
click at [589, 115] on select "Please Select 1.5" x 3.5" - Mini 1.75" x 3.5" - Mini 2" x 2" - Square 2" x 3" -…" at bounding box center [612, 120] width 114 height 17
select select "2.00x3.50"
click at [555, 112] on select "Please Select 1.5" x 3.5" - Mini 1.75" x 3.5" - Mini 2" x 2" - Square 2" x 3" -…" at bounding box center [612, 120] width 114 height 17
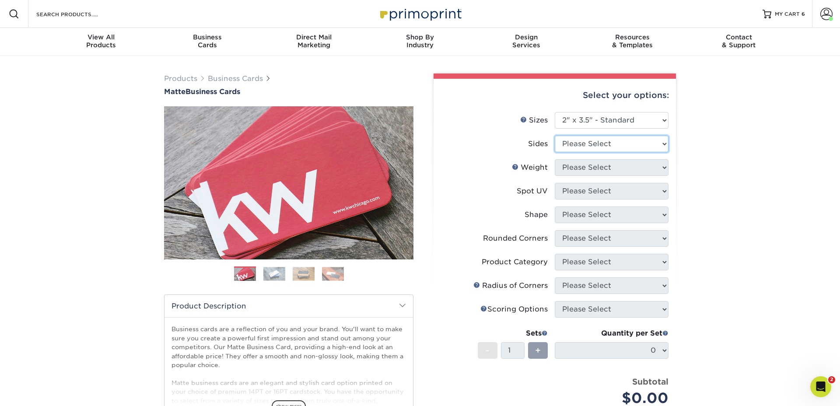
click at [577, 147] on select "Please Select Print Both Sides Print Front Only" at bounding box center [612, 144] width 114 height 17
select select "13abbda7-1d64-4f25-8bb2-c179b224825d"
click at [555, 136] on select "Please Select Print Both Sides Print Front Only" at bounding box center [612, 144] width 114 height 17
click at [584, 169] on select "Please Select 16PT 14PT" at bounding box center [612, 167] width 114 height 17
select select "16PT"
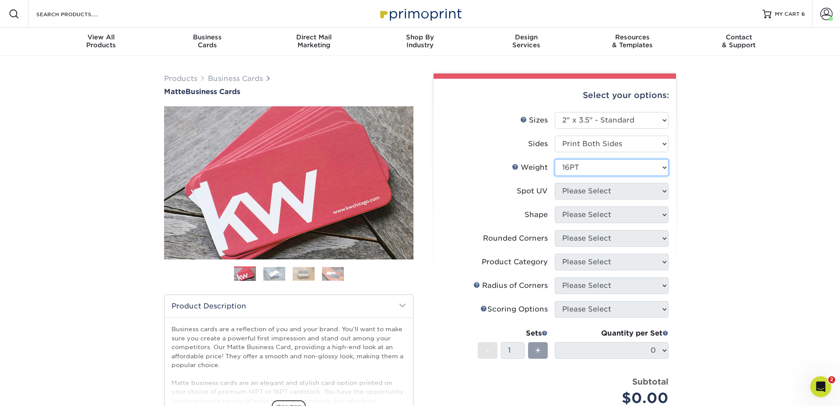
click at [555, 159] on select "Please Select 16PT 14PT" at bounding box center [612, 167] width 114 height 17
click at [574, 187] on select "Please Select No Spot UV Front and Back (Both Sides) Front Only Back Only" at bounding box center [612, 191] width 114 height 17
select select "1"
click at [555, 183] on select "Please Select No Spot UV Front and Back (Both Sides) Front Only Back Only" at bounding box center [612, 191] width 114 height 17
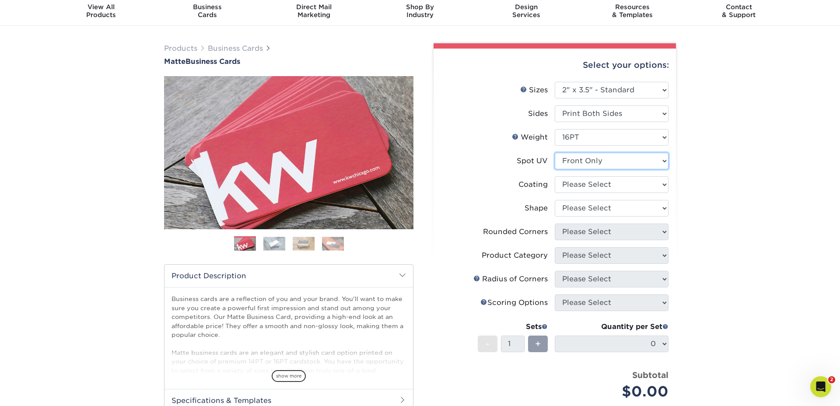
scroll to position [33, 0]
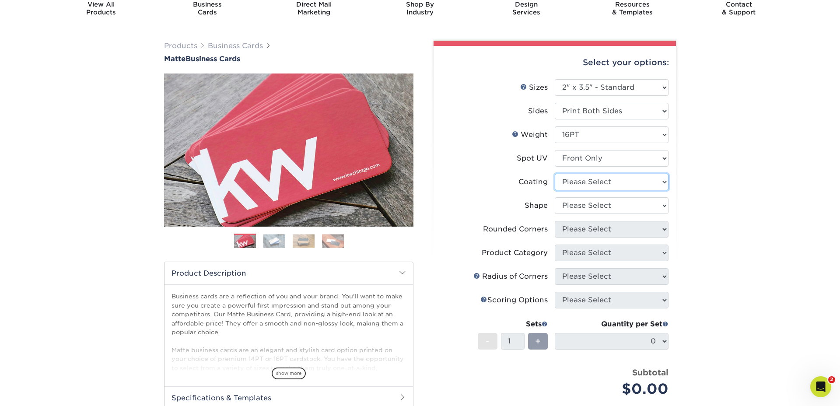
click at [580, 182] on select at bounding box center [612, 182] width 114 height 17
select select "121bb7b5-3b4d-429f-bd8d-bbf80e953313"
click at [555, 174] on select at bounding box center [612, 182] width 114 height 17
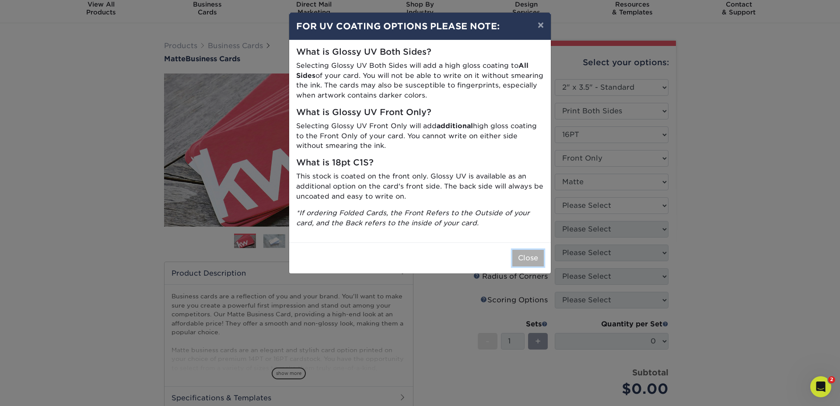
click at [522, 257] on button "Close" at bounding box center [527, 258] width 31 height 17
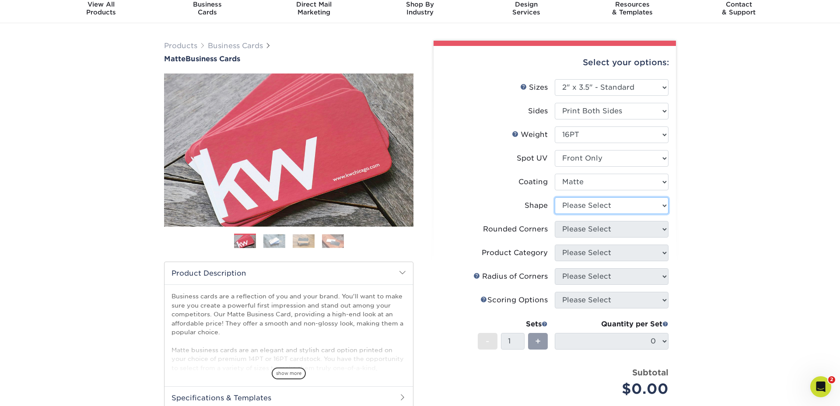
click at [594, 206] on select "Please Select Standard" at bounding box center [612, 205] width 114 height 17
select select "standard"
click at [555, 197] on select "Please Select Standard" at bounding box center [612, 205] width 114 height 17
click at [587, 231] on select "Please Select Yes - Round 2 Corners Yes - Round 4 Corners No" at bounding box center [612, 229] width 114 height 17
select select "0"
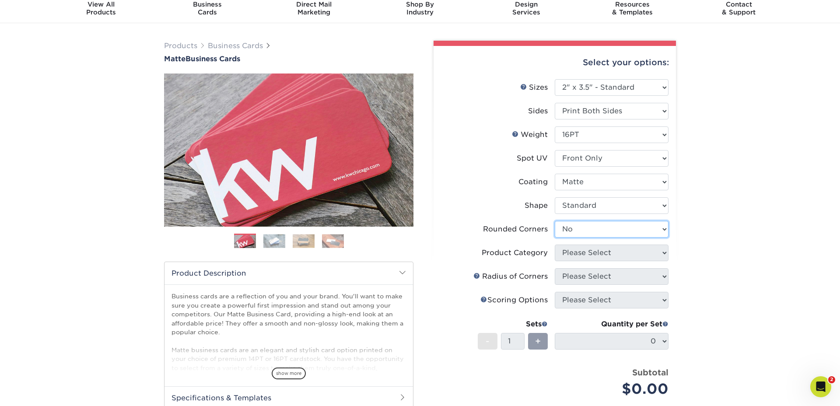
click at [555, 221] on select "Please Select Yes - Round 2 Corners Yes - Round 4 Corners No" at bounding box center [612, 229] width 114 height 17
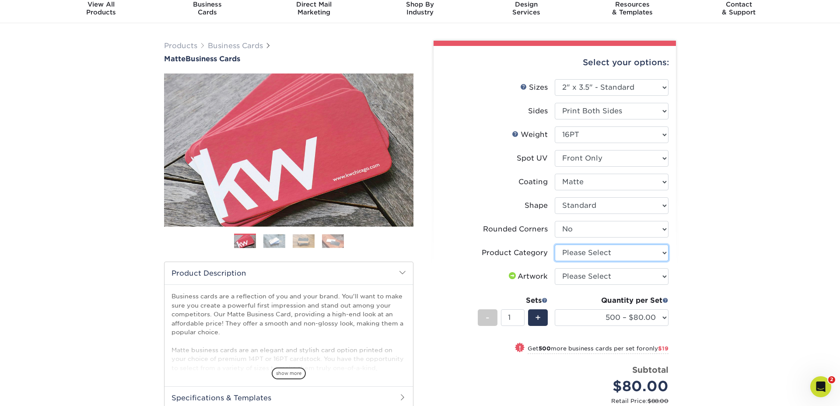
click at [582, 253] on select "Please Select Business Cards" at bounding box center [612, 253] width 114 height 17
select select "3b5148f1-0588-4f88-a218-97bcfdce65c1"
click at [555, 245] on select "Please Select Business Cards" at bounding box center [612, 253] width 114 height 17
click at [581, 276] on select "Please Select I will upload files I need a design - $100" at bounding box center [612, 276] width 114 height 17
select select "upload"
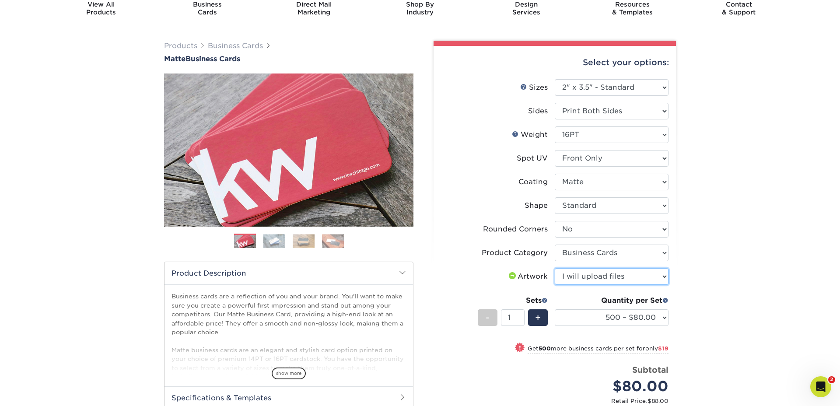
click at [555, 268] on select "Please Select I will upload files I need a design - $100" at bounding box center [612, 276] width 114 height 17
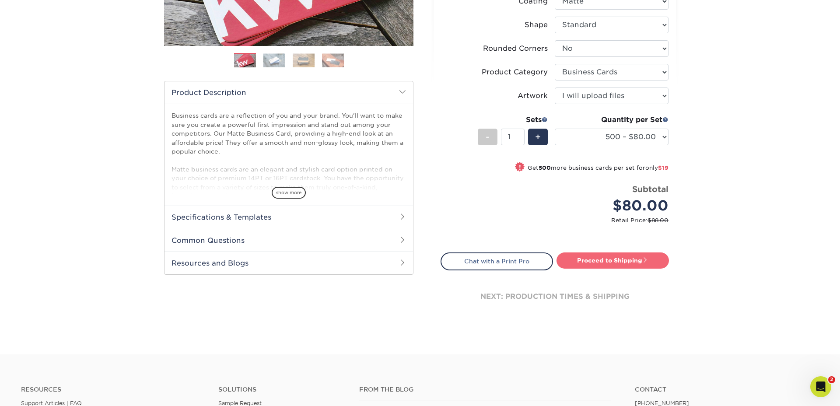
click at [605, 263] on link "Proceed to Shipping" at bounding box center [612, 260] width 112 height 16
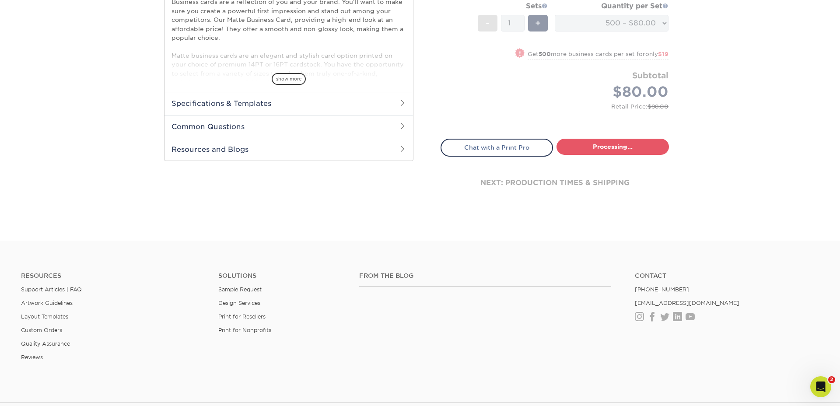
select select "4dc6cca5-ac1c-4fbc-b82e-08d4f0b15061"
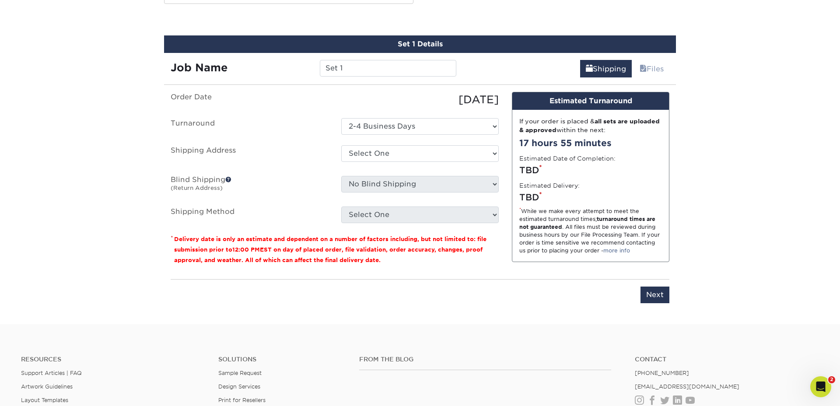
scroll to position [490, 0]
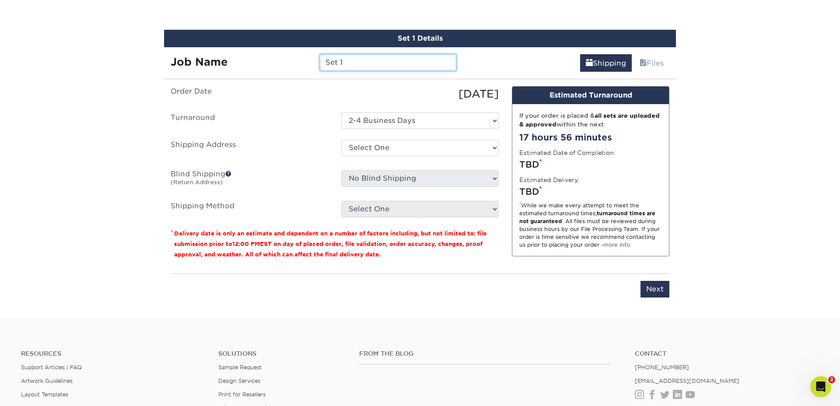
click at [358, 63] on input "Set 1" at bounding box center [388, 62] width 136 height 17
click at [359, 63] on input "Set 1" at bounding box center [388, 62] width 136 height 17
drag, startPoint x: 359, startPoint y: 63, endPoint x: 350, endPoint y: 63, distance: 8.3
click at [358, 64] on input "Set 1" at bounding box center [388, 62] width 136 height 17
click at [350, 63] on input "Set 1" at bounding box center [388, 62] width 136 height 17
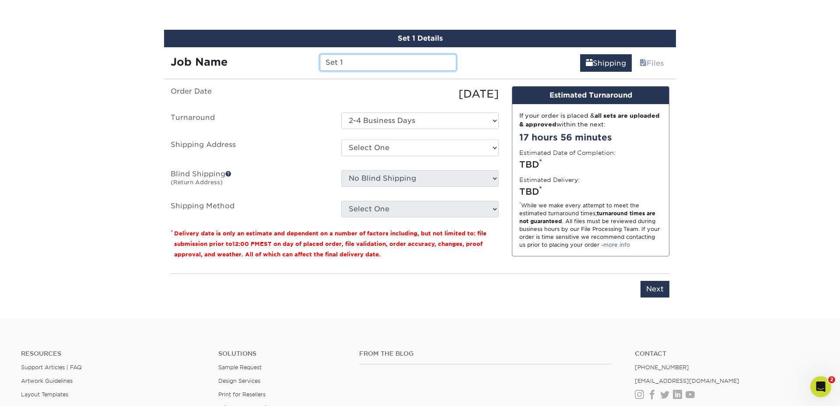
click at [350, 63] on input "Set 1" at bounding box center [388, 62] width 136 height 17
type input "[PERSON_NAME]"
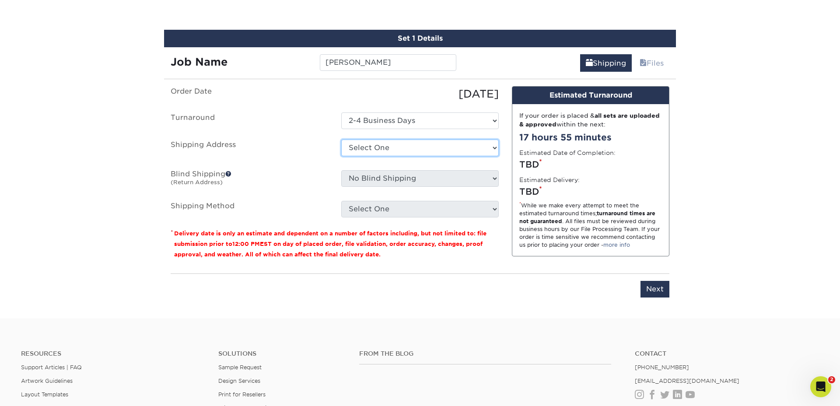
click at [392, 150] on select "Select One 7 Fins Creative [PERSON_NAME]'s Home AquaFlauge AquaFlauge B-7 Noviu…" at bounding box center [419, 148] width 157 height 17
select select "245470"
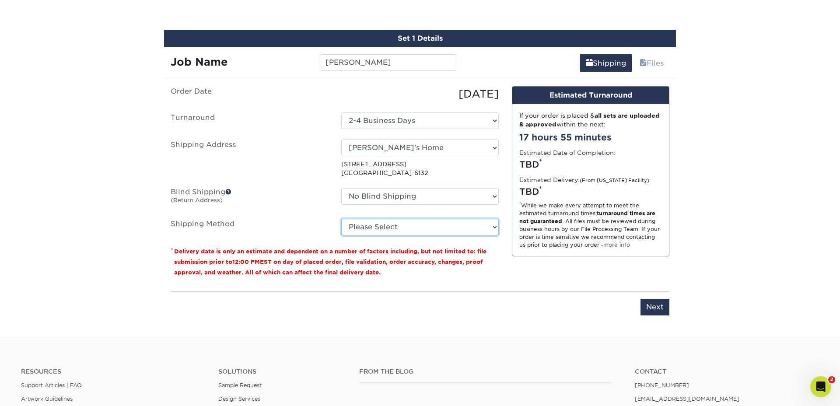
click at [391, 229] on select "Please Select Ground Shipping (+$8.96) 3 Day Shipping Service (+$24.92) 2 Day A…" at bounding box center [419, 227] width 157 height 17
select select "03"
click at [341, 219] on select "Please Select Ground Shipping (+$8.96) 3 Day Shipping Service (+$24.92) 2 Day A…" at bounding box center [419, 227] width 157 height 17
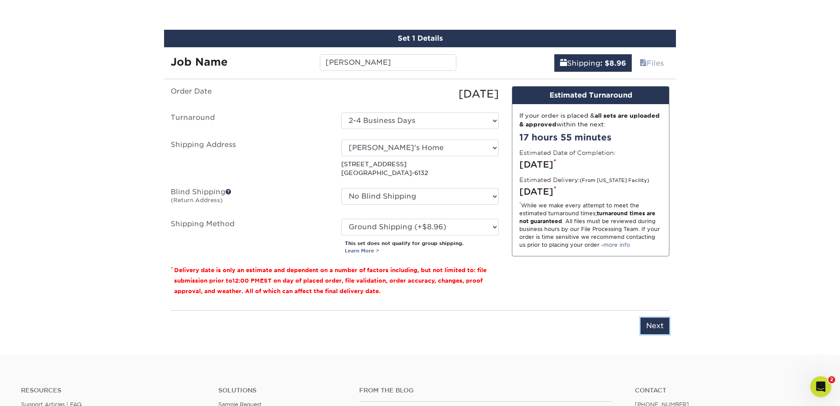
click at [658, 328] on input "Next" at bounding box center [654, 326] width 29 height 17
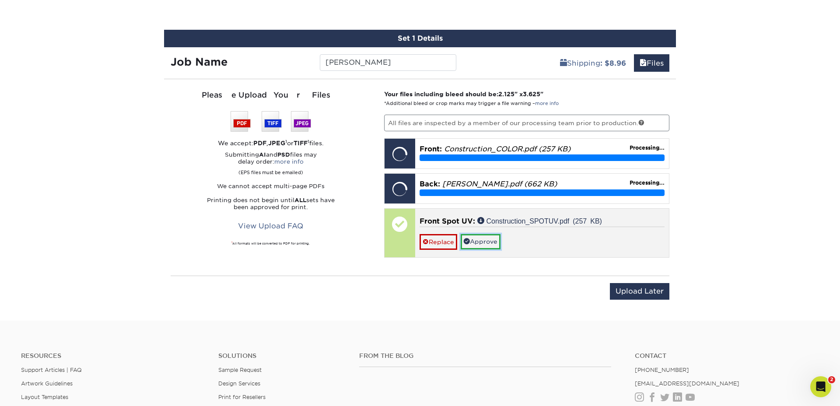
drag, startPoint x: 489, startPoint y: 242, endPoint x: 493, endPoint y: 241, distance: 4.9
click at [489, 242] on link "Approve" at bounding box center [481, 241] width 40 height 15
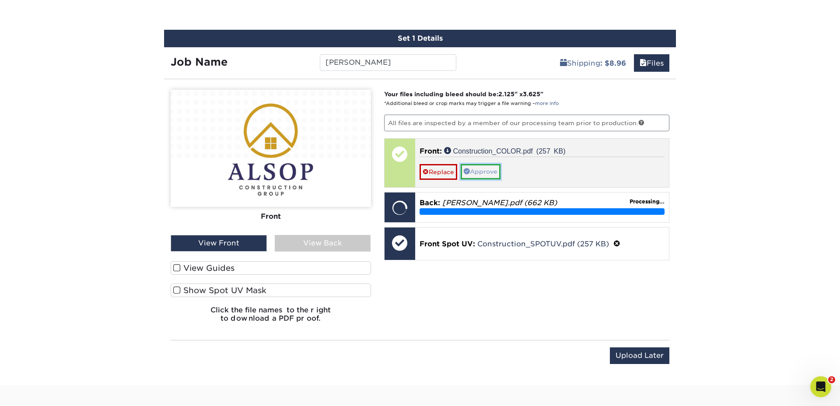
click at [490, 172] on link "Approve" at bounding box center [481, 171] width 40 height 15
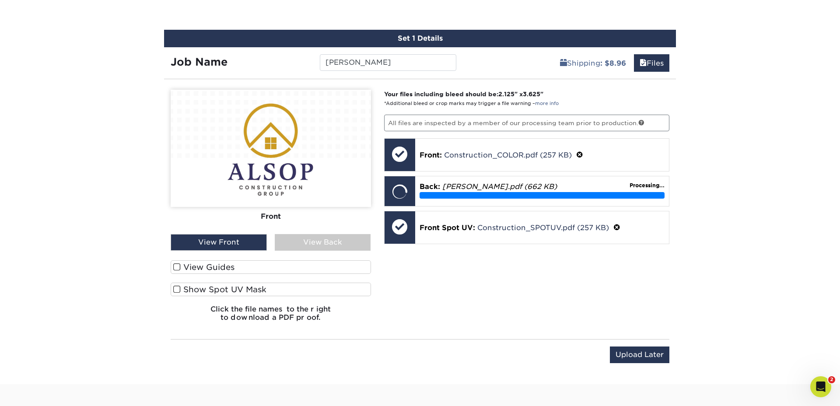
click at [179, 266] on span at bounding box center [176, 267] width 7 height 8
click at [0, 0] on input "View Guides" at bounding box center [0, 0] width 0 height 0
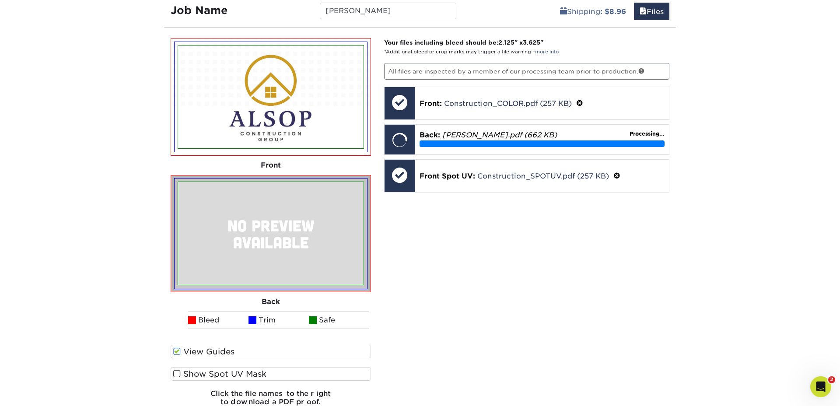
scroll to position [549, 0]
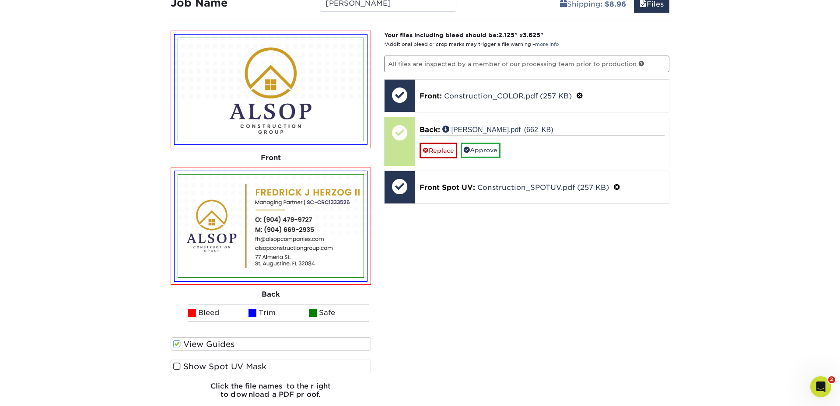
drag, startPoint x: 179, startPoint y: 364, endPoint x: 185, endPoint y: 364, distance: 6.1
click at [179, 364] on span at bounding box center [176, 366] width 7 height 8
click at [0, 0] on input "Show Spot UV Mask" at bounding box center [0, 0] width 0 height 0
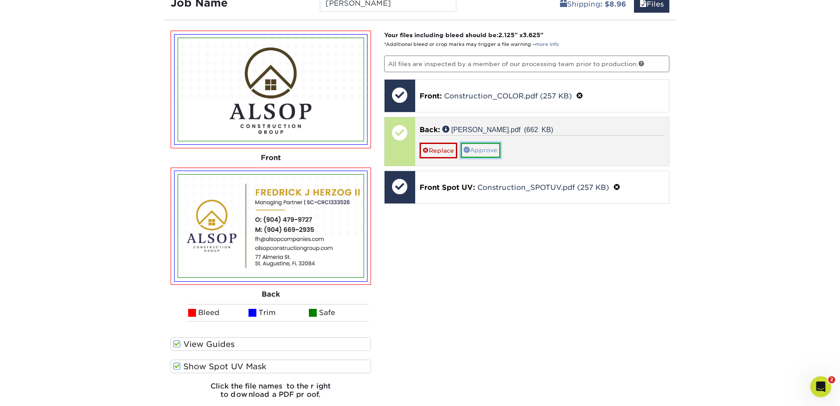
click at [489, 148] on link "Approve" at bounding box center [481, 150] width 40 height 15
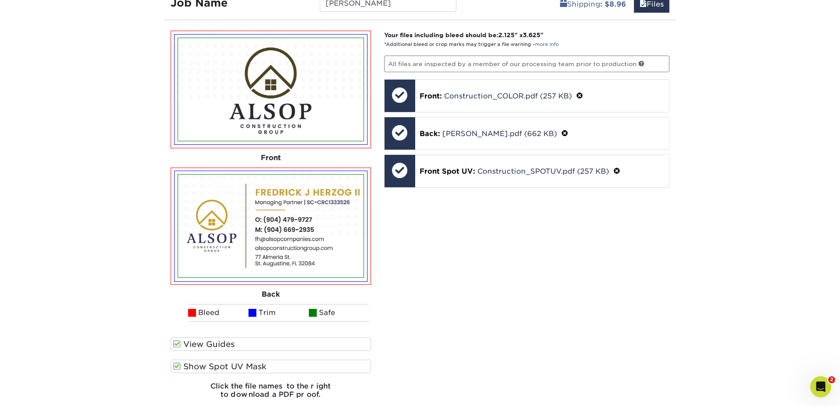
click at [178, 363] on span at bounding box center [176, 366] width 7 height 8
click at [0, 0] on input "Show Spot UV Mask" at bounding box center [0, 0] width 0 height 0
click at [178, 363] on span at bounding box center [176, 366] width 7 height 8
click at [0, 0] on input "Show Spot UV Mask" at bounding box center [0, 0] width 0 height 0
click at [178, 363] on span at bounding box center [176, 366] width 7 height 8
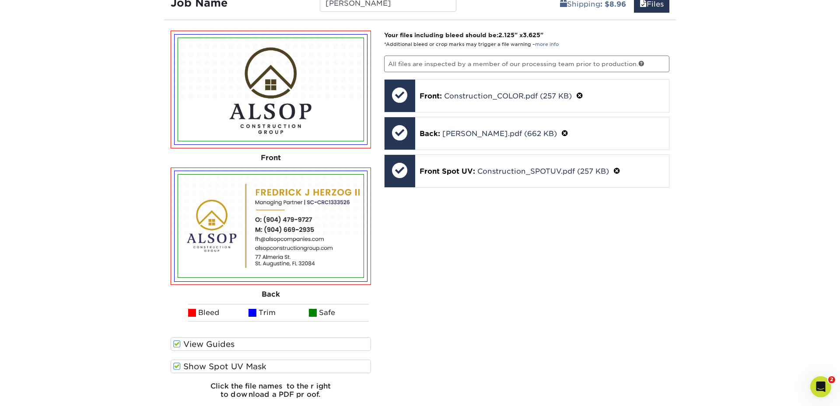
click at [0, 0] on input "Show Spot UV Mask" at bounding box center [0, 0] width 0 height 0
click at [178, 363] on span at bounding box center [176, 366] width 7 height 8
click at [0, 0] on input "Show Spot UV Mask" at bounding box center [0, 0] width 0 height 0
drag, startPoint x: 642, startPoint y: 291, endPoint x: 653, endPoint y: 283, distance: 13.2
click at [642, 291] on div "Your files including bleed should be: 2.125 " x 3.625 " *Additional bleed or cr…" at bounding box center [527, 218] width 299 height 375
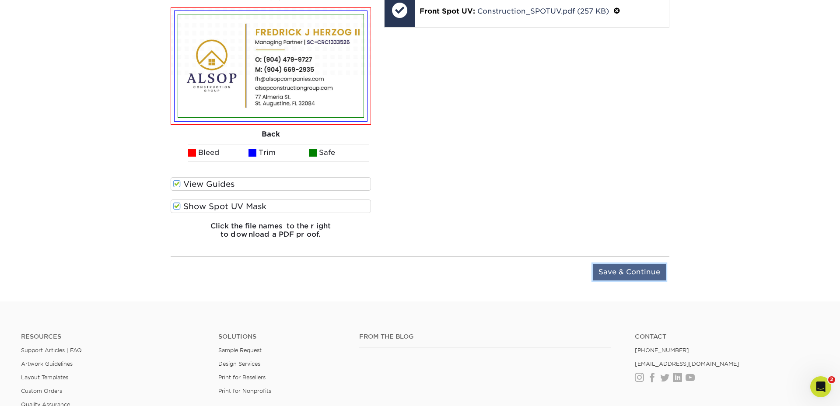
click at [633, 274] on input "Save & Continue" at bounding box center [629, 272] width 73 height 17
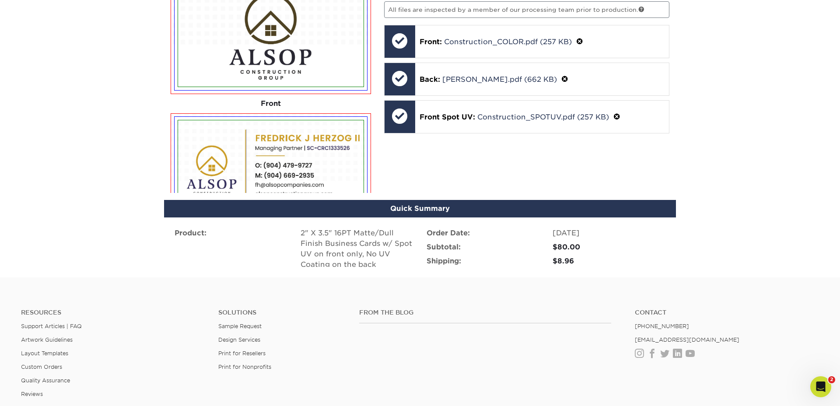
scroll to position [587, 0]
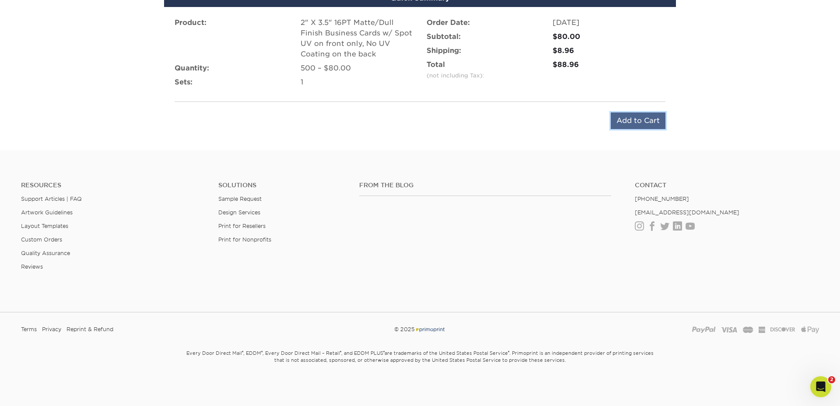
click at [649, 118] on input "Add to Cart" at bounding box center [638, 120] width 55 height 17
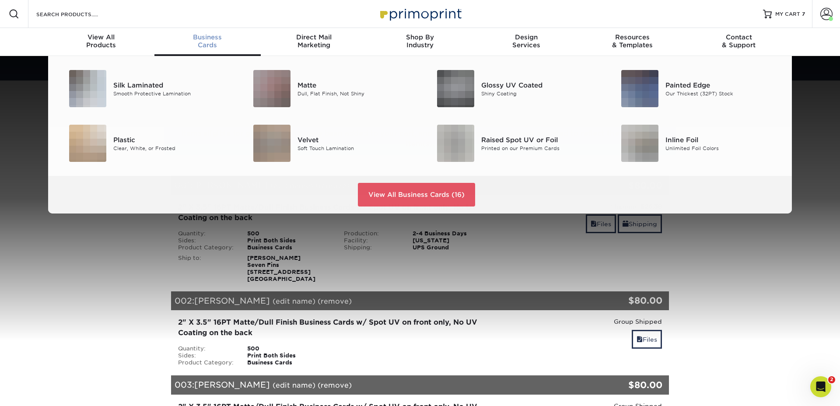
click at [217, 38] on span "Business" at bounding box center [207, 37] width 106 height 8
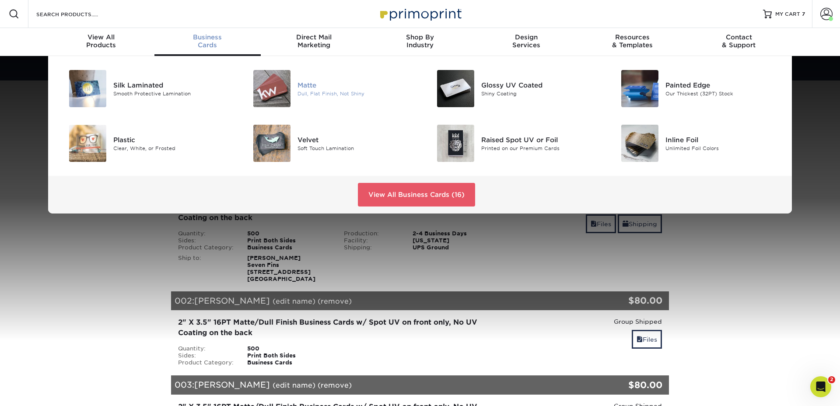
click at [312, 91] on div "Dull, Flat Finish, Not Shiny" at bounding box center [355, 93] width 116 height 7
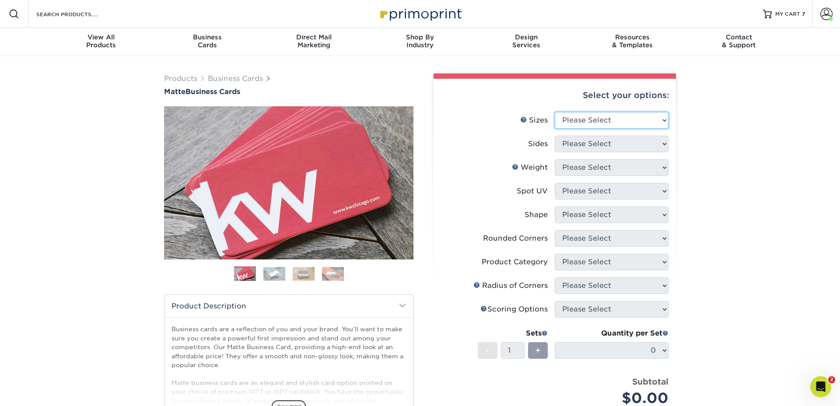
click at [602, 118] on select "Please Select 1.5" x 3.5" - Mini 1.75" x 3.5" - Mini 2" x 2" - Square 2" x 3" -…" at bounding box center [612, 120] width 114 height 17
select select "2.00x3.50"
click at [555, 112] on select "Please Select 1.5" x 3.5" - Mini 1.75" x 3.5" - Mini 2" x 2" - Square 2" x 3" -…" at bounding box center [612, 120] width 114 height 17
click at [578, 143] on select "Please Select Print Both Sides Print Front Only" at bounding box center [612, 144] width 114 height 17
select select "13abbda7-1d64-4f25-8bb2-c179b224825d"
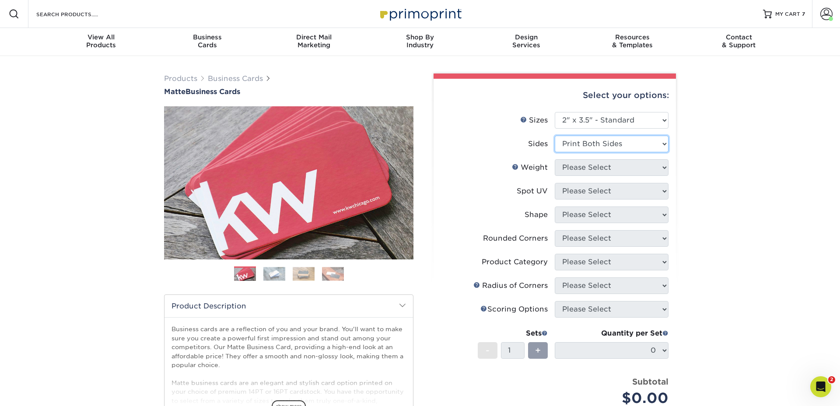
click at [555, 136] on select "Please Select Print Both Sides Print Front Only" at bounding box center [612, 144] width 114 height 17
click at [581, 168] on select "Please Select 16PT 14PT" at bounding box center [612, 167] width 114 height 17
select select "16PT"
click at [555, 159] on select "Please Select 16PT 14PT" at bounding box center [612, 167] width 114 height 17
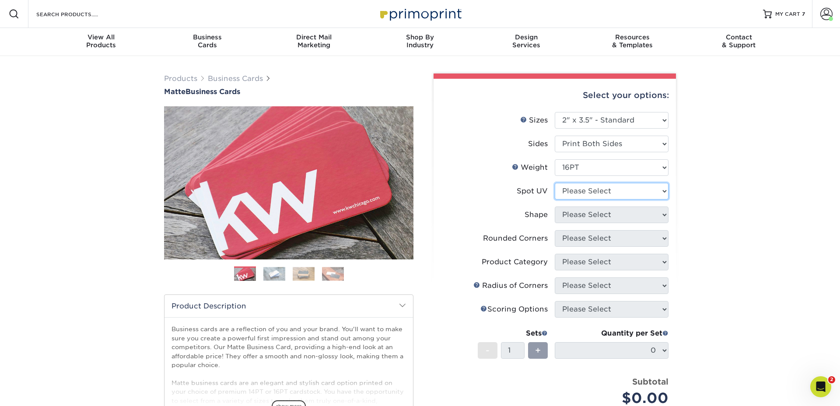
click at [586, 192] on select "Please Select No Spot UV Front and Back (Both Sides) Front Only Back Only" at bounding box center [612, 191] width 114 height 17
select select "1"
click at [555, 183] on select "Please Select No Spot UV Front and Back (Both Sides) Front Only Back Only" at bounding box center [612, 191] width 114 height 17
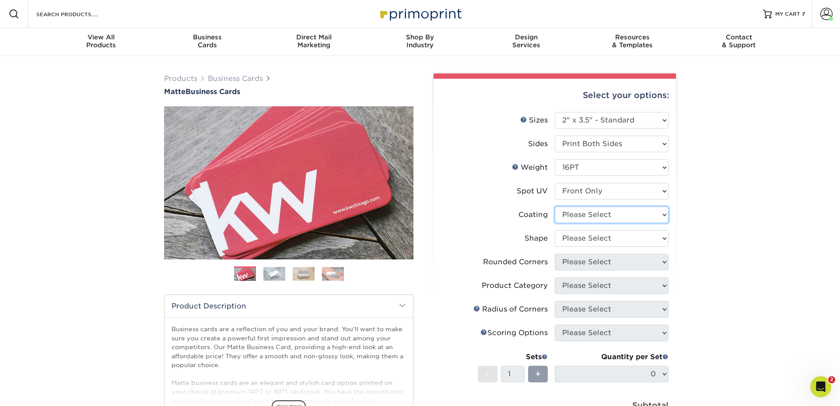
click at [586, 217] on select at bounding box center [612, 214] width 114 height 17
select select "121bb7b5-3b4d-429f-bd8d-bbf80e953313"
click at [555, 206] on select at bounding box center [612, 214] width 114 height 17
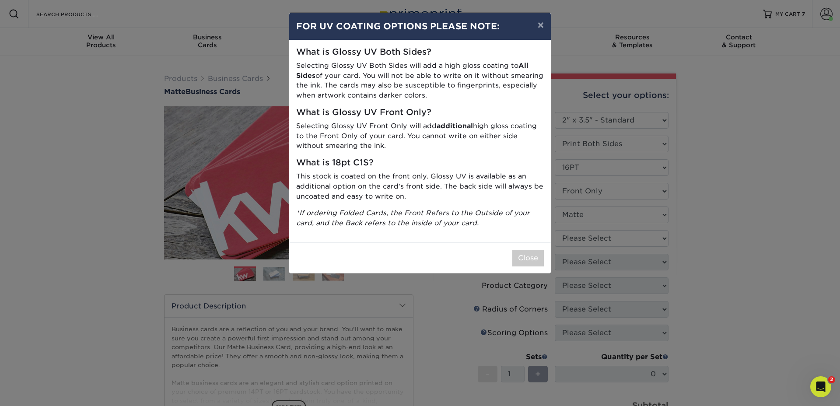
click at [582, 240] on div "× FOR UV COATING OPTIONS PLEASE NOTE: What is Glossy UV Both Sides? Selecting G…" at bounding box center [420, 203] width 840 height 406
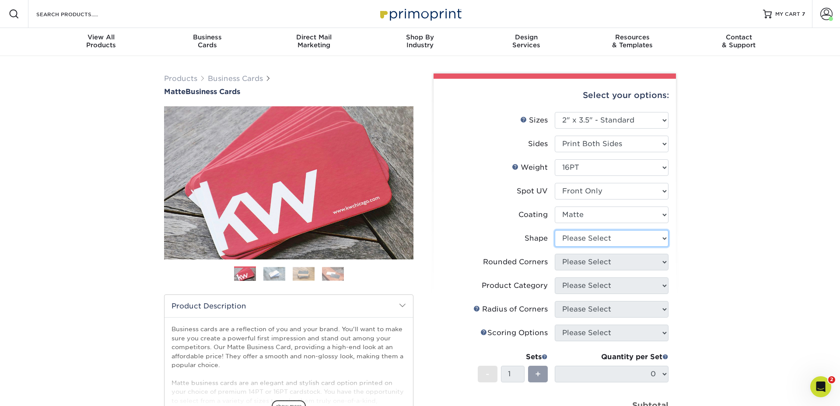
click at [586, 240] on select "Please Select Standard" at bounding box center [612, 238] width 114 height 17
select select "standard"
click at [555, 230] on select "Please Select Standard" at bounding box center [612, 238] width 114 height 17
click at [587, 260] on select "Please Select Yes - Round 2 Corners Yes - Round 4 Corners No" at bounding box center [612, 262] width 114 height 17
select select "0"
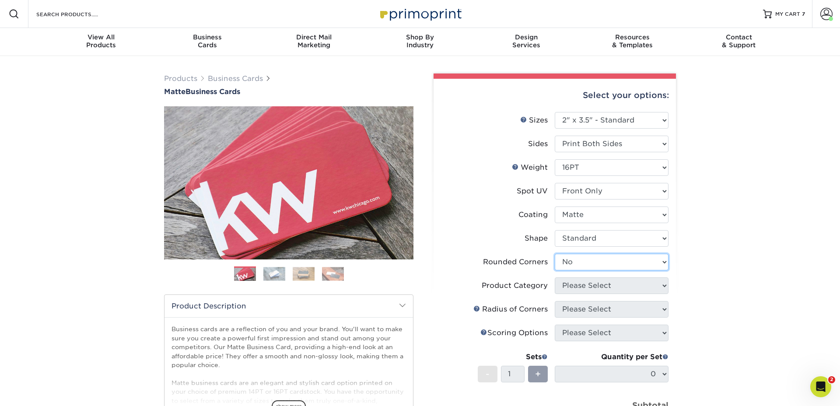
click at [555, 254] on select "Please Select Yes - Round 2 Corners Yes - Round 4 Corners No" at bounding box center [612, 262] width 114 height 17
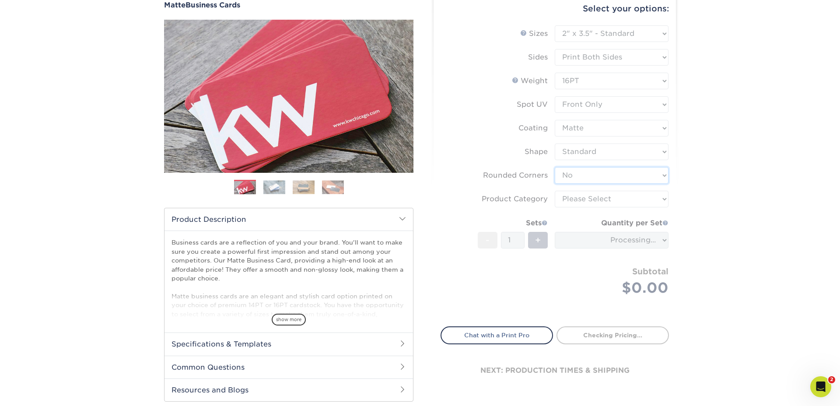
scroll to position [89, 0]
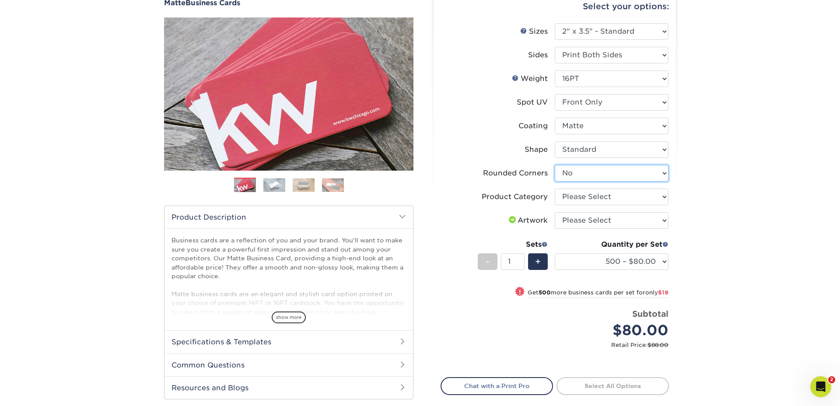
click at [587, 172] on select "Please Select Yes - Round 2 Corners Yes - Round 4 Corners No" at bounding box center [612, 173] width 114 height 17
click at [555, 165] on select "Please Select Yes - Round 2 Corners Yes - Round 4 Corners No" at bounding box center [612, 173] width 114 height 17
click at [590, 200] on select "Please Select Business Cards" at bounding box center [612, 197] width 114 height 17
select select "3b5148f1-0588-4f88-a218-97bcfdce65c1"
click at [555, 189] on select "Please Select Business Cards" at bounding box center [612, 197] width 114 height 17
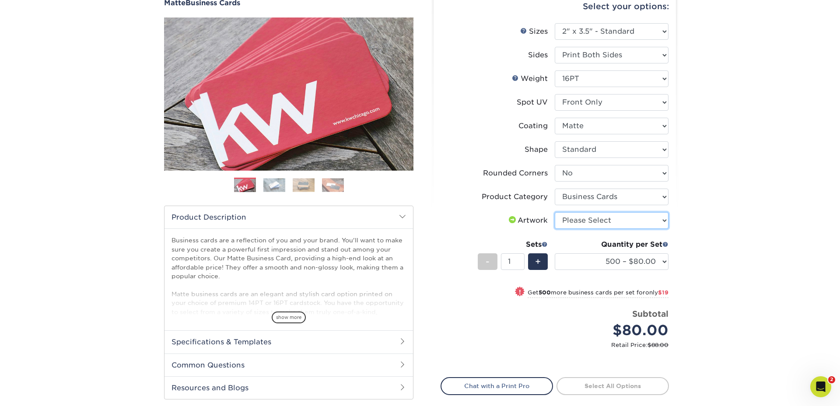
click at [582, 220] on select "Please Select I will upload files I need a design - $100" at bounding box center [612, 220] width 114 height 17
select select "upload"
click at [555, 212] on select "Please Select I will upload files I need a design - $100" at bounding box center [612, 220] width 114 height 17
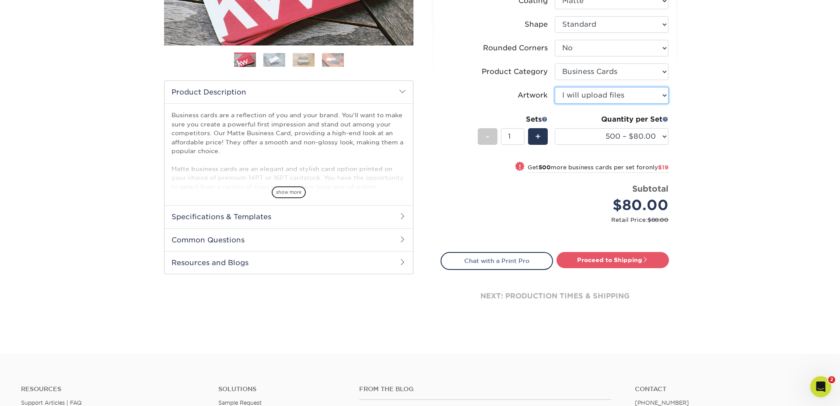
scroll to position [217, 0]
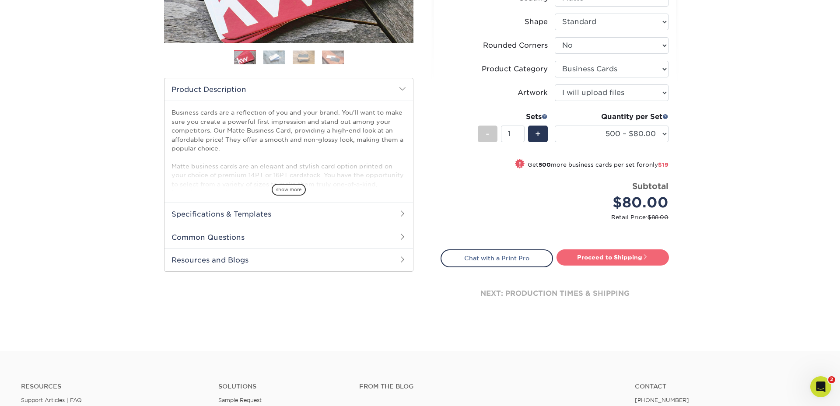
click at [612, 259] on link "Proceed to Shipping" at bounding box center [612, 257] width 112 height 16
type input "Set 1"
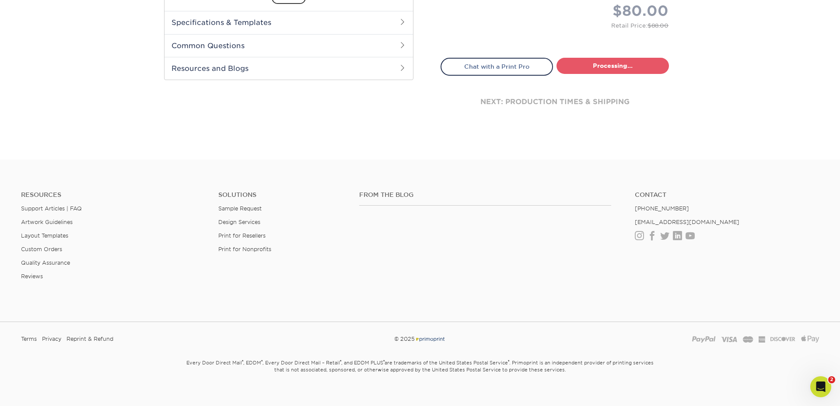
select select "4dc6cca5-ac1c-4fbc-b82e-08d4f0b15061"
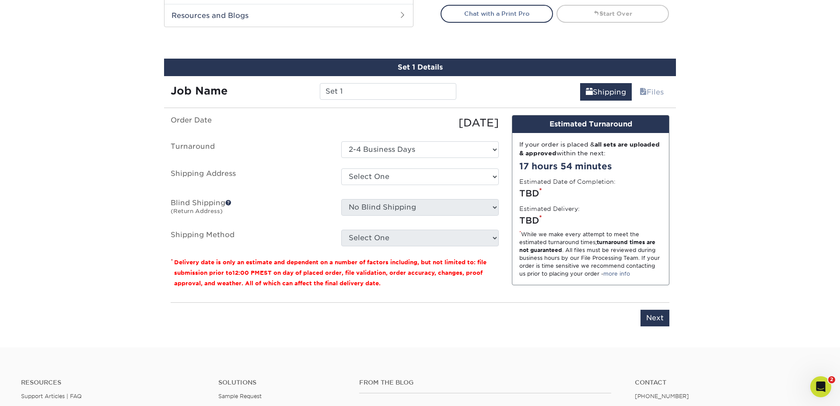
scroll to position [490, 0]
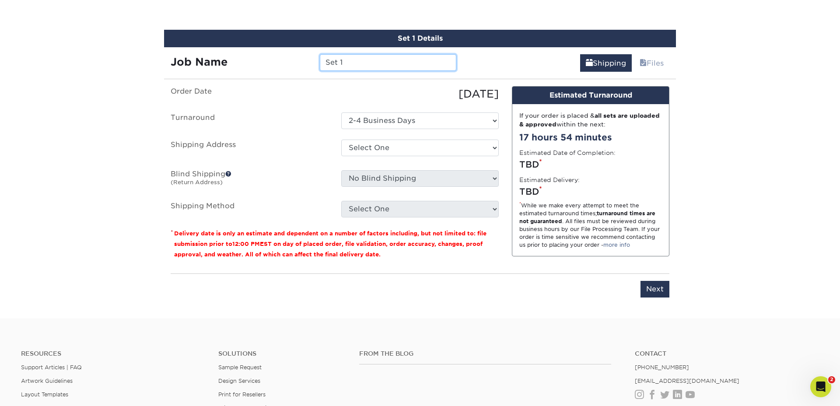
click at [395, 61] on input "Set 1" at bounding box center [388, 62] width 136 height 17
type input "Janeen Raulerson"
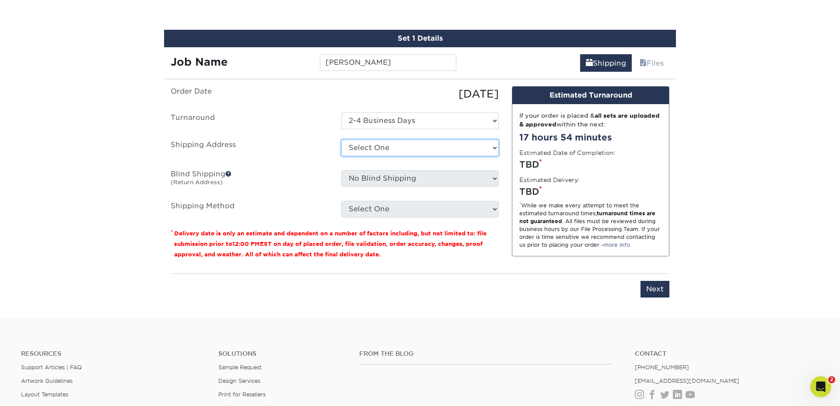
click at [374, 148] on select "Select One 7 Fins Creative [PERSON_NAME]'s Home AquaFlauge AquaFlauge B-7 Noviu…" at bounding box center [419, 148] width 157 height 17
select select "245470"
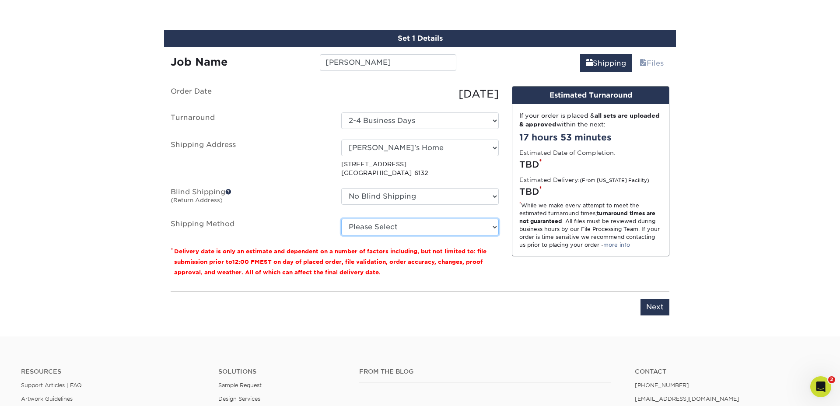
click at [400, 224] on select "Please Select Ground Shipping (+$8.96) 3 Day Shipping Service (+$24.92) 2 Day A…" at bounding box center [419, 227] width 157 height 17
select select "03"
click at [341, 219] on select "Please Select Ground Shipping (+$8.96) 3 Day Shipping Service (+$24.92) 2 Day A…" at bounding box center [419, 227] width 157 height 17
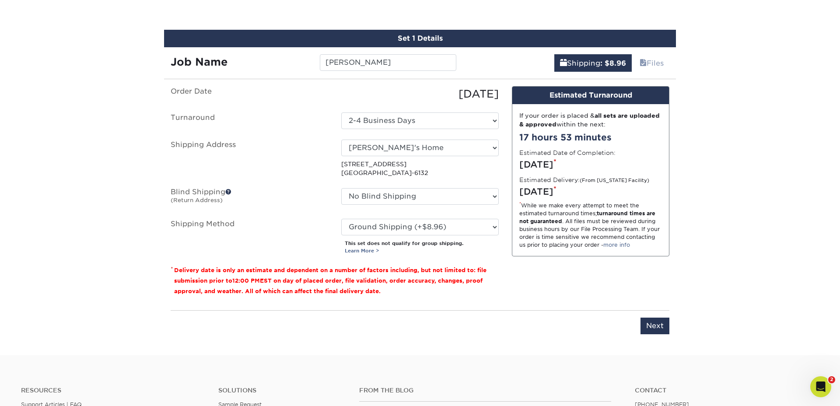
click at [611, 322] on div "Please enter job name and select desired turnaround time, shipping address and …" at bounding box center [420, 322] width 499 height 24
click at [659, 329] on input "Next" at bounding box center [654, 326] width 29 height 17
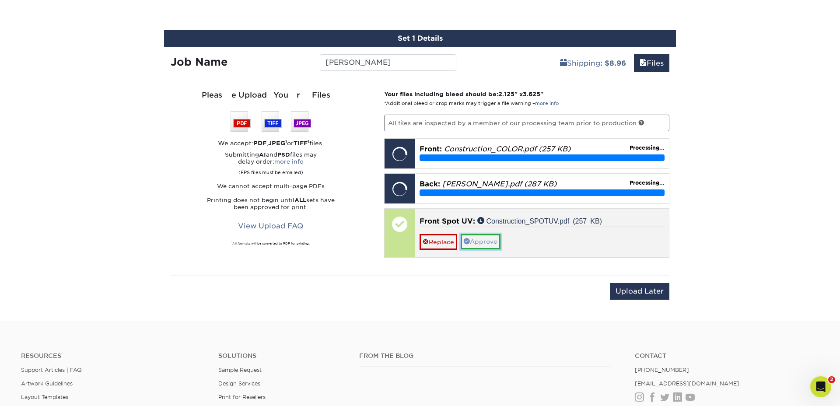
click at [493, 241] on link "Approve" at bounding box center [481, 241] width 40 height 15
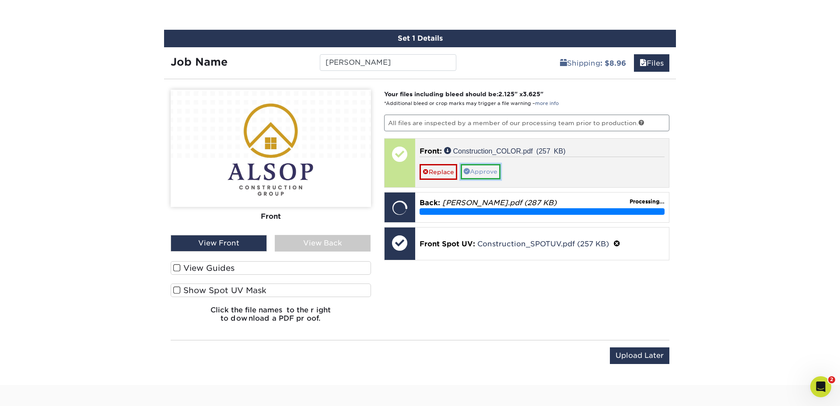
click at [486, 172] on link "Approve" at bounding box center [481, 171] width 40 height 15
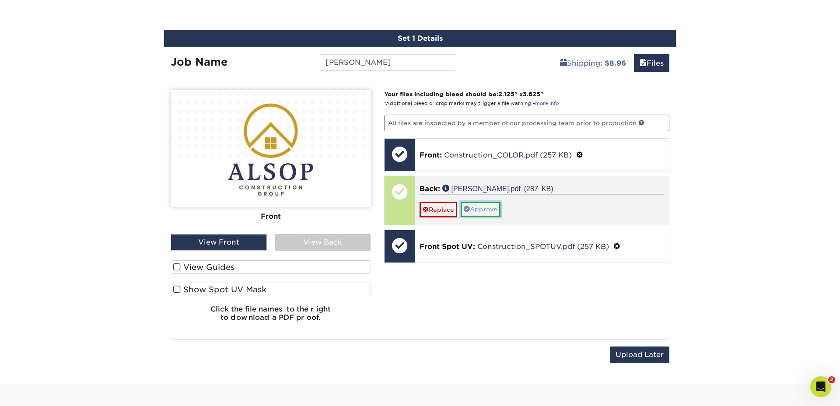
click at [487, 210] on link "Approve" at bounding box center [481, 209] width 40 height 15
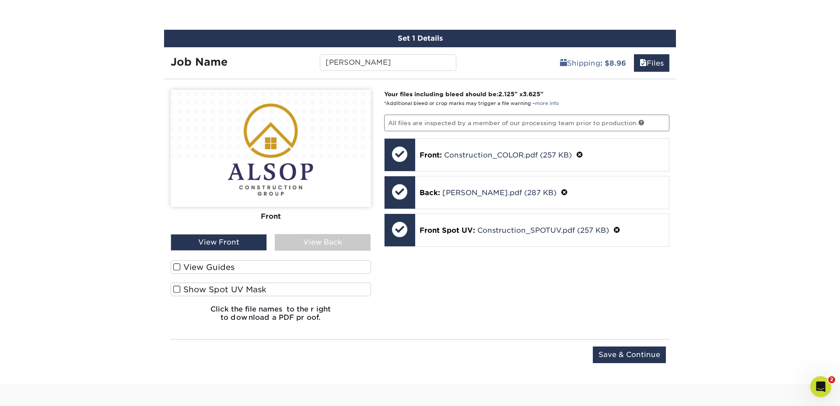
drag, startPoint x: 175, startPoint y: 267, endPoint x: 178, endPoint y: 292, distance: 24.7
click at [176, 269] on span at bounding box center [176, 267] width 7 height 8
click at [0, 0] on input "View Guides" at bounding box center [0, 0] width 0 height 0
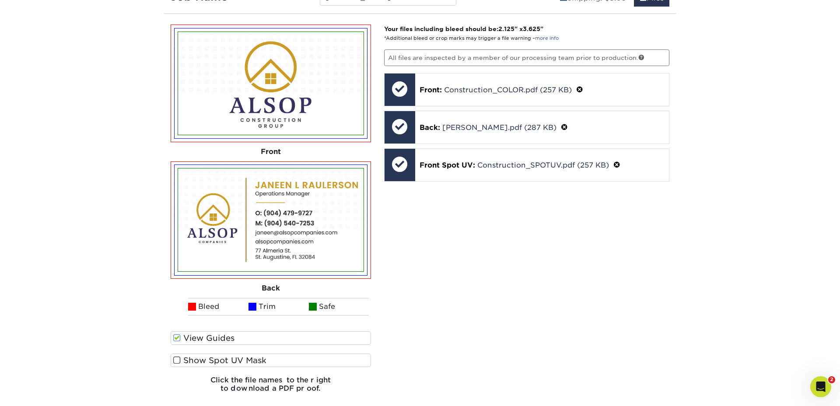
scroll to position [557, 0]
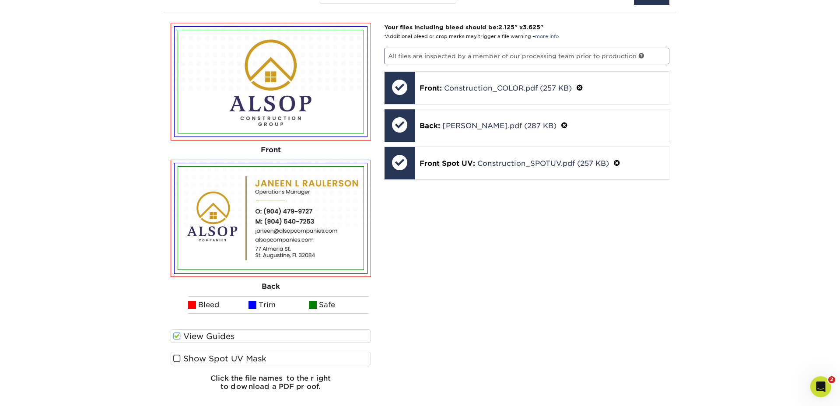
click at [176, 359] on span at bounding box center [176, 358] width 7 height 8
click at [0, 0] on input "Show Spot UV Mask" at bounding box center [0, 0] width 0 height 0
click at [176, 358] on span at bounding box center [176, 358] width 7 height 8
click at [0, 0] on input "Show Spot UV Mask" at bounding box center [0, 0] width 0 height 0
click at [176, 358] on span at bounding box center [176, 358] width 7 height 8
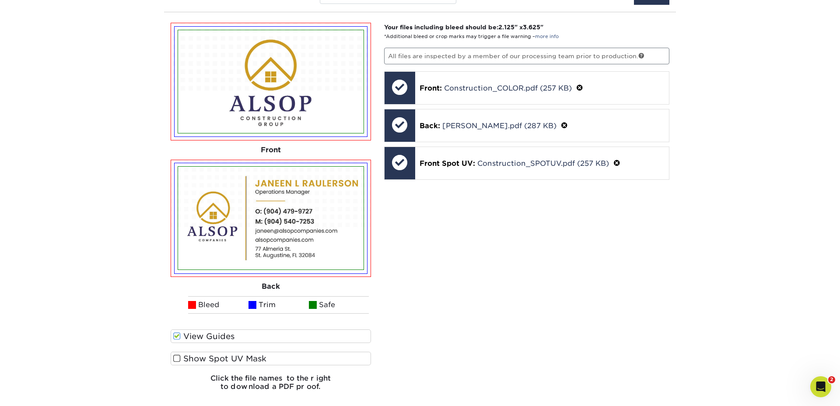
click at [0, 0] on input "Show Spot UV Mask" at bounding box center [0, 0] width 0 height 0
click at [176, 358] on span at bounding box center [176, 358] width 7 height 8
click at [0, 0] on input "Show Spot UV Mask" at bounding box center [0, 0] width 0 height 0
click at [176, 358] on span at bounding box center [176, 358] width 7 height 8
click at [0, 0] on input "Show Spot UV Mask" at bounding box center [0, 0] width 0 height 0
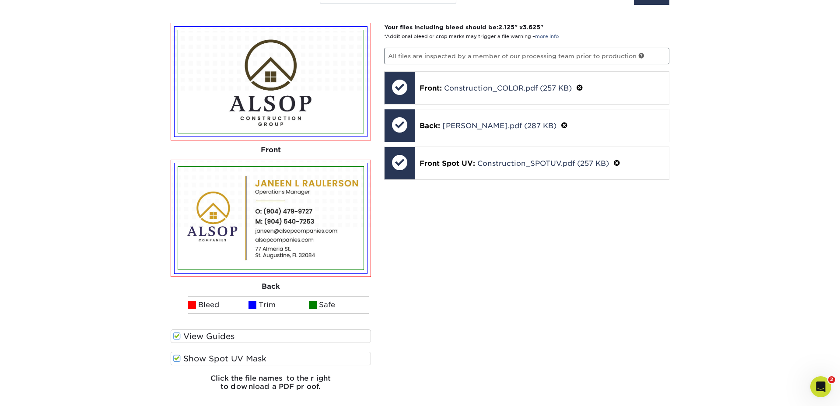
click at [176, 358] on span at bounding box center [176, 358] width 7 height 8
click at [0, 0] on input "Show Spot UV Mask" at bounding box center [0, 0] width 0 height 0
click at [176, 358] on span at bounding box center [176, 358] width 7 height 8
click at [0, 0] on input "Show Spot UV Mask" at bounding box center [0, 0] width 0 height 0
click at [176, 358] on span at bounding box center [176, 358] width 7 height 8
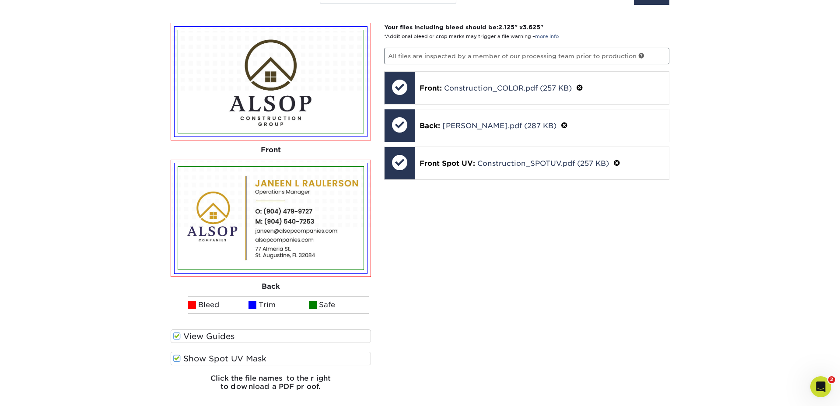
click at [0, 0] on input "Show Spot UV Mask" at bounding box center [0, 0] width 0 height 0
click at [176, 358] on span at bounding box center [176, 358] width 7 height 8
click at [0, 0] on input "Show Spot UV Mask" at bounding box center [0, 0] width 0 height 0
click at [176, 358] on span at bounding box center [176, 358] width 7 height 8
click at [0, 0] on input "Show Spot UV Mask" at bounding box center [0, 0] width 0 height 0
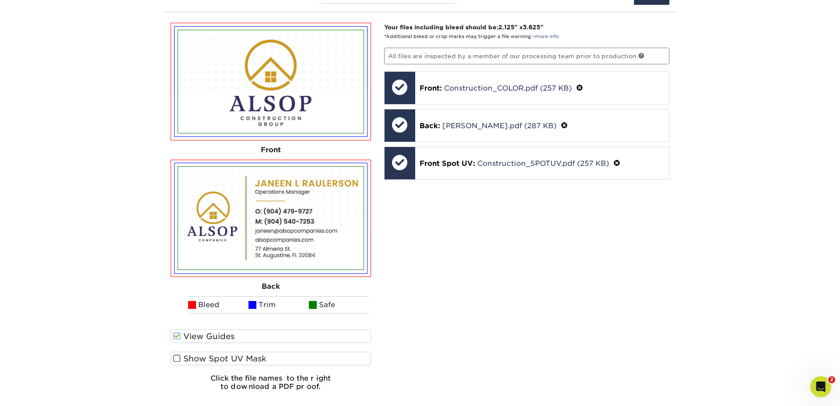
drag, startPoint x: 177, startPoint y: 358, endPoint x: 197, endPoint y: 359, distance: 20.1
click at [178, 358] on span at bounding box center [176, 358] width 7 height 8
click at [0, 0] on input "Show Spot UV Mask" at bounding box center [0, 0] width 0 height 0
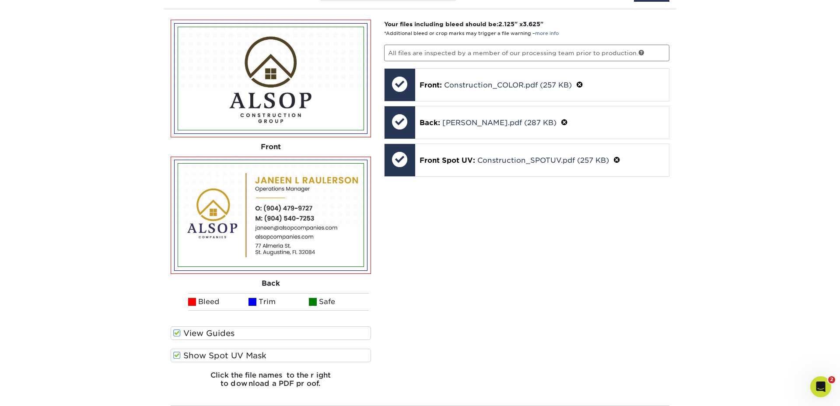
click at [586, 307] on div "Your files including bleed should be: 2.125 " x 3.625 " *Additional bleed or cr…" at bounding box center [527, 207] width 299 height 375
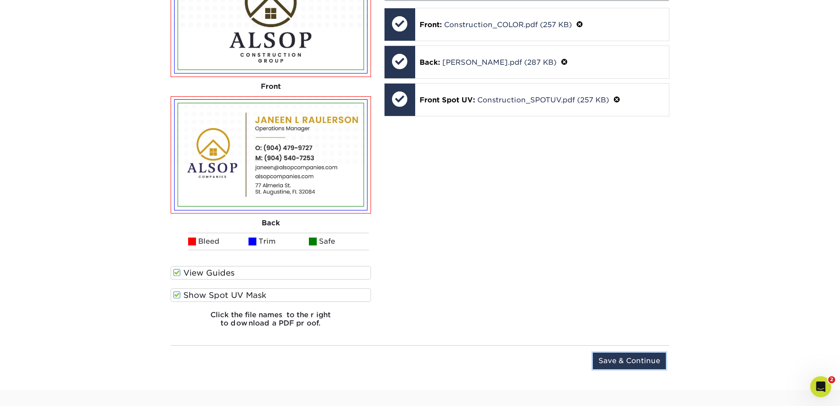
click at [638, 357] on input "Save & Continue" at bounding box center [629, 361] width 73 height 17
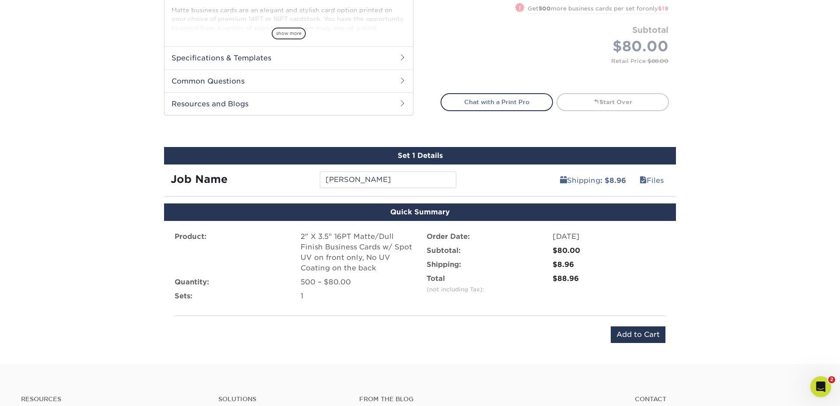
scroll to position [375, 0]
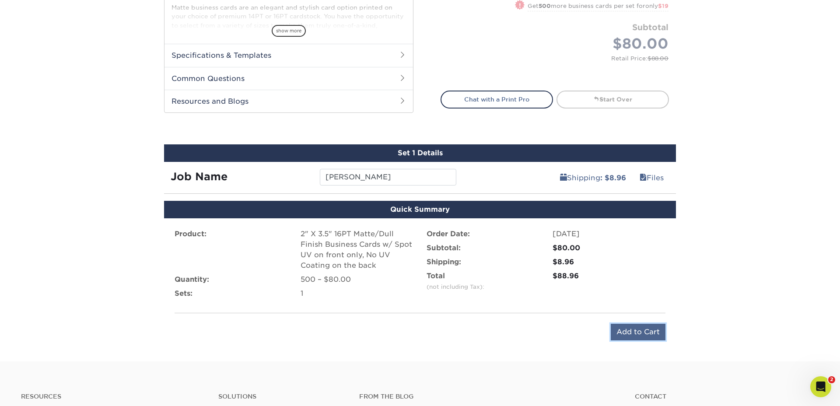
click at [628, 333] on input "Add to Cart" at bounding box center [638, 332] width 55 height 17
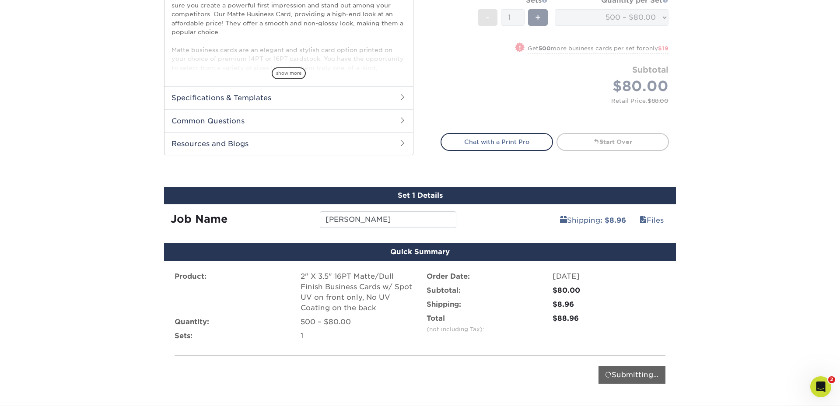
scroll to position [472, 0]
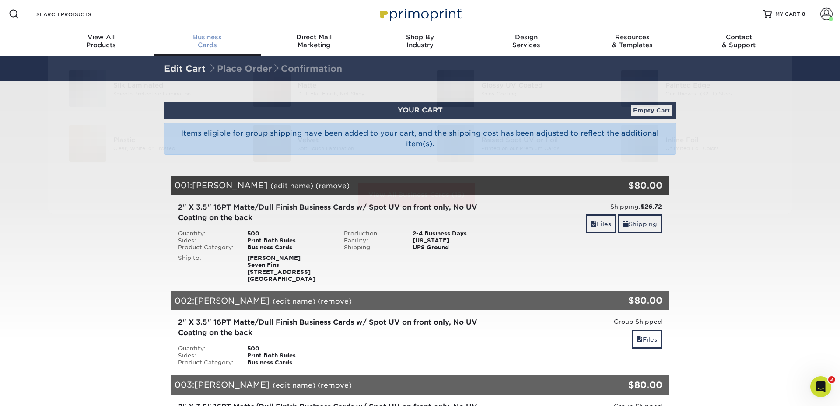
click at [204, 38] on span "Business" at bounding box center [207, 37] width 106 height 8
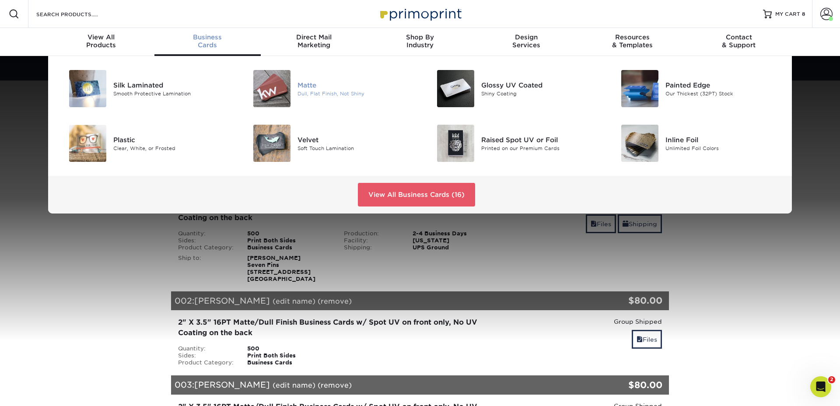
click at [302, 87] on div "Matte" at bounding box center [355, 85] width 116 height 10
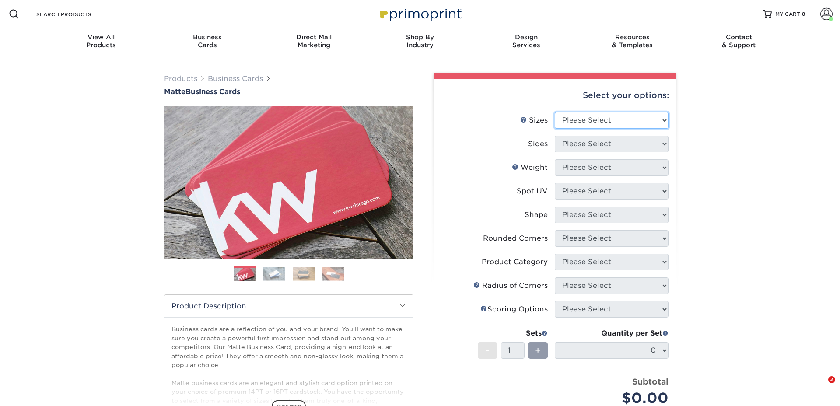
click at [585, 119] on select "Please Select 1.5" x 3.5" - Mini 1.75" x 3.5" - Mini 2" x 2" - Square 2" x 3" -…" at bounding box center [612, 120] width 114 height 17
select select "2.00x3.50"
click at [555, 112] on select "Please Select 1.5" x 3.5" - Mini 1.75" x 3.5" - Mini 2" x 2" - Square 2" x 3" -…" at bounding box center [612, 120] width 114 height 17
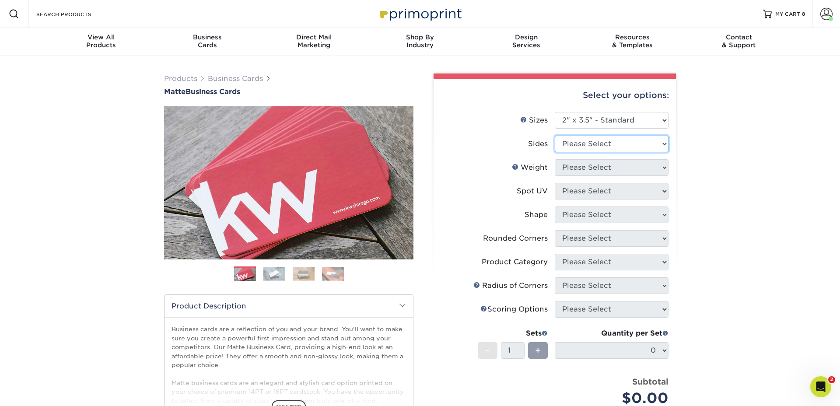
click at [579, 144] on select "Please Select Print Both Sides Print Front Only" at bounding box center [612, 144] width 114 height 17
select select "13abbda7-1d64-4f25-8bb2-c179b224825d"
click at [555, 136] on select "Please Select Print Both Sides Print Front Only" at bounding box center [612, 144] width 114 height 17
click at [589, 168] on select "Please Select 16PT 14PT" at bounding box center [612, 167] width 114 height 17
select select "16PT"
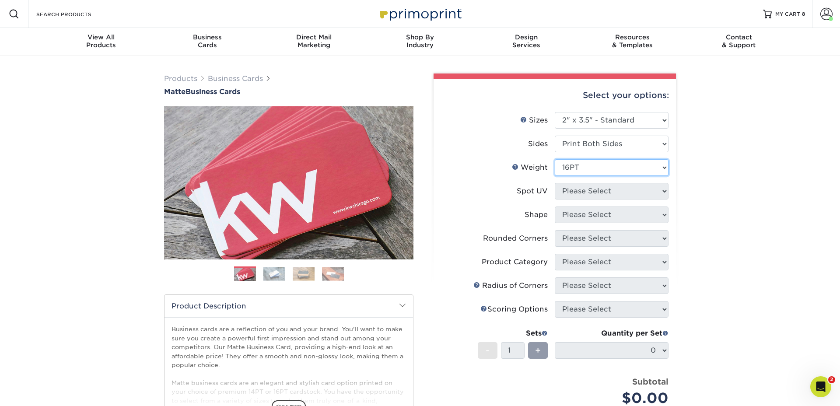
click at [555, 159] on select "Please Select 16PT 14PT" at bounding box center [612, 167] width 114 height 17
click at [578, 193] on select "Please Select No Spot UV Front and Back (Both Sides) Front Only Back Only" at bounding box center [612, 191] width 114 height 17
select select "1"
click at [555, 183] on select "Please Select No Spot UV Front and Back (Both Sides) Front Only Back Only" at bounding box center [612, 191] width 114 height 17
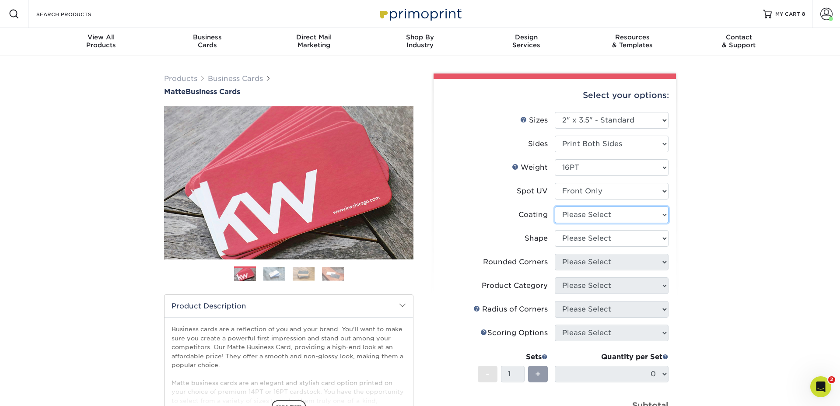
click at [577, 213] on select at bounding box center [612, 214] width 114 height 17
select select "121bb7b5-3b4d-429f-bd8d-bbf80e953313"
click at [555, 206] on select at bounding box center [612, 214] width 114 height 17
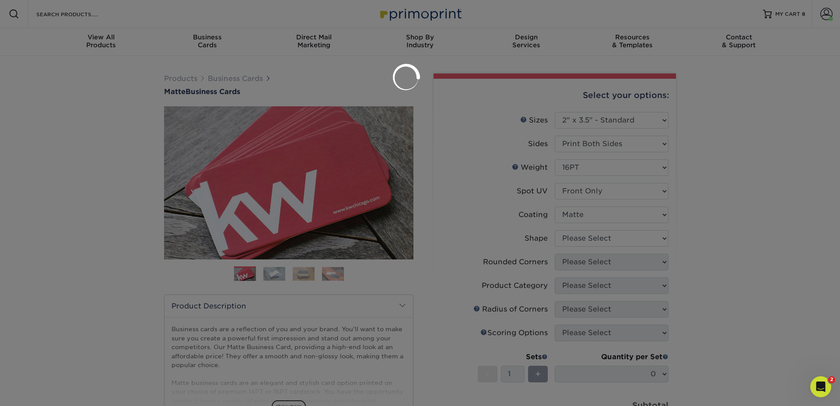
click at [578, 238] on div at bounding box center [420, 203] width 840 height 406
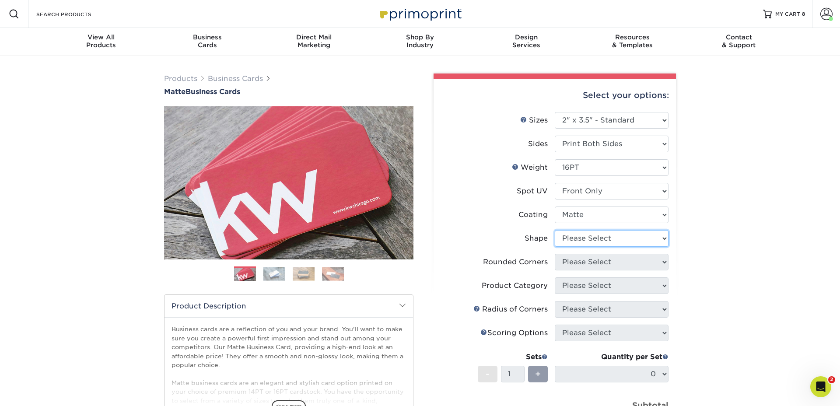
click at [578, 239] on select "Please Select Standard" at bounding box center [612, 238] width 114 height 17
select select "standard"
click at [555, 230] on select "Please Select Standard" at bounding box center [612, 238] width 114 height 17
click at [579, 262] on select "Please Select Yes - Round 2 Corners Yes - Round 4 Corners No" at bounding box center [612, 262] width 114 height 17
click at [555, 254] on select "Please Select Yes - Round 2 Corners Yes - Round 4 Corners No" at bounding box center [612, 262] width 114 height 17
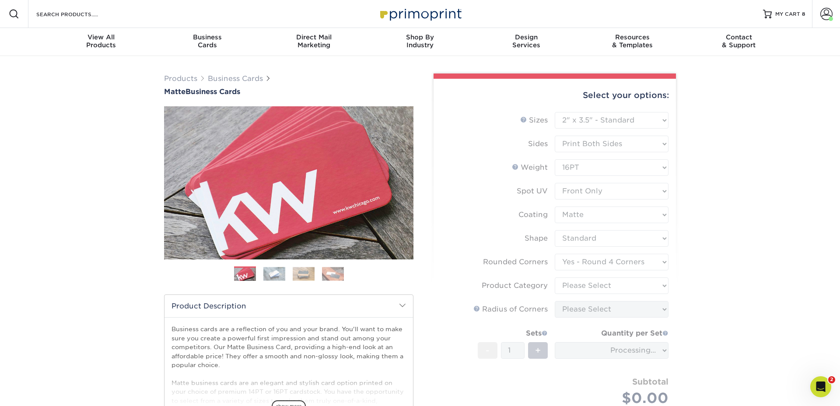
click at [584, 261] on form "Sizes Help Sizes Please Select 1.5" x 3.5" - Mini 1.75" x 3.5" - Mini 2" x 2" -…" at bounding box center [555, 269] width 228 height 315
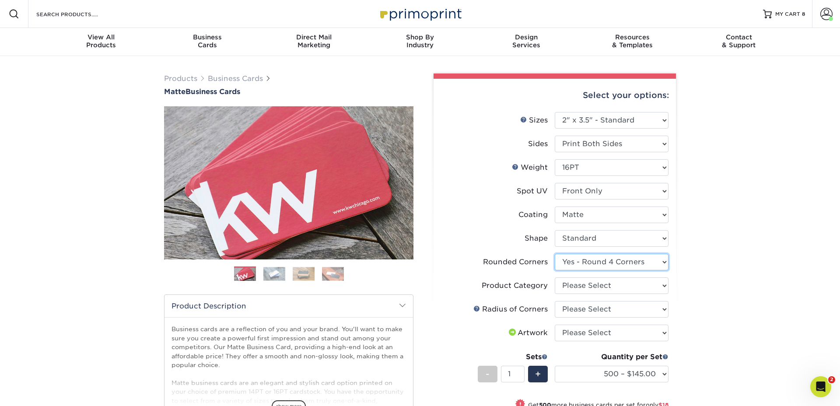
click at [587, 262] on select "Please Select Yes - Round 2 Corners Yes - Round 4 Corners No" at bounding box center [612, 262] width 114 height 17
select select "0"
click at [555, 254] on select "Please Select Yes - Round 2 Corners Yes - Round 4 Corners No" at bounding box center [612, 262] width 114 height 17
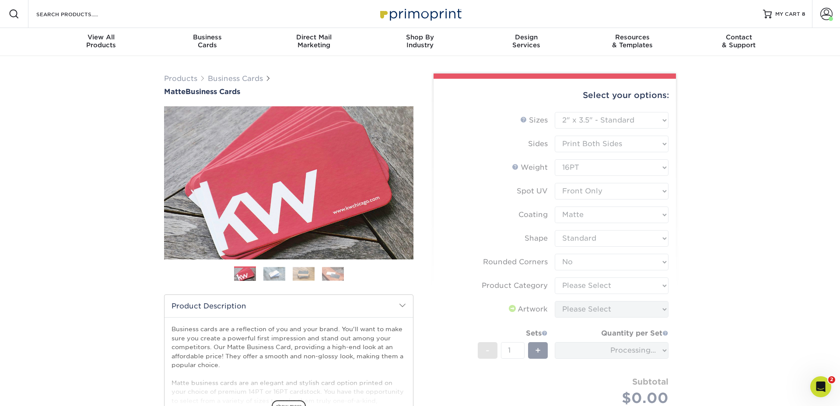
click at [579, 286] on form "Sizes Help Sizes Please Select 1.5" x 3.5" - Mini 1.75" x 3.5" - Mini 2" x 2" -…" at bounding box center [555, 273] width 228 height 323
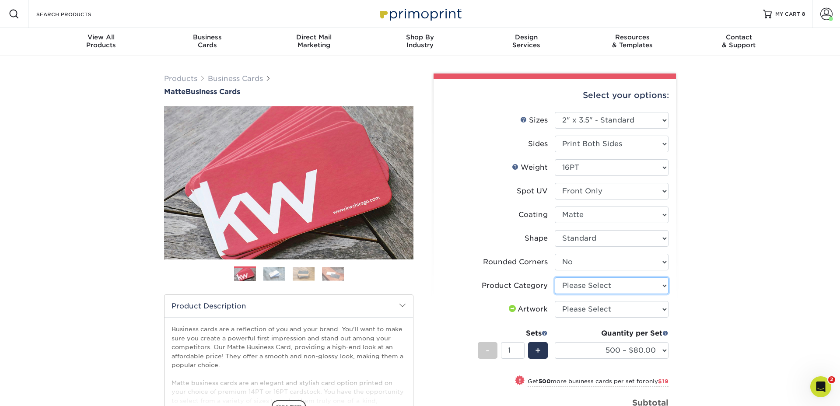
click at [590, 281] on select "Please Select Business Cards" at bounding box center [612, 285] width 114 height 17
select select "3b5148f1-0588-4f88-a218-97bcfdce65c1"
click at [555, 277] on select "Please Select Business Cards" at bounding box center [612, 285] width 114 height 17
click at [578, 308] on select "Please Select I will upload files I need a design - $100" at bounding box center [612, 309] width 114 height 17
select select "upload"
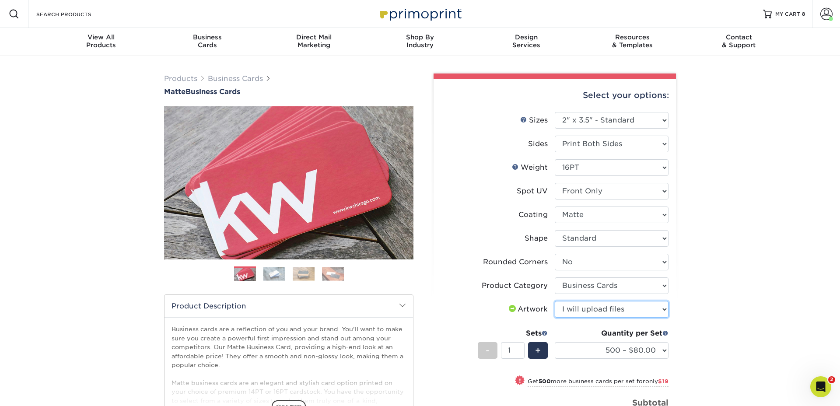
click at [555, 301] on select "Please Select I will upload files I need a design - $100" at bounding box center [612, 309] width 114 height 17
click at [721, 304] on div "Products Business Cards Matte Business Cards Previous Next 100 $ 8" at bounding box center [420, 312] width 840 height 512
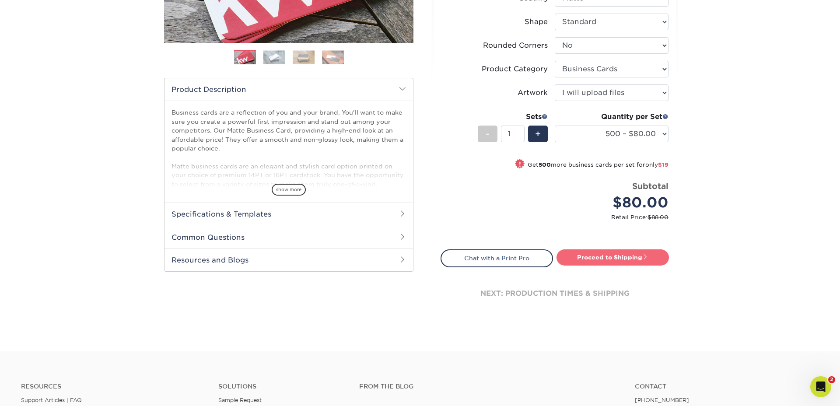
click at [626, 258] on link "Proceed to Shipping" at bounding box center [612, 257] width 112 height 16
type input "Set 1"
select select "4dc6cca5-ac1c-4fbc-b82e-08d4f0b15061"
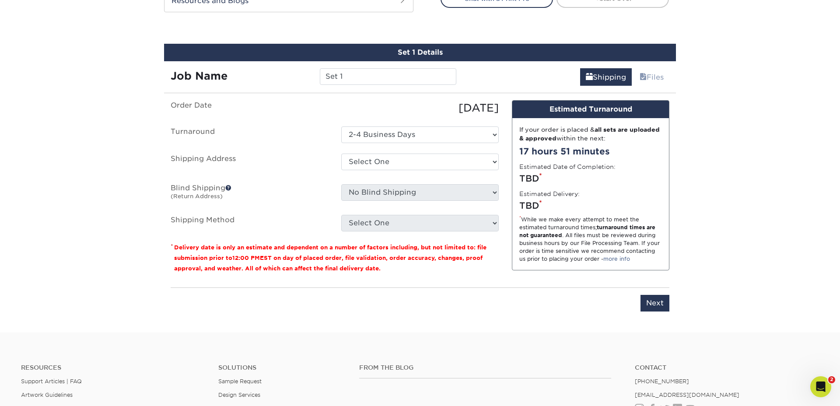
scroll to position [490, 0]
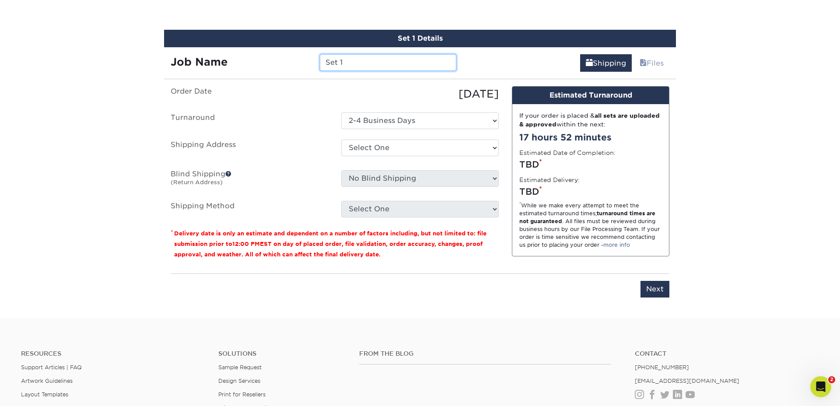
click at [360, 63] on input "Set 1" at bounding box center [388, 62] width 136 height 17
type input "Jesse Killebrew"
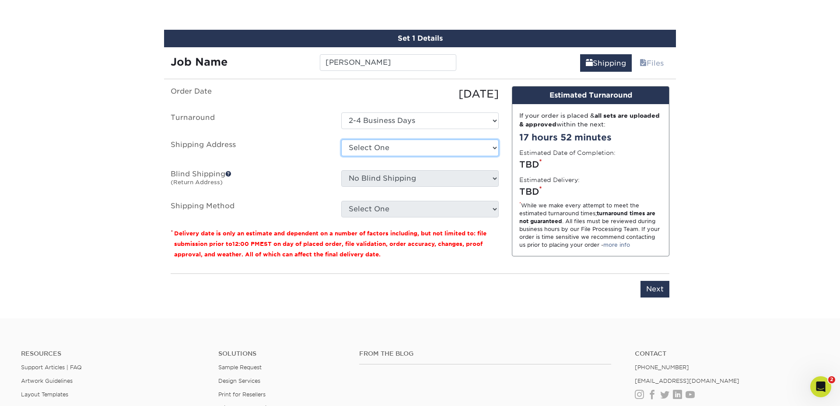
click at [364, 142] on select "Select One 7 Fins Creative [PERSON_NAME]'s Home AquaFlauge AquaFlauge B-7 Noviu…" at bounding box center [419, 148] width 157 height 17
select select "245470"
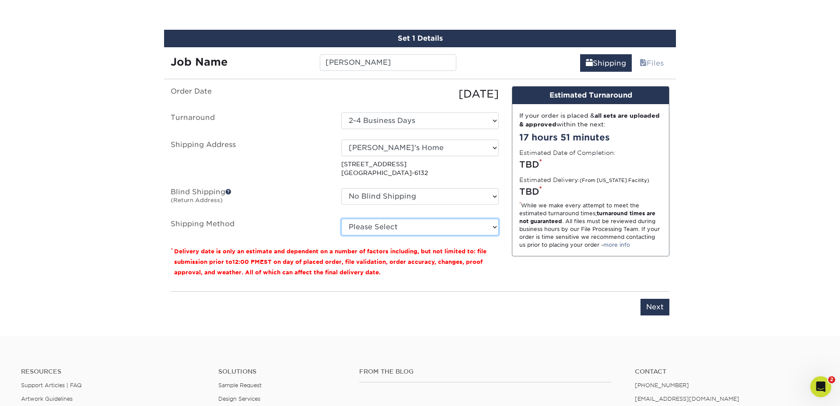
click at [384, 226] on select "Please Select Ground Shipping (+$8.96) 3 Day Shipping Service (+$24.92) 2 Day A…" at bounding box center [419, 227] width 157 height 17
select select "03"
click at [341, 219] on select "Please Select Ground Shipping (+$8.96) 3 Day Shipping Service (+$24.92) 2 Day A…" at bounding box center [419, 227] width 157 height 17
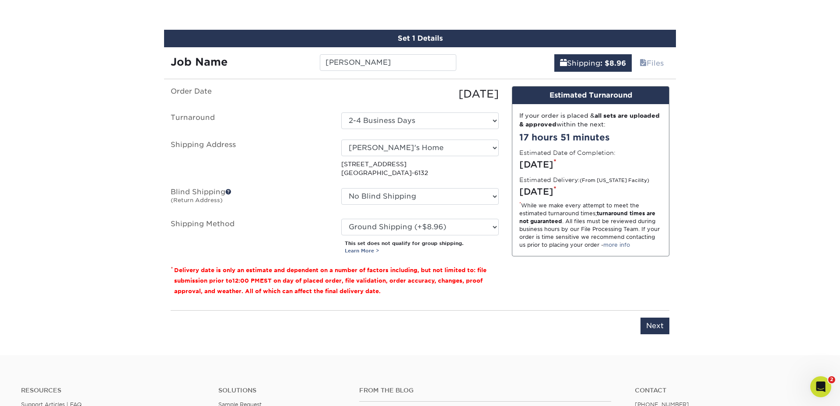
click at [584, 284] on div "Design Estimated Turnaround If your order is placed & all sets are uploaded & a…" at bounding box center [590, 194] width 171 height 217
click at [660, 323] on input "Next" at bounding box center [654, 326] width 29 height 17
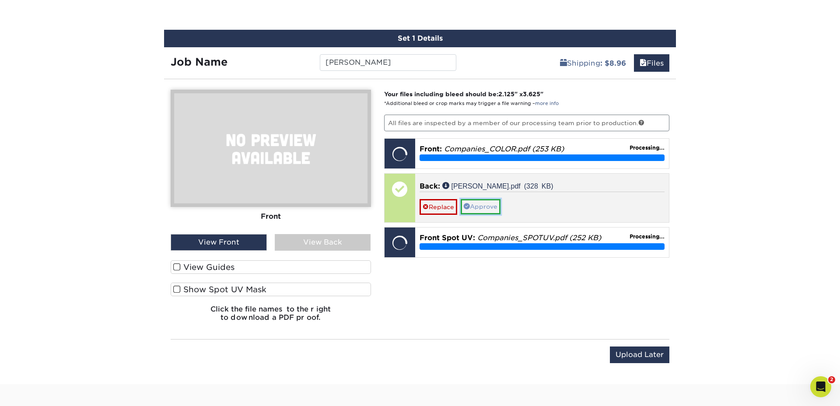
click at [491, 208] on link "Approve" at bounding box center [481, 206] width 40 height 15
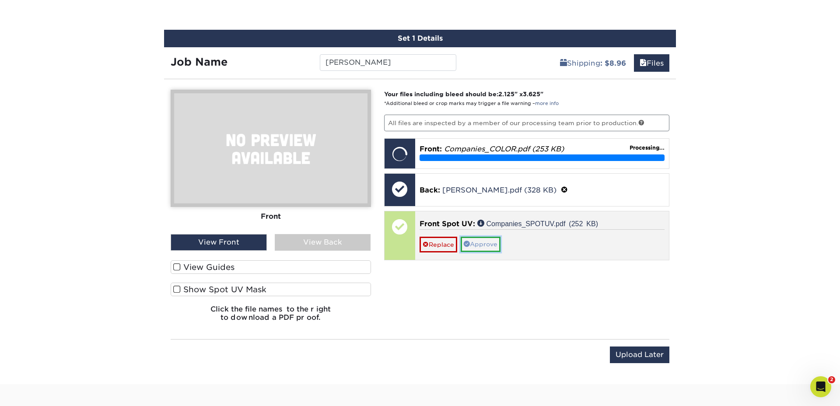
click at [493, 245] on link "Approve" at bounding box center [481, 244] width 40 height 15
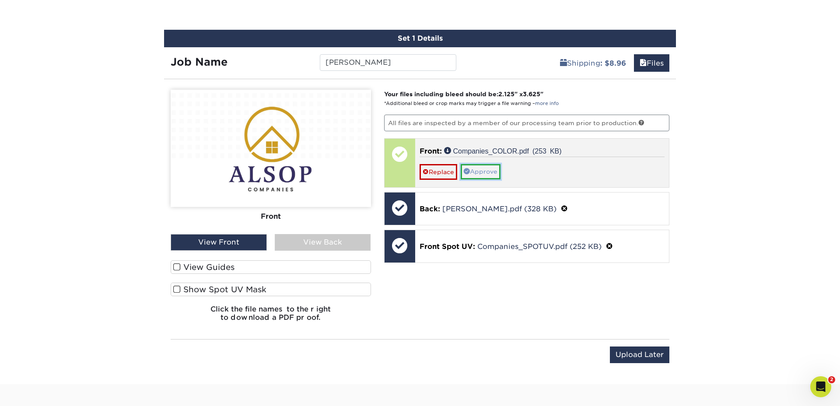
click at [487, 171] on link "Approve" at bounding box center [481, 171] width 40 height 15
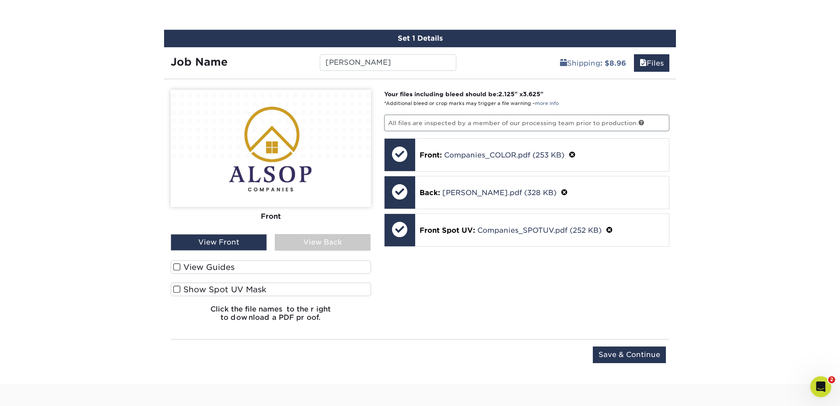
click at [178, 288] on span at bounding box center [176, 289] width 7 height 8
click at [0, 0] on input "Show Spot UV Mask" at bounding box center [0, 0] width 0 height 0
click at [178, 270] on span at bounding box center [176, 267] width 7 height 8
click at [0, 0] on input "View Guides" at bounding box center [0, 0] width 0 height 0
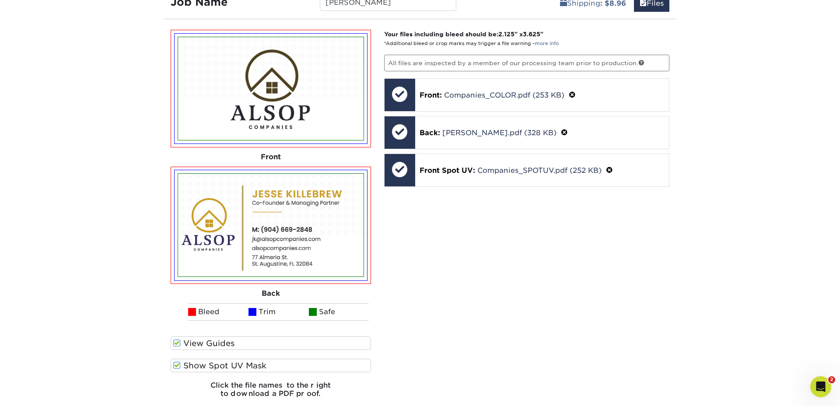
scroll to position [549, 0]
click at [175, 366] on span at bounding box center [176, 366] width 7 height 8
click at [0, 0] on input "Show Spot UV Mask" at bounding box center [0, 0] width 0 height 0
click at [175, 366] on span at bounding box center [176, 366] width 7 height 8
click at [0, 0] on input "Show Spot UV Mask" at bounding box center [0, 0] width 0 height 0
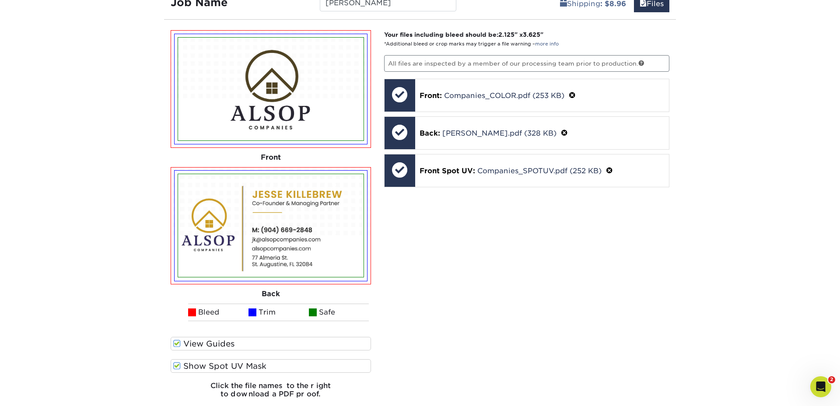
click at [175, 366] on span at bounding box center [176, 366] width 7 height 8
click at [0, 0] on input "Show Spot UV Mask" at bounding box center [0, 0] width 0 height 0
click at [175, 366] on span at bounding box center [176, 366] width 7 height 8
click at [0, 0] on input "Show Spot UV Mask" at bounding box center [0, 0] width 0 height 0
click at [175, 366] on span at bounding box center [176, 366] width 7 height 8
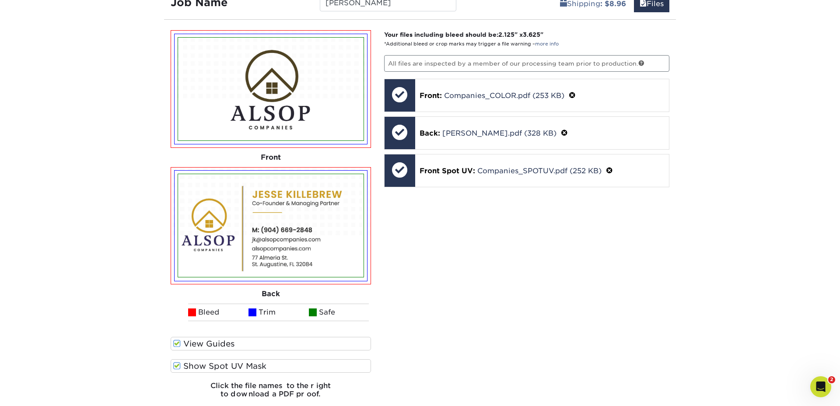
click at [0, 0] on input "Show Spot UV Mask" at bounding box center [0, 0] width 0 height 0
drag, startPoint x: 177, startPoint y: 367, endPoint x: 302, endPoint y: 337, distance: 128.3
click at [177, 367] on span at bounding box center [176, 366] width 7 height 8
click at [0, 0] on input "Show Spot UV Mask" at bounding box center [0, 0] width 0 height 0
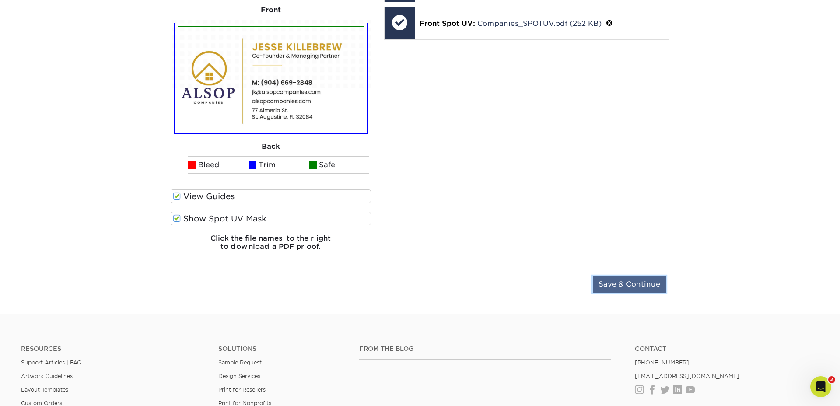
drag, startPoint x: 634, startPoint y: 278, endPoint x: 653, endPoint y: 283, distance: 19.0
click at [635, 278] on input "Save & Continue" at bounding box center [629, 284] width 73 height 17
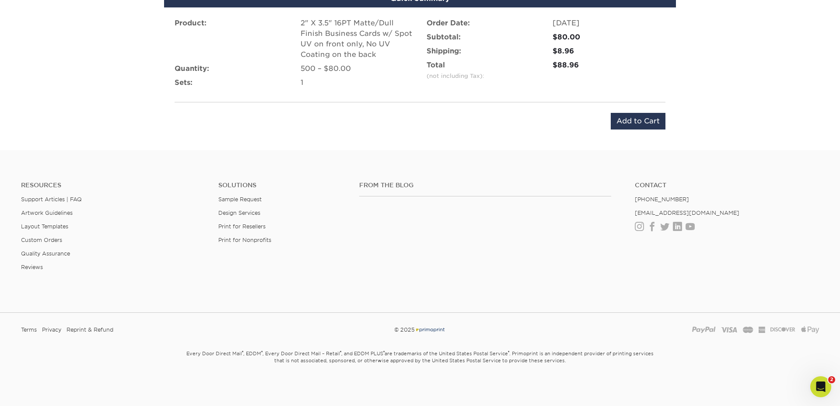
scroll to position [587, 0]
drag, startPoint x: 633, startPoint y: 113, endPoint x: 652, endPoint y: 118, distance: 18.9
click at [633, 113] on input "Add to Cart" at bounding box center [638, 120] width 55 height 17
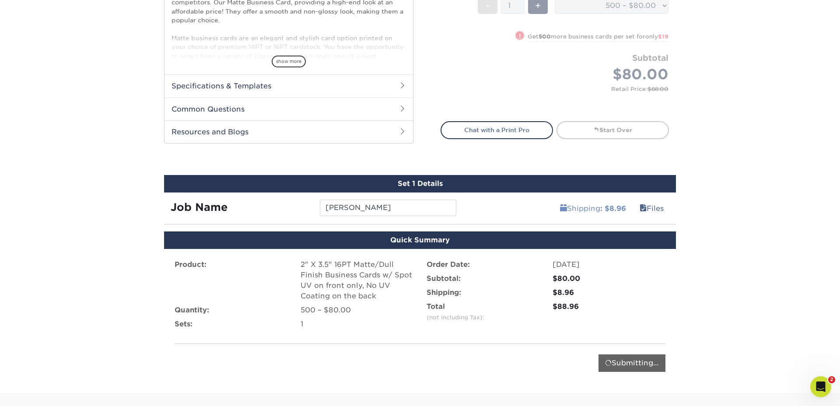
scroll to position [417, 0]
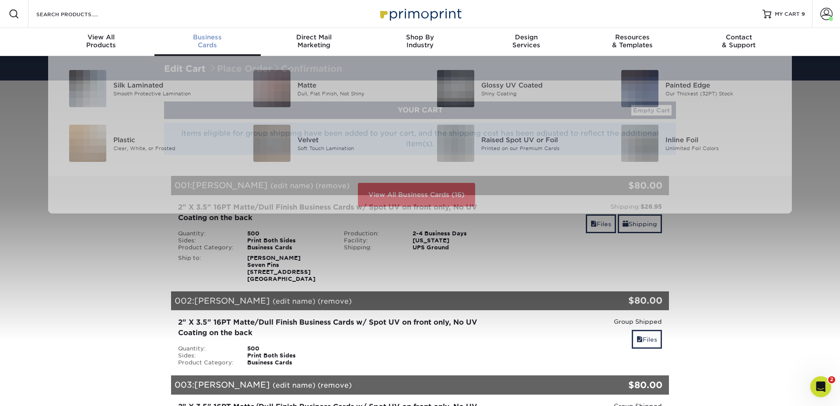
click at [215, 41] on div "Business Cards" at bounding box center [207, 41] width 106 height 16
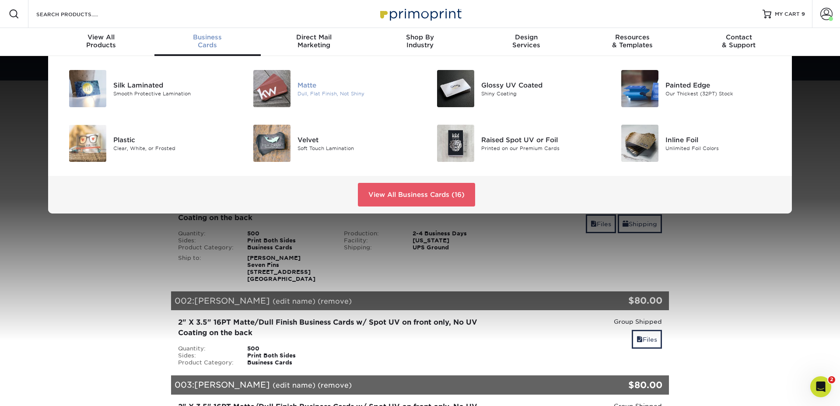
click at [310, 82] on div "Matte" at bounding box center [355, 85] width 116 height 10
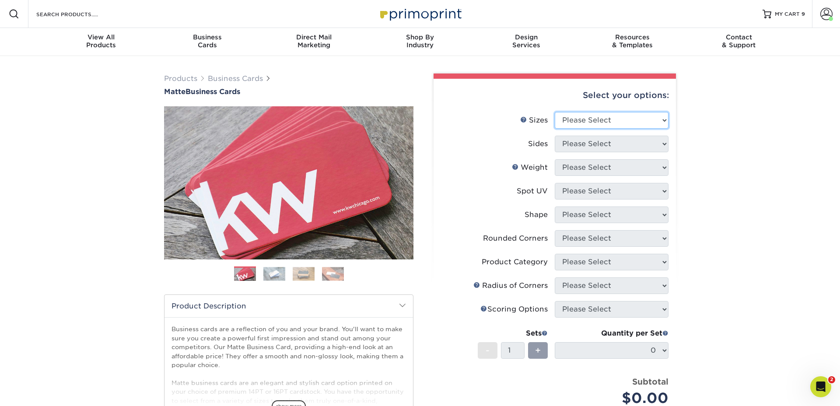
click at [624, 120] on select "Please Select 1.5" x 3.5" - Mini 1.75" x 3.5" - Mini 2" x 2" - Square 2" x 3" -…" at bounding box center [612, 120] width 114 height 17
select select "2.00x3.50"
click at [555, 112] on select "Please Select 1.5" x 3.5" - Mini 1.75" x 3.5" - Mini 2" x 2" - Square 2" x 3" -…" at bounding box center [612, 120] width 114 height 17
click at [577, 144] on select "Please Select Print Both Sides Print Front Only" at bounding box center [612, 144] width 114 height 17
select select "13abbda7-1d64-4f25-8bb2-c179b224825d"
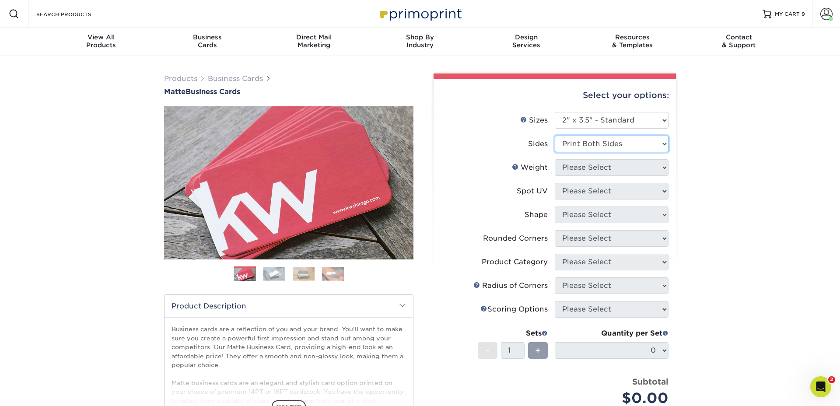
click at [555, 136] on select "Please Select Print Both Sides Print Front Only" at bounding box center [612, 144] width 114 height 17
click at [581, 165] on select "Please Select 16PT 14PT" at bounding box center [612, 167] width 114 height 17
select select "16PT"
click at [555, 159] on select "Please Select 16PT 14PT" at bounding box center [612, 167] width 114 height 17
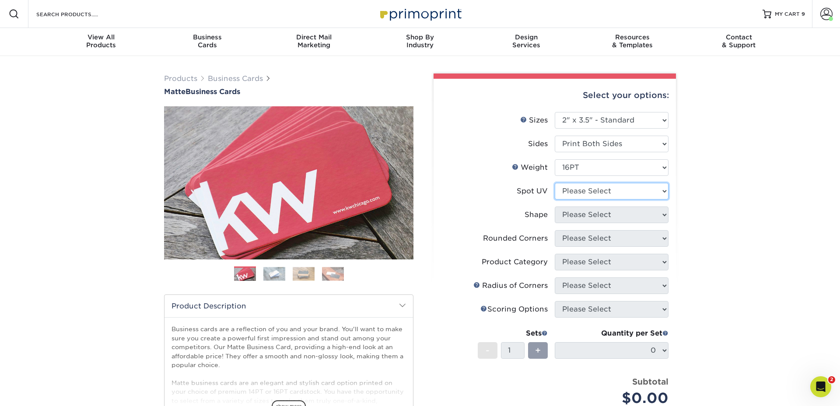
click at [575, 193] on select "Please Select No Spot UV Front and Back (Both Sides) Front Only Back Only" at bounding box center [612, 191] width 114 height 17
select select "1"
click at [555, 183] on select "Please Select No Spot UV Front and Back (Both Sides) Front Only Back Only" at bounding box center [612, 191] width 114 height 17
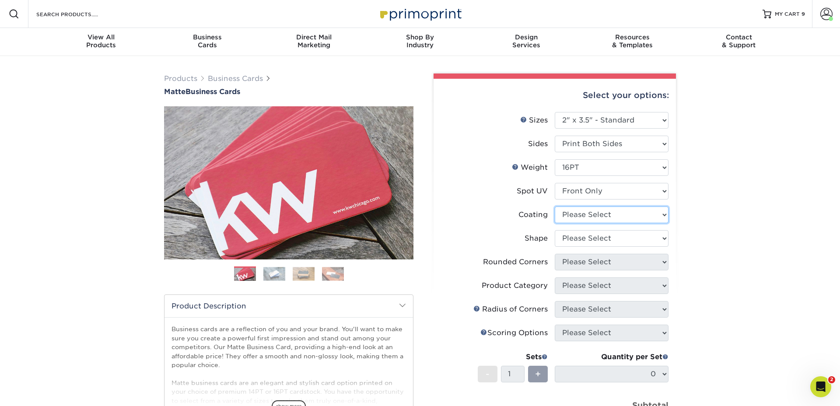
click at [574, 216] on select at bounding box center [612, 214] width 114 height 17
select select "121bb7b5-3b4d-429f-bd8d-bbf80e953313"
click at [555, 206] on select at bounding box center [612, 214] width 114 height 17
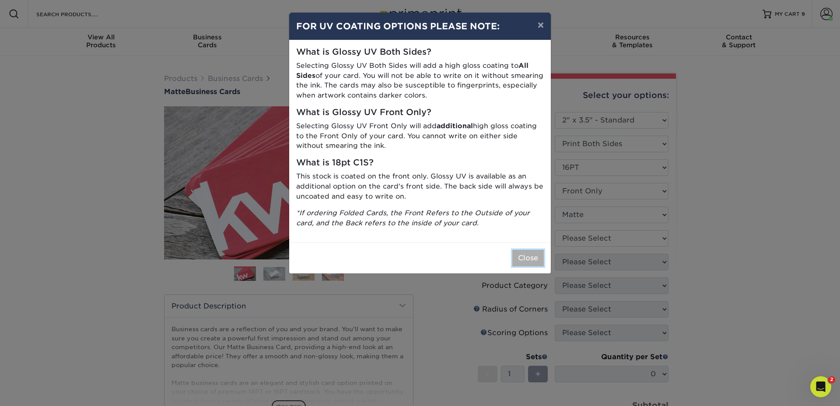
drag, startPoint x: 528, startPoint y: 252, endPoint x: 587, endPoint y: 248, distance: 59.2
click at [528, 252] on button "Close" at bounding box center [527, 258] width 31 height 17
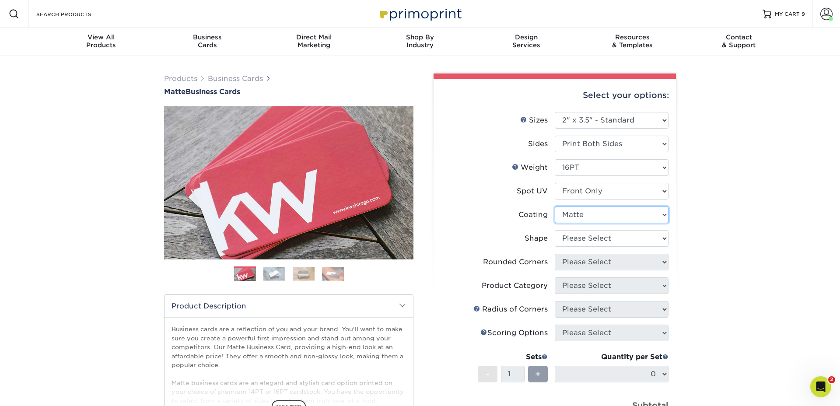
click at [577, 213] on select at bounding box center [612, 214] width 114 height 17
click at [590, 237] on select "Please Select Standard" at bounding box center [612, 238] width 114 height 17
select select "standard"
click at [555, 230] on select "Please Select Standard" at bounding box center [612, 238] width 114 height 17
click at [579, 261] on select "Please Select Yes - Round 2 Corners Yes - Round 4 Corners No" at bounding box center [612, 262] width 114 height 17
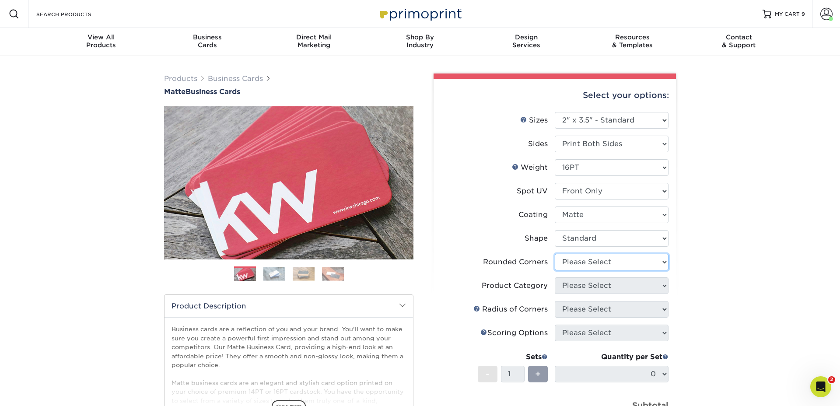
select select "0"
click at [555, 254] on select "Please Select Yes - Round 2 Corners Yes - Round 4 Corners No" at bounding box center [612, 262] width 114 height 17
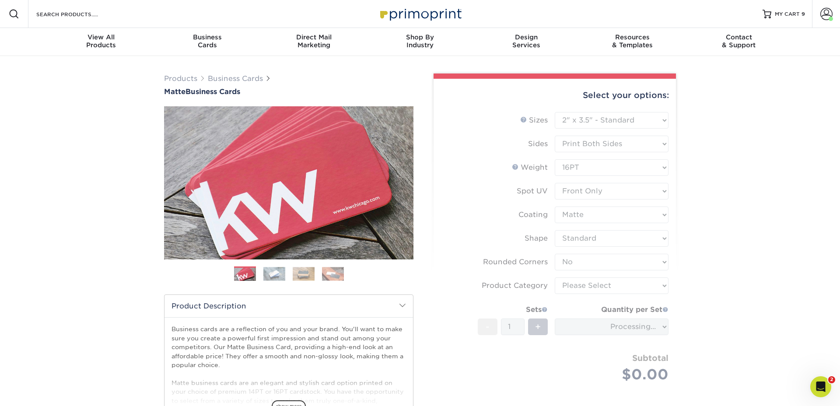
click at [586, 291] on form "Sizes Help Sizes Please Select 1.5" x 3.5" - Mini 1.75" x 3.5" - Mini 2" x 2" -…" at bounding box center [555, 257] width 228 height 291
drag, startPoint x: 586, startPoint y: 287, endPoint x: 594, endPoint y: 287, distance: 8.3
click at [586, 287] on form "Sizes Help Sizes Please Select 1.5" x 3.5" - Mini 1.75" x 3.5" - Mini 2" x 2" -…" at bounding box center [555, 257] width 228 height 291
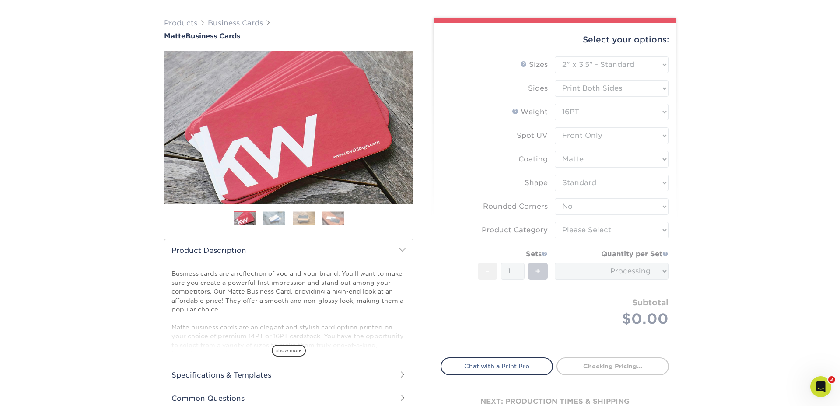
scroll to position [57, 0]
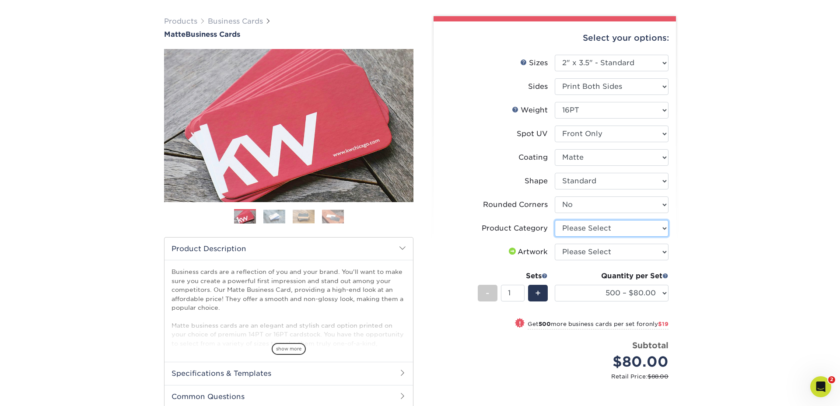
click at [588, 230] on select "Please Select Business Cards" at bounding box center [612, 228] width 114 height 17
select select "3b5148f1-0588-4f88-a218-97bcfdce65c1"
click at [555, 220] on select "Please Select Business Cards" at bounding box center [612, 228] width 114 height 17
click at [587, 251] on select "Please Select I will upload files I need a design - $100" at bounding box center [612, 252] width 114 height 17
select select "upload"
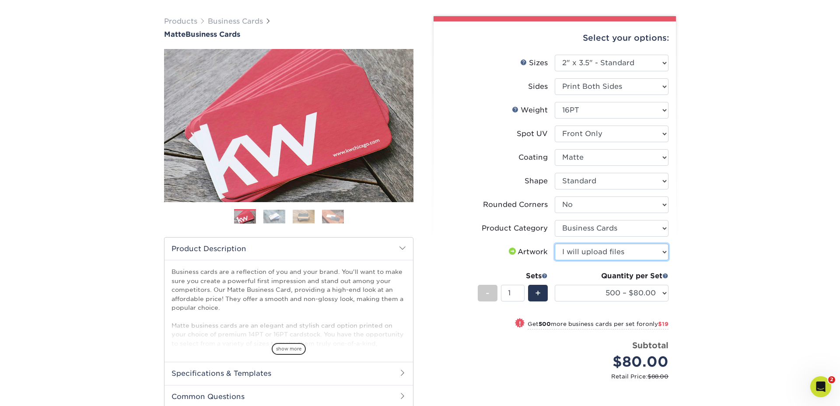
click at [555, 244] on select "Please Select I will upload files I need a design - $100" at bounding box center [612, 252] width 114 height 17
click at [701, 255] on div "Products Business Cards Matte Business Cards Previous Next 100 $ 8" at bounding box center [420, 255] width 840 height 512
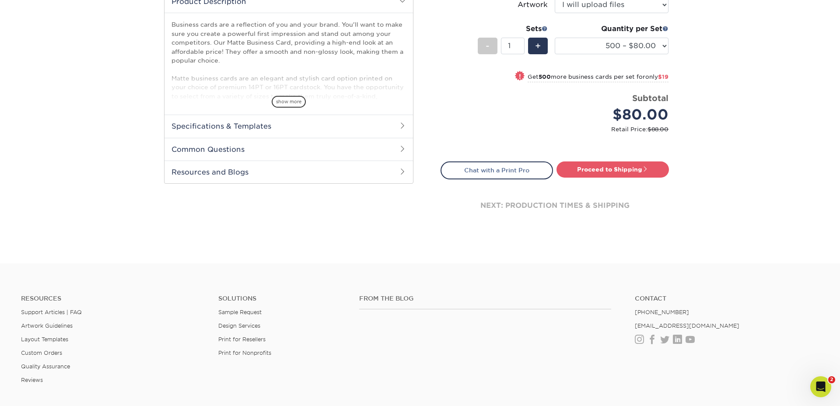
scroll to position [367, 0]
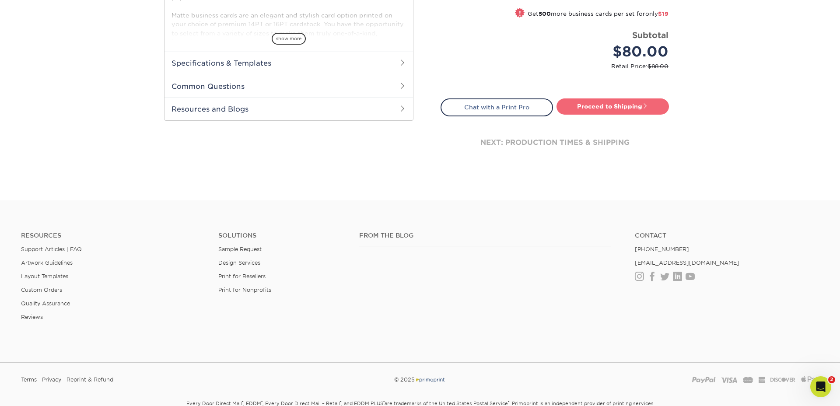
click at [609, 112] on link "Proceed to Shipping" at bounding box center [612, 106] width 112 height 16
type input "Set 1"
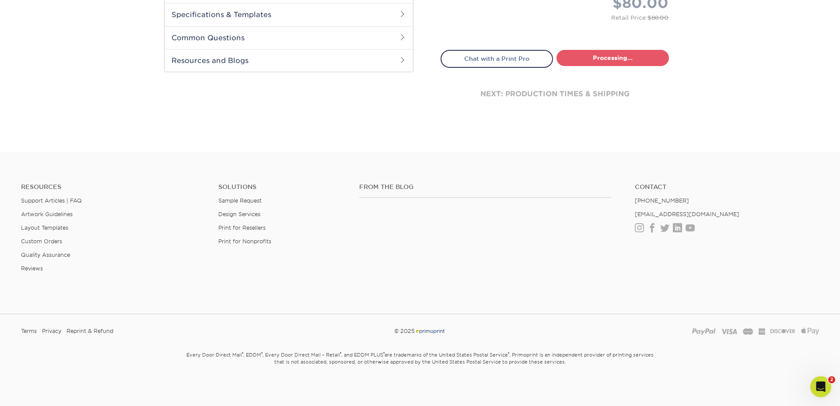
select select "4dc6cca5-ac1c-4fbc-b82e-08d4f0b15061"
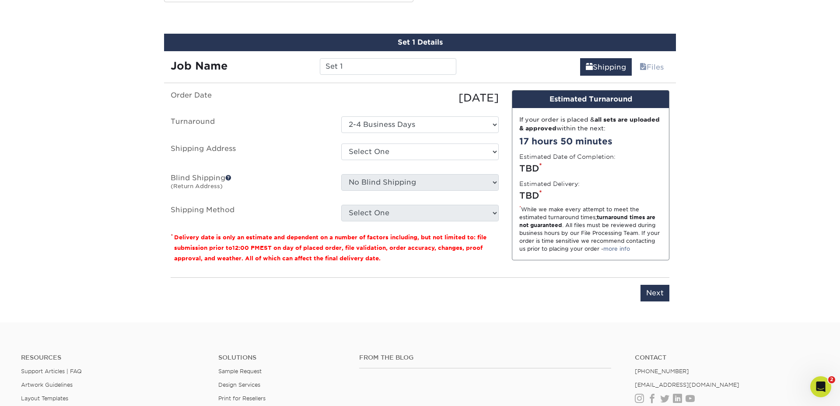
scroll to position [481, 0]
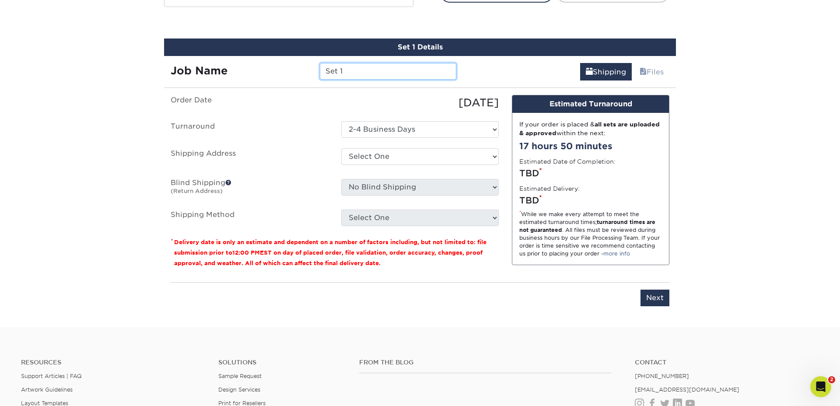
click at [374, 79] on input "Set 1" at bounding box center [388, 71] width 136 height 17
click at [366, 72] on input "Set 1" at bounding box center [388, 71] width 136 height 17
type input "[PERSON_NAME]"
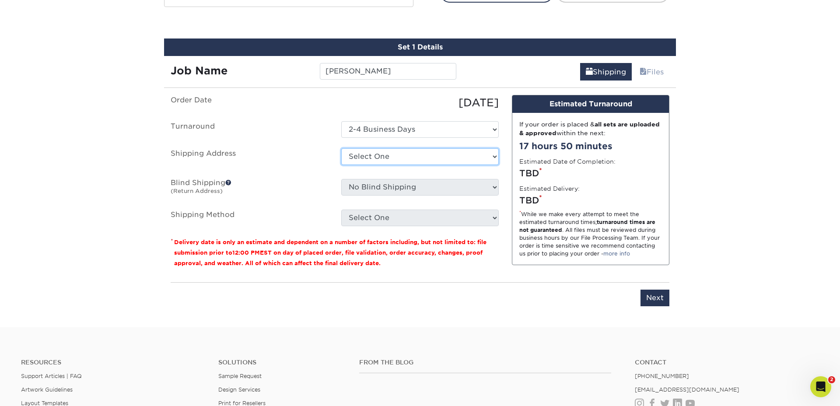
click at [378, 160] on select "Select One 7 Fins Creative Aaron's Home AquaFlauge AquaFlauge B-7 Novium - Bran…" at bounding box center [419, 156] width 157 height 17
select select "245470"
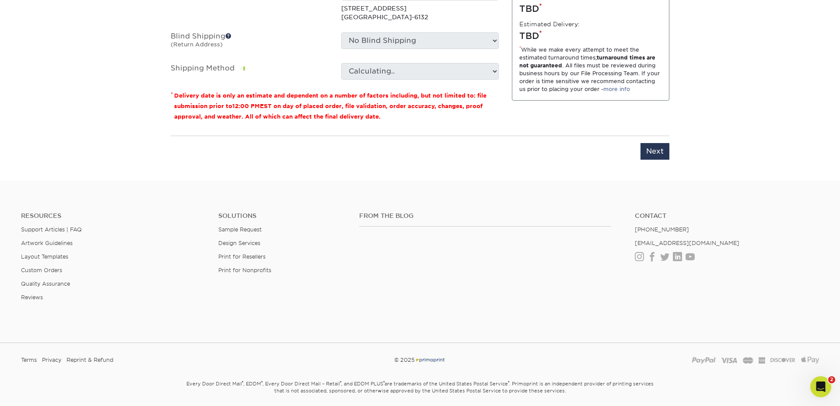
scroll to position [647, 0]
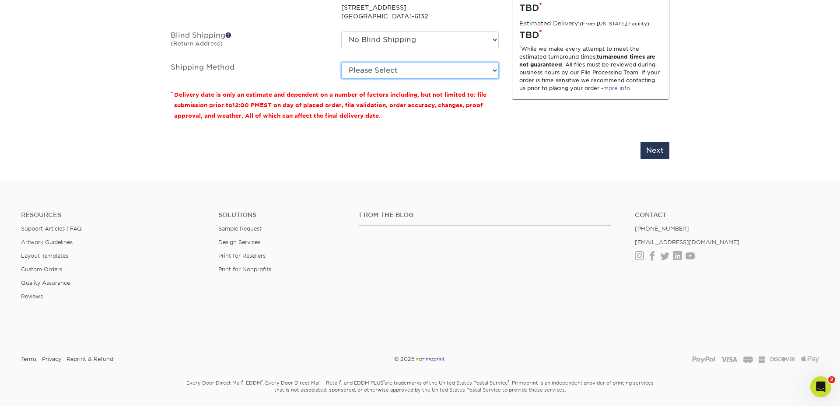
click at [376, 70] on select "Please Select Ground Shipping (+$8.96) 3 Day Shipping Service (+$24.92) 2 Day A…" at bounding box center [419, 70] width 157 height 17
select select "03"
click at [341, 62] on select "Please Select Ground Shipping (+$8.96) 3 Day Shipping Service (+$24.92) 2 Day A…" at bounding box center [419, 70] width 157 height 17
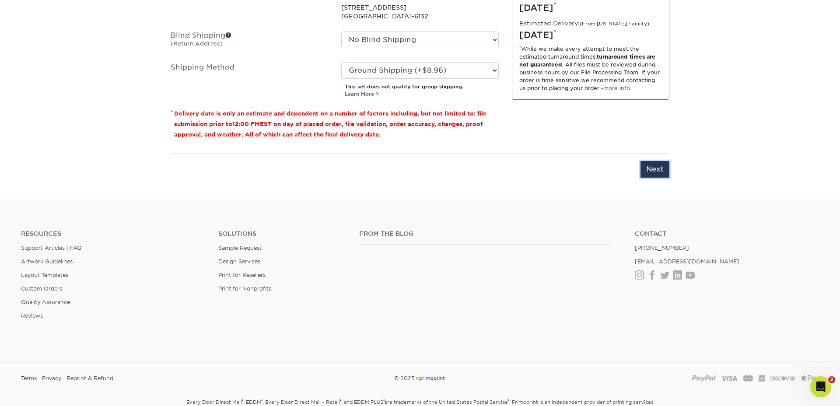
click at [647, 169] on input "Next" at bounding box center [654, 169] width 29 height 17
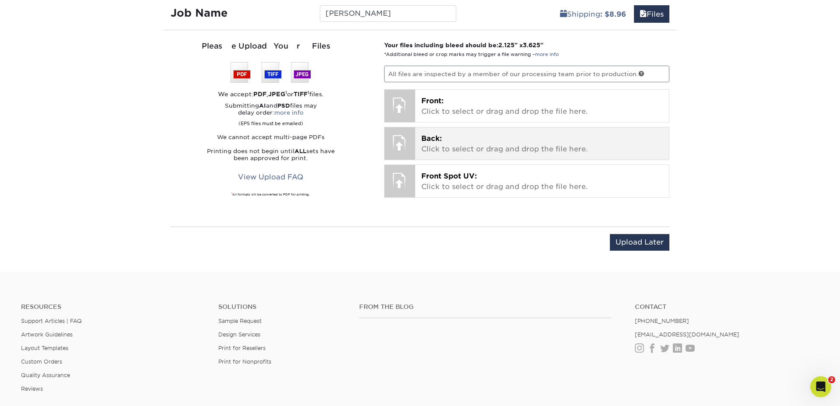
scroll to position [531, 0]
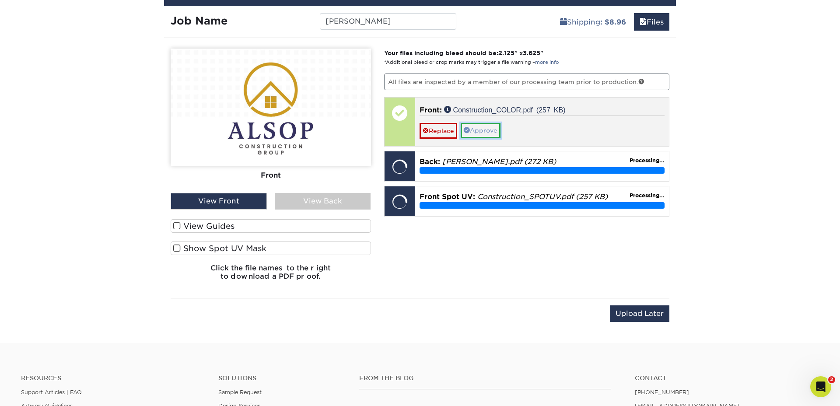
click at [484, 133] on link "Approve" at bounding box center [481, 130] width 40 height 15
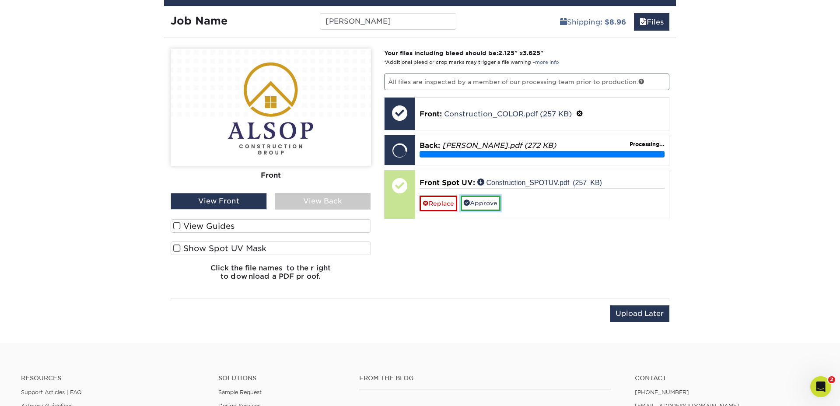
click at [481, 204] on link "Approve" at bounding box center [481, 203] width 40 height 15
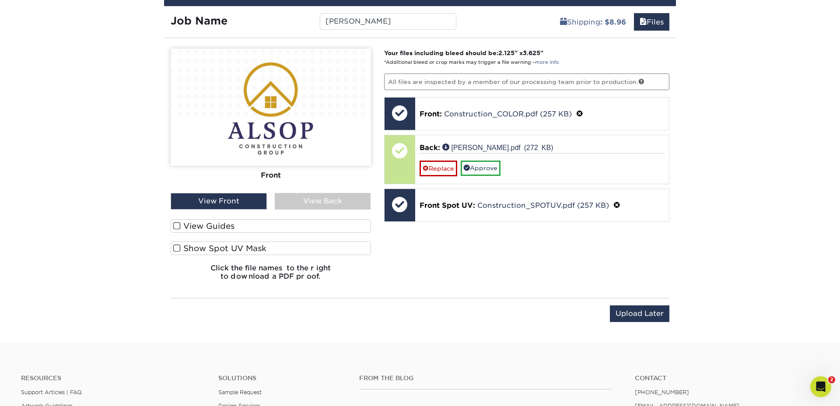
click at [177, 227] on span at bounding box center [176, 226] width 7 height 8
click at [0, 0] on input "View Guides" at bounding box center [0, 0] width 0 height 0
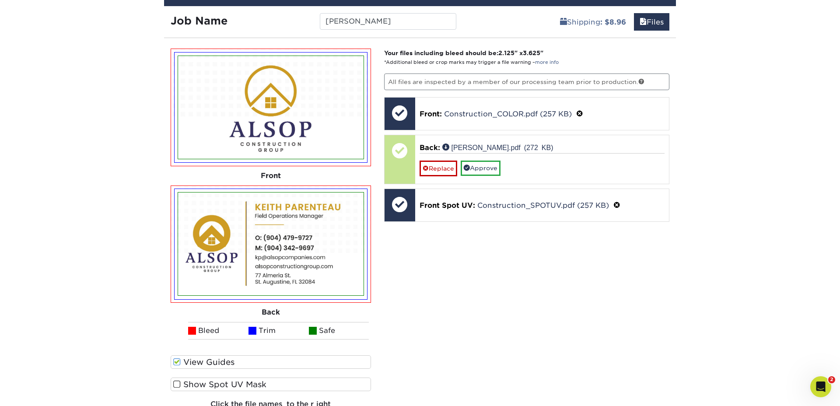
click at [177, 386] on span at bounding box center [176, 384] width 7 height 8
click at [0, 0] on input "Show Spot UV Mask" at bounding box center [0, 0] width 0 height 0
click at [175, 382] on span at bounding box center [176, 384] width 7 height 8
click at [0, 0] on input "Show Spot UV Mask" at bounding box center [0, 0] width 0 height 0
click at [175, 382] on span at bounding box center [176, 384] width 7 height 8
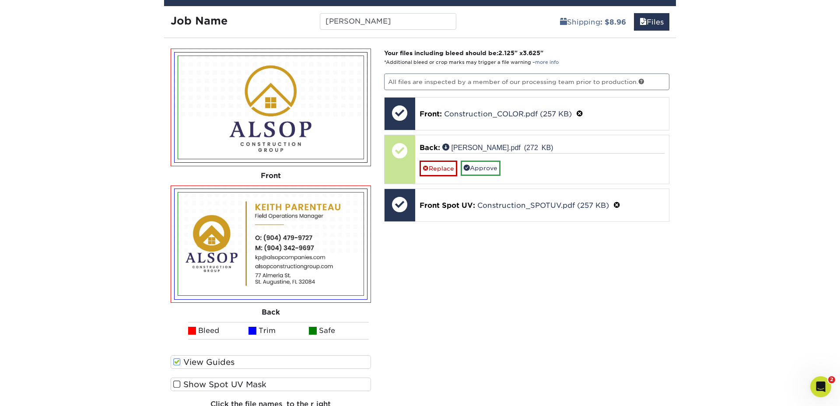
click at [0, 0] on input "Show Spot UV Mask" at bounding box center [0, 0] width 0 height 0
click at [175, 382] on span at bounding box center [176, 384] width 7 height 8
click at [0, 0] on input "Show Spot UV Mask" at bounding box center [0, 0] width 0 height 0
click at [175, 382] on span at bounding box center [176, 384] width 7 height 8
click at [0, 0] on input "Show Spot UV Mask" at bounding box center [0, 0] width 0 height 0
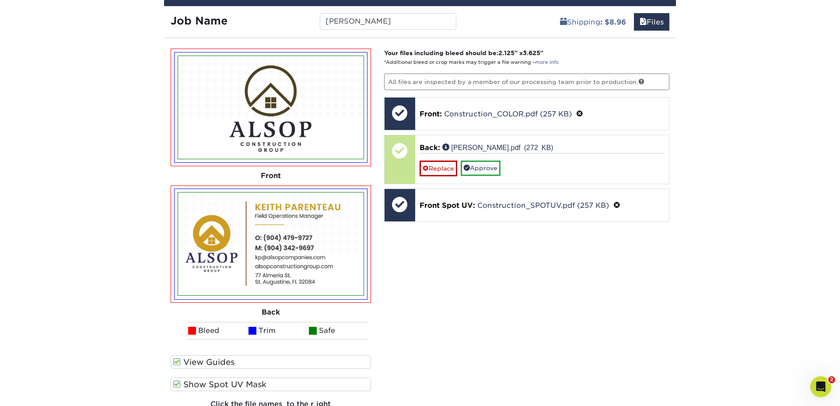
click at [644, 304] on div "Your files including bleed should be: 2.125 " x 3.625 " *Additional bleed or cr…" at bounding box center [527, 236] width 299 height 375
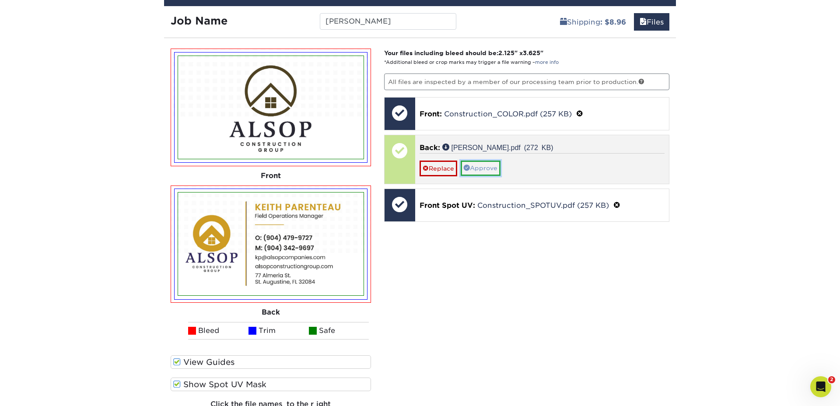
click at [493, 164] on link "Approve" at bounding box center [481, 168] width 40 height 15
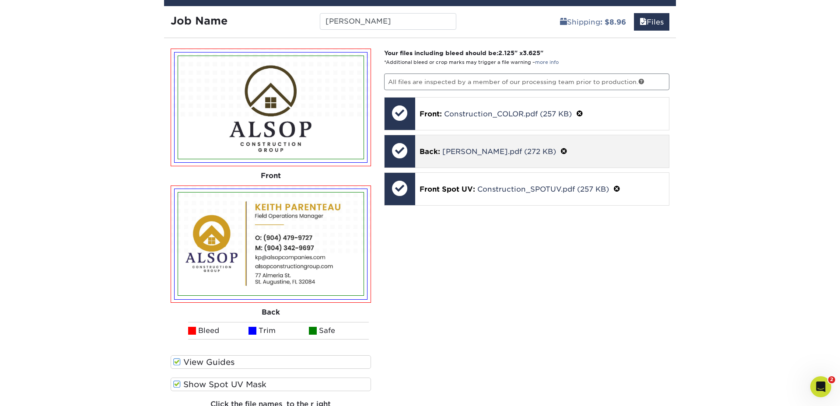
click at [560, 151] on span at bounding box center [563, 151] width 7 height 8
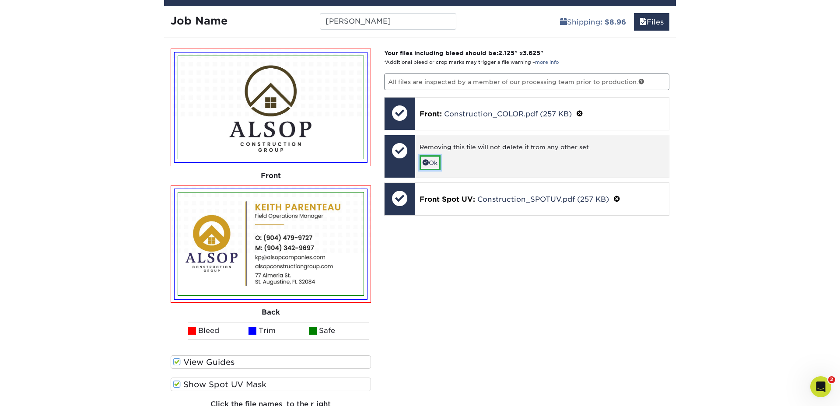
click at [436, 162] on link "Ok" at bounding box center [430, 162] width 21 height 15
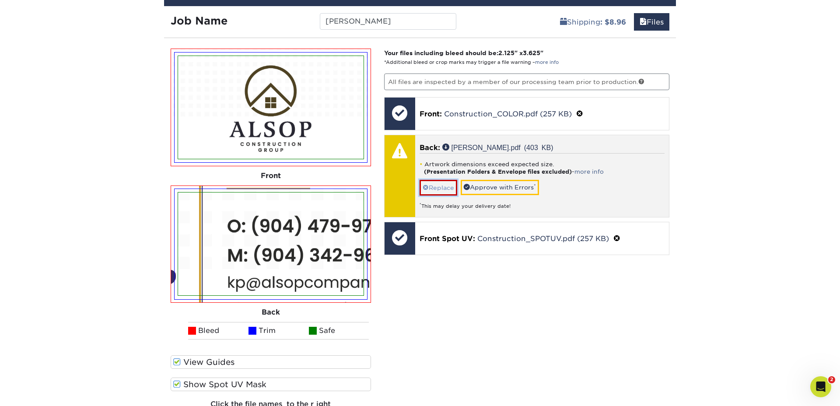
click at [449, 188] on link "Replace" at bounding box center [439, 187] width 38 height 15
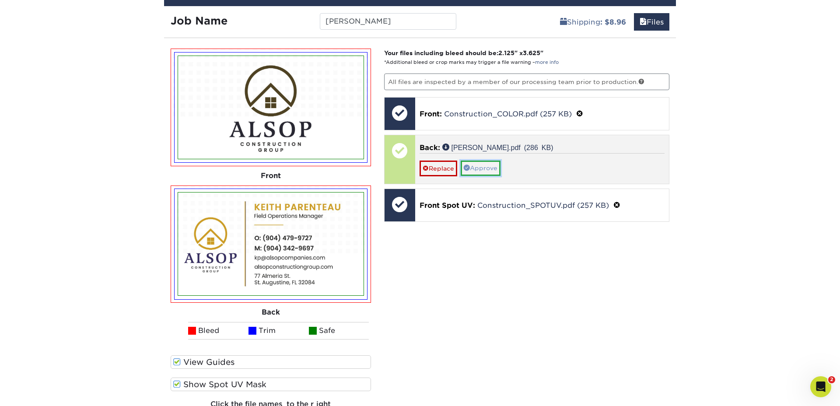
click at [486, 168] on link "Approve" at bounding box center [481, 168] width 40 height 15
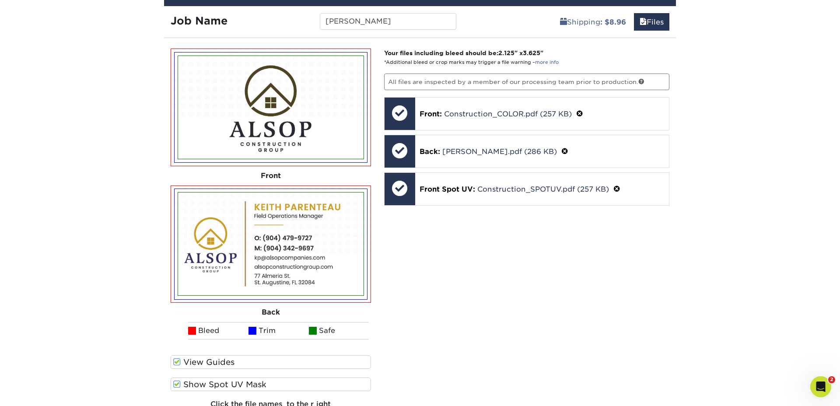
click at [545, 318] on div "Your files including bleed should be: 2.125 " x 3.625 " *Additional bleed or cr…" at bounding box center [527, 236] width 299 height 375
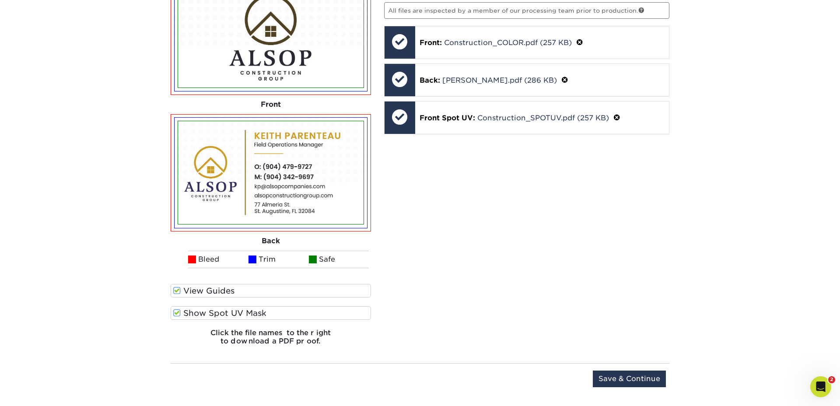
scroll to position [603, 0]
click at [642, 379] on input "Save & Continue" at bounding box center [629, 378] width 73 height 17
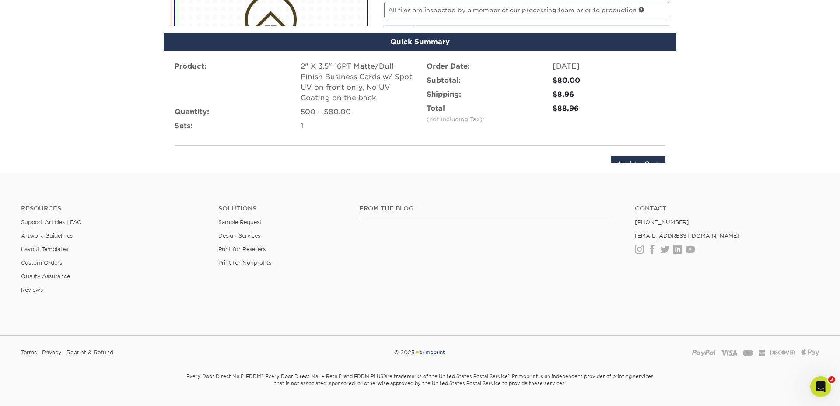
scroll to position [587, 0]
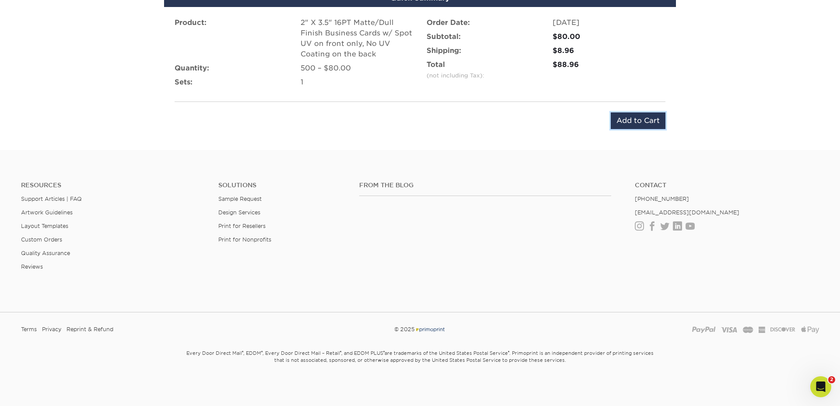
click at [656, 122] on input "Add to Cart" at bounding box center [638, 120] width 55 height 17
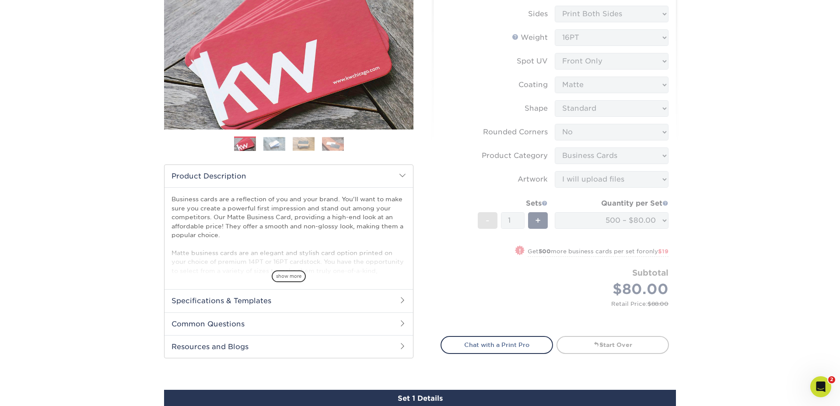
scroll to position [0, 0]
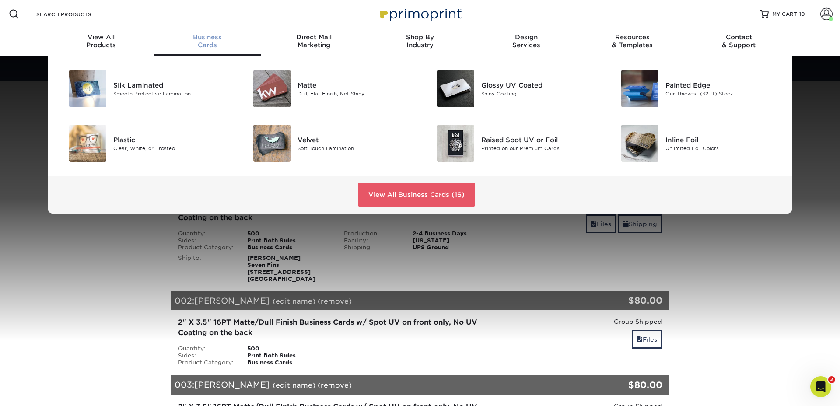
click at [212, 38] on span "Business" at bounding box center [207, 37] width 106 height 8
click at [308, 90] on div "Dull, Flat Finish, Not Shiny" at bounding box center [355, 93] width 116 height 7
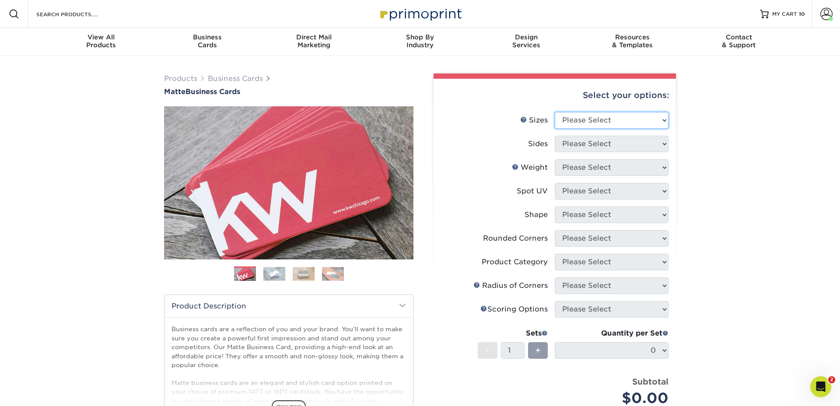
click at [593, 120] on select "Please Select 1.5" x 3.5" - Mini 1.75" x 3.5" - Mini 2" x 2" - Square 2" x 3" -…" at bounding box center [612, 120] width 114 height 17
select select "2.00x3.50"
click at [555, 112] on select "Please Select 1.5" x 3.5" - Mini 1.75" x 3.5" - Mini 2" x 2" - Square 2" x 3" -…" at bounding box center [612, 120] width 114 height 17
click at [570, 143] on select "Please Select Print Both Sides Print Front Only" at bounding box center [612, 144] width 114 height 17
select select "13abbda7-1d64-4f25-8bb2-c179b224825d"
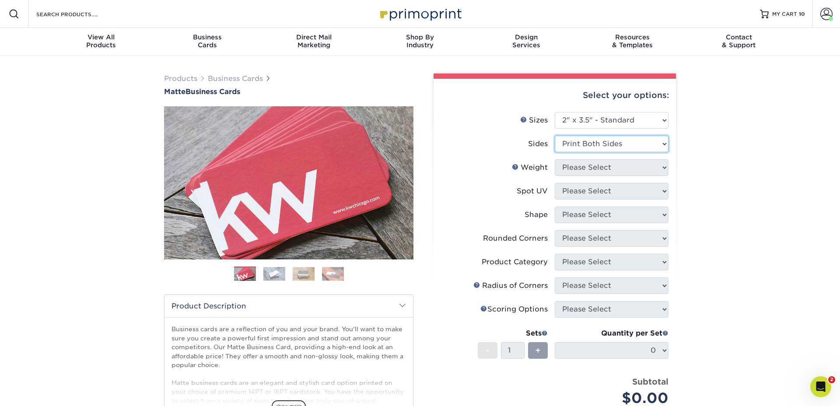
click at [555, 136] on select "Please Select Print Both Sides Print Front Only" at bounding box center [612, 144] width 114 height 17
click at [574, 170] on select "Please Select 16PT 14PT" at bounding box center [612, 167] width 114 height 17
select select "16PT"
click at [555, 159] on select "Please Select 16PT 14PT" at bounding box center [612, 167] width 114 height 17
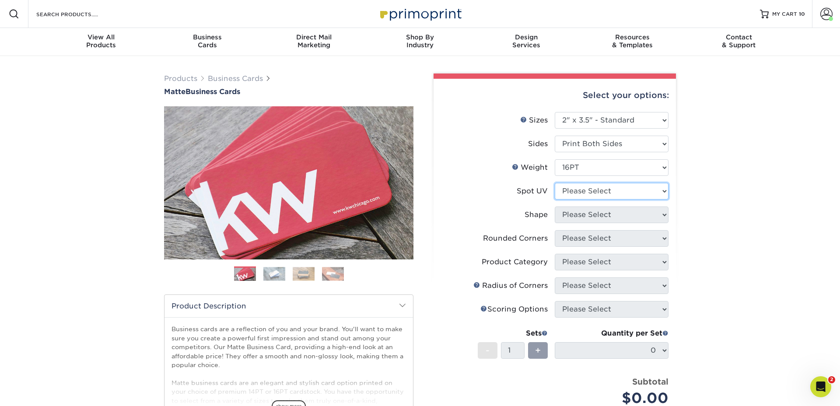
click at [570, 192] on select "Please Select No Spot UV Front and Back (Both Sides) Front Only Back Only" at bounding box center [612, 191] width 114 height 17
select select "1"
click at [555, 183] on select "Please Select No Spot UV Front and Back (Both Sides) Front Only Back Only" at bounding box center [612, 191] width 114 height 17
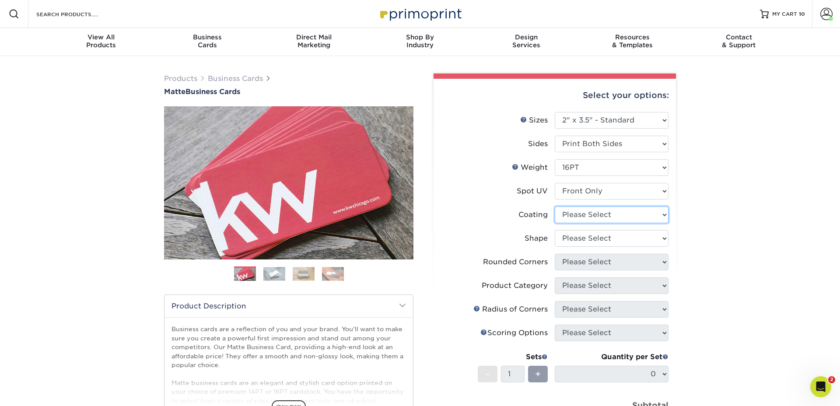
click at [577, 216] on select at bounding box center [612, 214] width 114 height 17
select select "121bb7b5-3b4d-429f-bd8d-bbf80e953313"
click at [555, 206] on select at bounding box center [612, 214] width 114 height 17
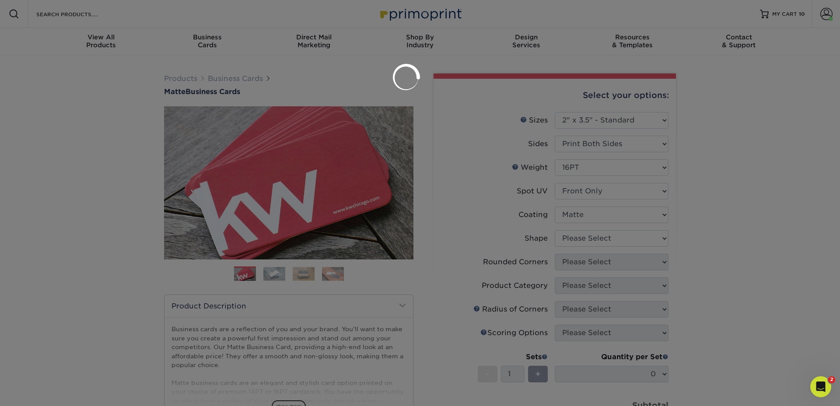
click at [574, 240] on div at bounding box center [420, 203] width 840 height 406
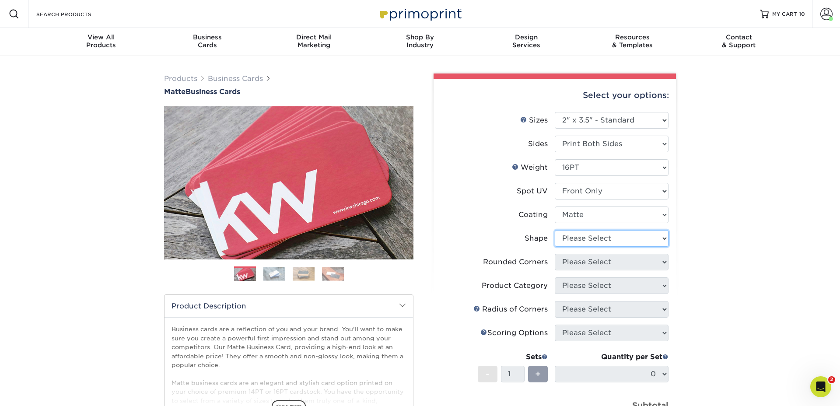
click at [587, 241] on select "Please Select Standard" at bounding box center [612, 238] width 114 height 17
select select "standard"
click at [555, 230] on select "Please Select Standard" at bounding box center [612, 238] width 114 height 17
click at [573, 259] on select "Please Select Yes - Round 2 Corners Yes - Round 4 Corners No" at bounding box center [612, 262] width 114 height 17
select select "0"
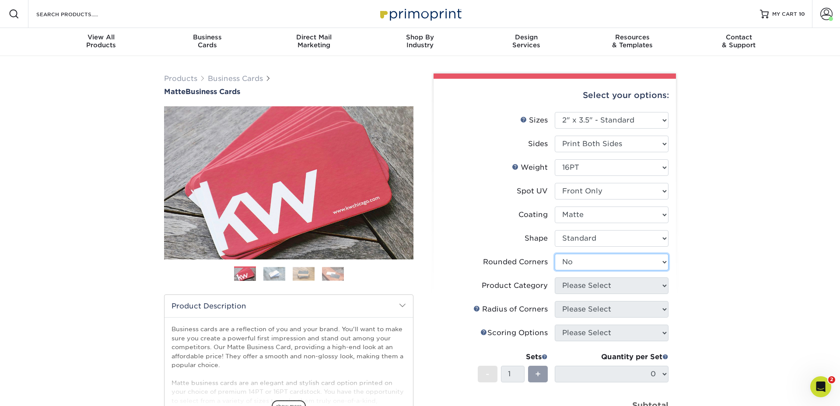
click at [555, 254] on select "Please Select Yes - Round 2 Corners Yes - Round 4 Corners No" at bounding box center [612, 262] width 114 height 17
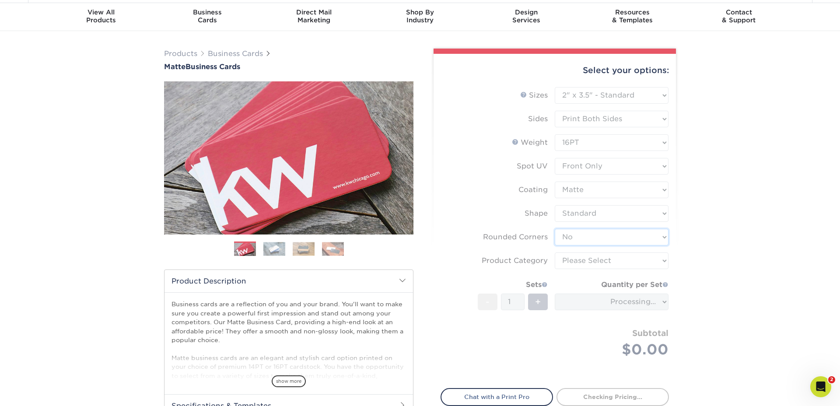
scroll to position [45, 0]
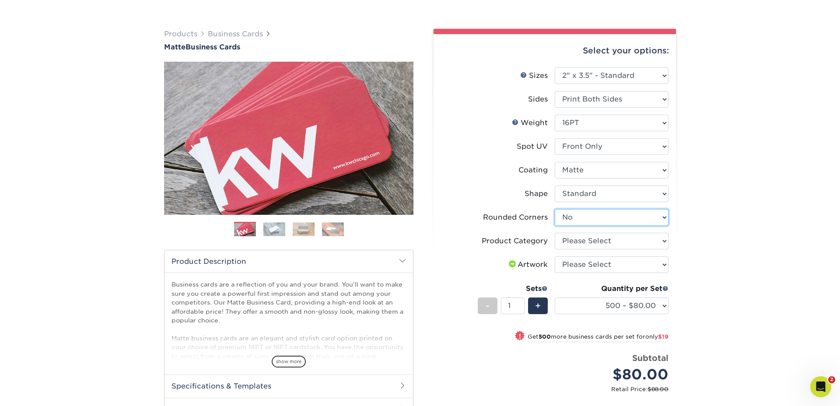
click at [572, 218] on select "Please Select Yes - Round 2 Corners Yes - Round 4 Corners No" at bounding box center [612, 217] width 114 height 17
click at [555, 209] on select "Please Select Yes - Round 2 Corners Yes - Round 4 Corners No" at bounding box center [612, 217] width 114 height 17
click at [573, 239] on select "Please Select Business Cards" at bounding box center [612, 241] width 114 height 17
select select "3b5148f1-0588-4f88-a218-97bcfdce65c1"
click at [555, 233] on select "Please Select Business Cards" at bounding box center [612, 241] width 114 height 17
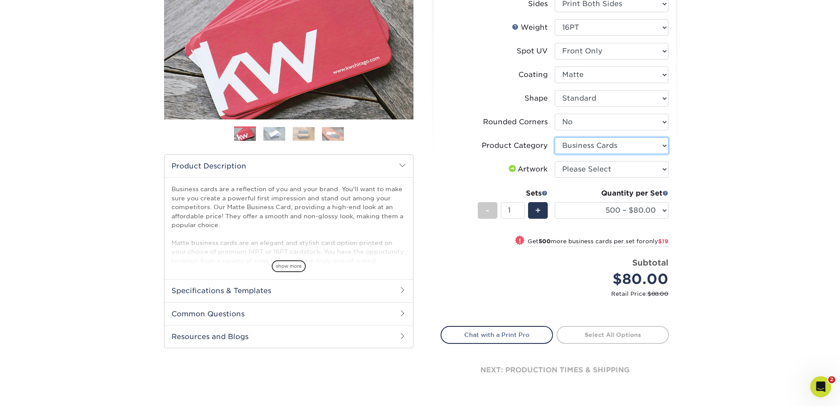
scroll to position [163, 0]
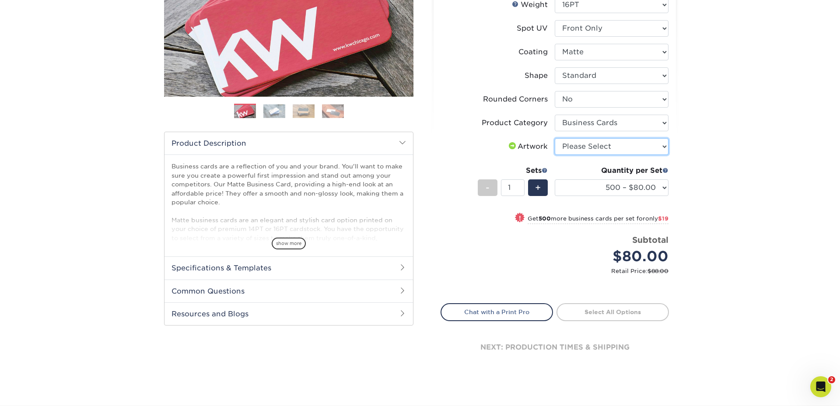
click at [572, 143] on select "Please Select I will upload files I need a design - $100" at bounding box center [612, 146] width 114 height 17
select select "upload"
click at [555, 138] on select "Please Select I will upload files I need a design - $100" at bounding box center [612, 146] width 114 height 17
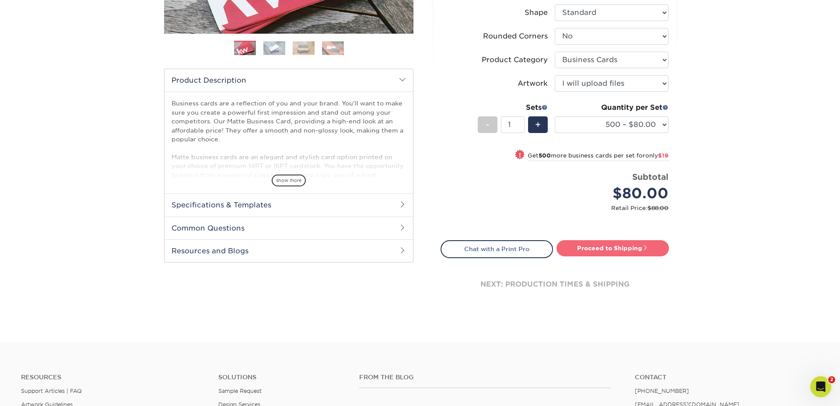
click at [614, 246] on link "Proceed to Shipping" at bounding box center [612, 248] width 112 height 16
type input "Set 1"
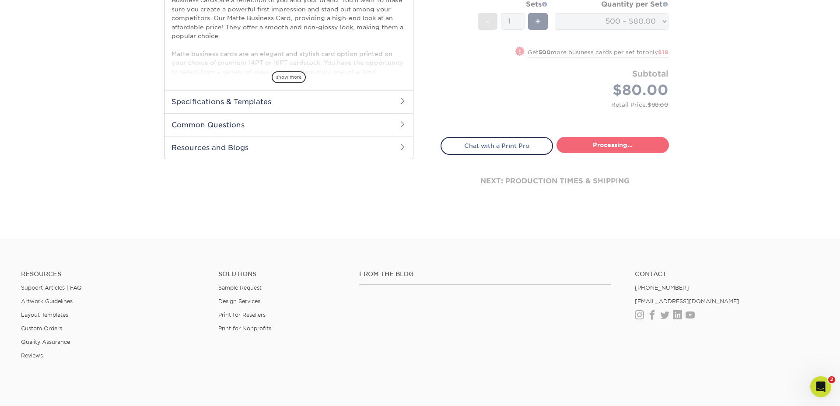
select select "4dc6cca5-ac1c-4fbc-b82e-08d4f0b15061"
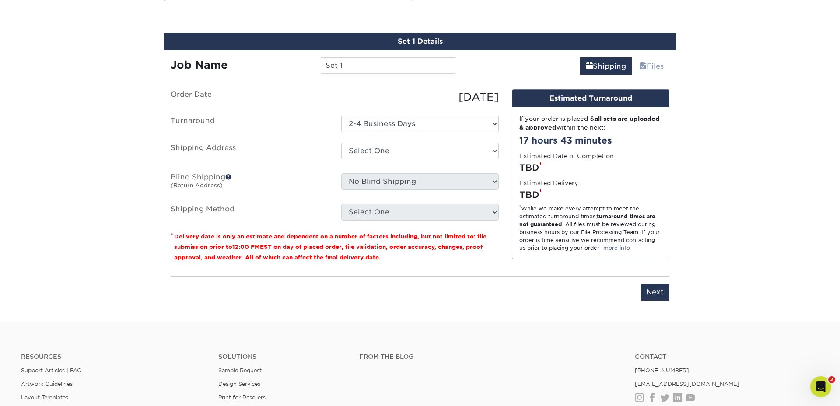
scroll to position [490, 0]
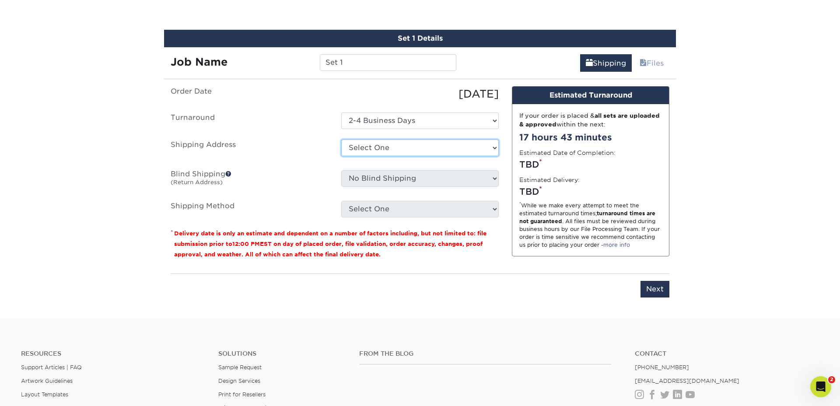
click at [374, 145] on select "Select One 7 Fins Creative Aaron's Home AquaFlauge AquaFlauge B-7 Novium - Bran…" at bounding box center [419, 148] width 157 height 17
select select "245470"
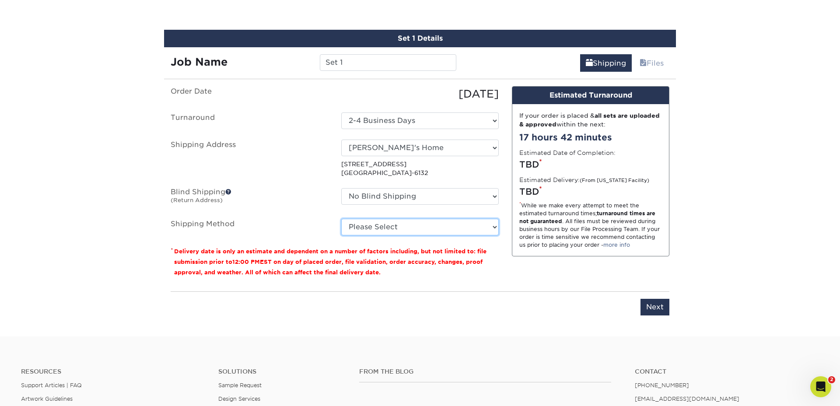
click at [378, 227] on select "Please Select Ground Shipping (+$8.96) 3 Day Shipping Service (+$24.92) 2 Day A…" at bounding box center [419, 227] width 157 height 17
select select "03"
click at [341, 219] on select "Please Select Ground Shipping (+$8.96) 3 Day Shipping Service (+$24.92) 2 Day A…" at bounding box center [419, 227] width 157 height 17
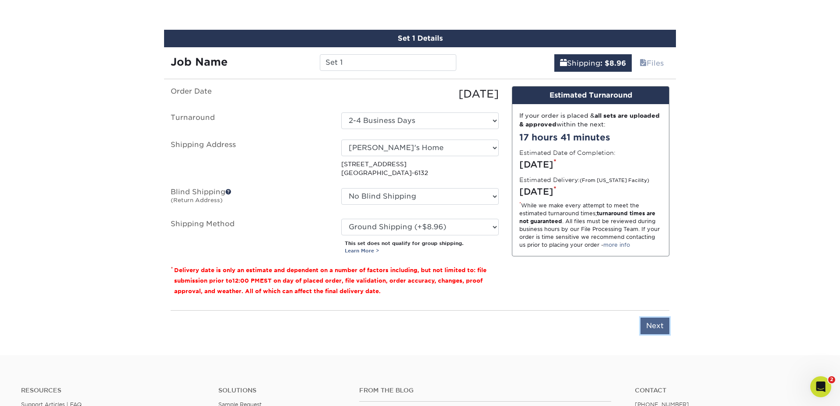
click at [658, 328] on input "Next" at bounding box center [654, 326] width 29 height 17
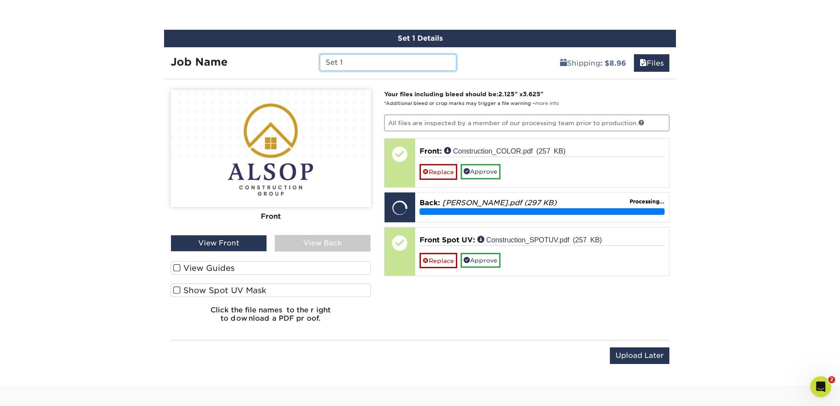
click at [353, 63] on input "Set 1" at bounding box center [388, 62] width 136 height 17
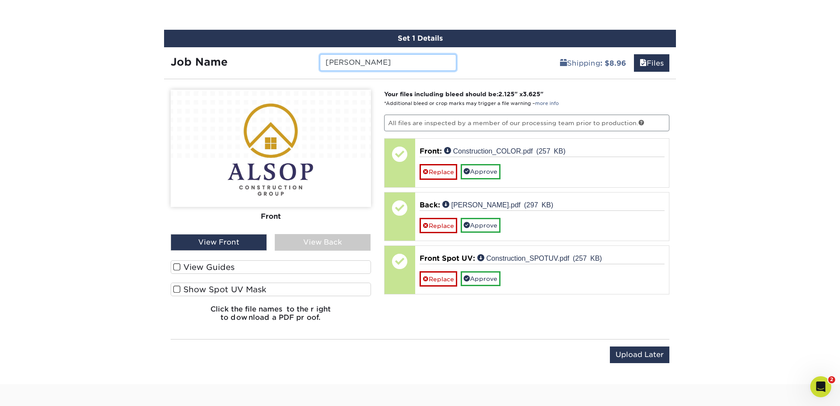
type input "[PERSON_NAME]"
click at [177, 266] on span at bounding box center [176, 267] width 7 height 8
click at [0, 0] on input "View Guides" at bounding box center [0, 0] width 0 height 0
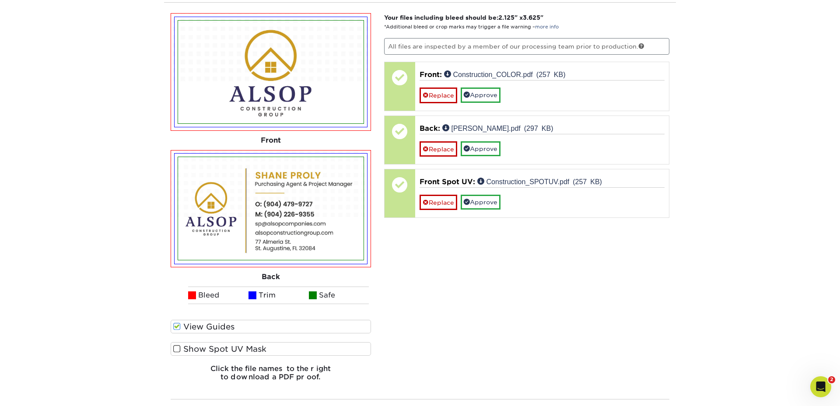
scroll to position [571, 0]
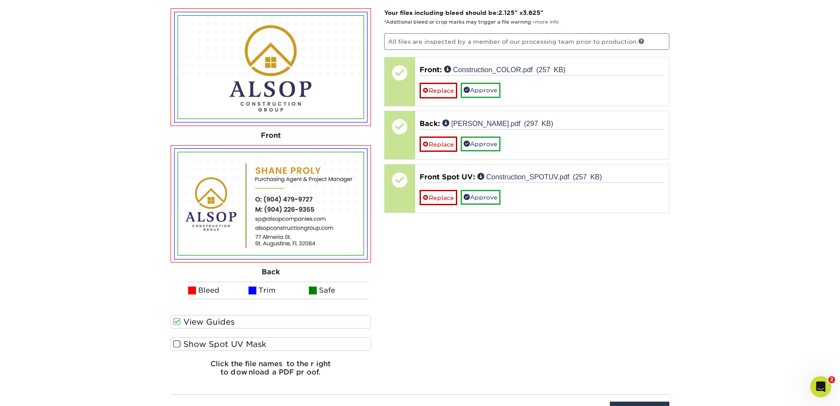
click at [175, 345] on span at bounding box center [176, 344] width 7 height 8
click at [0, 0] on input "Show Spot UV Mask" at bounding box center [0, 0] width 0 height 0
click at [503, 288] on div "Your files including bleed should be: 2.125 " x 3.625 " *Additional bleed or cr…" at bounding box center [527, 195] width 299 height 375
click at [177, 345] on span at bounding box center [176, 344] width 7 height 8
click at [0, 0] on input "Show Spot UV Mask" at bounding box center [0, 0] width 0 height 0
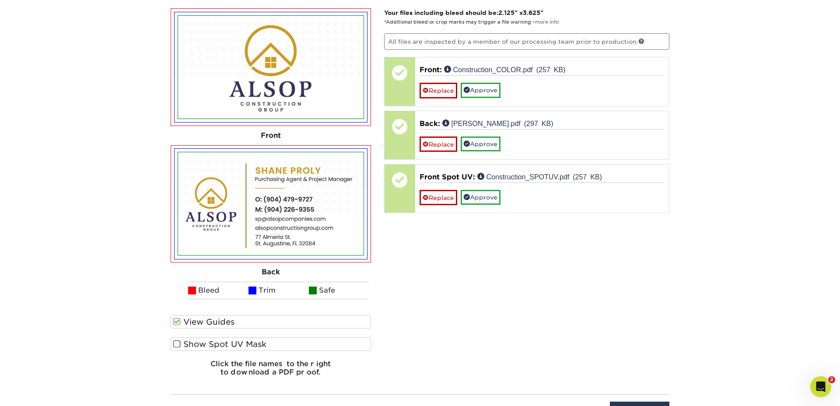
click at [177, 345] on span at bounding box center [176, 344] width 7 height 8
click at [0, 0] on input "Show Spot UV Mask" at bounding box center [0, 0] width 0 height 0
drag, startPoint x: 558, startPoint y: 317, endPoint x: 575, endPoint y: 323, distance: 18.1
click at [559, 317] on div "Your files including bleed should be: 2.125 " x 3.625 " *Additional bleed or cr…" at bounding box center [527, 195] width 299 height 375
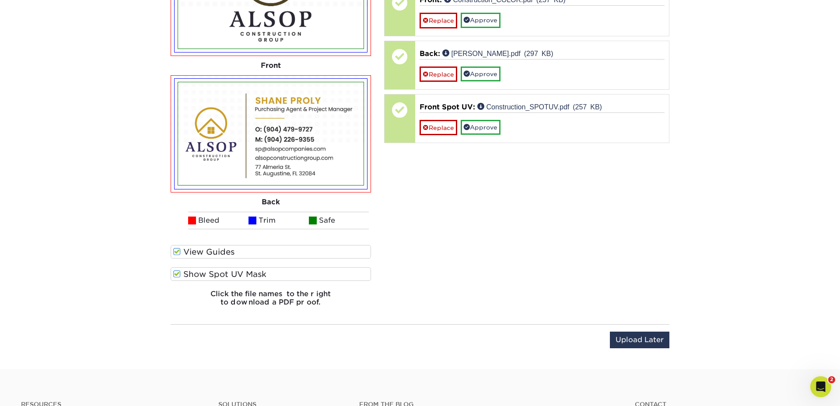
scroll to position [674, 0]
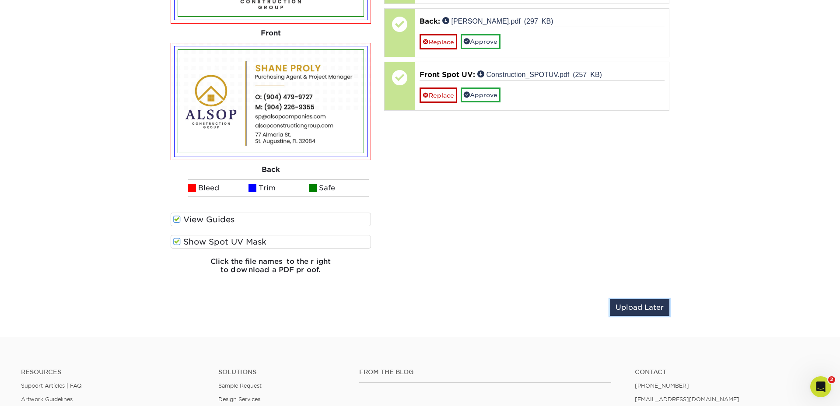
drag, startPoint x: 642, startPoint y: 310, endPoint x: 471, endPoint y: 266, distance: 176.4
click at [471, 271] on div "You've choosen design services and can continue without uploading files. The fi…" at bounding box center [420, 114] width 512 height 424
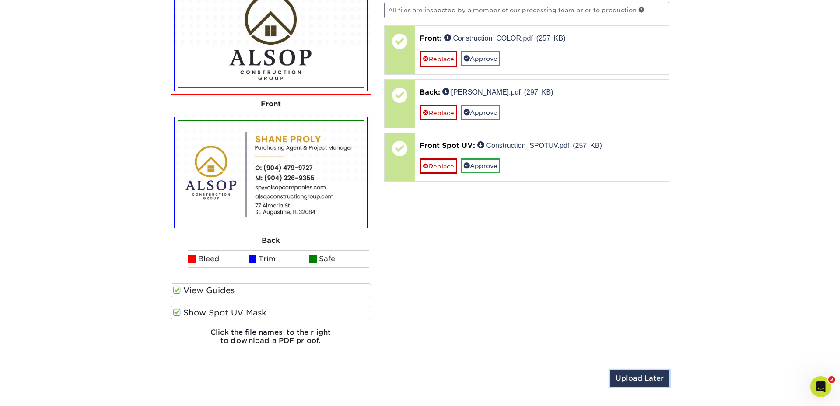
scroll to position [583, 0]
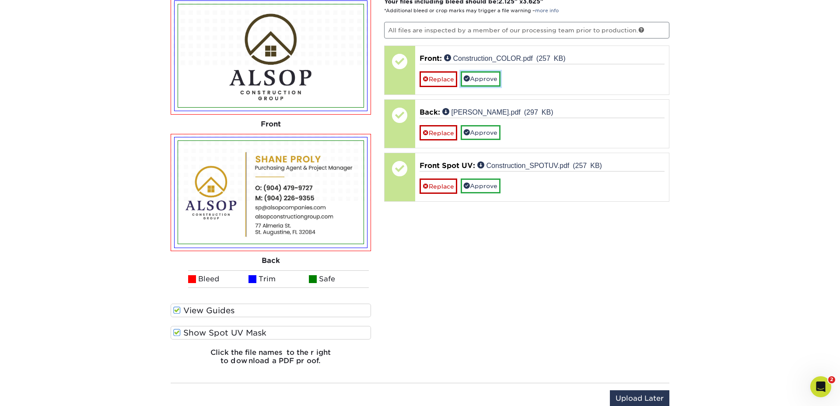
click at [495, 79] on link "Approve" at bounding box center [481, 78] width 40 height 15
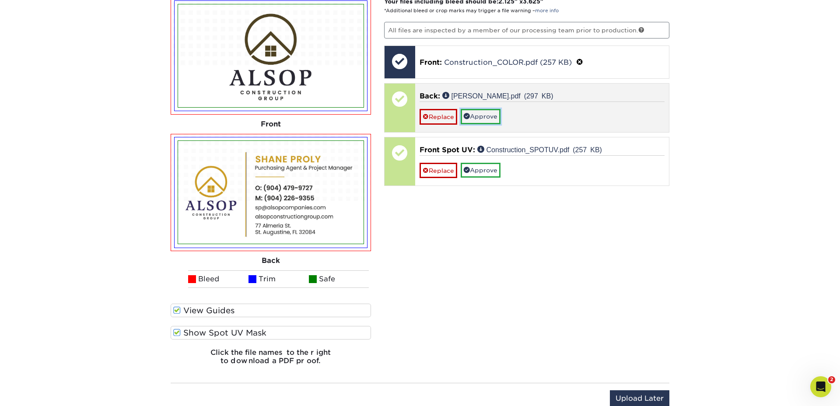
click at [476, 111] on link "Approve" at bounding box center [481, 116] width 40 height 15
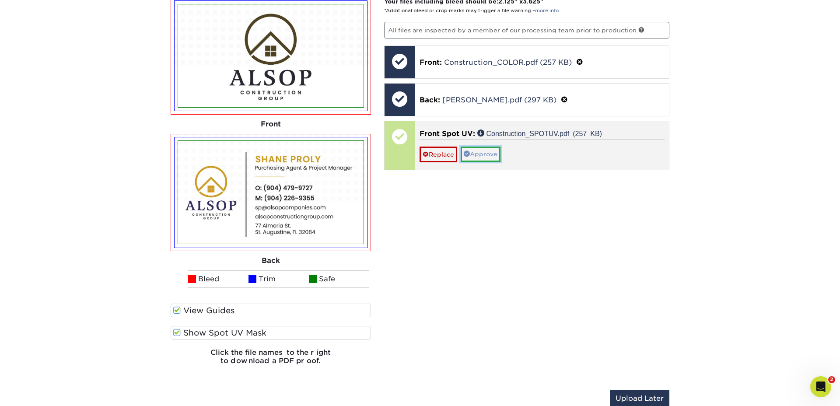
click at [498, 154] on link "Approve" at bounding box center [481, 154] width 40 height 15
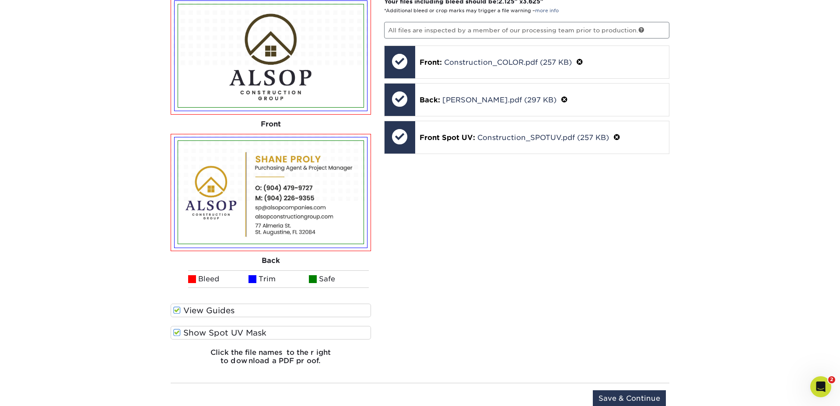
click at [618, 221] on div "Your files including bleed should be: 2.125 " x 3.625 " *Additional bleed or cr…" at bounding box center [527, 184] width 299 height 375
click at [653, 392] on input "Save & Continue" at bounding box center [629, 398] width 73 height 17
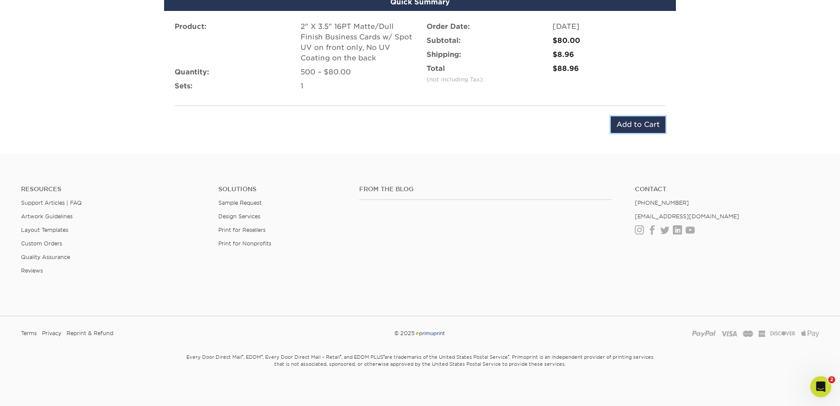
drag, startPoint x: 638, startPoint y: 125, endPoint x: 642, endPoint y: 133, distance: 9.0
click at [637, 125] on input "Add to Cart" at bounding box center [638, 124] width 55 height 17
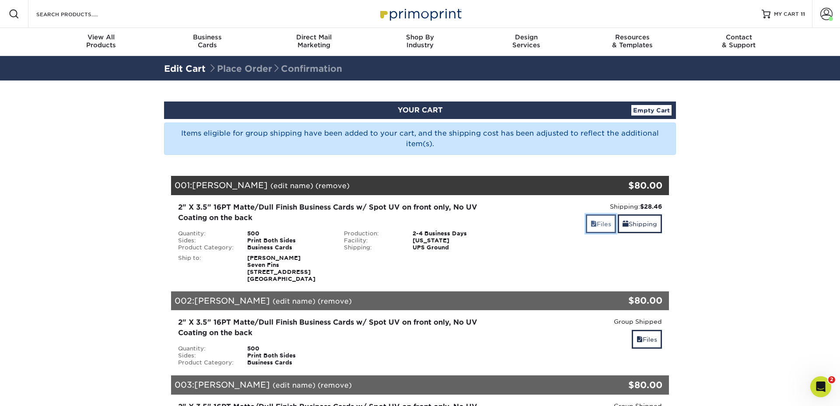
click at [600, 223] on link "Files" at bounding box center [601, 223] width 30 height 19
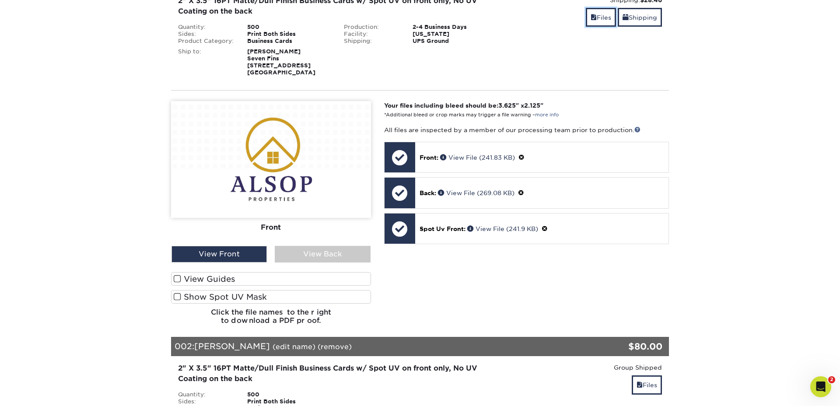
scroll to position [200, 0]
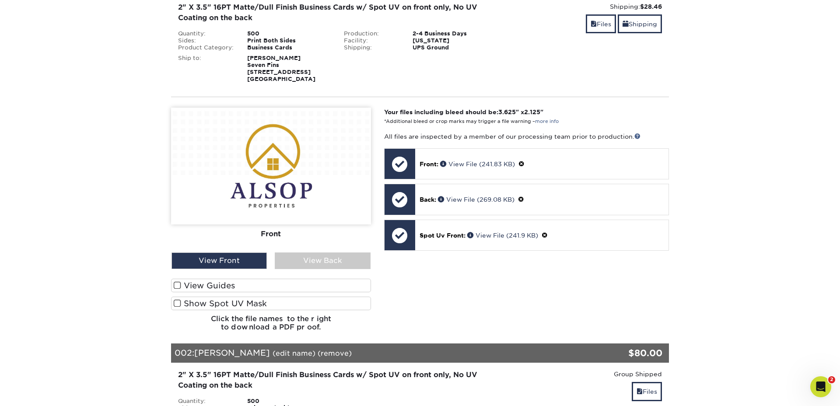
click at [177, 283] on span at bounding box center [177, 285] width 7 height 8
click at [0, 0] on input "View Guides" at bounding box center [0, 0] width 0 height 0
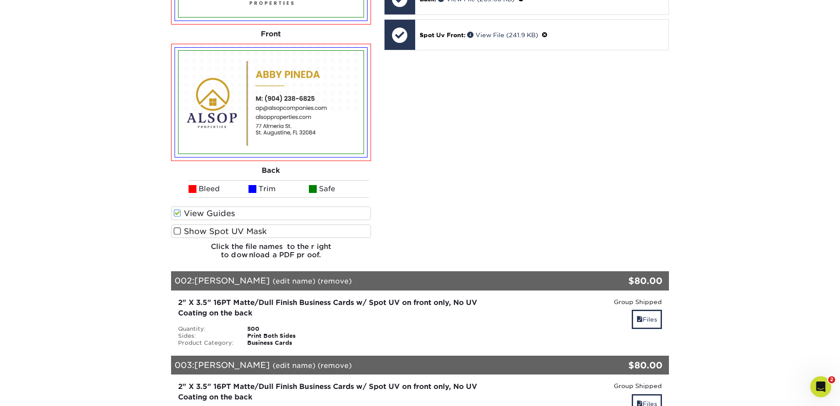
scroll to position [388, 0]
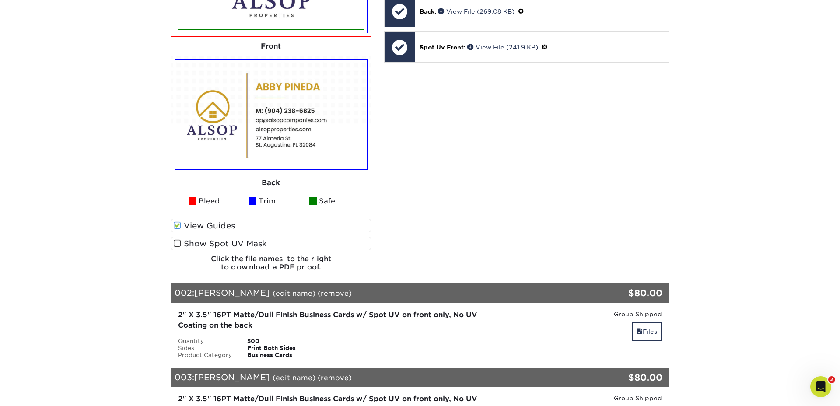
click at [178, 242] on span at bounding box center [177, 243] width 7 height 8
click at [0, 0] on input "Show Spot UV Mask" at bounding box center [0, 0] width 0 height 0
click at [178, 242] on span at bounding box center [177, 243] width 7 height 8
click at [0, 0] on input "Show Spot UV Mask" at bounding box center [0, 0] width 0 height 0
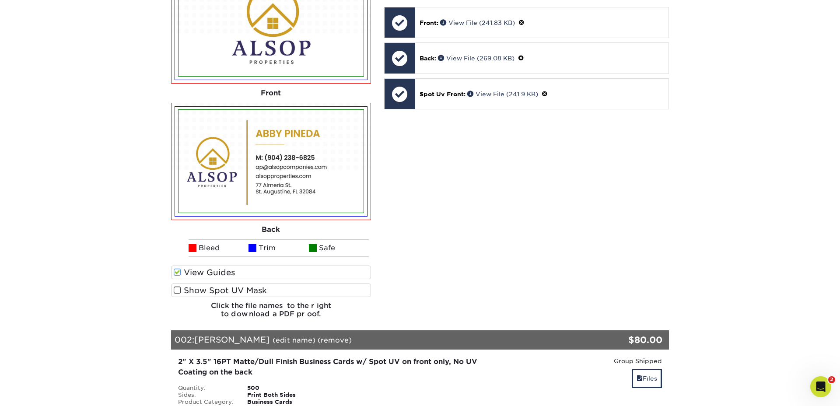
scroll to position [336, 0]
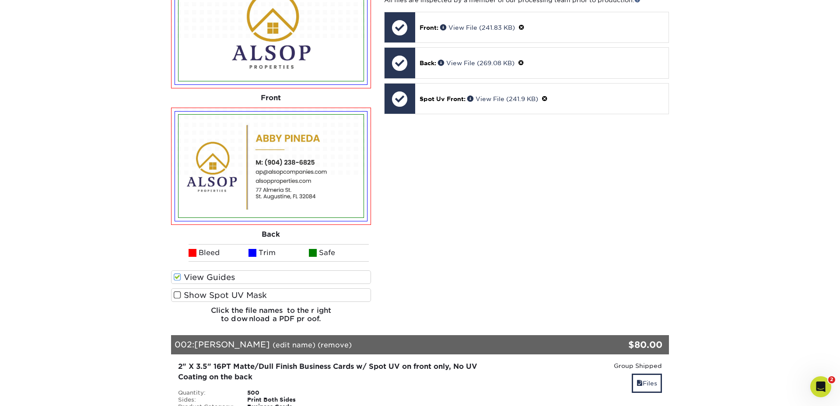
click at [179, 294] on span at bounding box center [177, 295] width 7 height 8
click at [0, 0] on input "Show Spot UV Mask" at bounding box center [0, 0] width 0 height 0
click at [179, 294] on span at bounding box center [177, 295] width 7 height 8
click at [0, 0] on input "Show Spot UV Mask" at bounding box center [0, 0] width 0 height 0
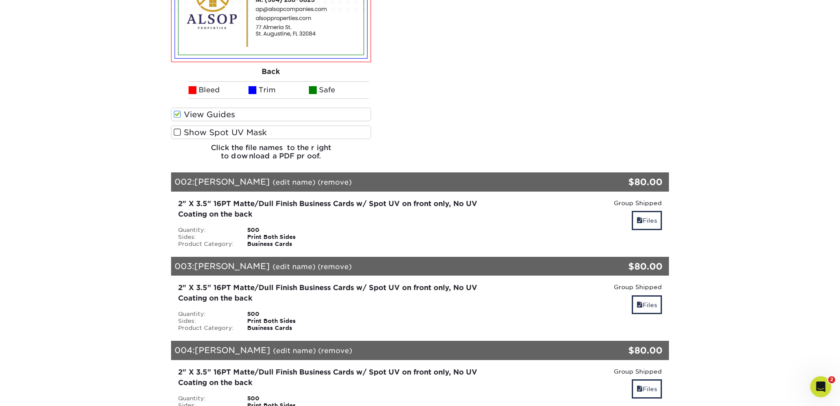
scroll to position [569, 0]
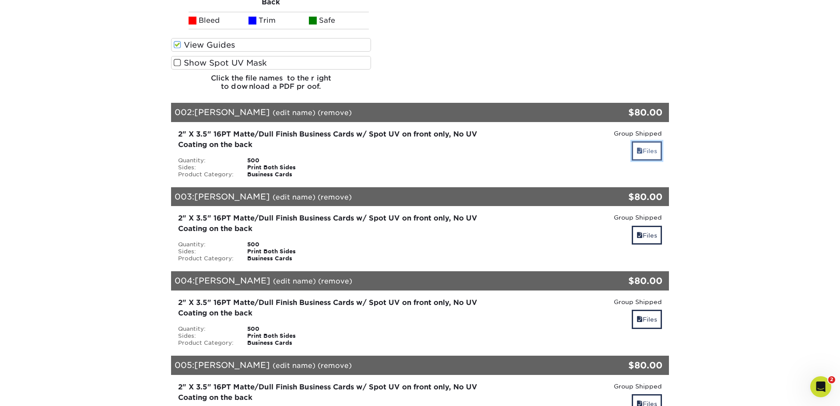
click at [646, 152] on link "Files" at bounding box center [647, 150] width 30 height 19
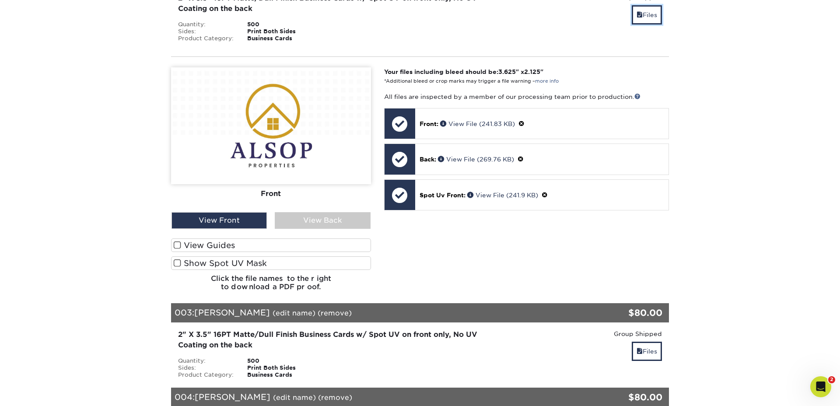
scroll to position [705, 0]
click at [178, 245] on span at bounding box center [177, 245] width 7 height 8
click at [0, 0] on input "View Guides" at bounding box center [0, 0] width 0 height 0
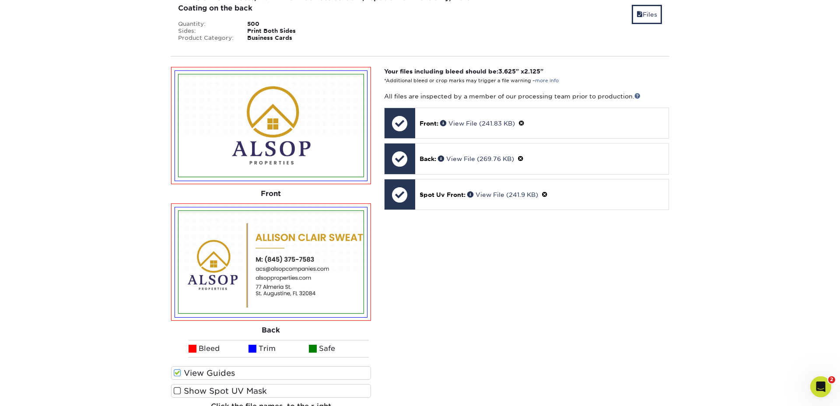
click at [179, 388] on span at bounding box center [177, 391] width 7 height 8
click at [0, 0] on input "Show Spot UV Mask" at bounding box center [0, 0] width 0 height 0
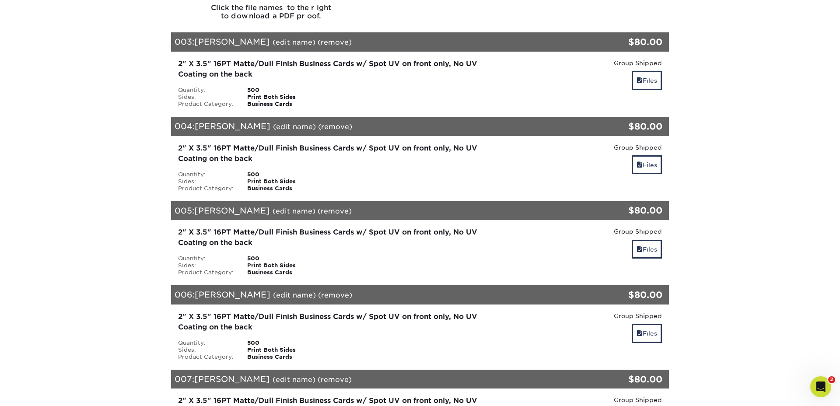
scroll to position [1114, 0]
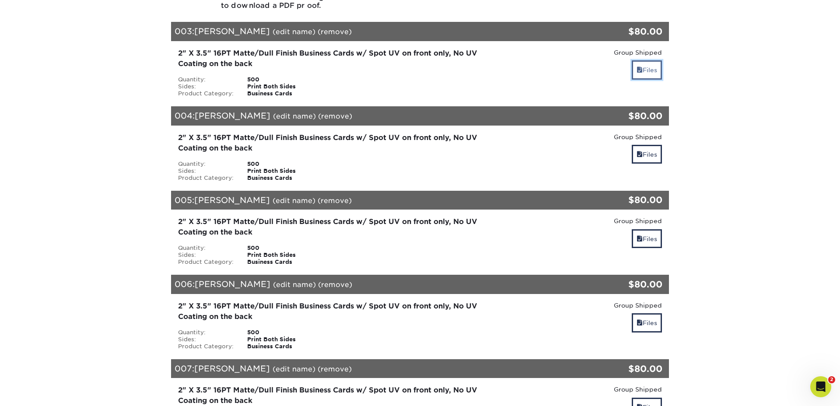
click at [647, 68] on link "Files" at bounding box center [647, 69] width 30 height 19
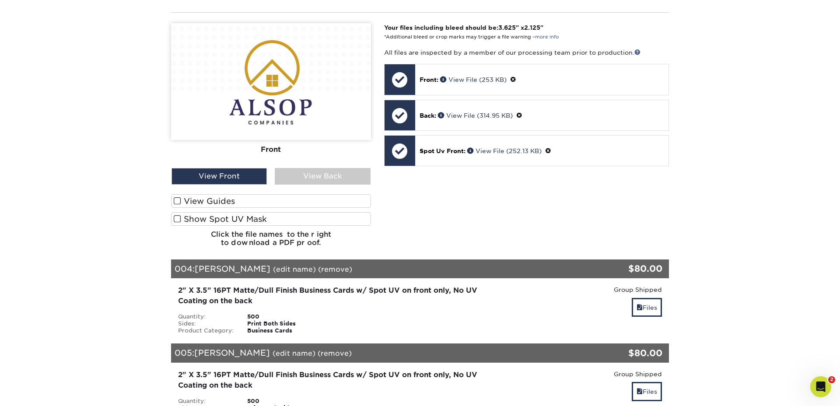
scroll to position [1222, 0]
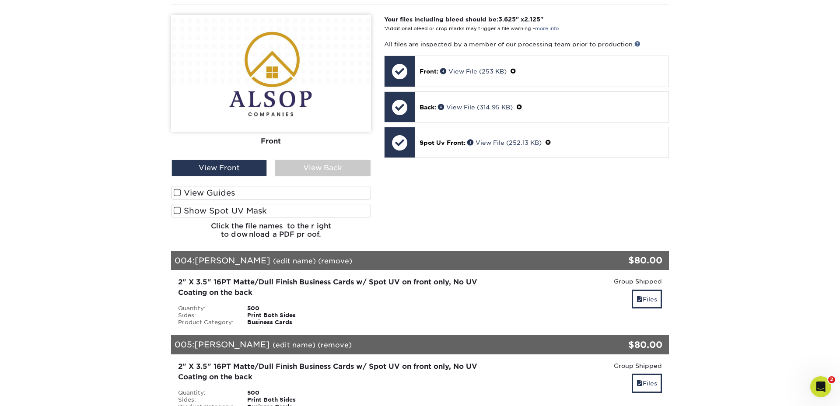
click at [179, 194] on span at bounding box center [177, 193] width 7 height 8
click at [0, 0] on input "View Guides" at bounding box center [0, 0] width 0 height 0
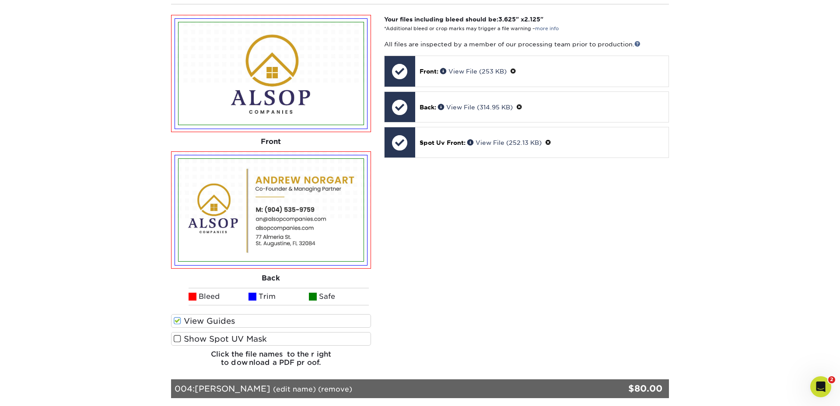
click at [179, 336] on span at bounding box center [177, 339] width 7 height 8
click at [0, 0] on input "Show Spot UV Mask" at bounding box center [0, 0] width 0 height 0
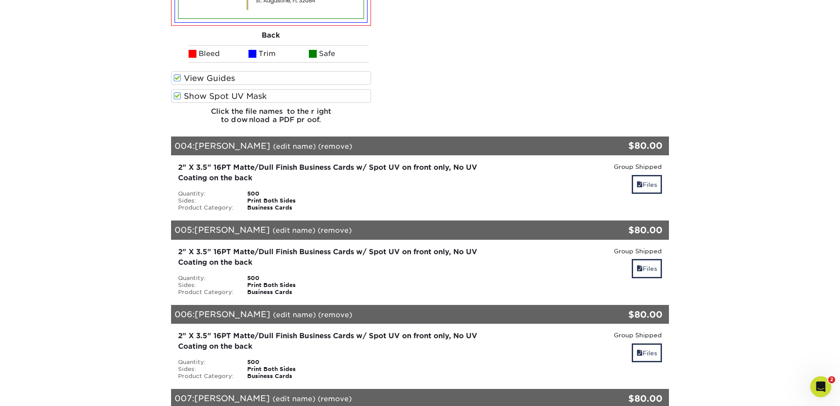
scroll to position [1462, 0]
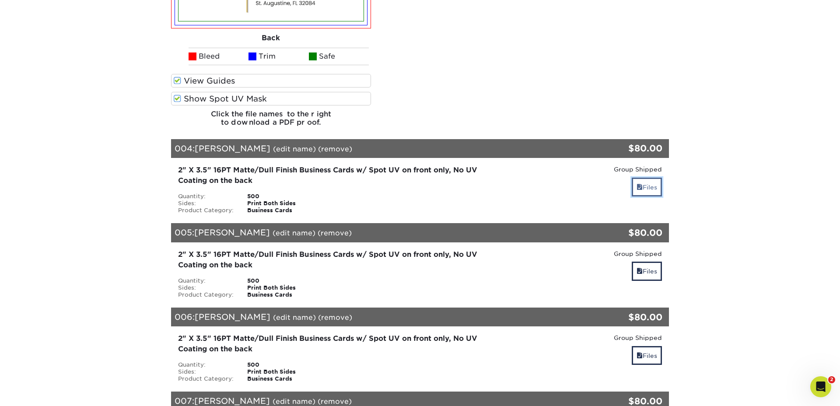
click at [652, 185] on link "Files" at bounding box center [647, 187] width 30 height 19
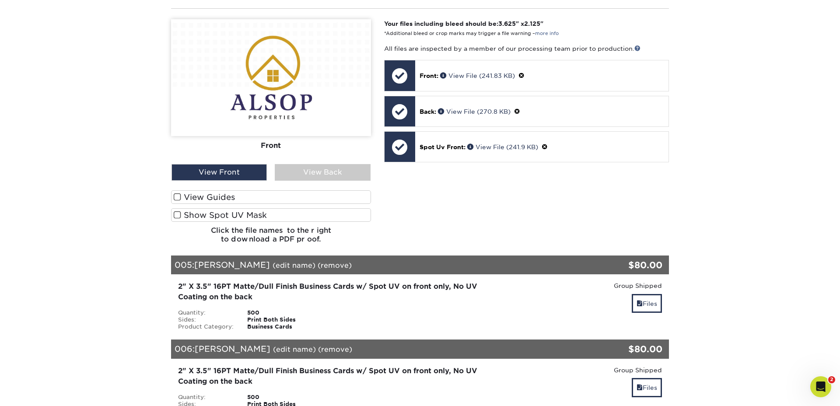
scroll to position [1796, 0]
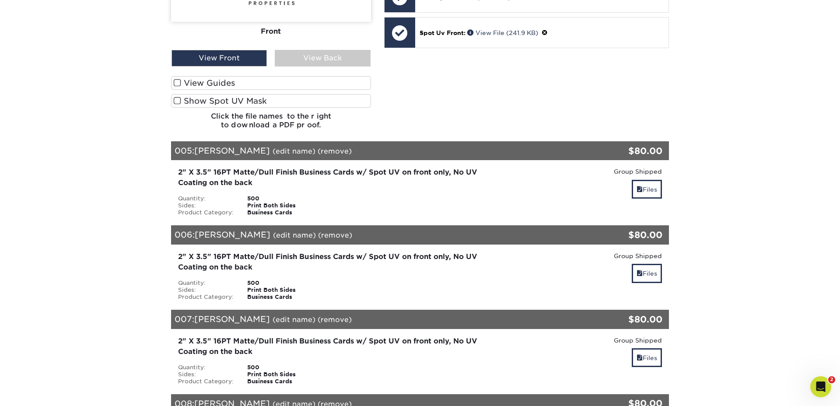
drag, startPoint x: 177, startPoint y: 85, endPoint x: 182, endPoint y: 96, distance: 11.7
click at [177, 85] on span at bounding box center [177, 83] width 7 height 8
click at [0, 0] on input "View Guides" at bounding box center [0, 0] width 0 height 0
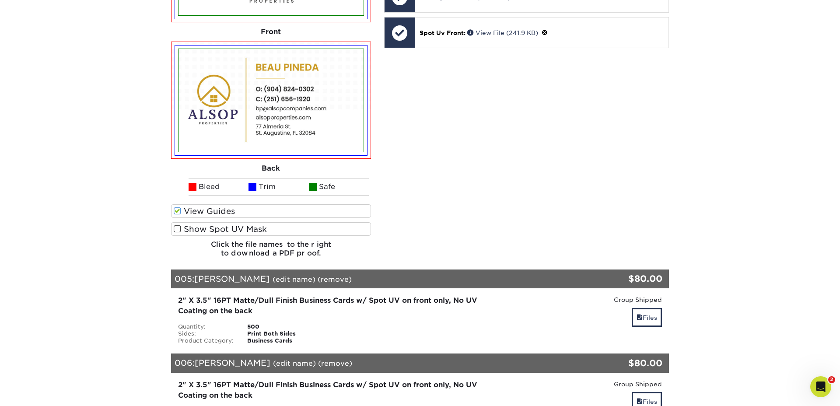
scroll to position [1924, 0]
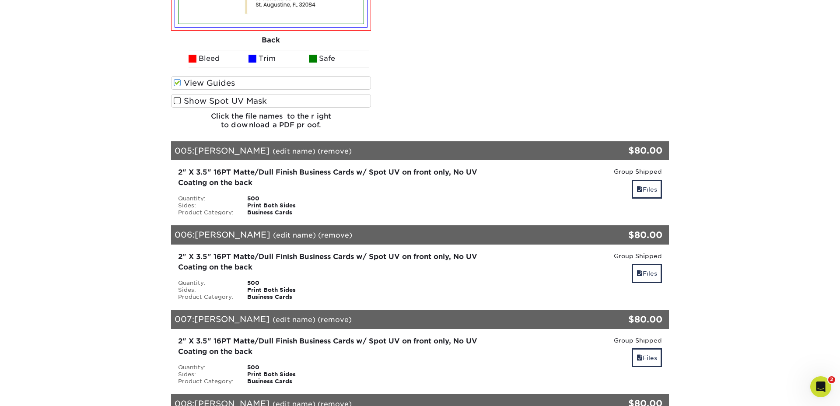
drag, startPoint x: 177, startPoint y: 100, endPoint x: 280, endPoint y: 131, distance: 107.7
click at [178, 100] on span at bounding box center [177, 101] width 7 height 8
click at [0, 0] on input "Show Spot UV Mask" at bounding box center [0, 0] width 0 height 0
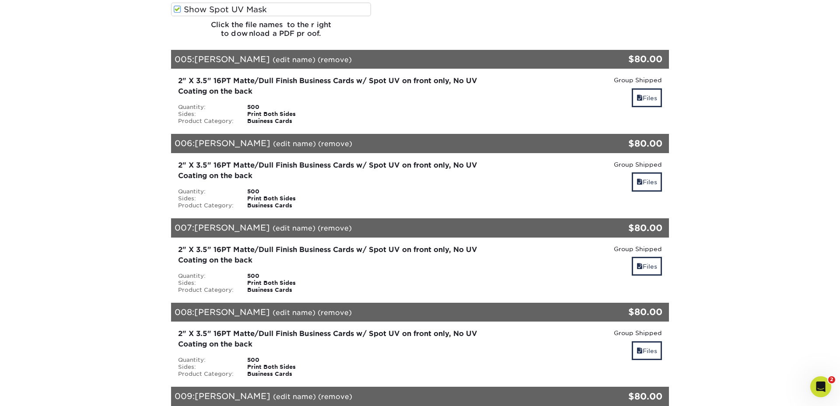
scroll to position [1981, 0]
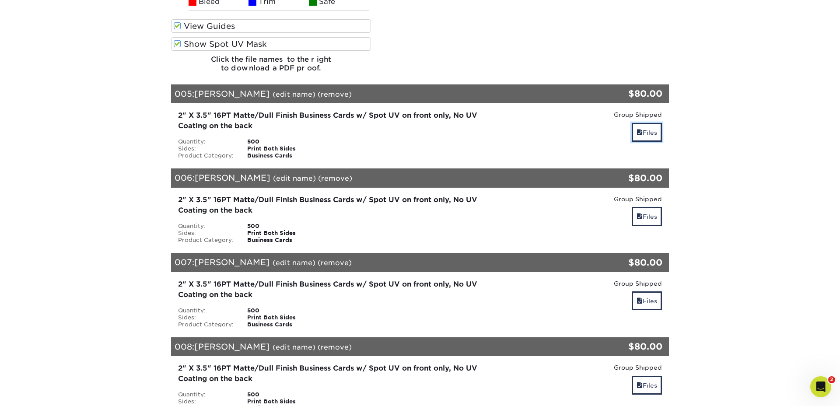
drag, startPoint x: 648, startPoint y: 126, endPoint x: 621, endPoint y: 140, distance: 31.1
click at [648, 126] on link "Files" at bounding box center [647, 132] width 30 height 19
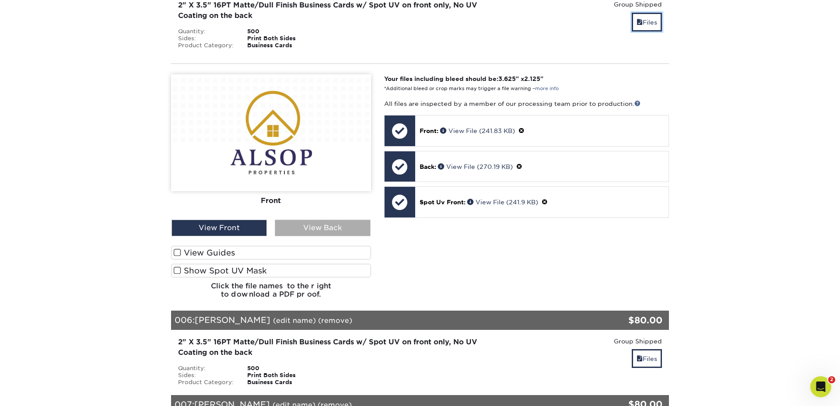
scroll to position [2092, 0]
drag, startPoint x: 178, startPoint y: 253, endPoint x: 186, endPoint y: 274, distance: 22.2
click at [178, 254] on span at bounding box center [177, 252] width 7 height 8
click at [0, 0] on input "View Guides" at bounding box center [0, 0] width 0 height 0
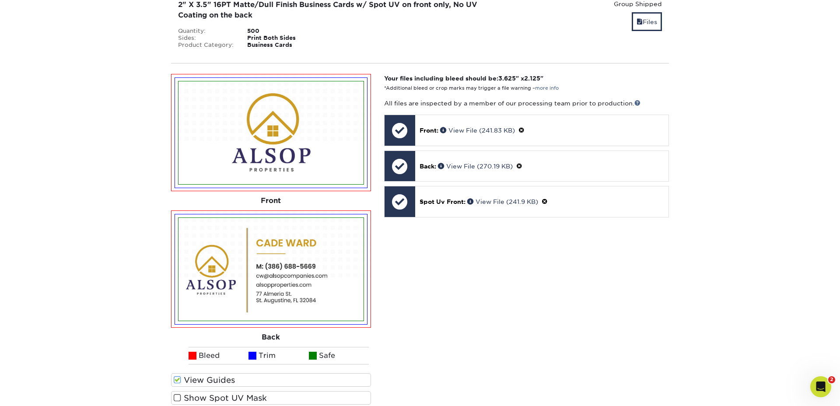
click at [180, 395] on span at bounding box center [177, 398] width 7 height 8
click at [0, 0] on input "Show Spot UV Mask" at bounding box center [0, 0] width 0 height 0
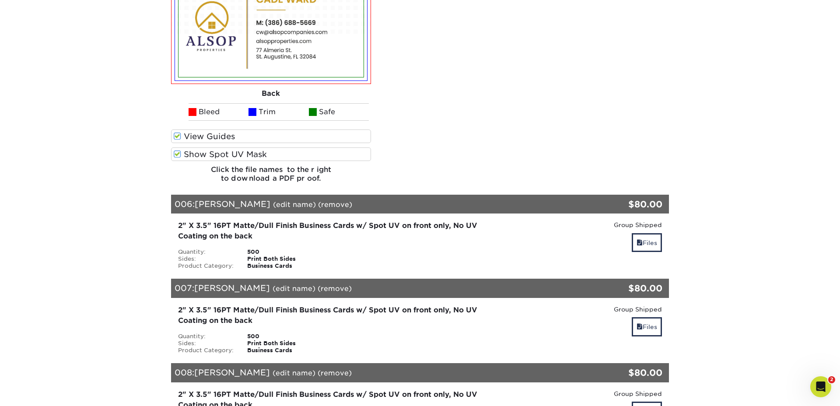
scroll to position [2448, 0]
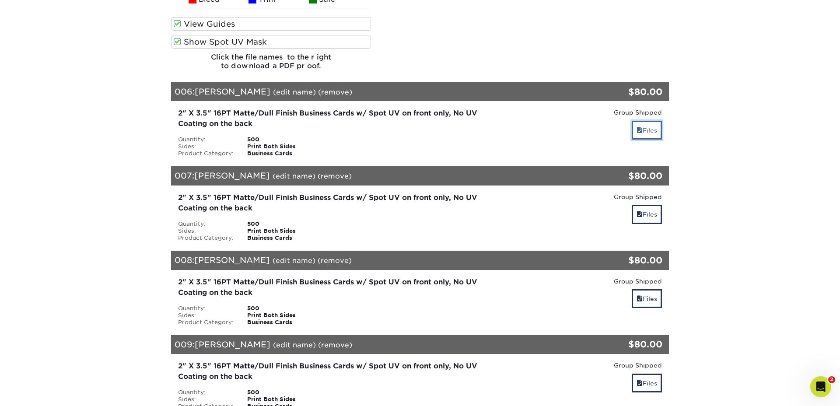
click at [647, 132] on link "Files" at bounding box center [647, 130] width 30 height 19
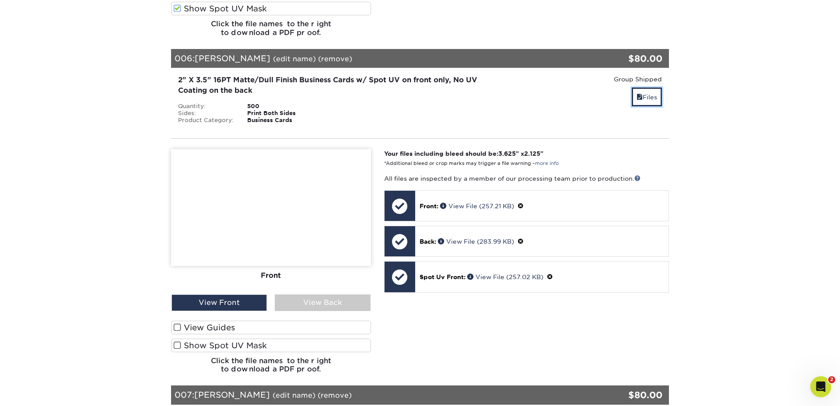
scroll to position [2530, 0]
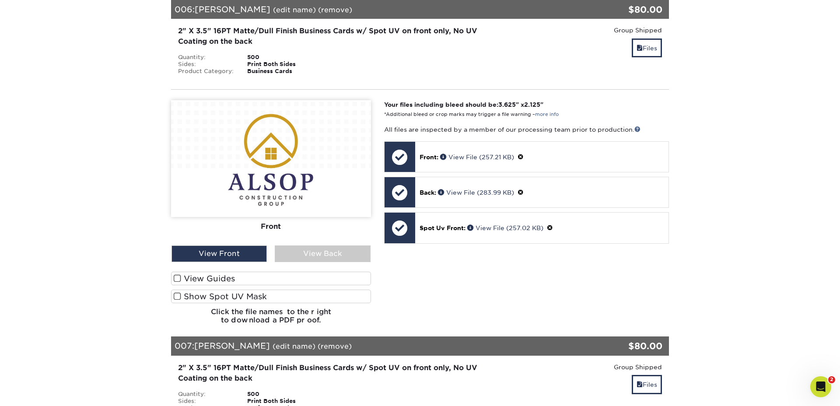
drag, startPoint x: 176, startPoint y: 279, endPoint x: 189, endPoint y: 308, distance: 31.0
click at [176, 280] on span at bounding box center [177, 278] width 7 height 8
click at [0, 0] on input "View Guides" at bounding box center [0, 0] width 0 height 0
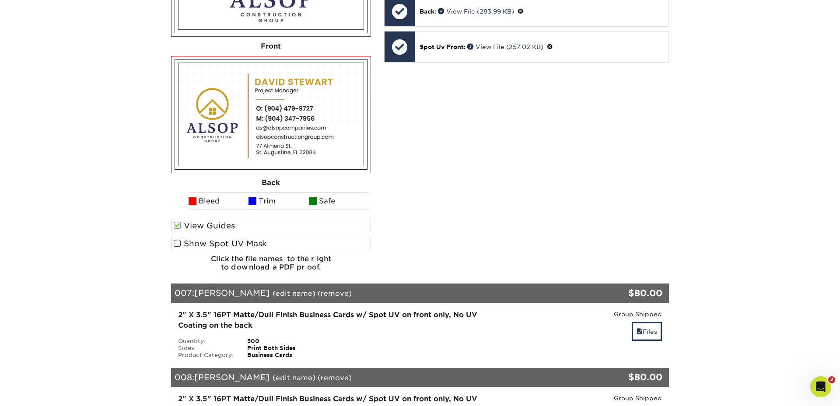
scroll to position [2736, 0]
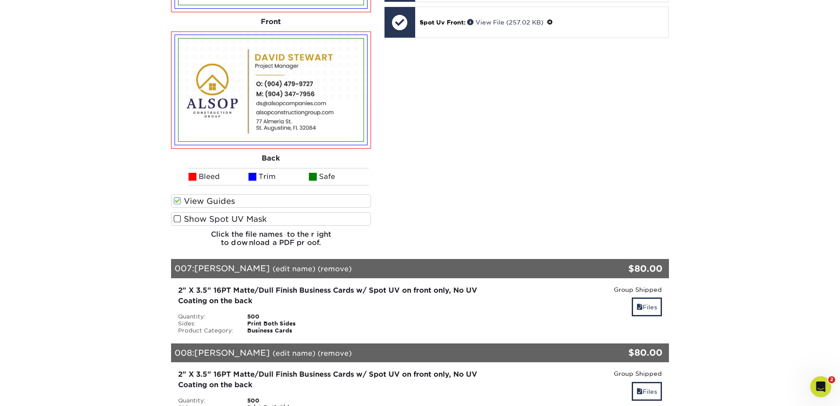
drag, startPoint x: 176, startPoint y: 218, endPoint x: 191, endPoint y: 220, distance: 15.0
click at [177, 218] on span at bounding box center [177, 219] width 7 height 8
click at [0, 0] on input "Show Spot UV Mask" at bounding box center [0, 0] width 0 height 0
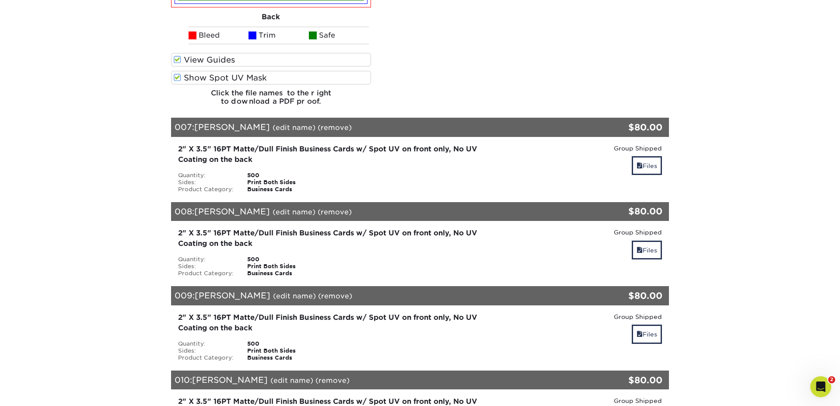
scroll to position [2882, 0]
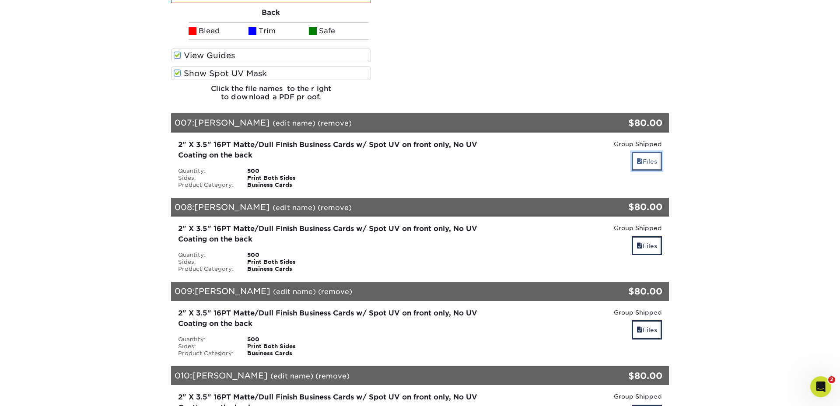
drag, startPoint x: 652, startPoint y: 157, endPoint x: 643, endPoint y: 167, distance: 13.6
click at [652, 158] on link "Files" at bounding box center [647, 161] width 30 height 19
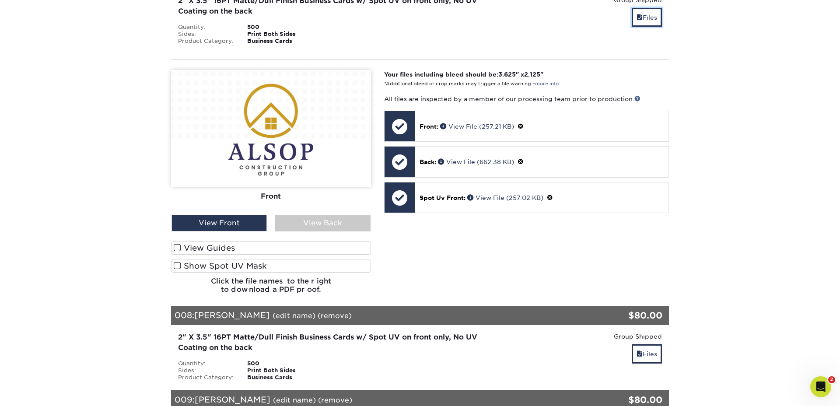
scroll to position [3029, 0]
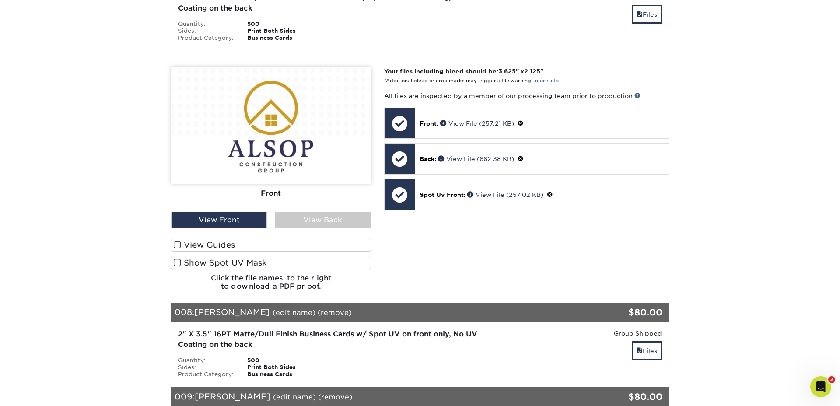
click at [177, 244] on span at bounding box center [177, 245] width 7 height 8
click at [0, 0] on input "View Guides" at bounding box center [0, 0] width 0 height 0
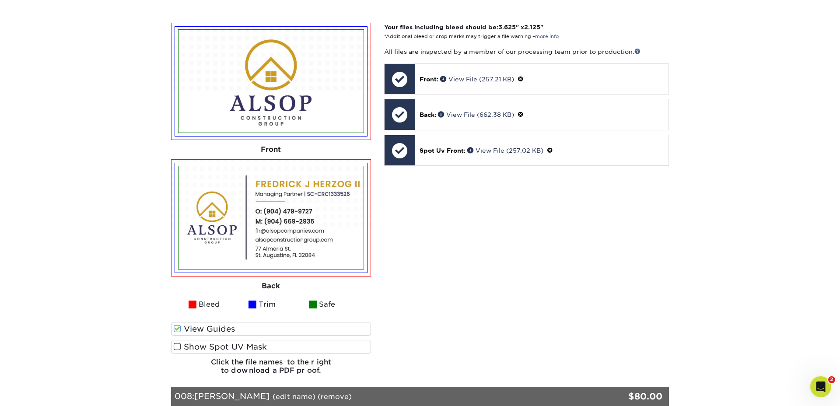
scroll to position [3076, 0]
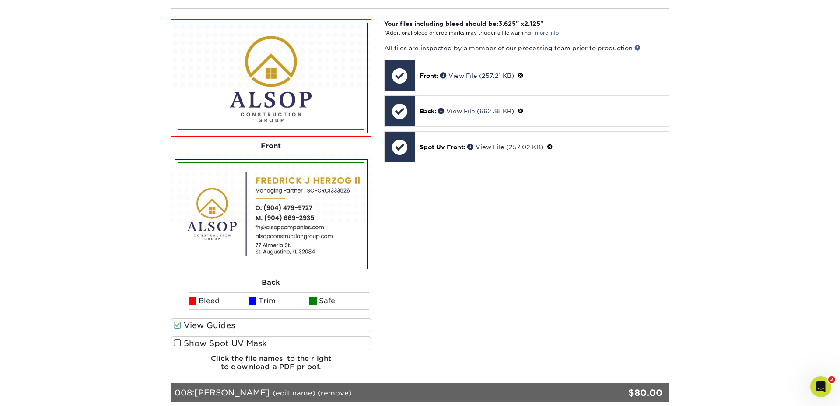
click at [175, 342] on span at bounding box center [177, 343] width 7 height 8
click at [0, 0] on input "Show Spot UV Mask" at bounding box center [0, 0] width 0 height 0
click at [174, 343] on span at bounding box center [177, 343] width 7 height 8
click at [0, 0] on input "Show Spot UV Mask" at bounding box center [0, 0] width 0 height 0
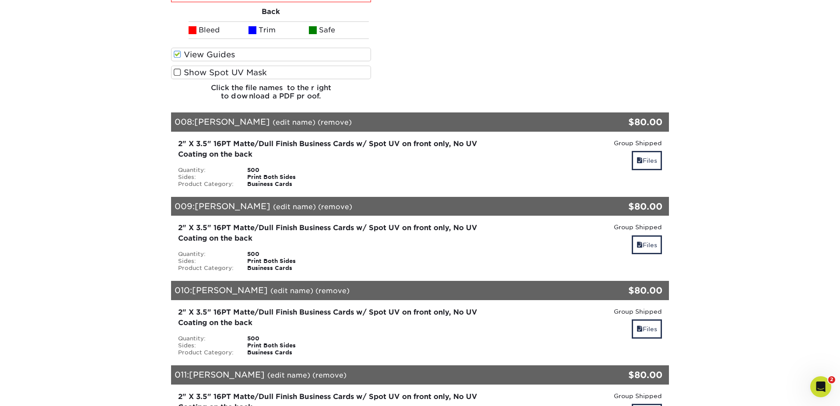
scroll to position [3352, 0]
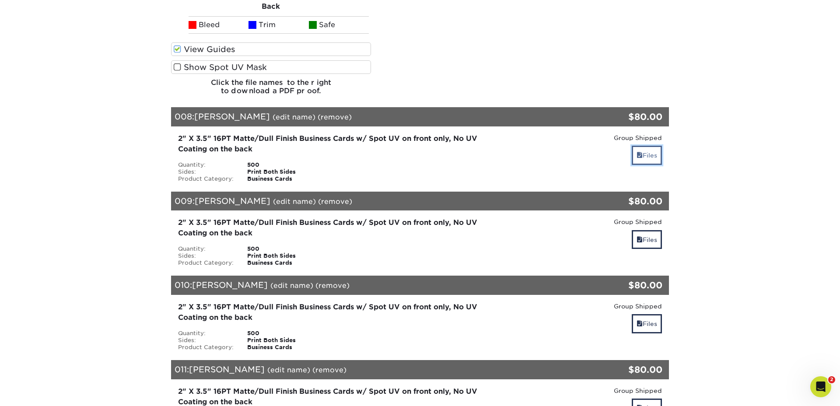
click at [649, 158] on link "Files" at bounding box center [647, 155] width 30 height 19
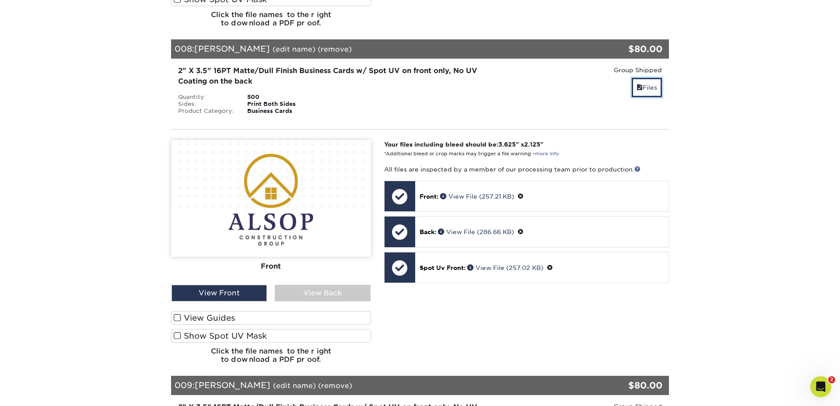
scroll to position [3482, 0]
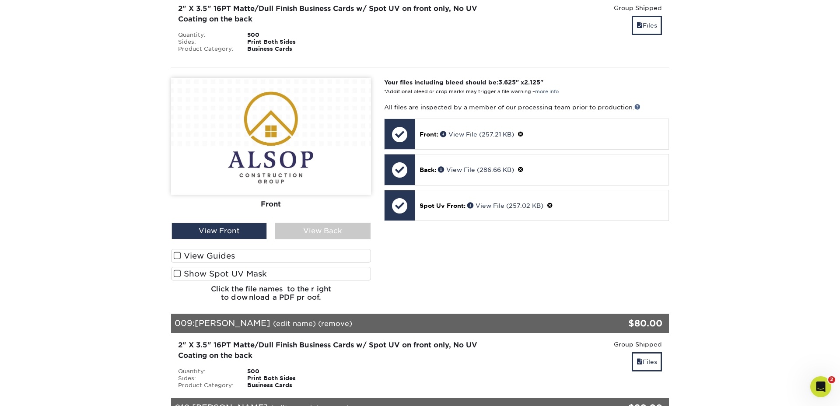
drag, startPoint x: 177, startPoint y: 255, endPoint x: 180, endPoint y: 271, distance: 16.0
click at [178, 259] on span at bounding box center [177, 256] width 7 height 8
click at [0, 0] on input "View Guides" at bounding box center [0, 0] width 0 height 0
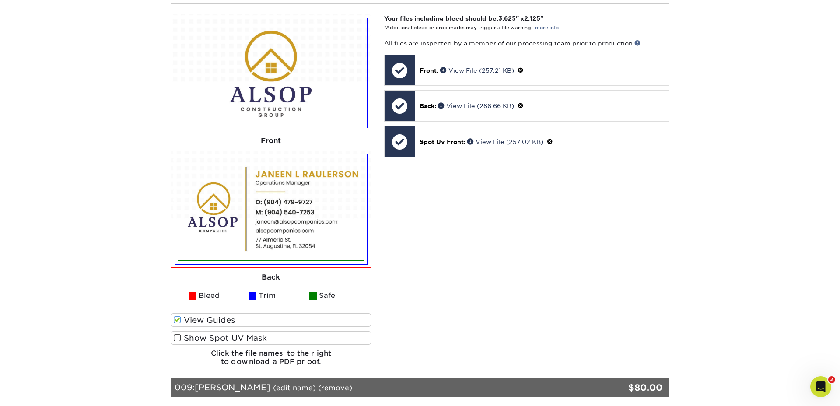
scroll to position [3552, 0]
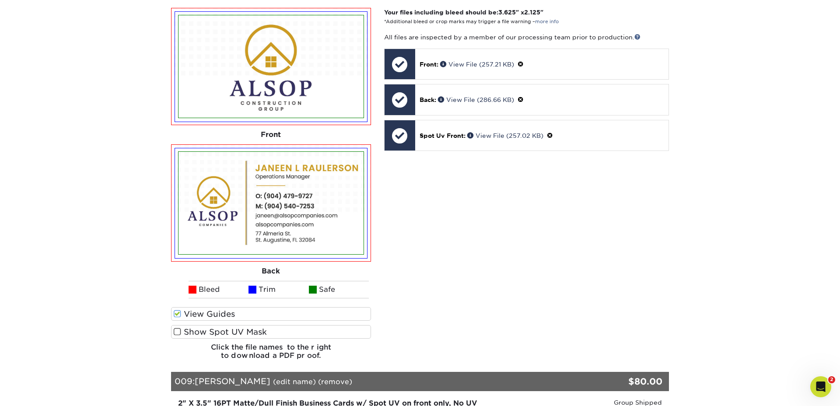
click at [178, 332] on span at bounding box center [177, 332] width 7 height 8
click at [0, 0] on input "Show Spot UV Mask" at bounding box center [0, 0] width 0 height 0
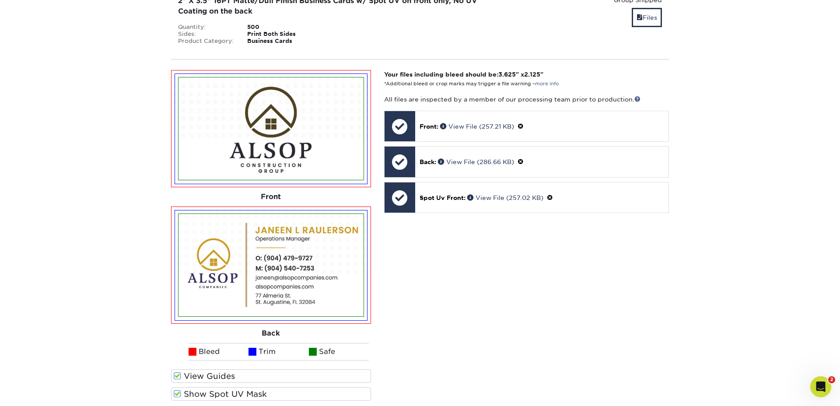
scroll to position [3488, 0]
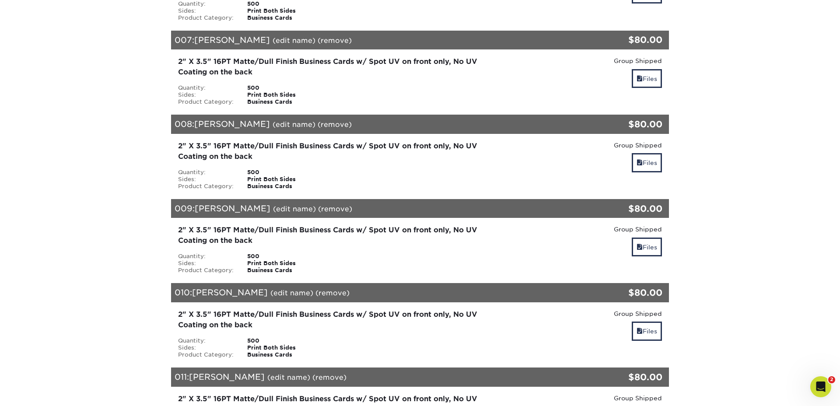
scroll to position [685, 0]
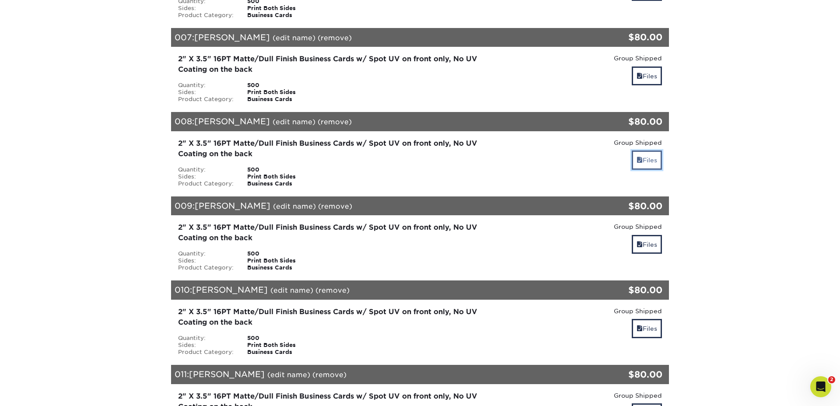
click at [647, 162] on link "Files" at bounding box center [647, 159] width 30 height 19
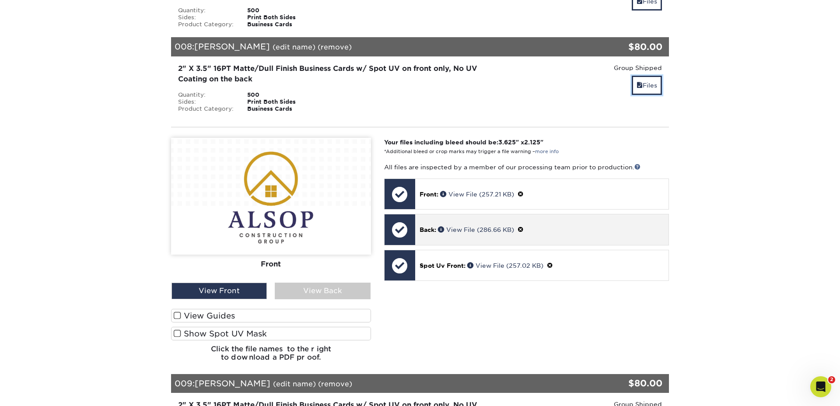
scroll to position [766, 0]
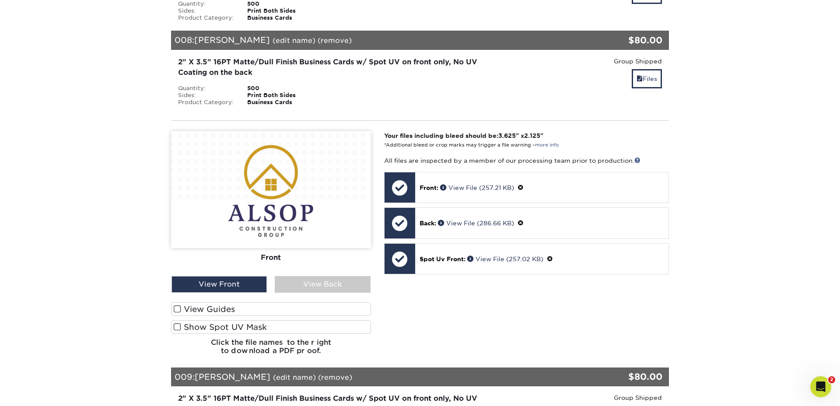
click at [179, 324] on span at bounding box center [177, 327] width 7 height 8
click at [0, 0] on input "Show Spot UV Mask" at bounding box center [0, 0] width 0 height 0
click at [177, 311] on span at bounding box center [177, 309] width 7 height 8
click at [0, 0] on input "View Guides" at bounding box center [0, 0] width 0 height 0
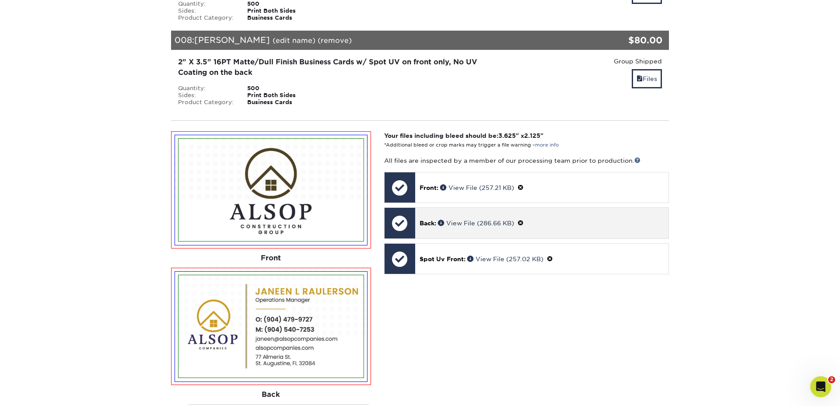
click at [523, 222] on span at bounding box center [521, 223] width 6 height 7
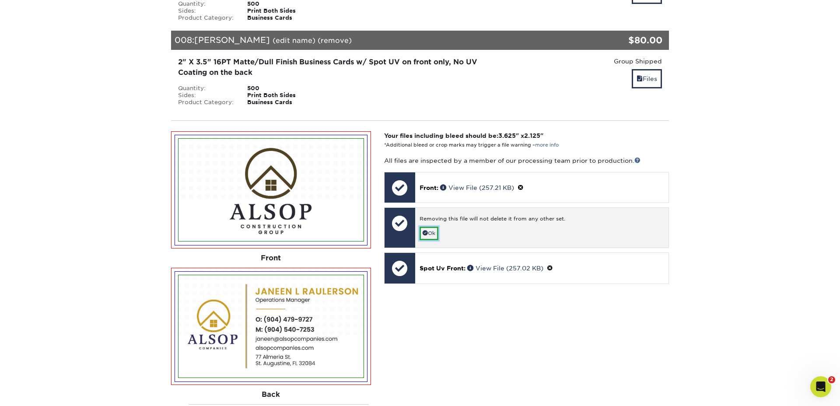
click at [432, 233] on link "Ok" at bounding box center [429, 234] width 19 height 14
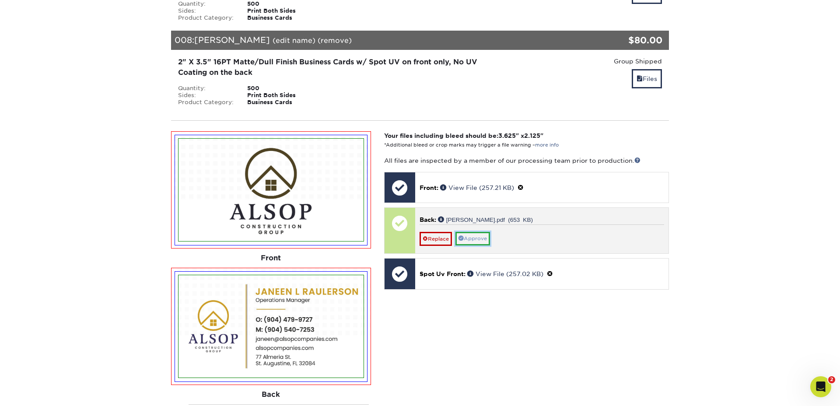
click at [482, 236] on link "Approve" at bounding box center [472, 239] width 35 height 14
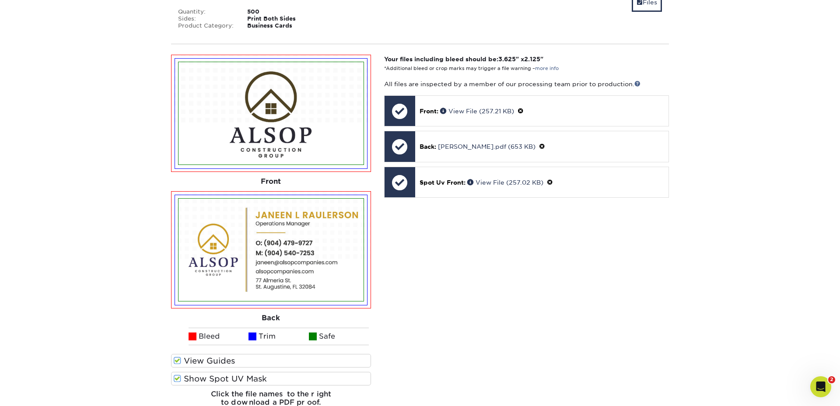
scroll to position [846, 0]
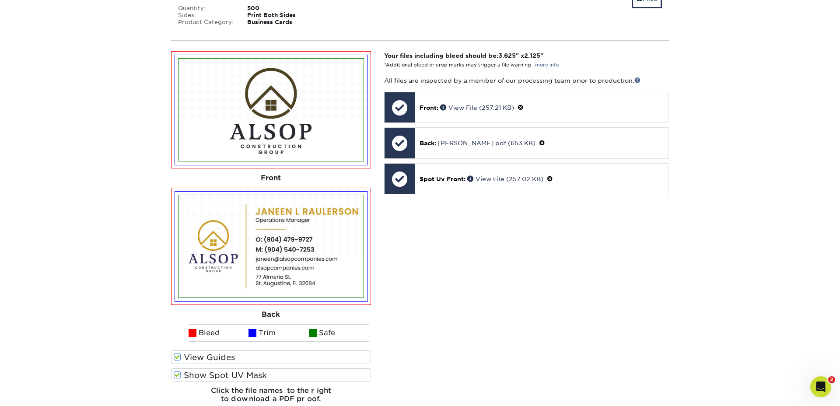
click at [180, 375] on span at bounding box center [177, 375] width 7 height 8
click at [0, 0] on input "Show Spot UV Mask" at bounding box center [0, 0] width 0 height 0
click at [179, 375] on span at bounding box center [177, 375] width 7 height 8
click at [0, 0] on input "Show Spot UV Mask" at bounding box center [0, 0] width 0 height 0
click at [179, 375] on span at bounding box center [177, 375] width 7 height 8
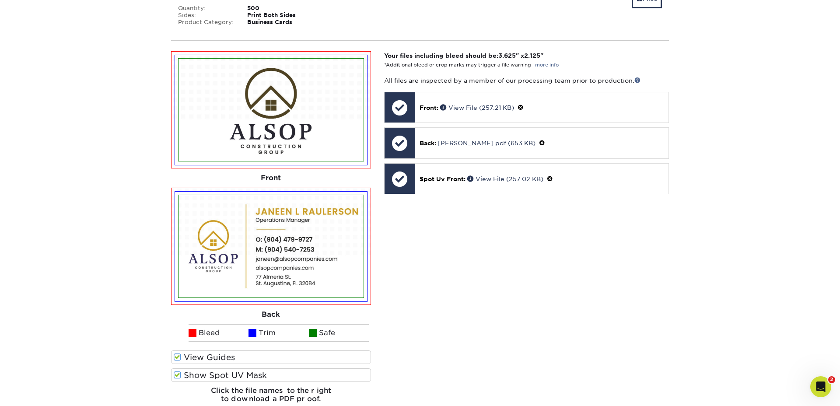
click at [0, 0] on input "Show Spot UV Mask" at bounding box center [0, 0] width 0 height 0
click at [179, 375] on span at bounding box center [177, 375] width 7 height 8
click at [0, 0] on input "Show Spot UV Mask" at bounding box center [0, 0] width 0 height 0
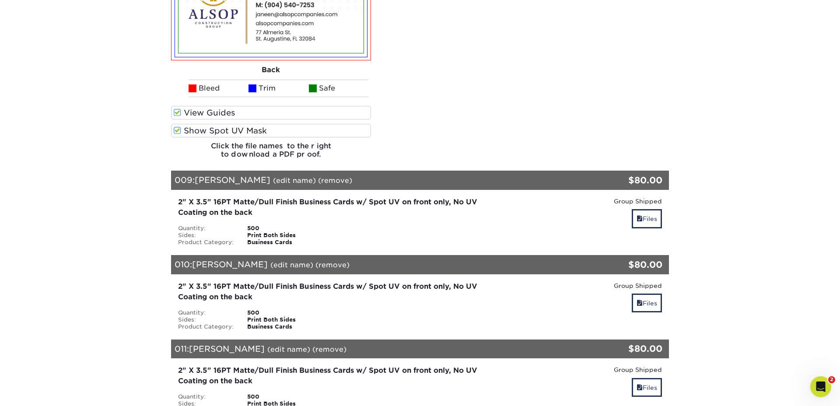
scroll to position [1124, 0]
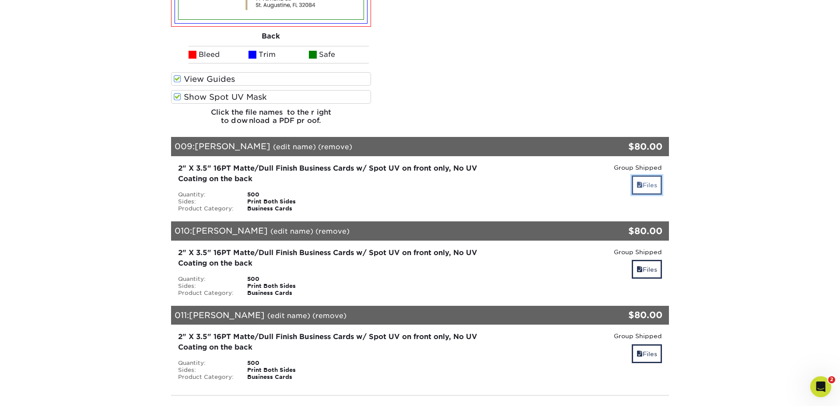
click at [651, 184] on link "Files" at bounding box center [647, 184] width 30 height 19
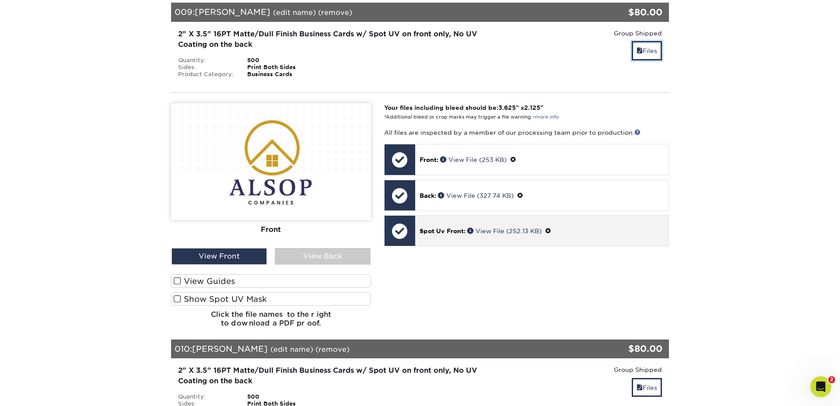
scroll to position [1258, 0]
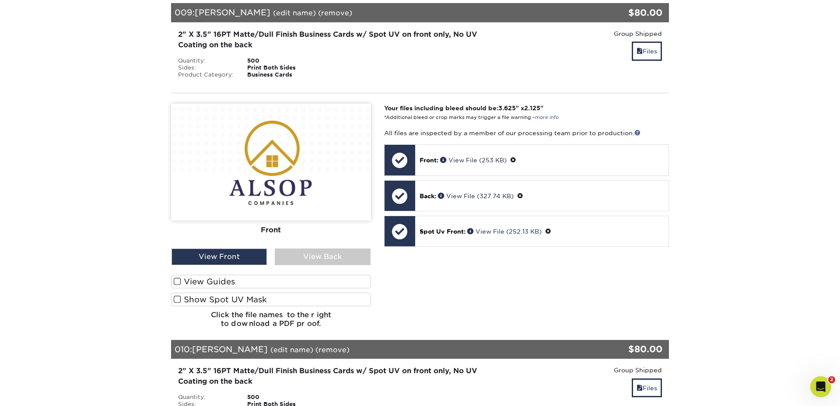
click at [177, 283] on span at bounding box center [177, 281] width 7 height 8
click at [0, 0] on input "View Guides" at bounding box center [0, 0] width 0 height 0
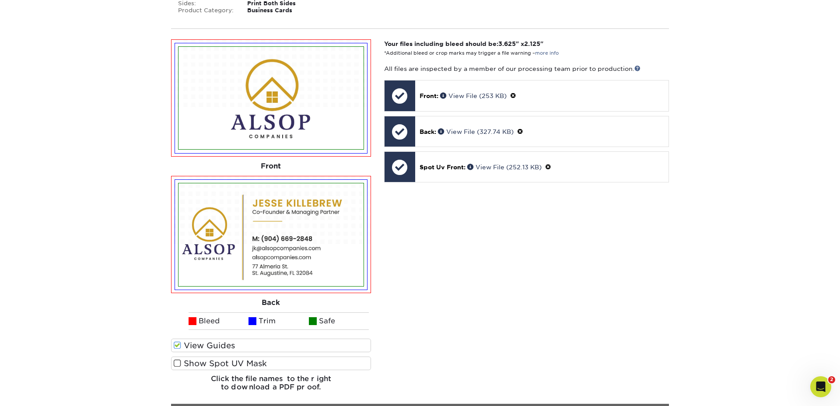
scroll to position [1323, 0]
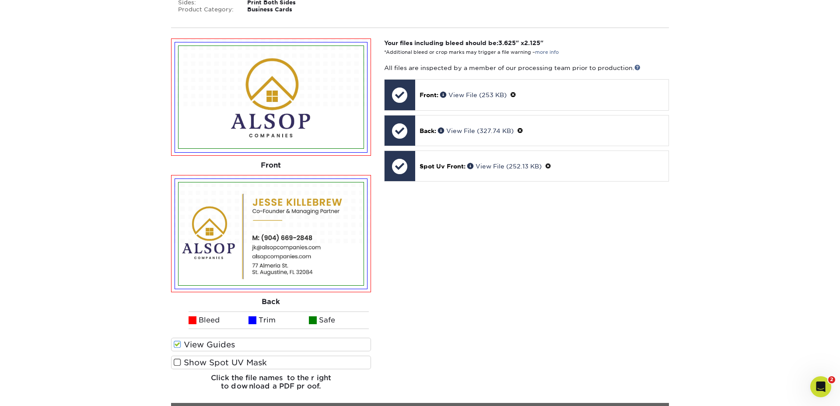
drag, startPoint x: 176, startPoint y: 362, endPoint x: 206, endPoint y: 365, distance: 30.3
click at [176, 363] on span at bounding box center [177, 362] width 7 height 8
click at [0, 0] on input "Show Spot UV Mask" at bounding box center [0, 0] width 0 height 0
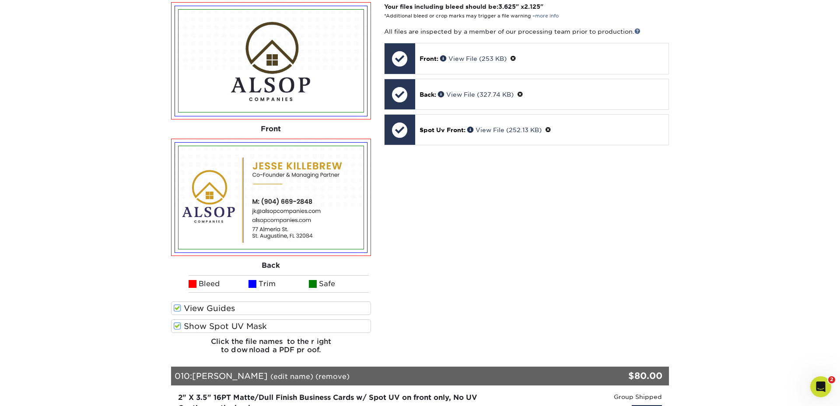
scroll to position [1362, 0]
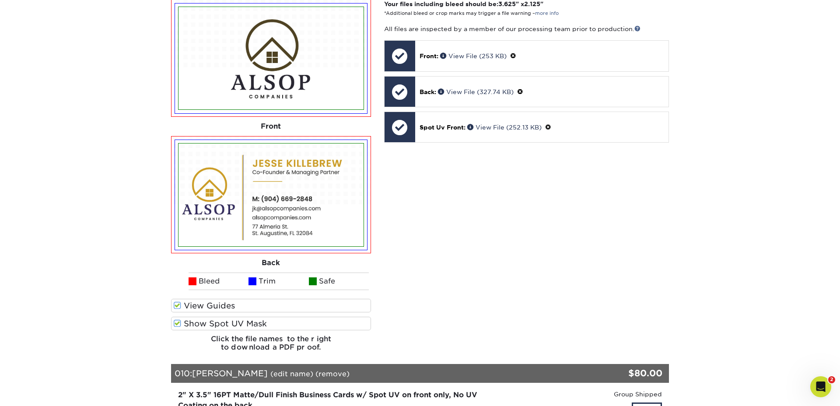
click at [177, 322] on span at bounding box center [177, 323] width 7 height 8
click at [0, 0] on input "Show Spot UV Mask" at bounding box center [0, 0] width 0 height 0
click at [177, 322] on span at bounding box center [177, 323] width 7 height 8
click at [0, 0] on input "Show Spot UV Mask" at bounding box center [0, 0] width 0 height 0
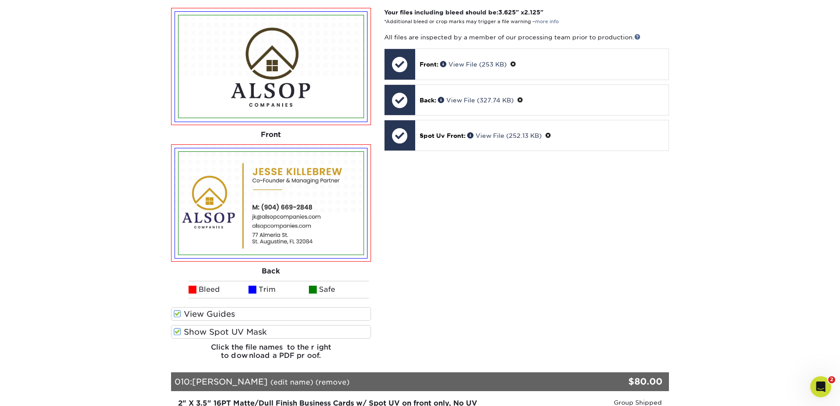
scroll to position [1350, 0]
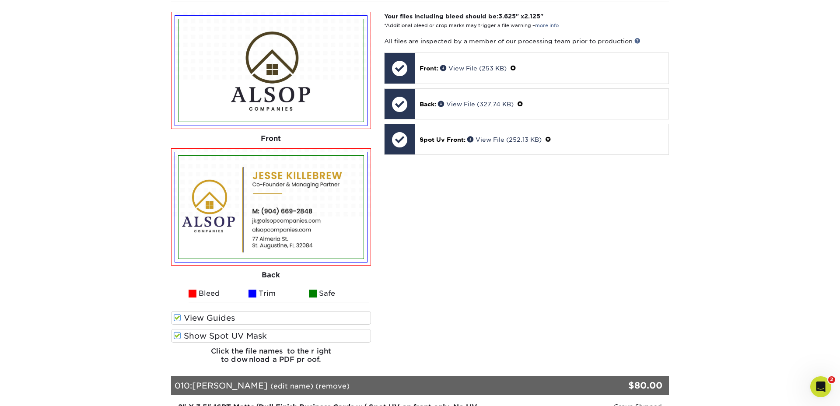
click at [178, 336] on span at bounding box center [177, 336] width 7 height 8
click at [0, 0] on input "Show Spot UV Mask" at bounding box center [0, 0] width 0 height 0
click at [178, 336] on span at bounding box center [177, 336] width 7 height 8
click at [0, 0] on input "Show Spot UV Mask" at bounding box center [0, 0] width 0 height 0
click at [177, 316] on span at bounding box center [177, 318] width 7 height 8
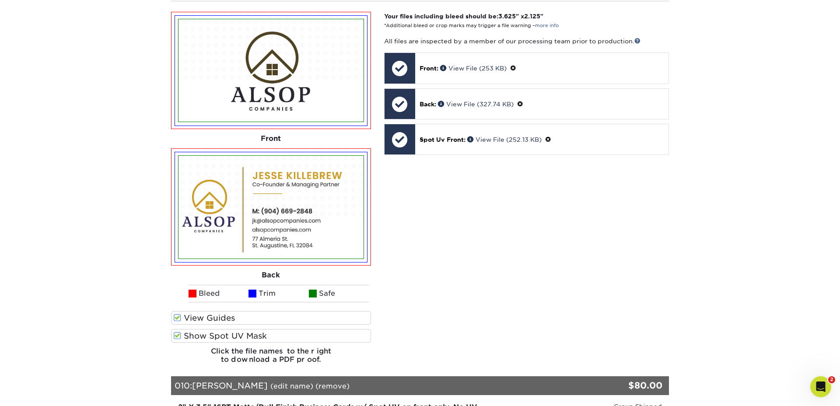
click at [0, 0] on input "View Guides" at bounding box center [0, 0] width 0 height 0
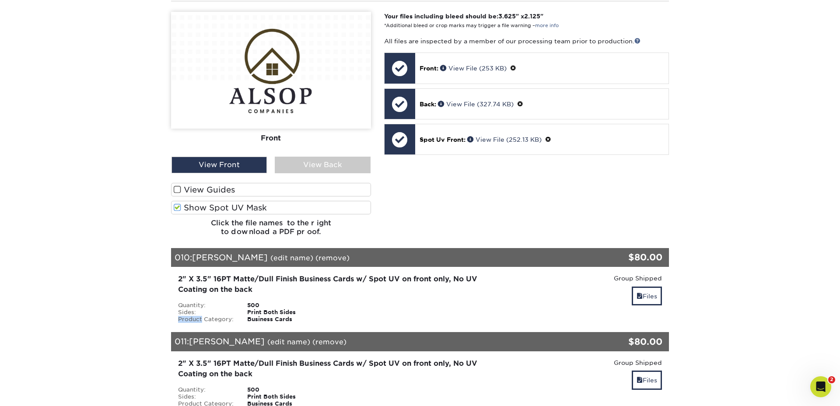
click at [177, 316] on div "Product Category:" at bounding box center [205, 319] width 69 height 7
click at [176, 189] on span at bounding box center [177, 189] width 7 height 8
click at [0, 0] on input "View Guides" at bounding box center [0, 0] width 0 height 0
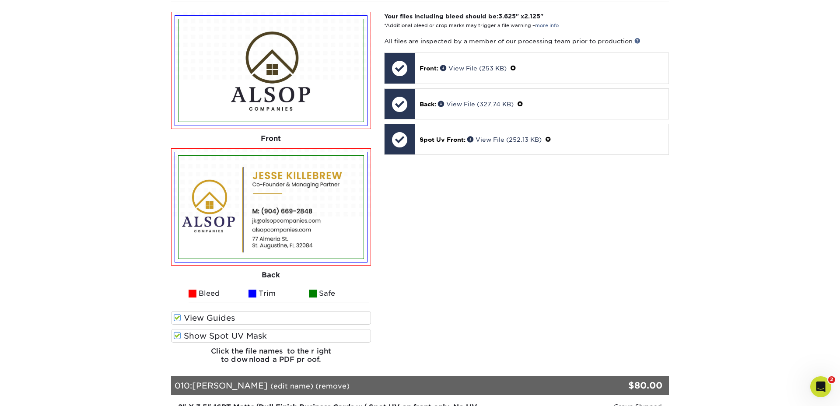
click at [493, 207] on div "Your files including bleed should be: 3.625 " x 2.125 " *Additional bleed or cr…" at bounding box center [527, 191] width 298 height 359
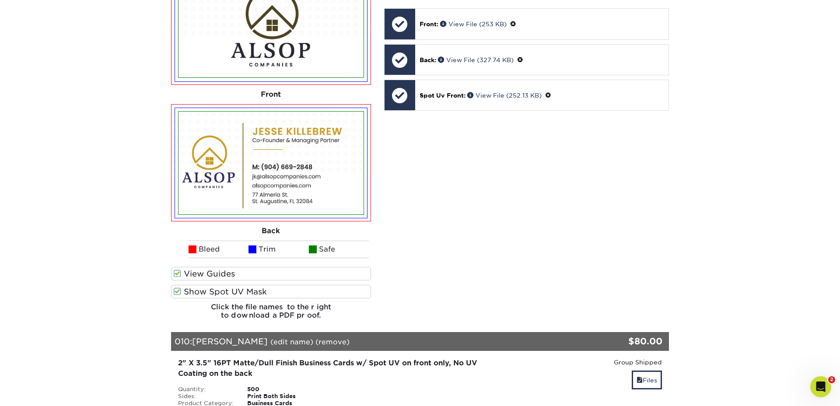
scroll to position [1604, 0]
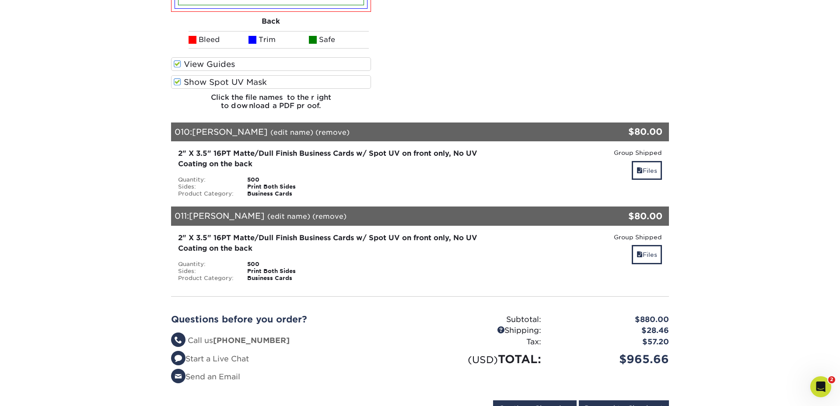
click at [663, 173] on div "Group Shipped Discount: - $0.00 Files" at bounding box center [586, 172] width 166 height 49
click at [651, 172] on link "Files" at bounding box center [647, 170] width 30 height 19
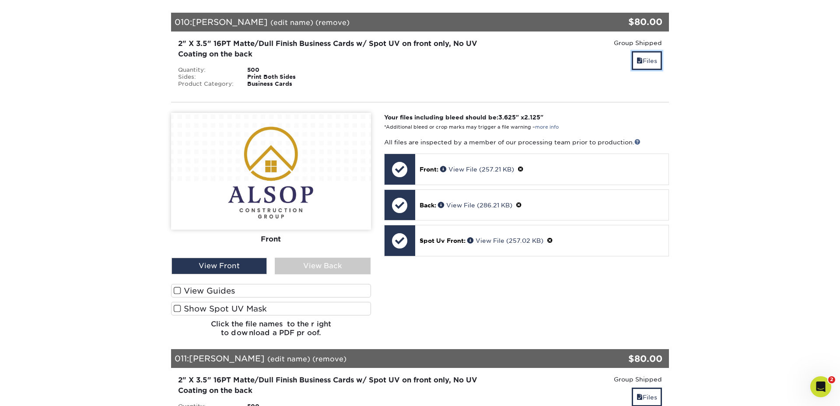
scroll to position [1719, 0]
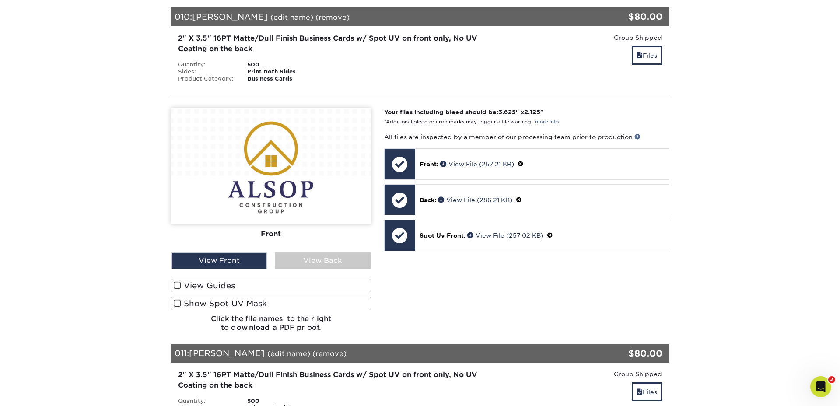
click at [177, 284] on span at bounding box center [177, 285] width 7 height 8
click at [0, 0] on input "View Guides" at bounding box center [0, 0] width 0 height 0
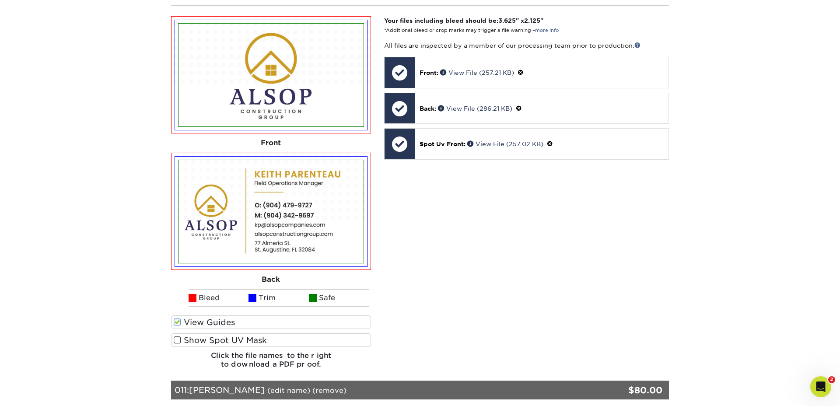
scroll to position [1811, 0]
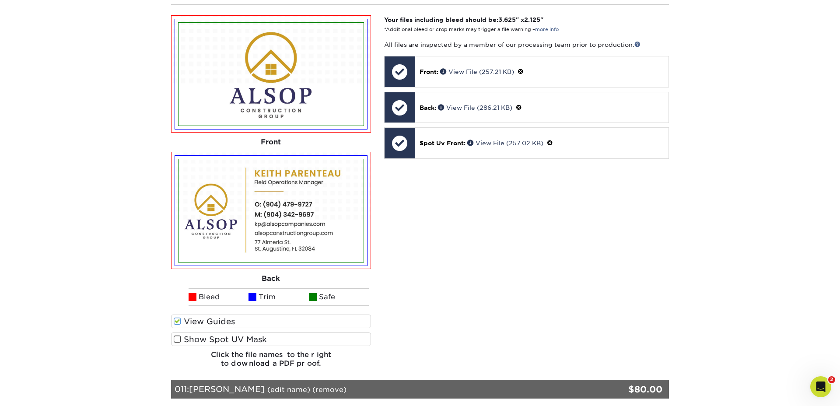
click at [176, 339] on span at bounding box center [177, 339] width 7 height 8
click at [0, 0] on input "Show Spot UV Mask" at bounding box center [0, 0] width 0 height 0
click at [176, 339] on span at bounding box center [177, 339] width 7 height 8
click at [0, 0] on input "Show Spot UV Mask" at bounding box center [0, 0] width 0 height 0
click at [176, 339] on span at bounding box center [177, 339] width 7 height 8
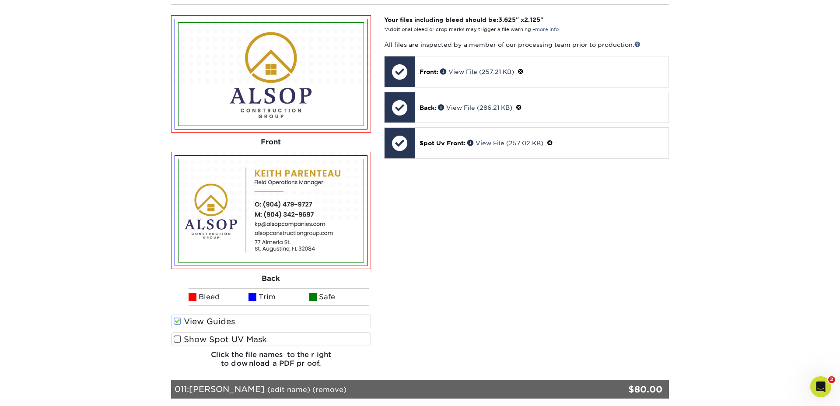
click at [0, 0] on input "Show Spot UV Mask" at bounding box center [0, 0] width 0 height 0
click at [176, 339] on span at bounding box center [177, 339] width 7 height 8
click at [0, 0] on input "Show Spot UV Mask" at bounding box center [0, 0] width 0 height 0
click at [176, 339] on span at bounding box center [177, 339] width 7 height 8
click at [0, 0] on input "Show Spot UV Mask" at bounding box center [0, 0] width 0 height 0
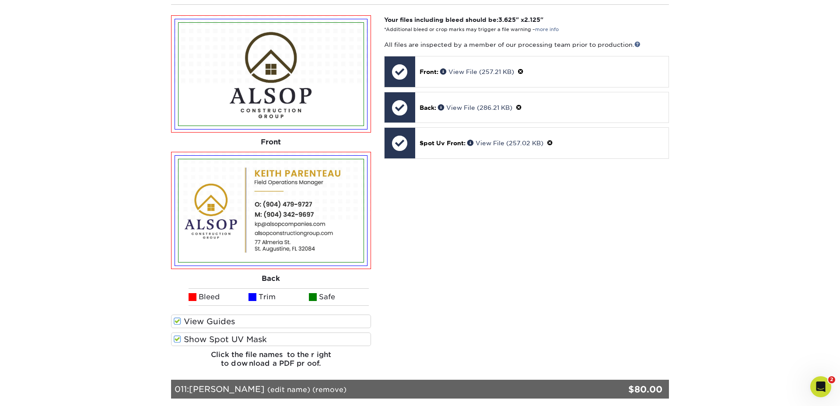
click at [176, 339] on span at bounding box center [177, 339] width 7 height 8
click at [0, 0] on input "Show Spot UV Mask" at bounding box center [0, 0] width 0 height 0
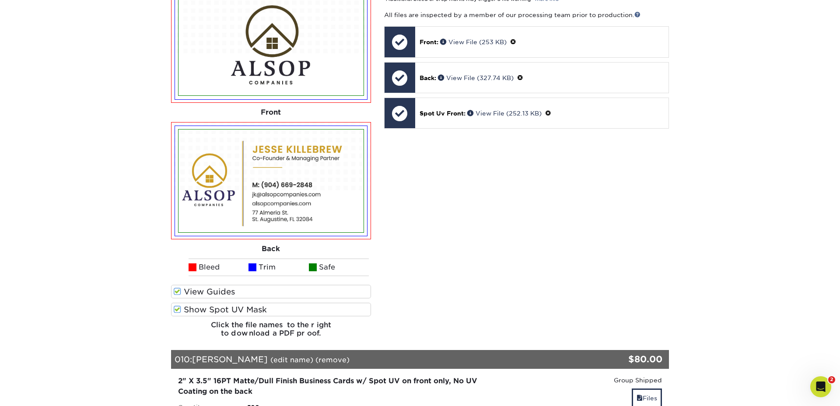
scroll to position [1359, 0]
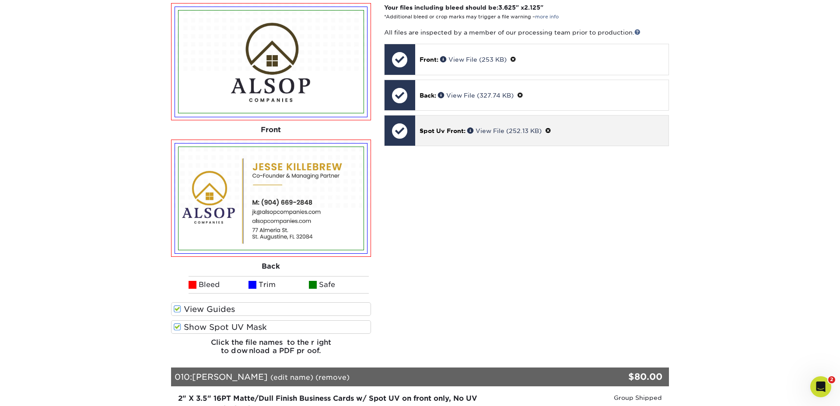
click at [551, 131] on span at bounding box center [548, 130] width 6 height 7
click at [427, 142] on link "Ok" at bounding box center [429, 141] width 19 height 14
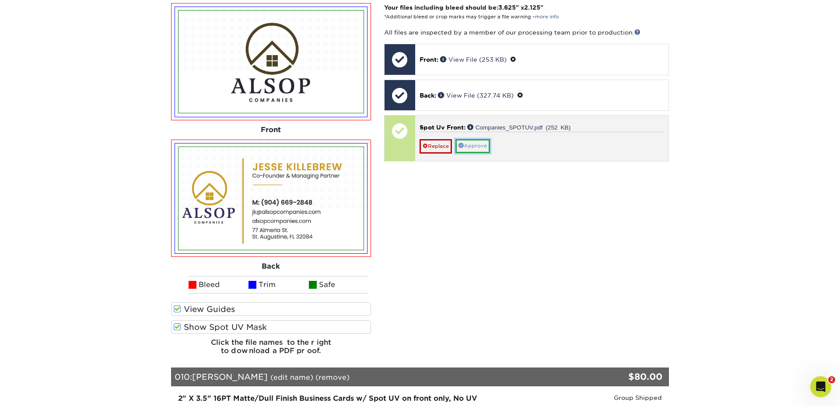
click at [478, 146] on link "Approve" at bounding box center [472, 146] width 35 height 14
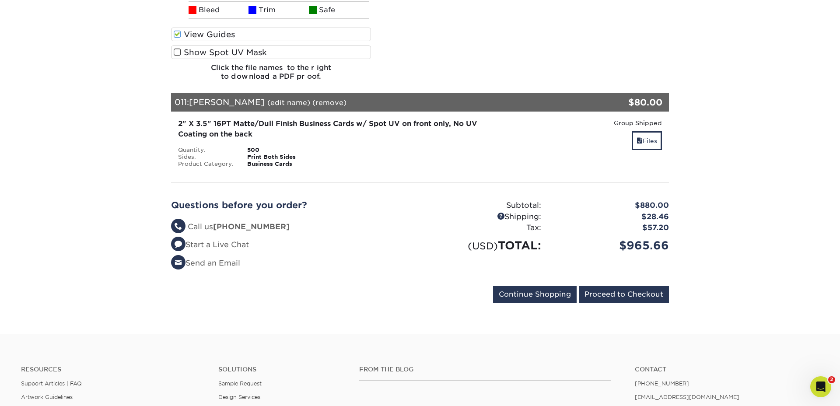
scroll to position [2099, 0]
click at [650, 140] on link "Files" at bounding box center [647, 140] width 30 height 19
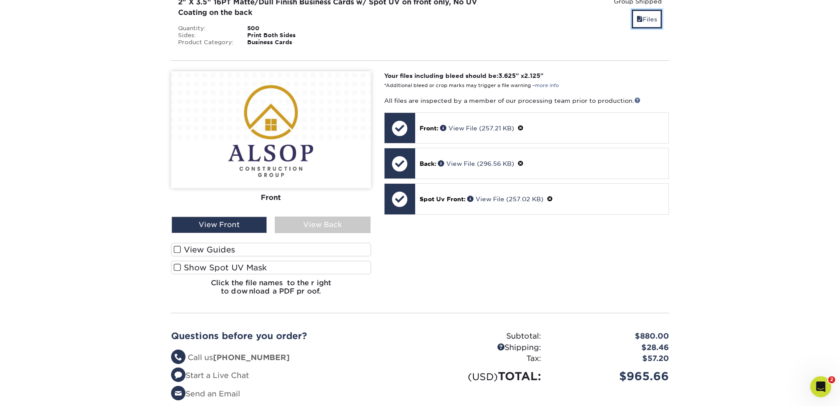
scroll to position [2269, 0]
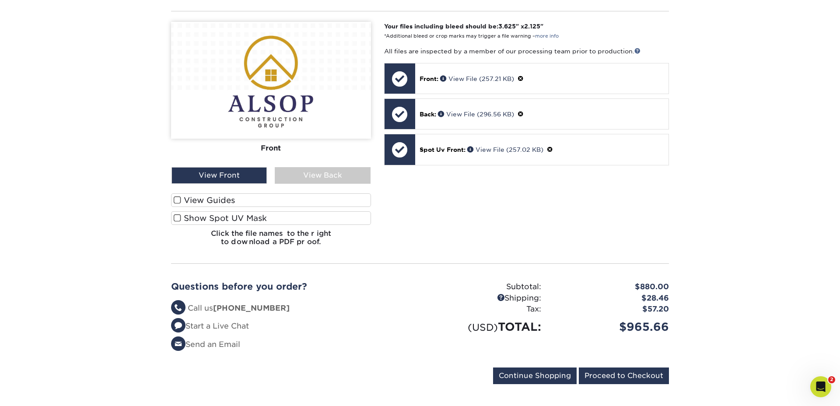
click at [178, 202] on span at bounding box center [177, 200] width 7 height 8
click at [0, 0] on input "View Guides" at bounding box center [0, 0] width 0 height 0
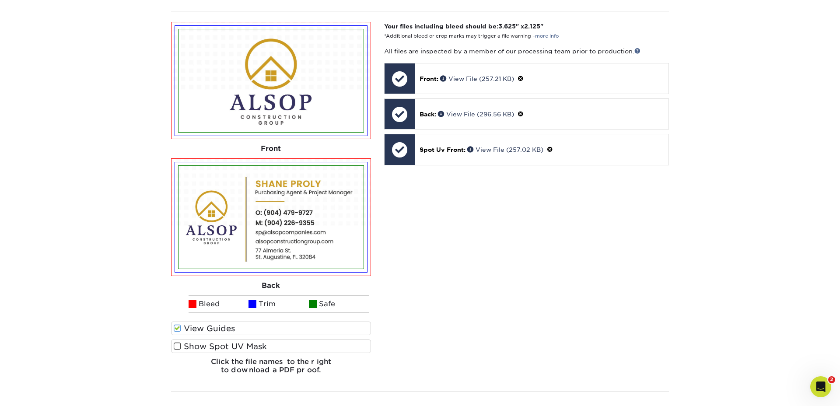
click at [179, 347] on span at bounding box center [177, 346] width 7 height 8
click at [0, 0] on input "Show Spot UV Mask" at bounding box center [0, 0] width 0 height 0
click at [510, 234] on div "Your files including bleed should be: 3.625 " x 2.125 " *Additional bleed or cr…" at bounding box center [527, 201] width 298 height 359
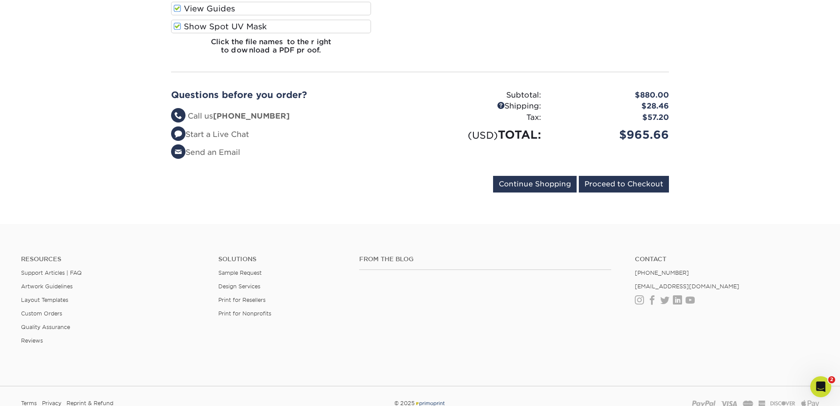
scroll to position [2588, 0]
click at [641, 133] on div "$965.66" at bounding box center [612, 135] width 128 height 17
click at [642, 133] on div "$965.66" at bounding box center [612, 135] width 128 height 17
copy div "$965.66"
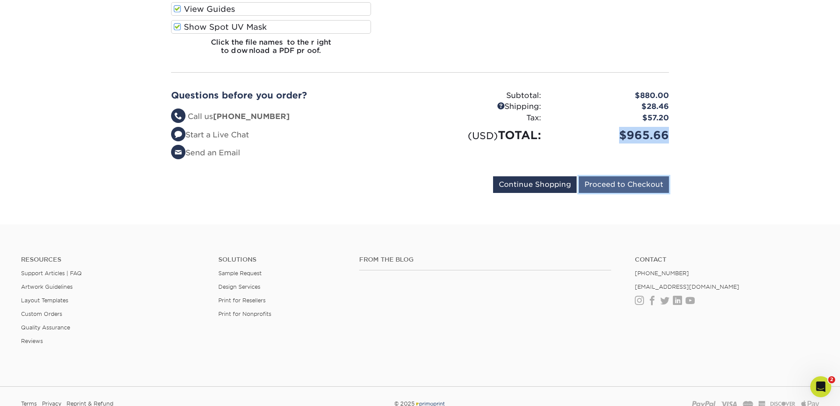
click at [651, 187] on input "Proceed to Checkout" at bounding box center [624, 184] width 90 height 17
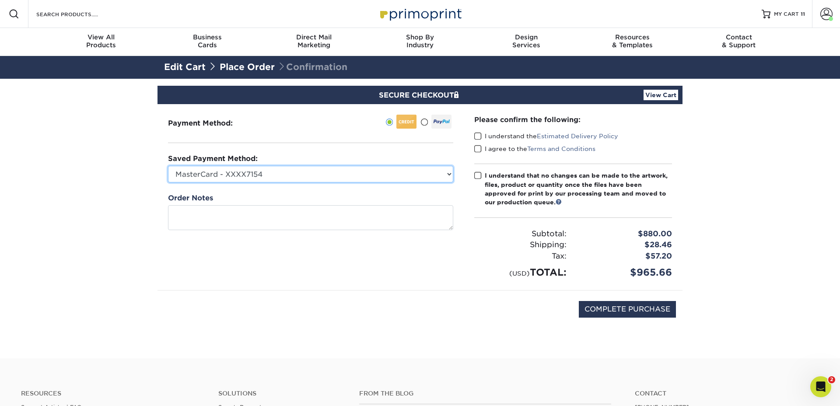
click at [279, 173] on select "MasterCard - XXXX7154 New Credit Card" at bounding box center [310, 174] width 285 height 17
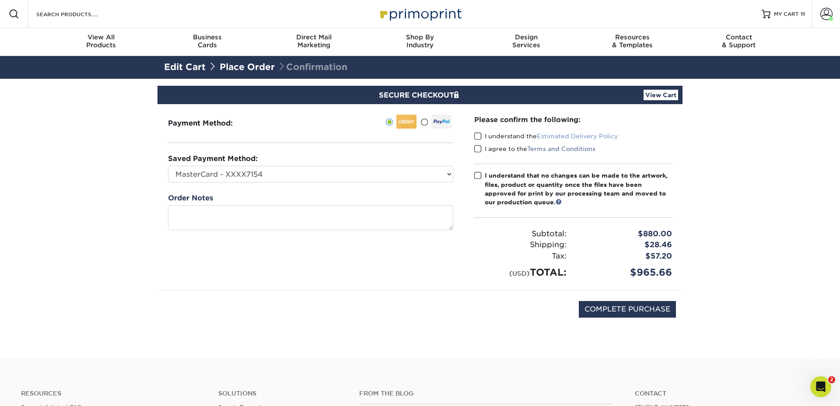
click at [560, 137] on link "Estimated Delivery Policy" at bounding box center [577, 136] width 81 height 7
drag, startPoint x: 476, startPoint y: 136, endPoint x: 479, endPoint y: 149, distance: 13.6
click at [476, 137] on span at bounding box center [477, 136] width 7 height 8
click at [0, 0] on input "I understand the Estimated Delivery Policy" at bounding box center [0, 0] width 0 height 0
drag, startPoint x: 479, startPoint y: 150, endPoint x: 481, endPoint y: 159, distance: 8.6
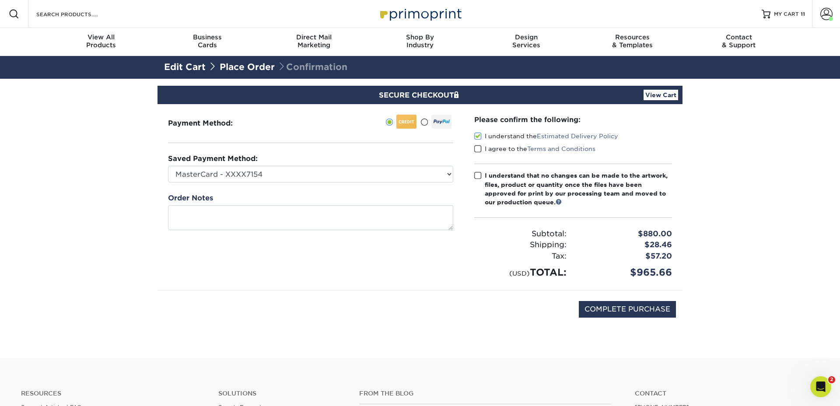
click at [479, 150] on span at bounding box center [477, 149] width 7 height 8
click at [0, 0] on input "I agree to the Terms and Conditions" at bounding box center [0, 0] width 0 height 0
drag, startPoint x: 479, startPoint y: 177, endPoint x: 529, endPoint y: 211, distance: 60.3
click at [479, 177] on span at bounding box center [477, 175] width 7 height 8
click at [0, 0] on input "I understand that no changes can be made to the artwork, files, product or quan…" at bounding box center [0, 0] width 0 height 0
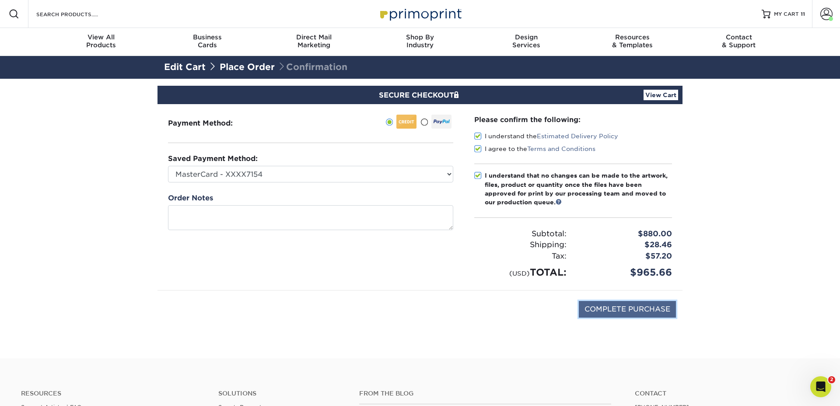
click at [631, 308] on input "COMPLETE PURCHASE" at bounding box center [627, 309] width 97 height 17
type input "PROCESSING, PLEASE WAIT..."
